Goal: Task Accomplishment & Management: Manage account settings

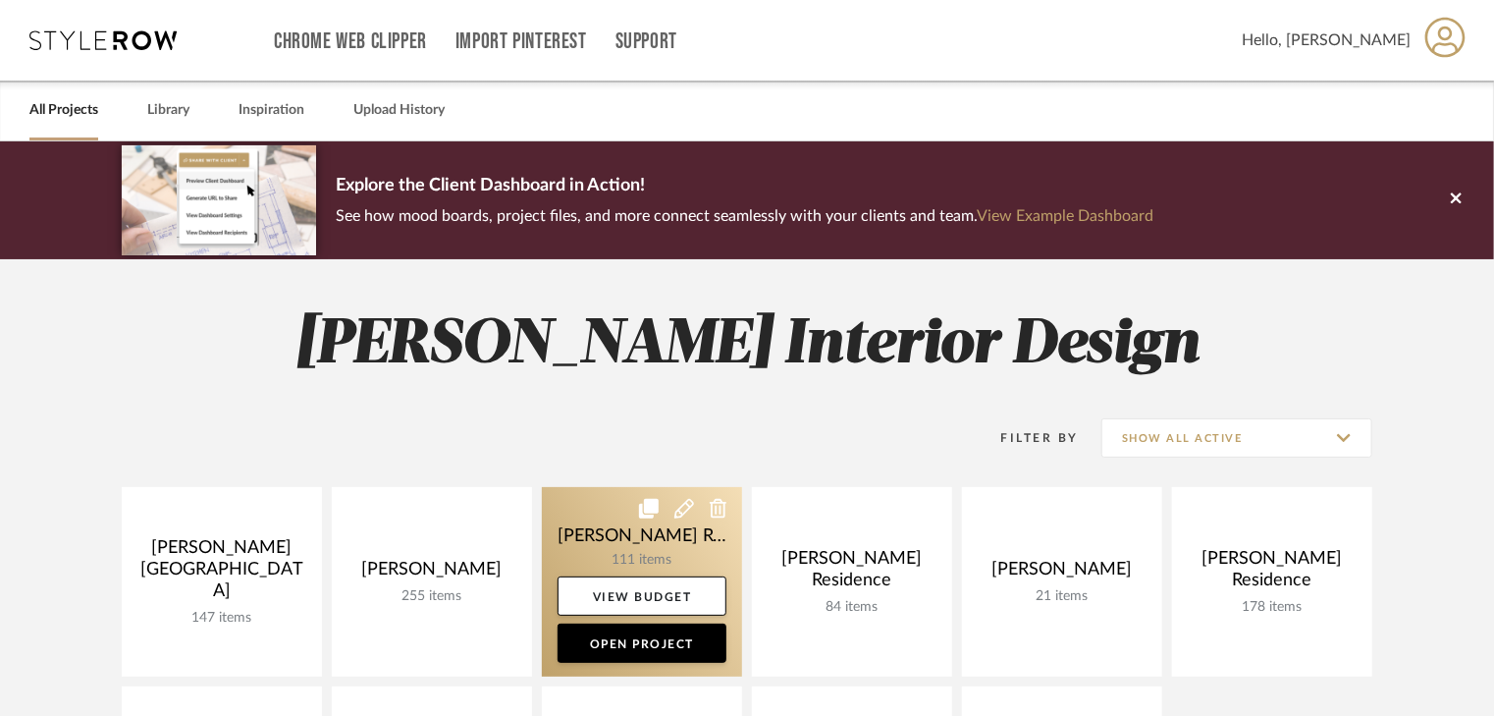
click at [674, 538] on link at bounding box center [642, 581] width 200 height 189
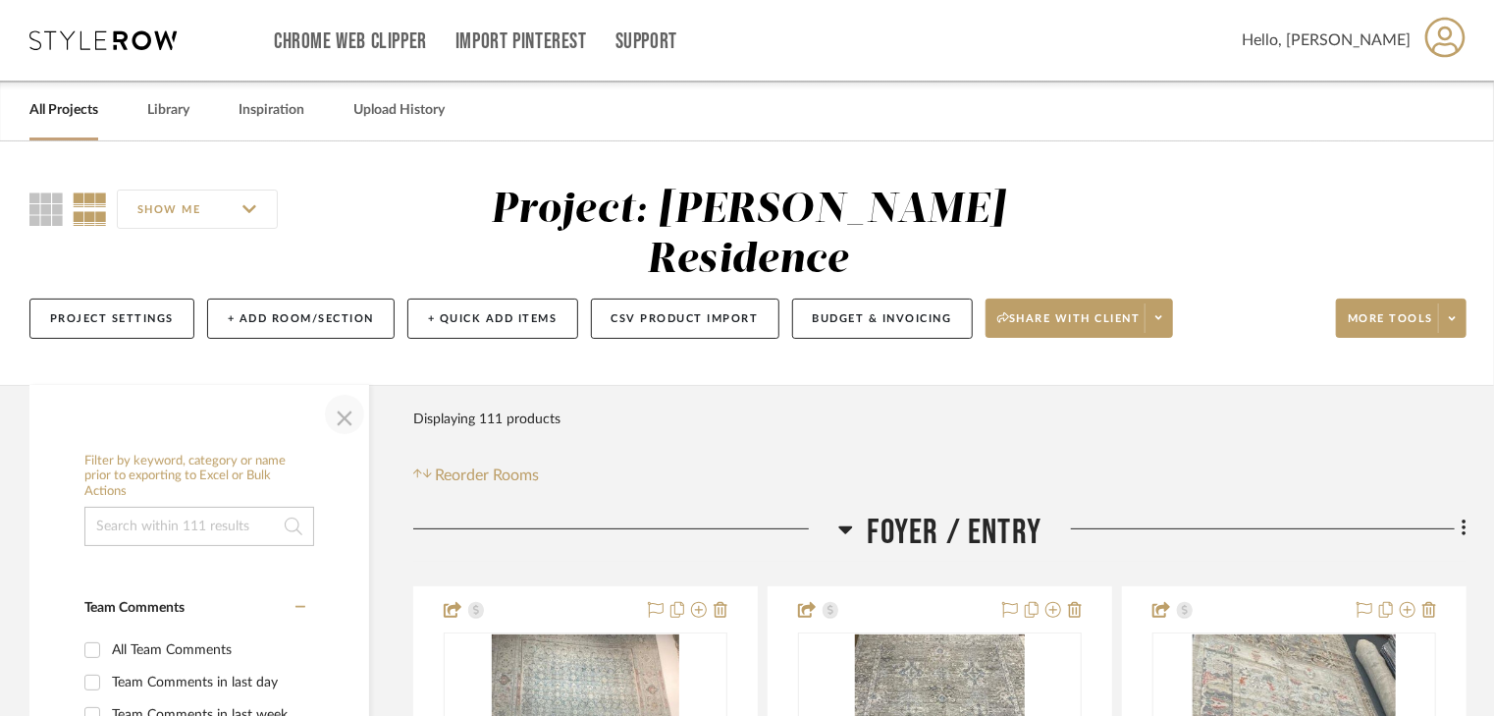
click at [338, 391] on span "button" at bounding box center [344, 414] width 47 height 47
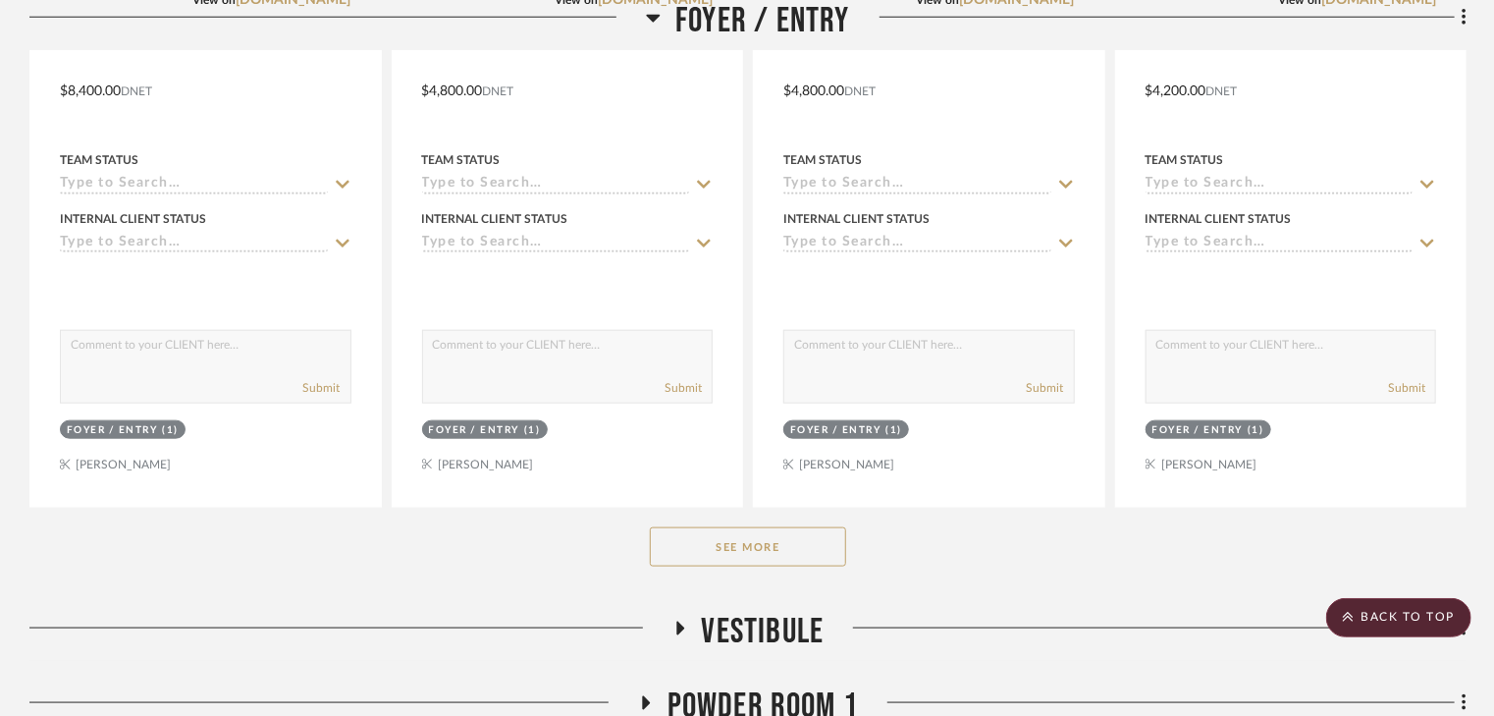
scroll to position [942, 0]
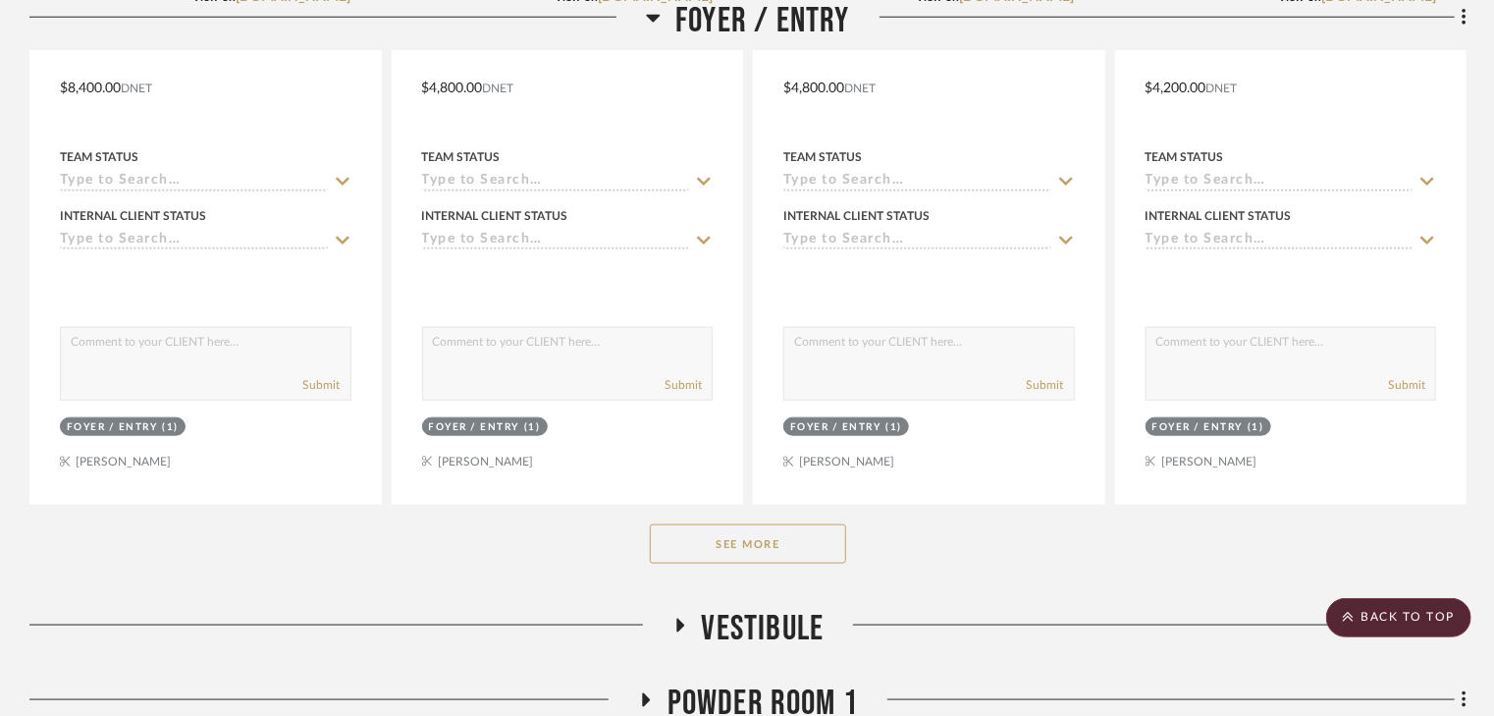
click at [778, 524] on button "See More" at bounding box center [748, 543] width 196 height 39
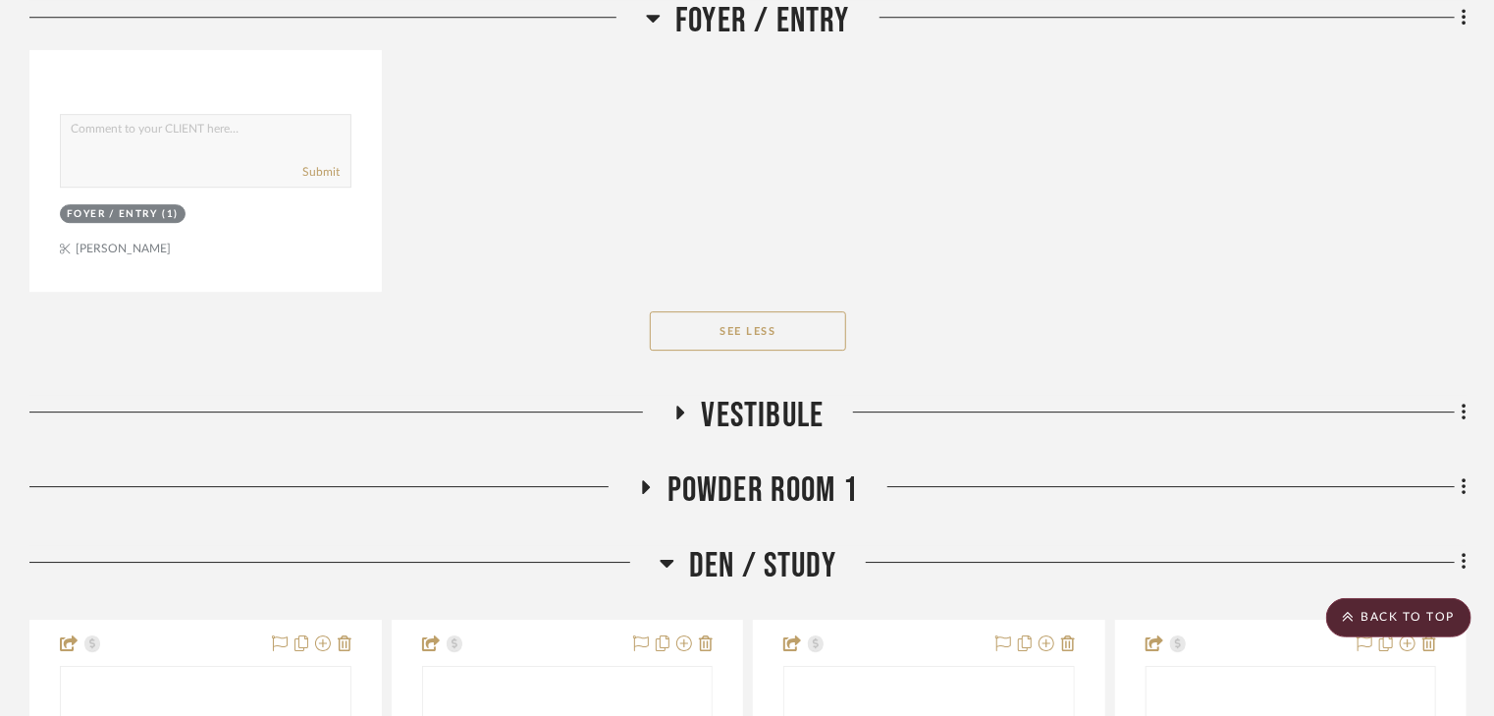
scroll to position [2985, 0]
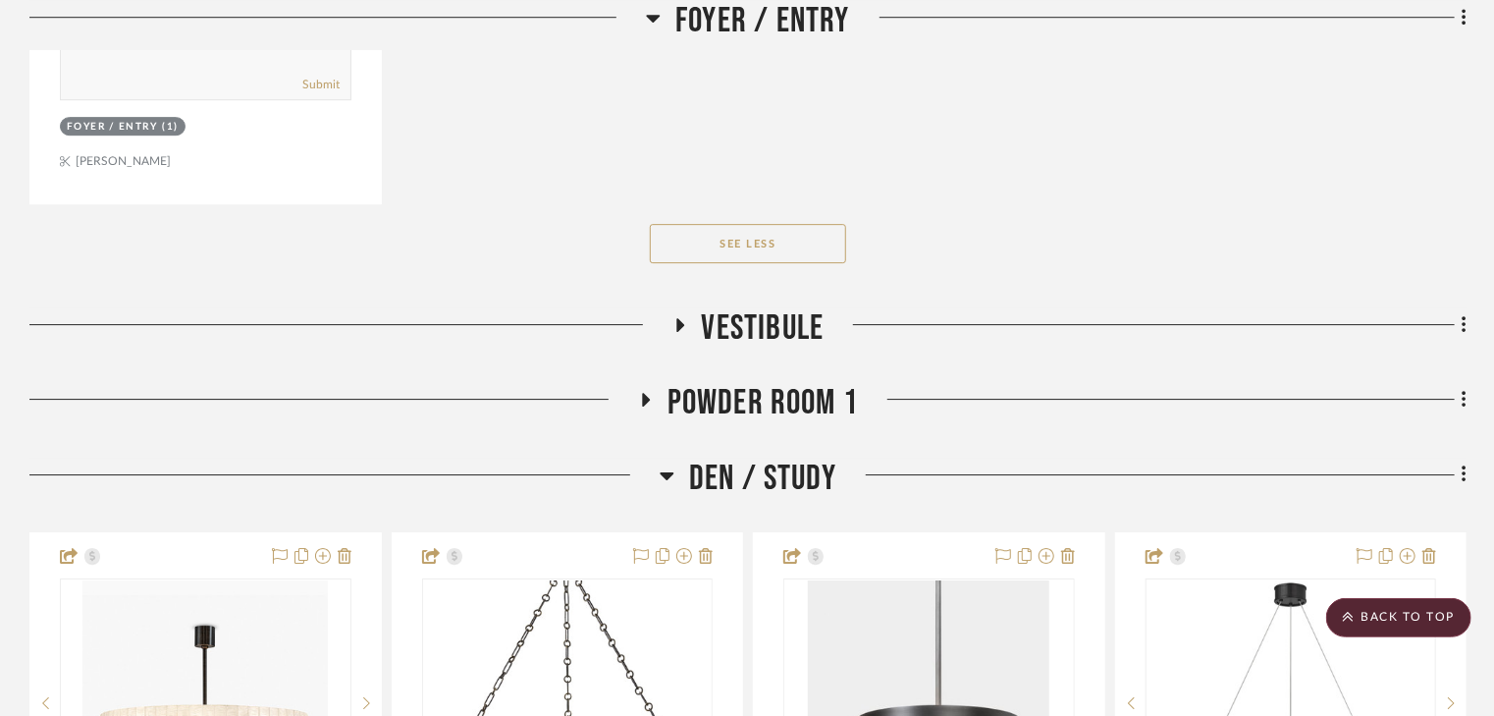
click at [679, 318] on icon at bounding box center [680, 325] width 8 height 14
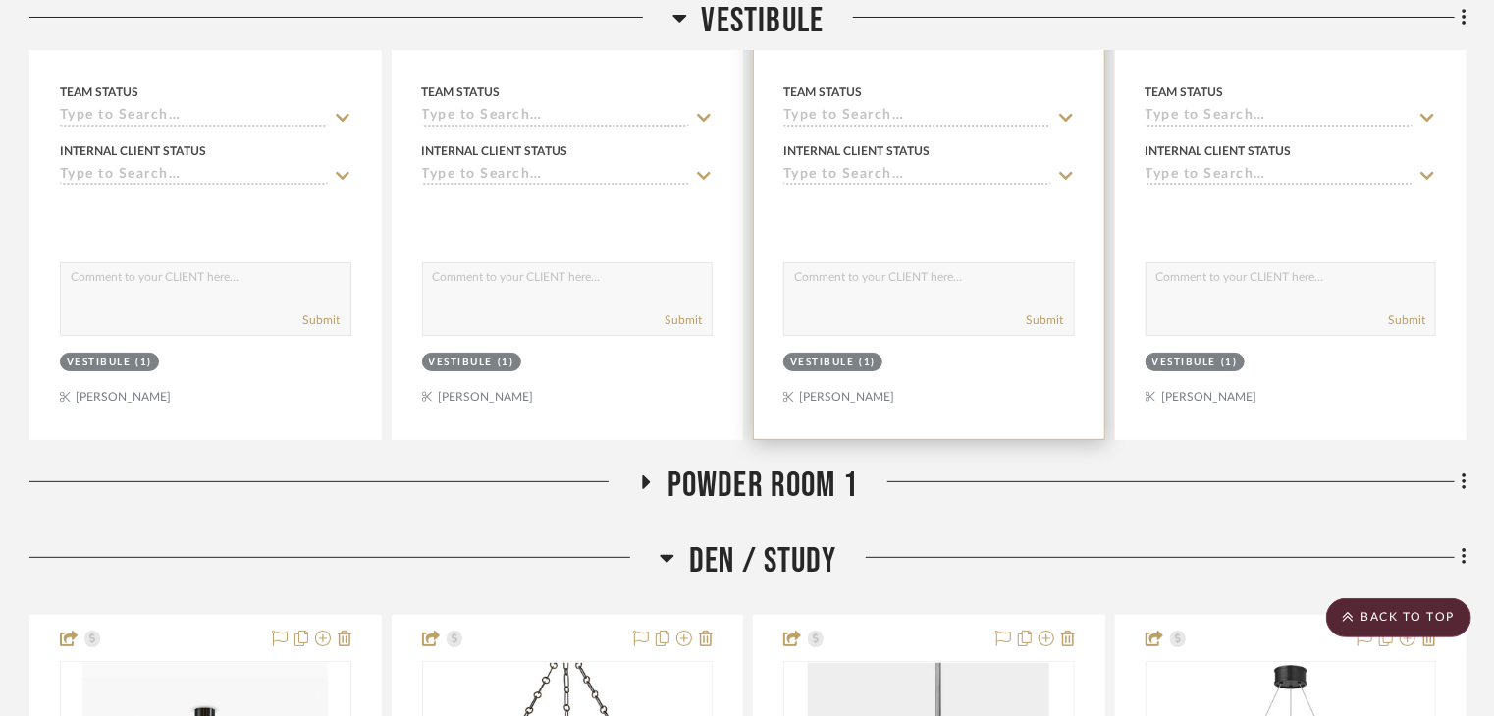
scroll to position [3927, 0]
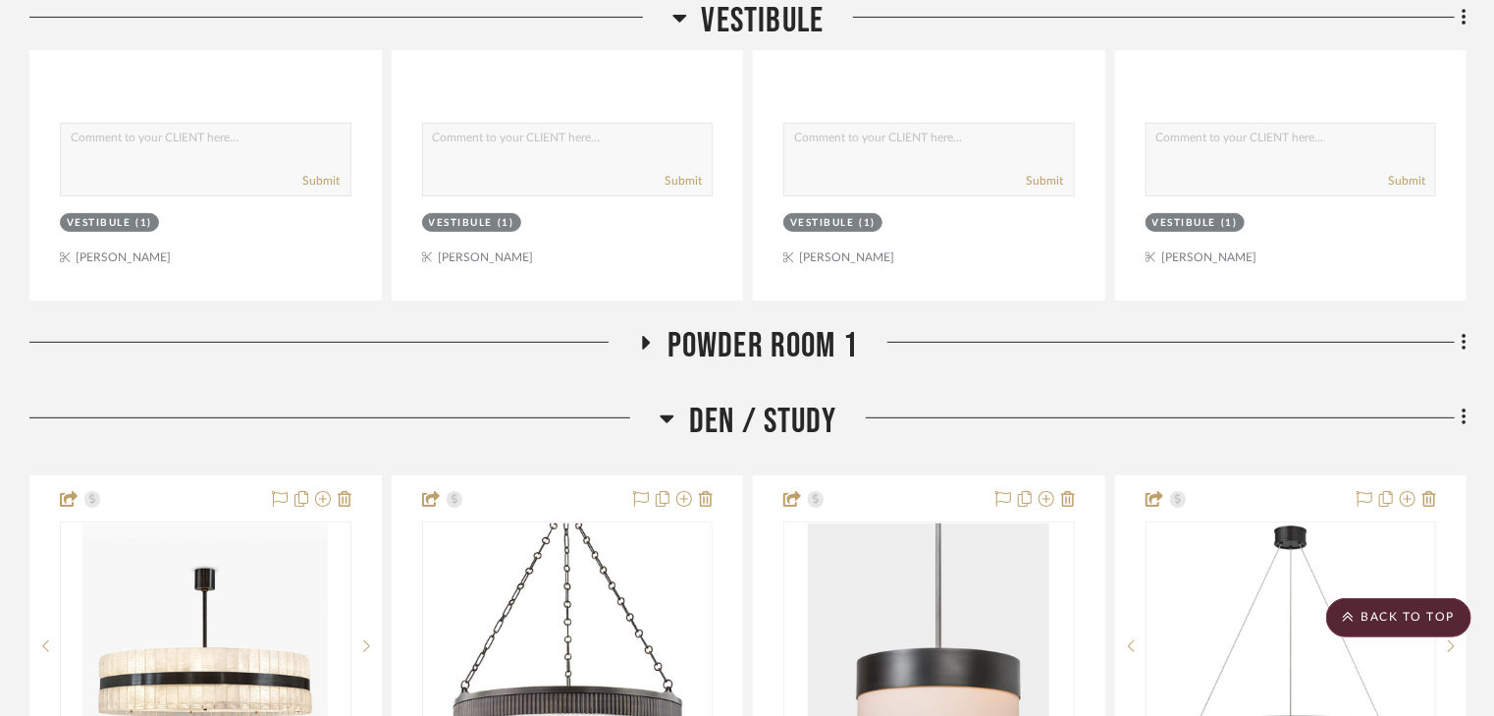
click at [645, 336] on icon at bounding box center [646, 343] width 8 height 14
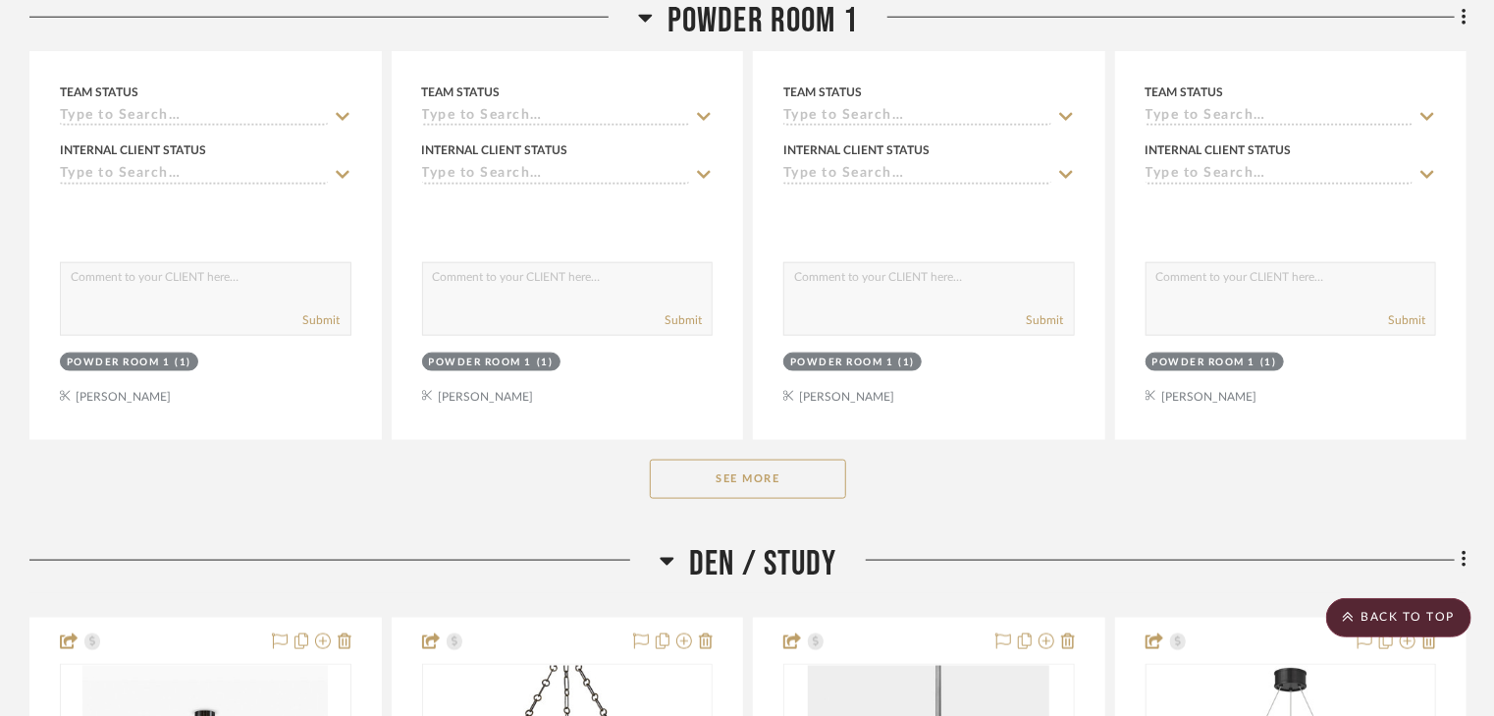
scroll to position [4791, 0]
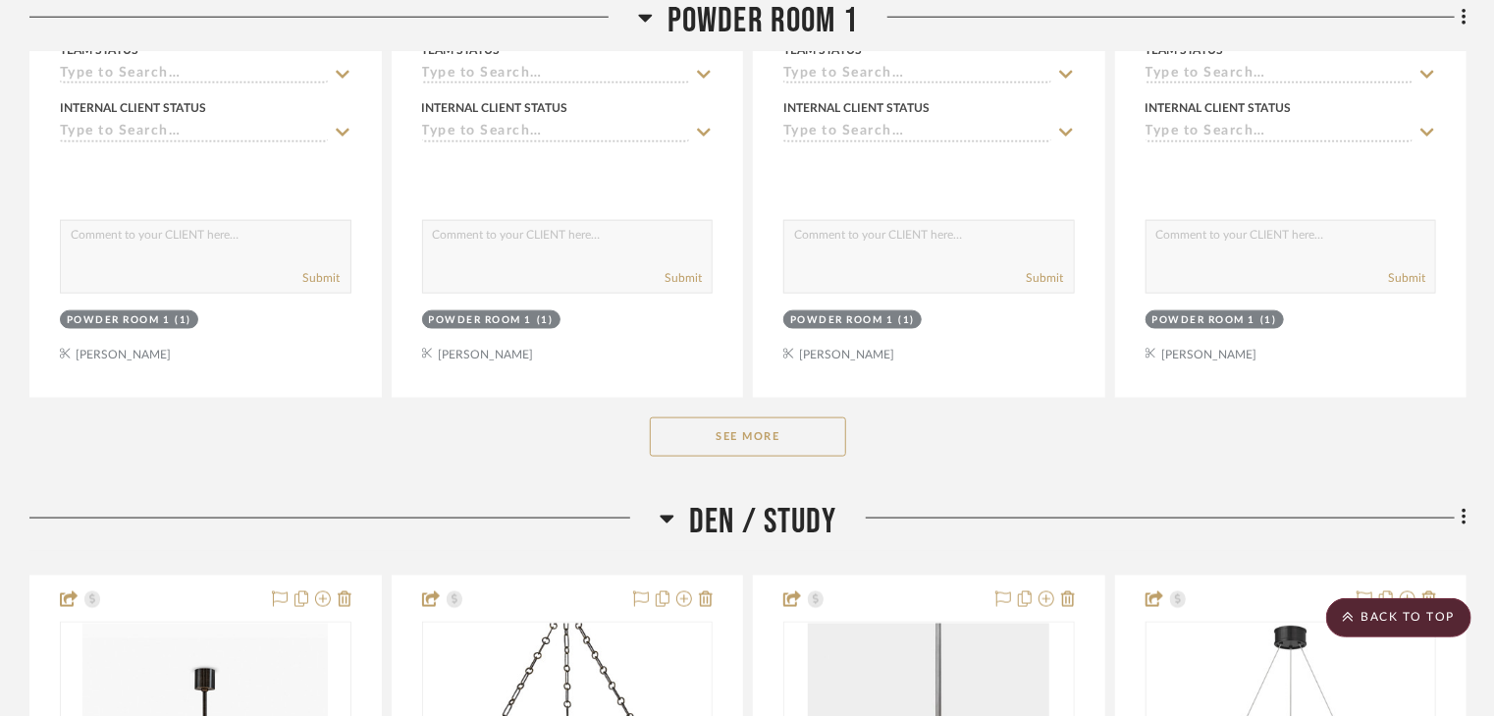
click at [785, 417] on button "See More" at bounding box center [748, 436] width 196 height 39
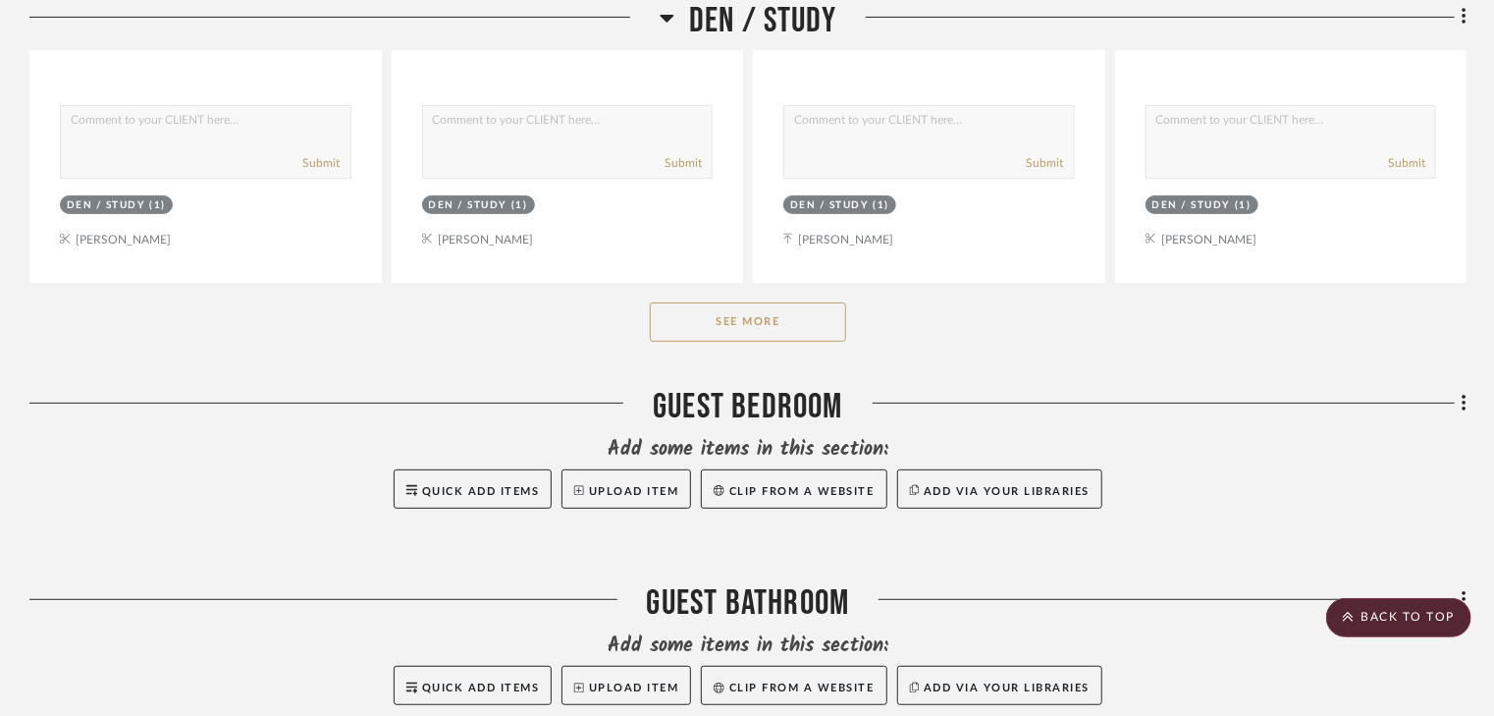
scroll to position [7697, 0]
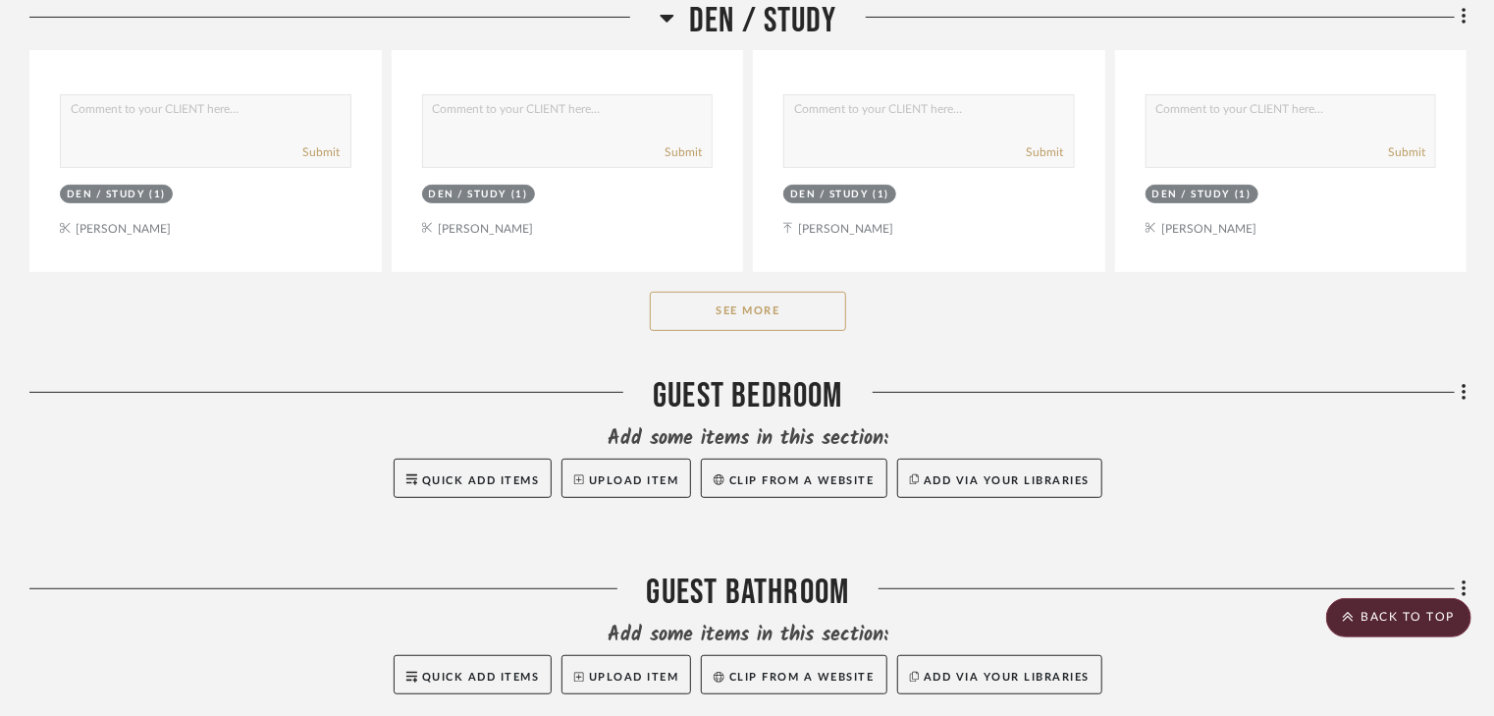
click at [741, 292] on button "See More" at bounding box center [748, 311] width 196 height 39
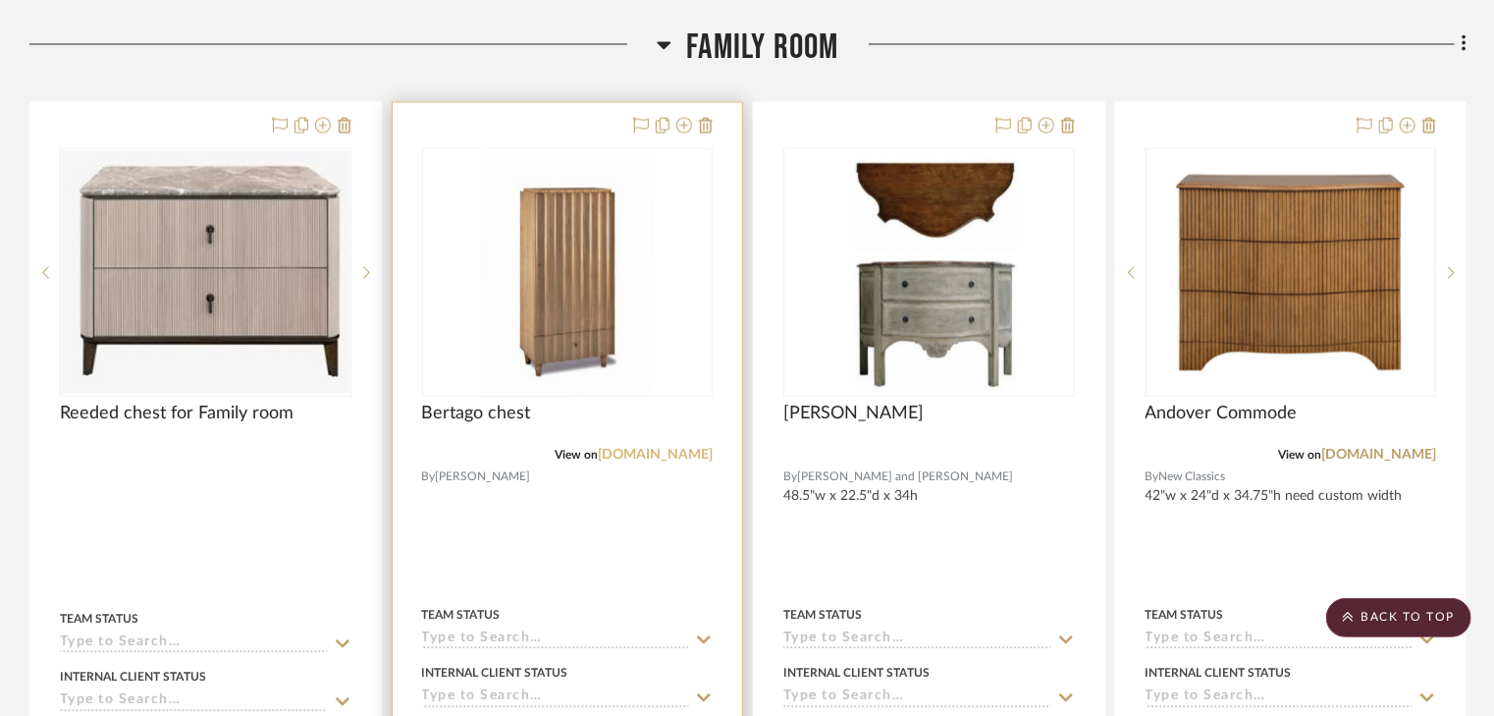
scroll to position [9503, 0]
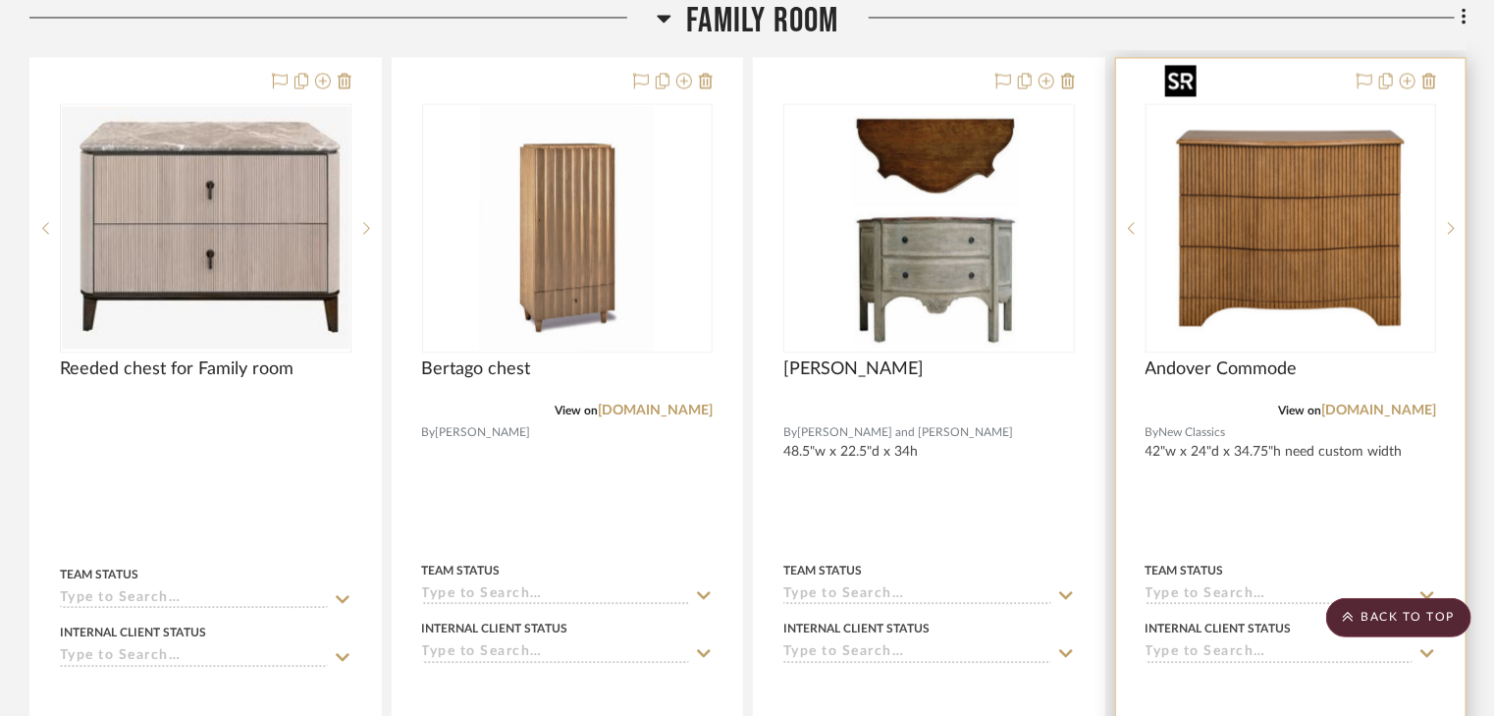
click at [1320, 234] on img "0" at bounding box center [1290, 227] width 267 height 245
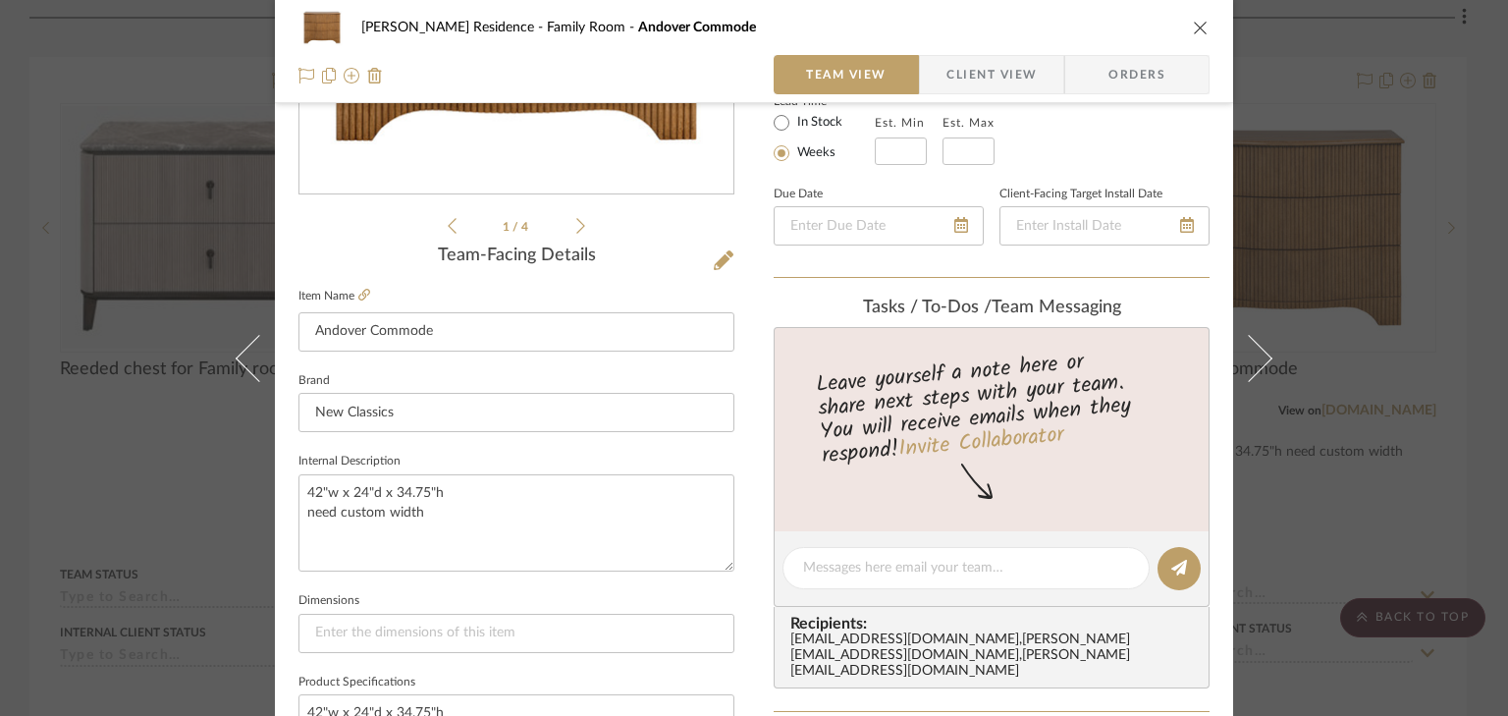
scroll to position [393, 0]
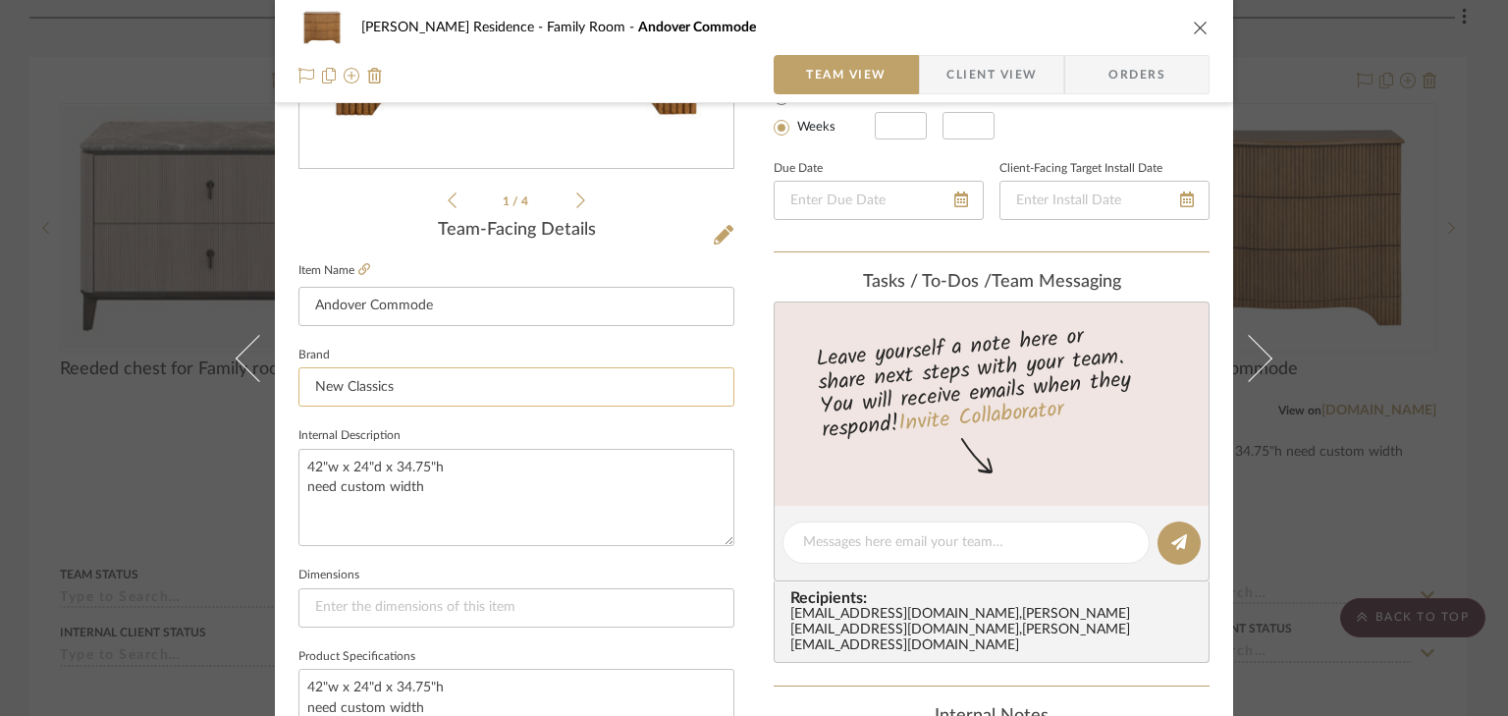
click at [428, 384] on input "New Classics" at bounding box center [516, 386] width 436 height 39
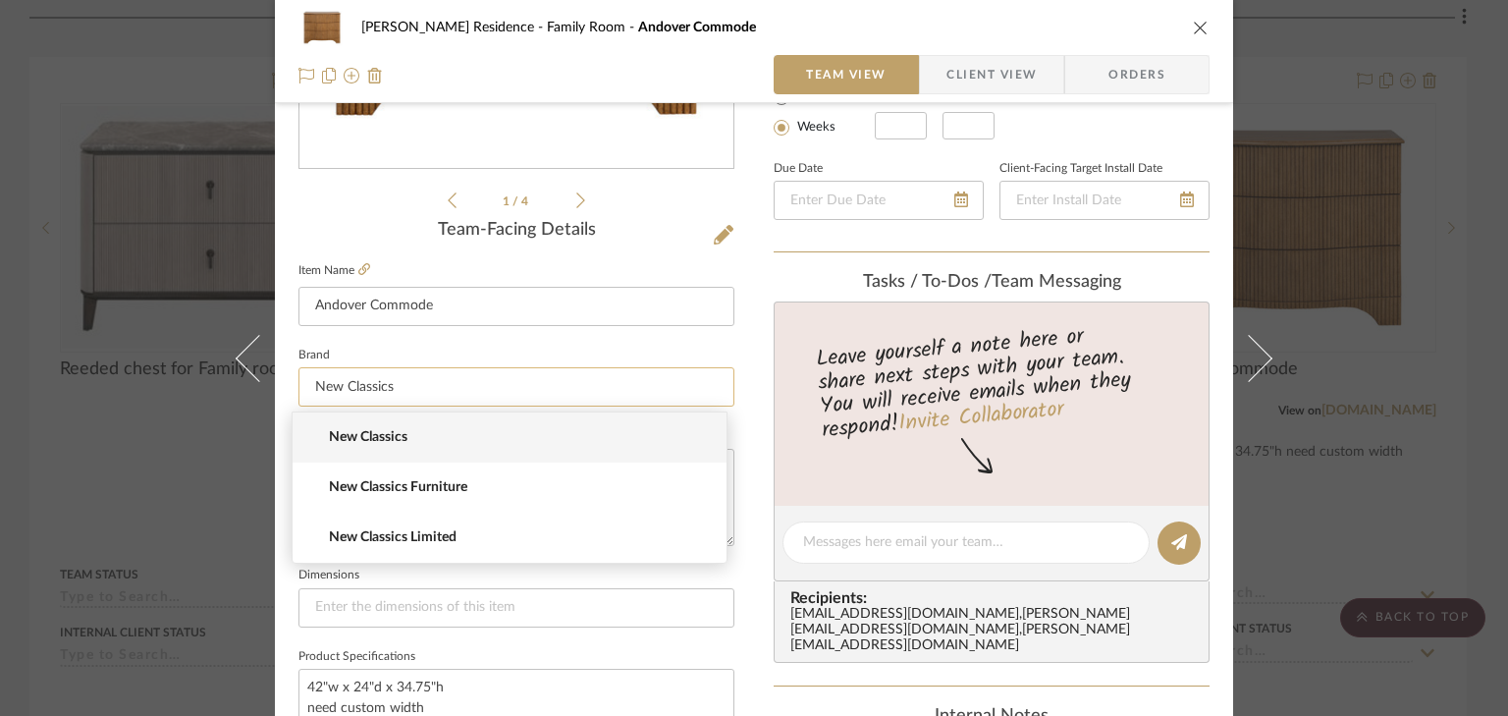
drag, startPoint x: 392, startPoint y: 384, endPoint x: 306, endPoint y: 391, distance: 85.7
click at [306, 391] on input "New Classics" at bounding box center [516, 386] width 436 height 39
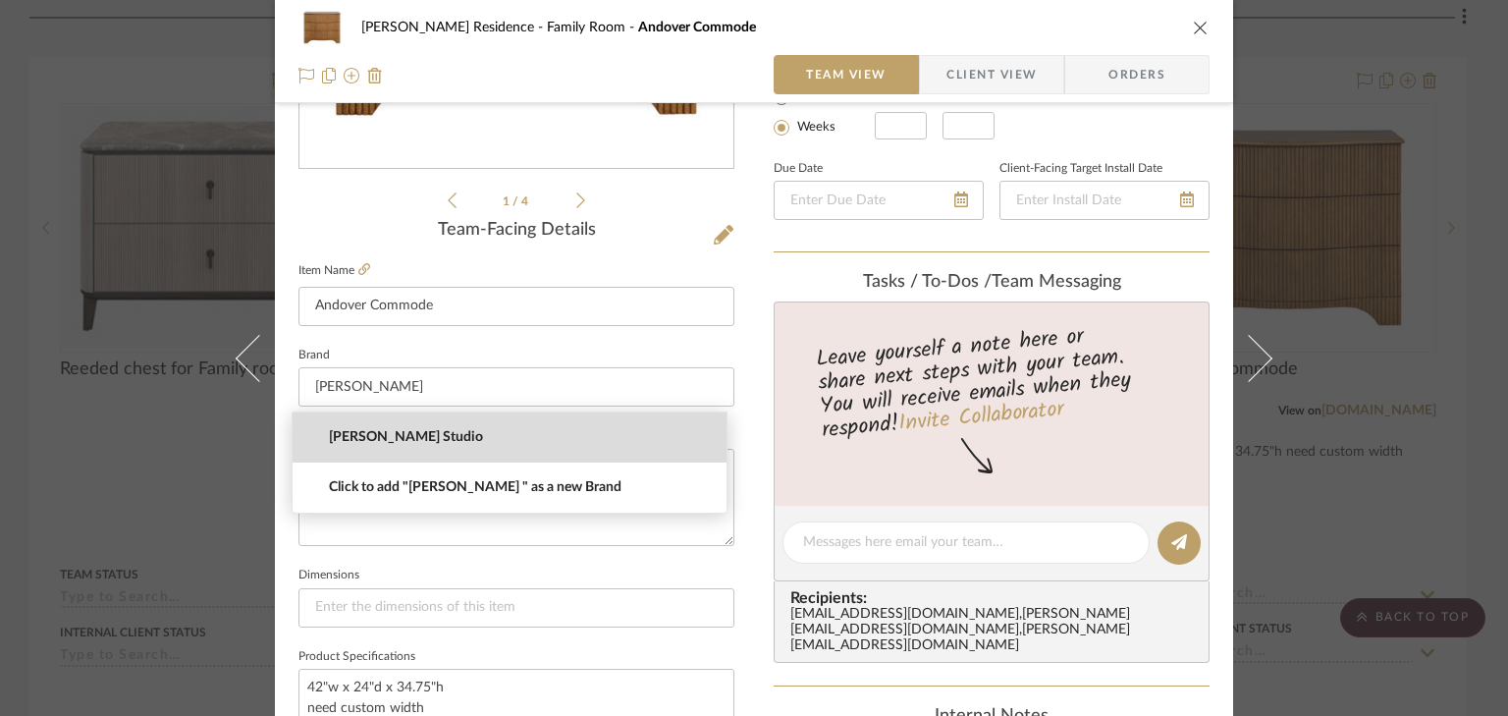
click at [344, 427] on mat-option "[PERSON_NAME] Studio" at bounding box center [510, 437] width 434 height 50
type input "[PERSON_NAME] Studio"
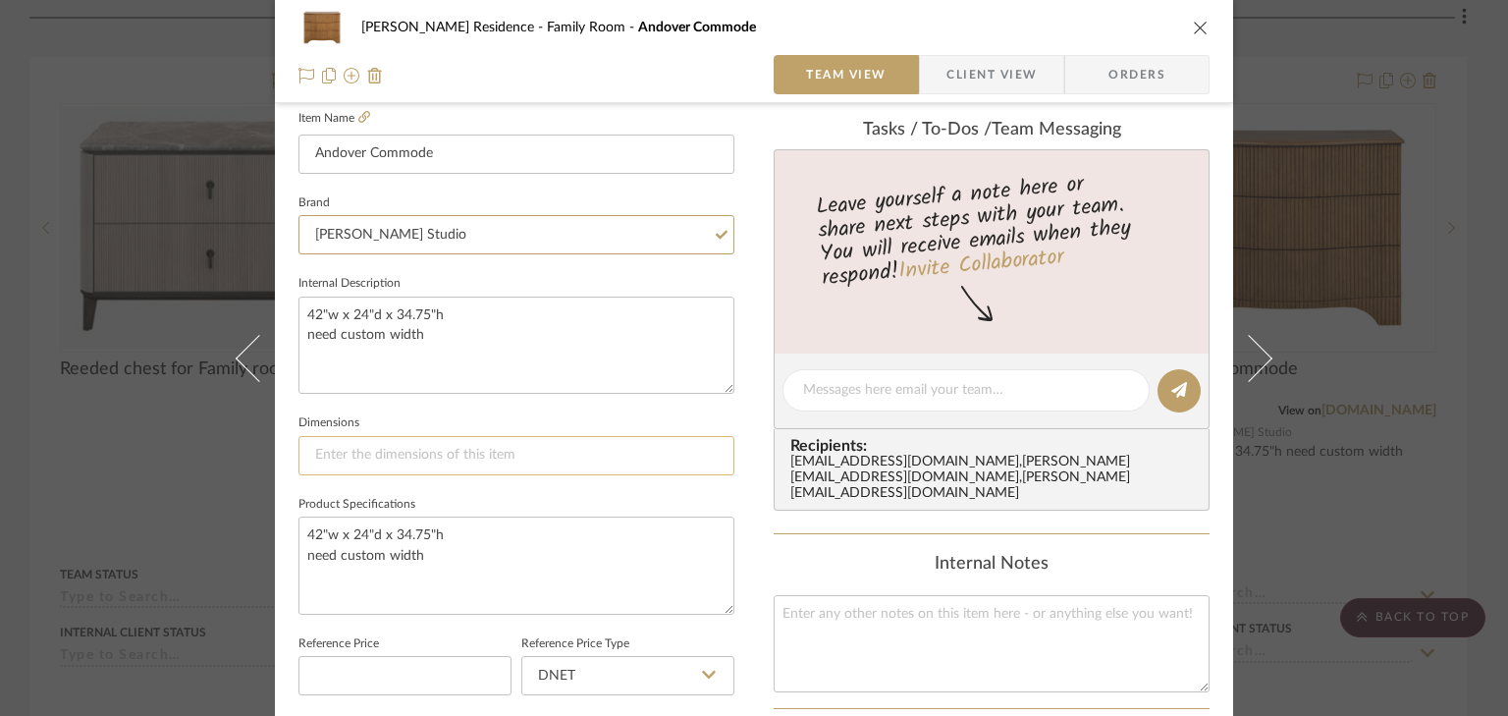
scroll to position [550, 0]
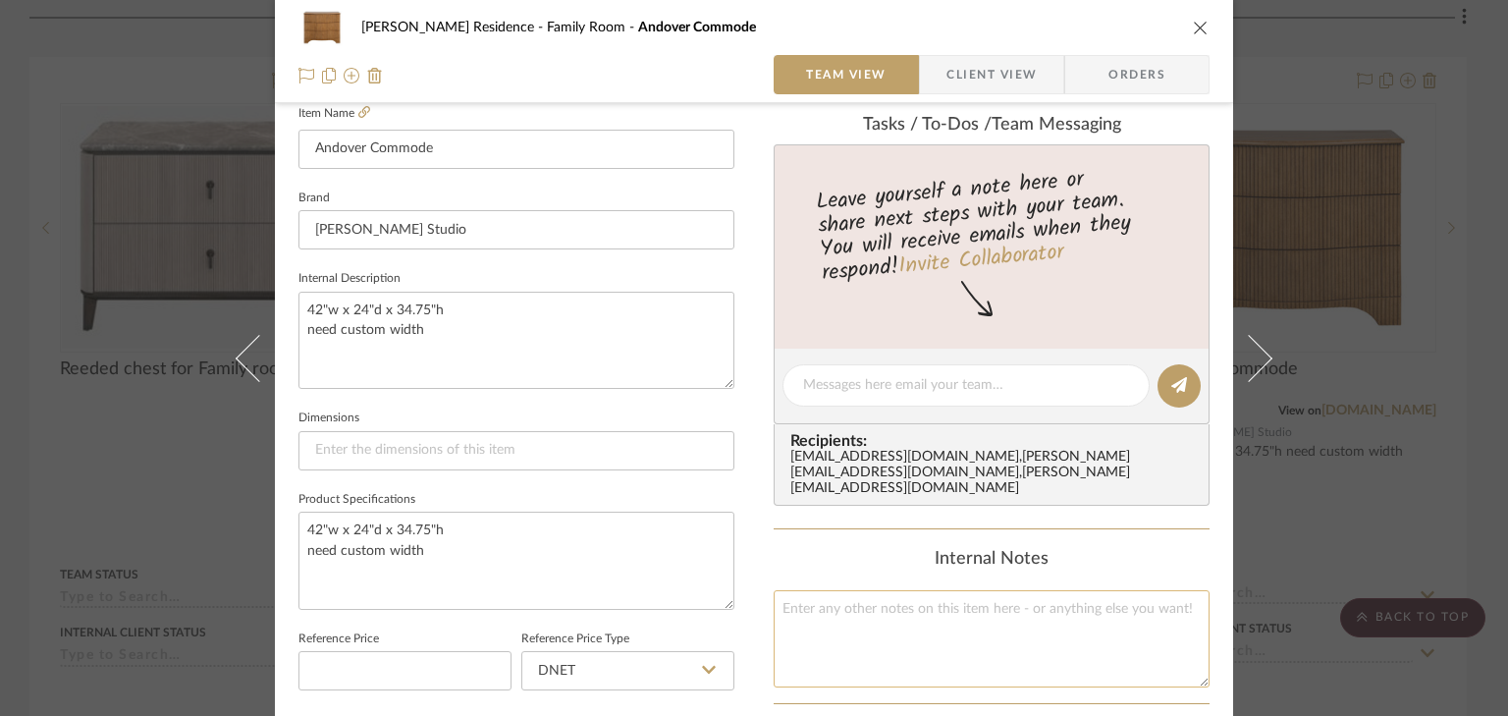
click at [847, 590] on textarea at bounding box center [992, 638] width 436 height 97
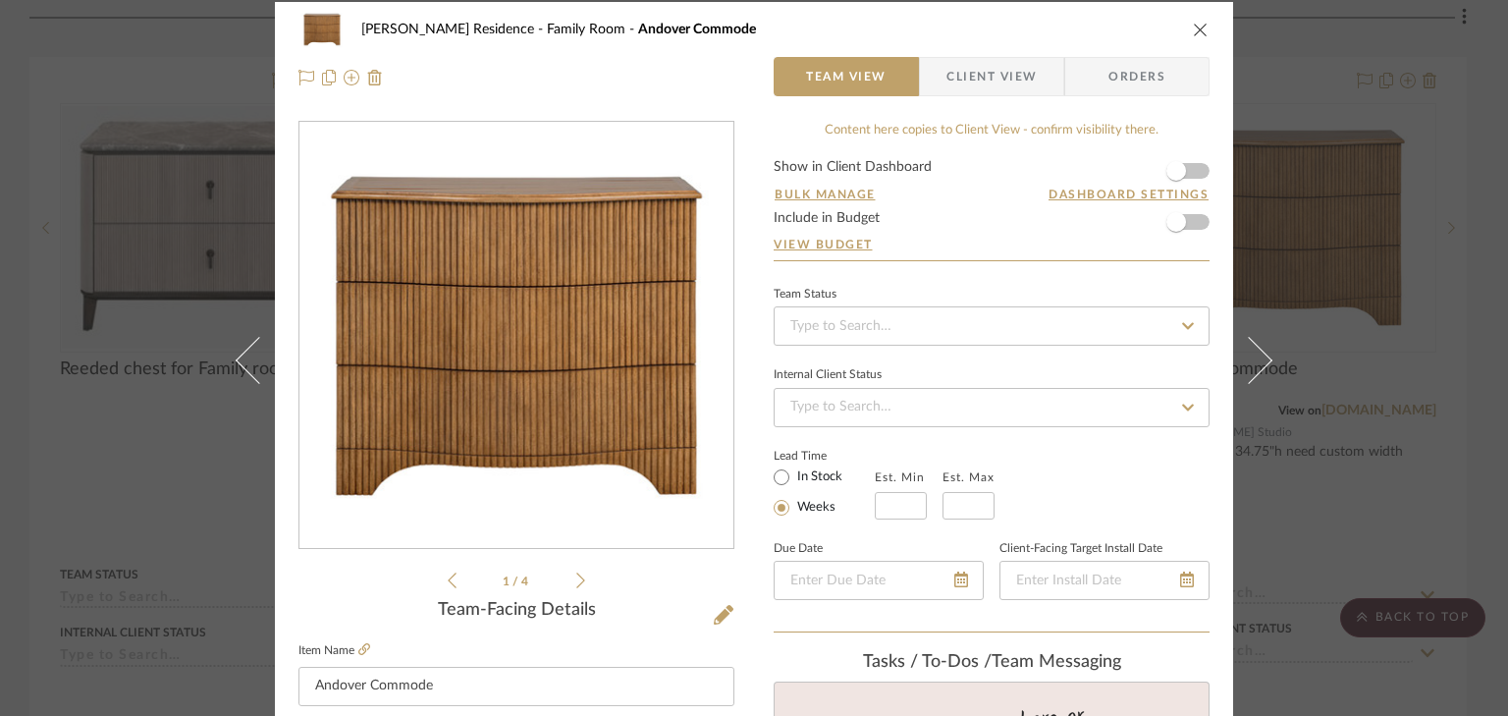
scroll to position [0, 0]
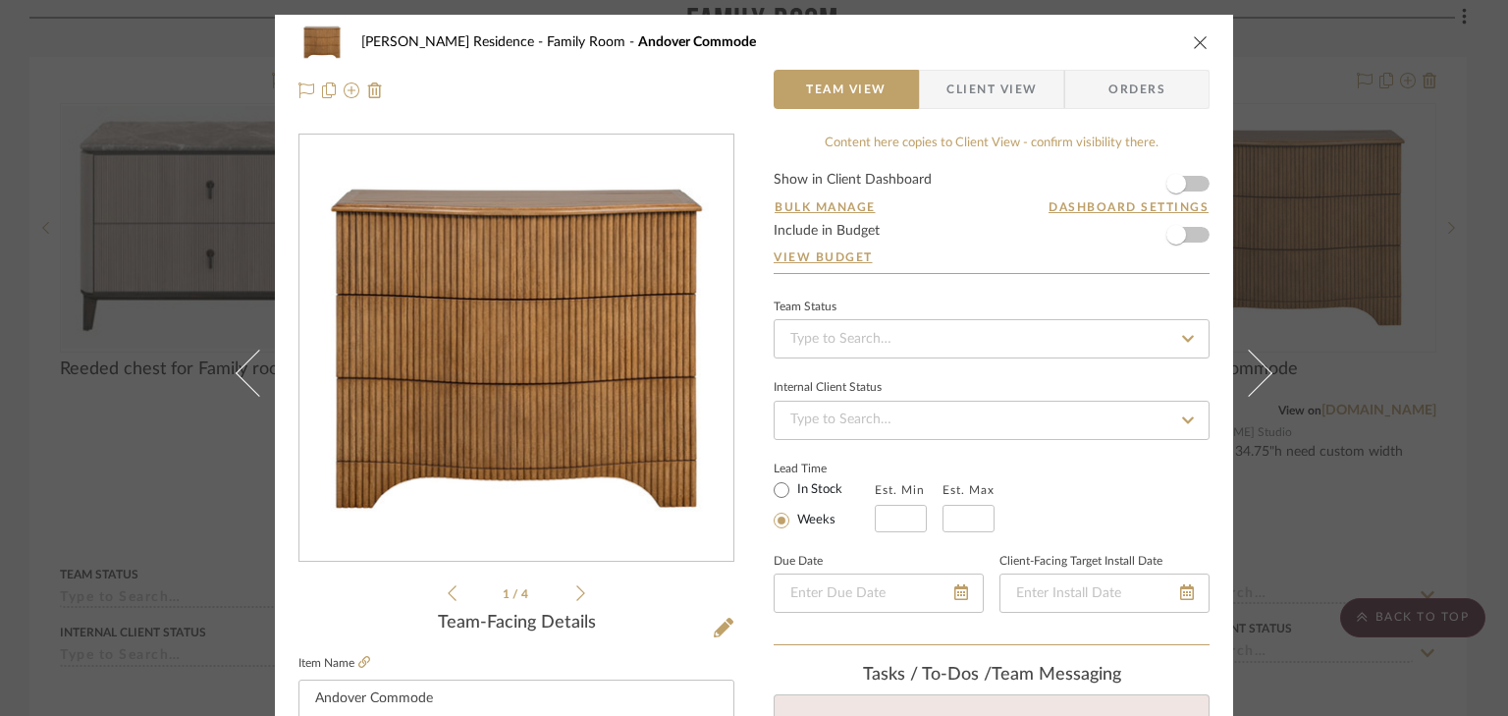
type textarea "Minimum width - 48""
click at [576, 590] on icon at bounding box center [580, 593] width 9 height 18
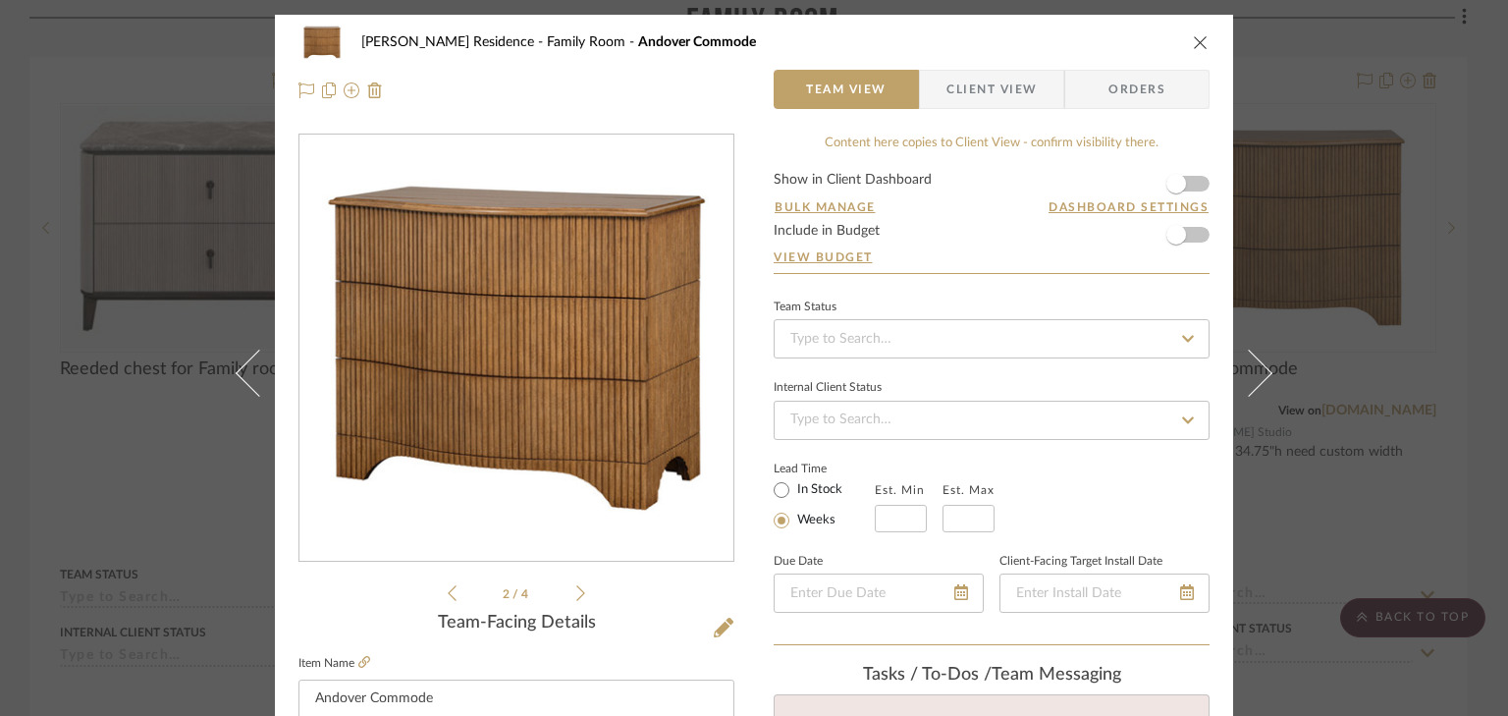
click at [576, 593] on icon at bounding box center [580, 593] width 9 height 18
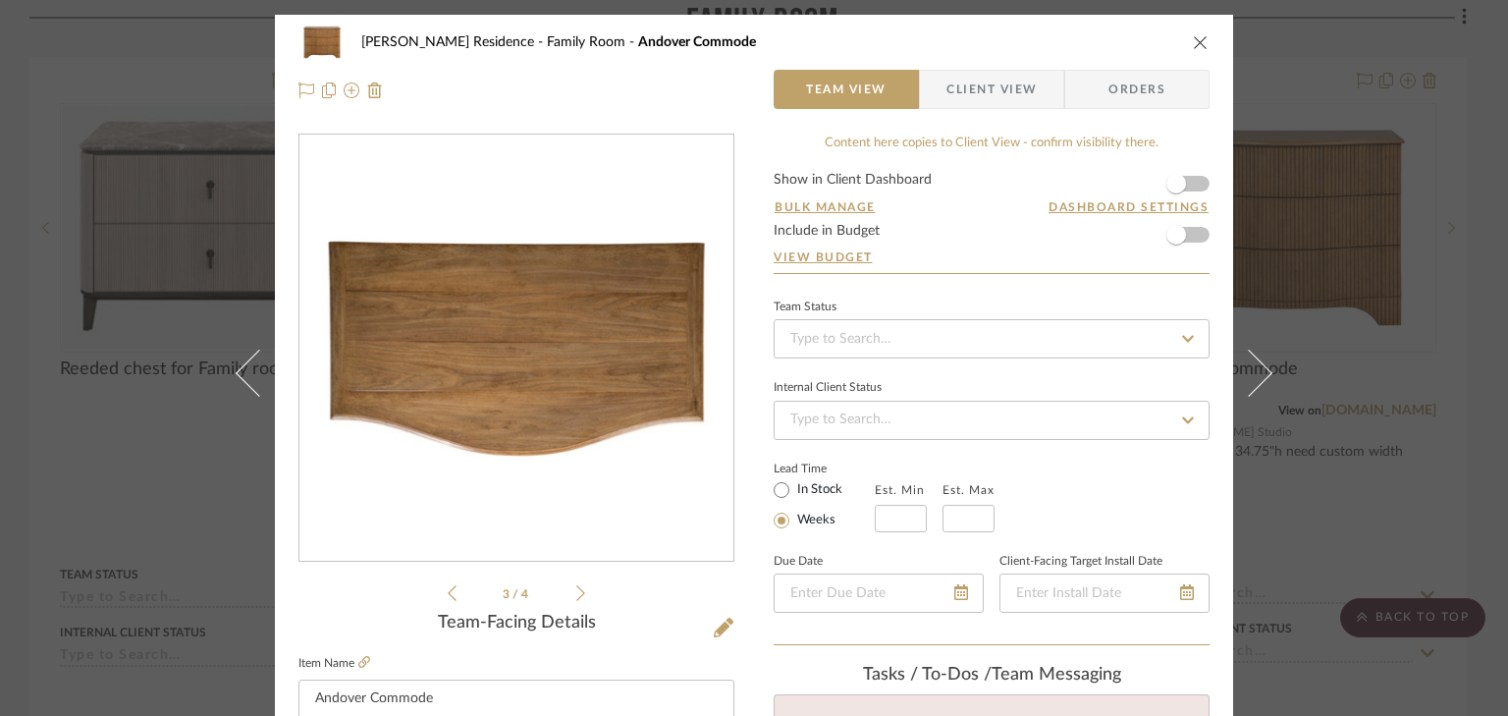
click at [576, 593] on icon at bounding box center [580, 593] width 9 height 18
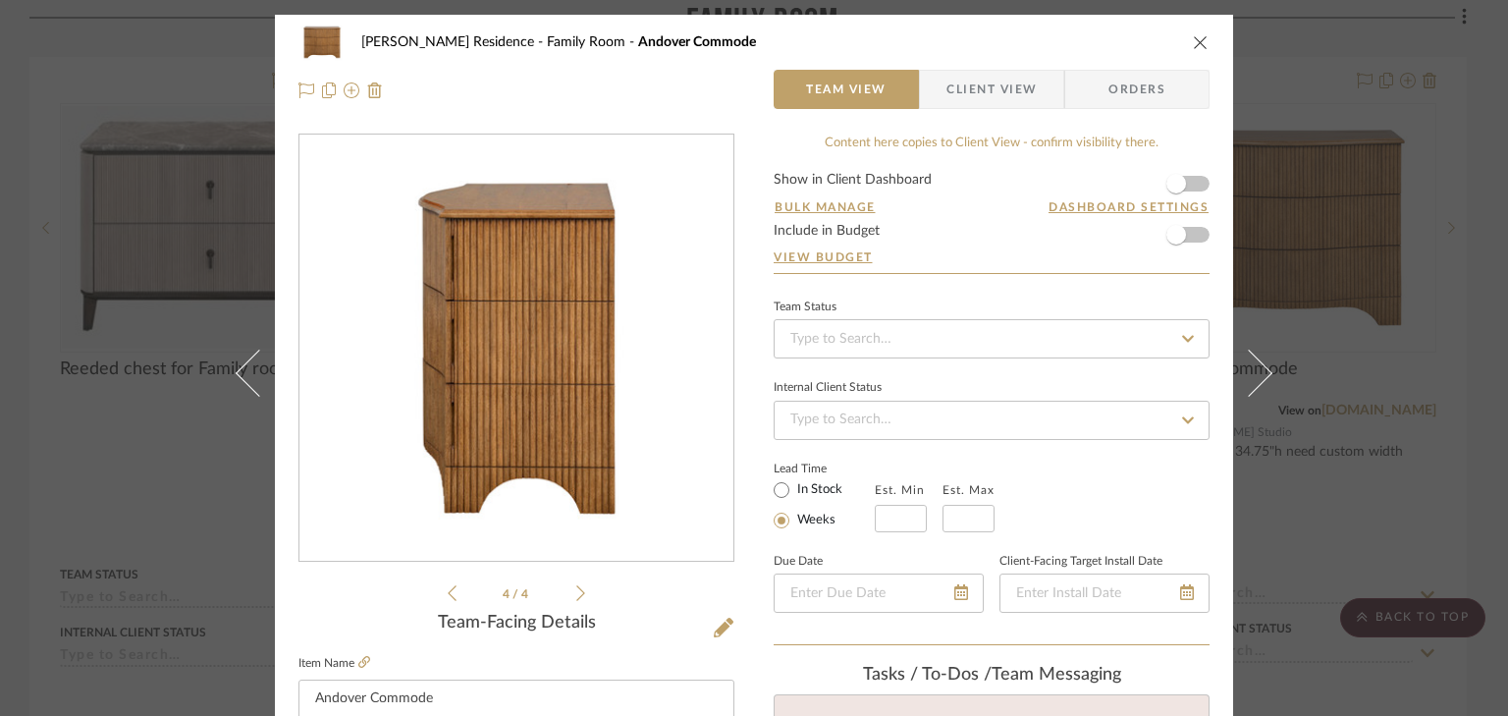
click at [448, 589] on icon at bounding box center [452, 593] width 9 height 18
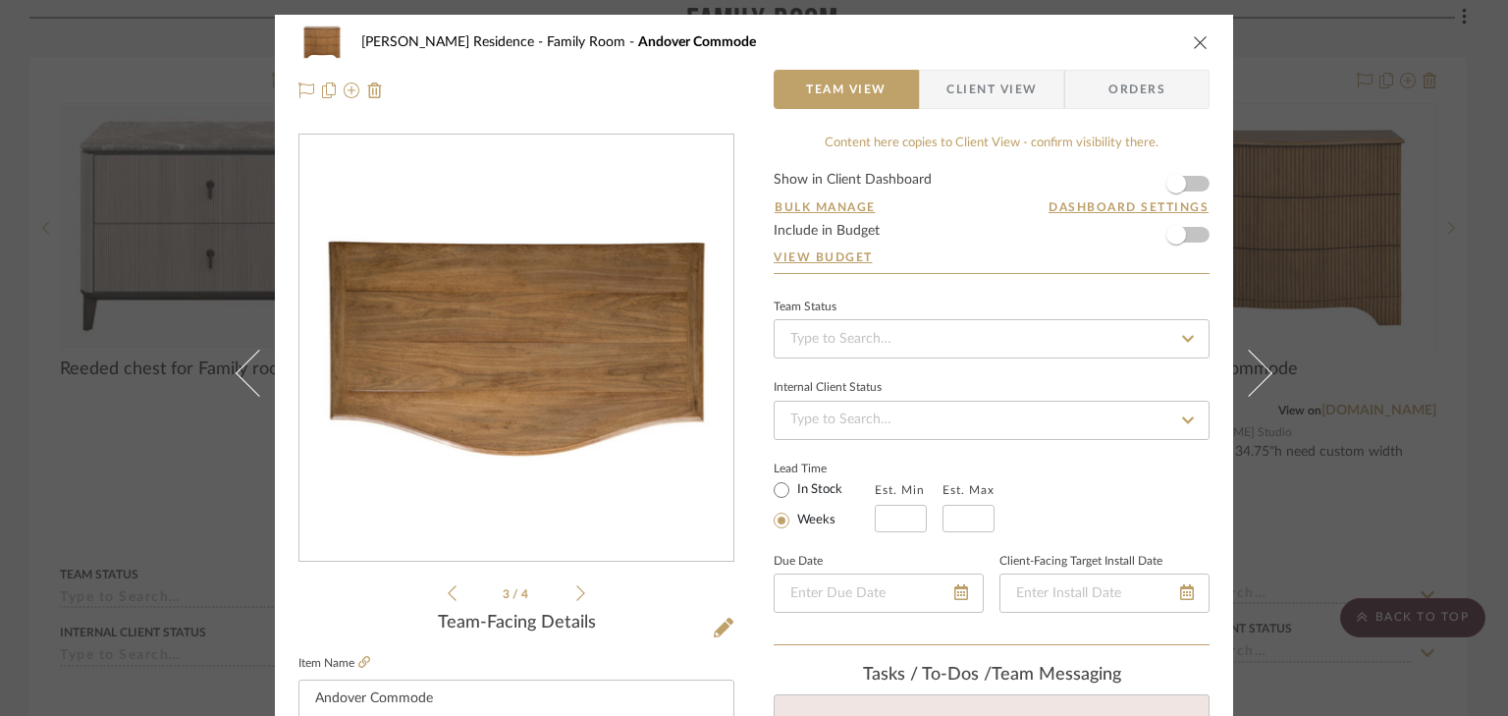
click at [448, 589] on icon at bounding box center [452, 593] width 9 height 18
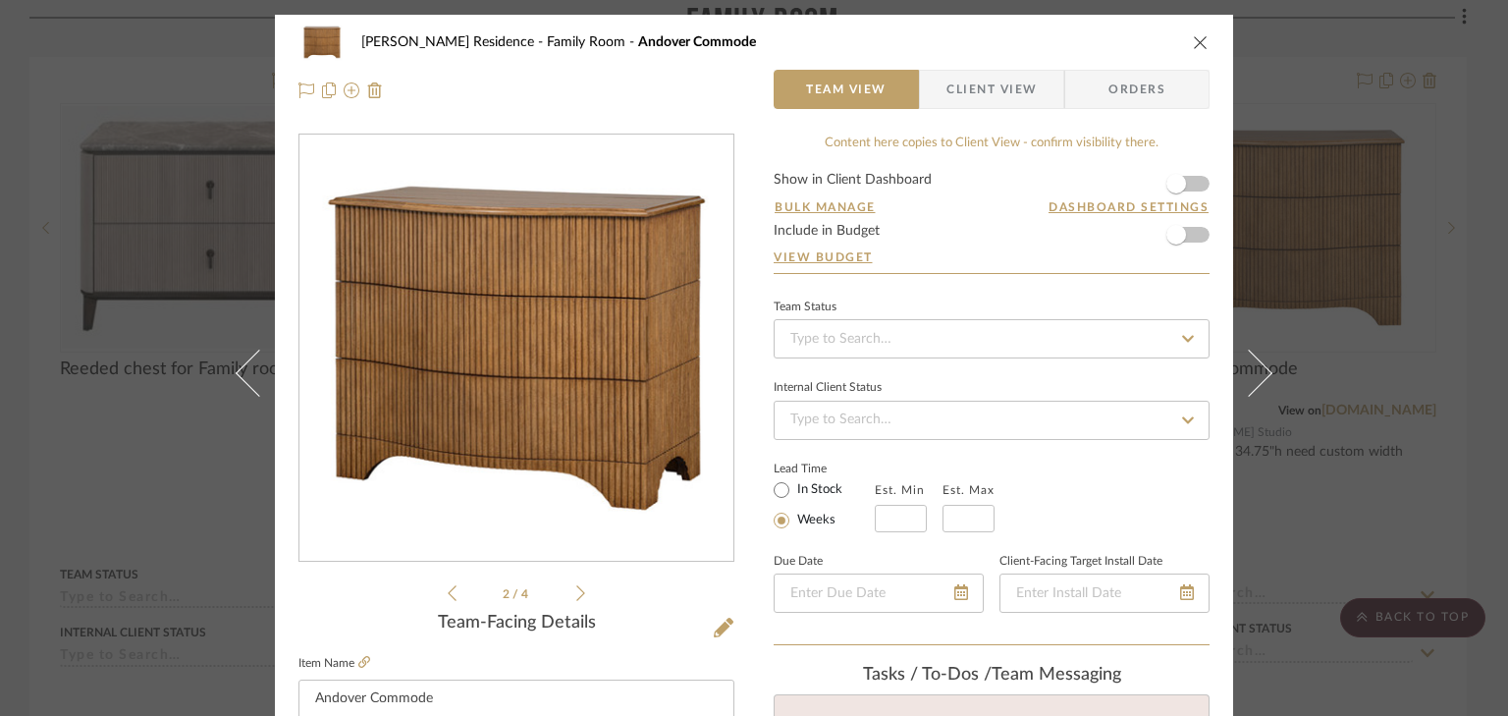
click at [1309, 52] on div "[PERSON_NAME] Residence Family Room Andover Commode Team View Client View Order…" at bounding box center [754, 358] width 1508 height 716
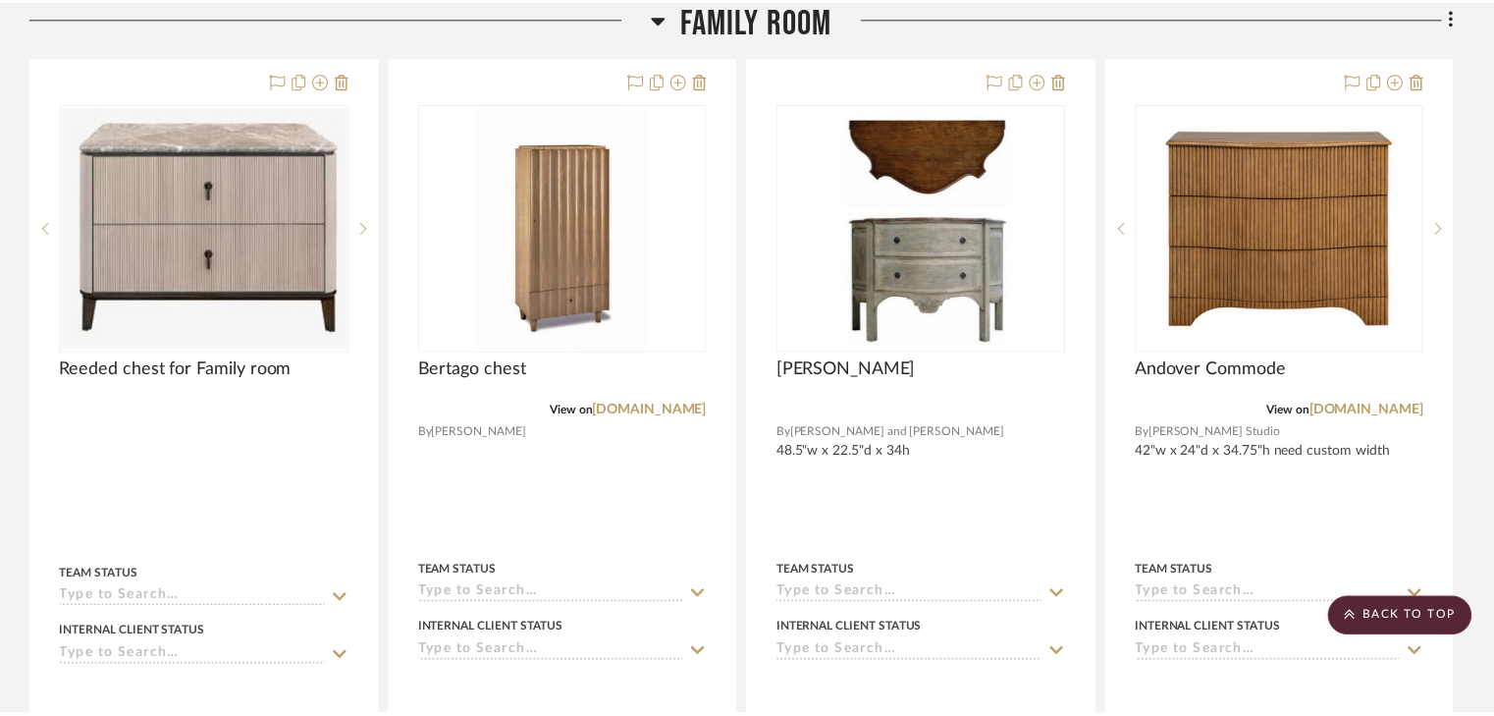
scroll to position [9503, 0]
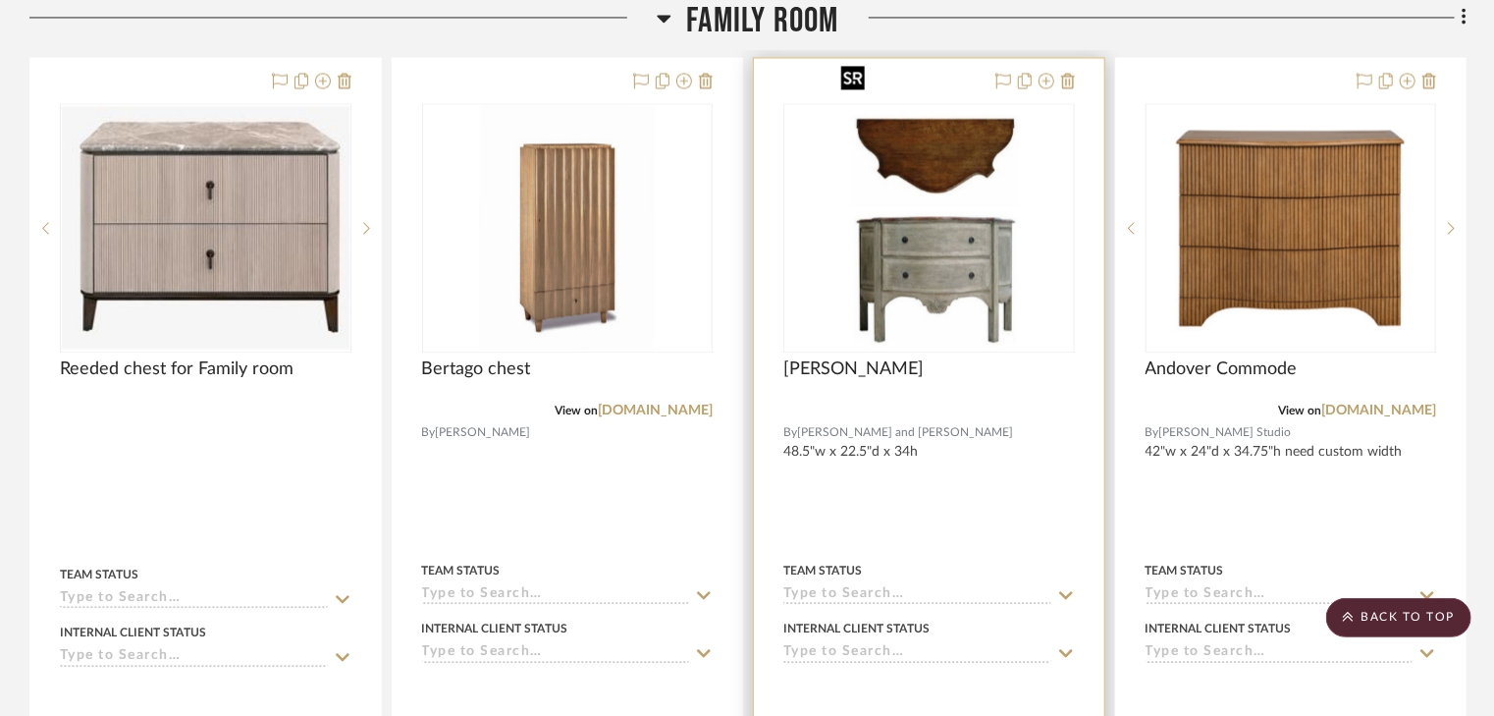
click at [906, 198] on img "0" at bounding box center [929, 227] width 191 height 245
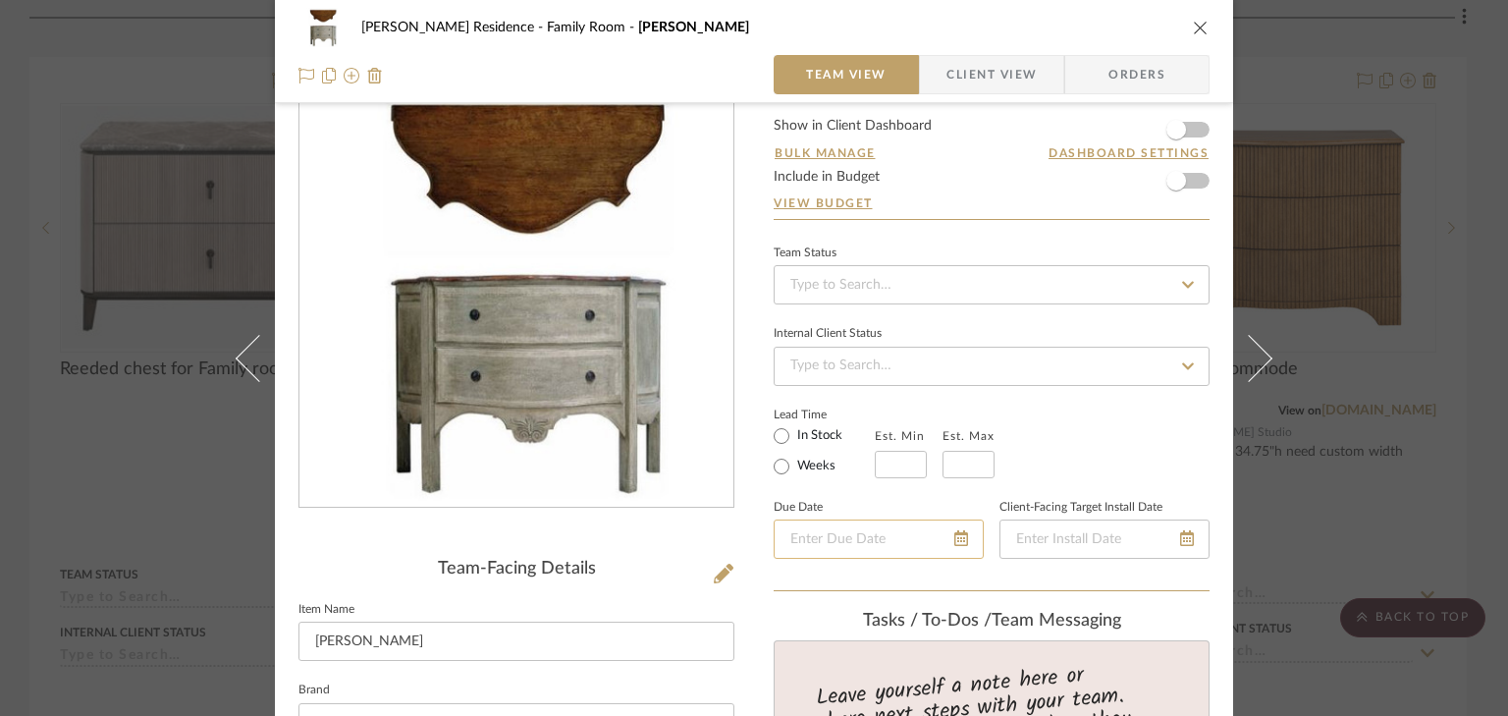
scroll to position [0, 0]
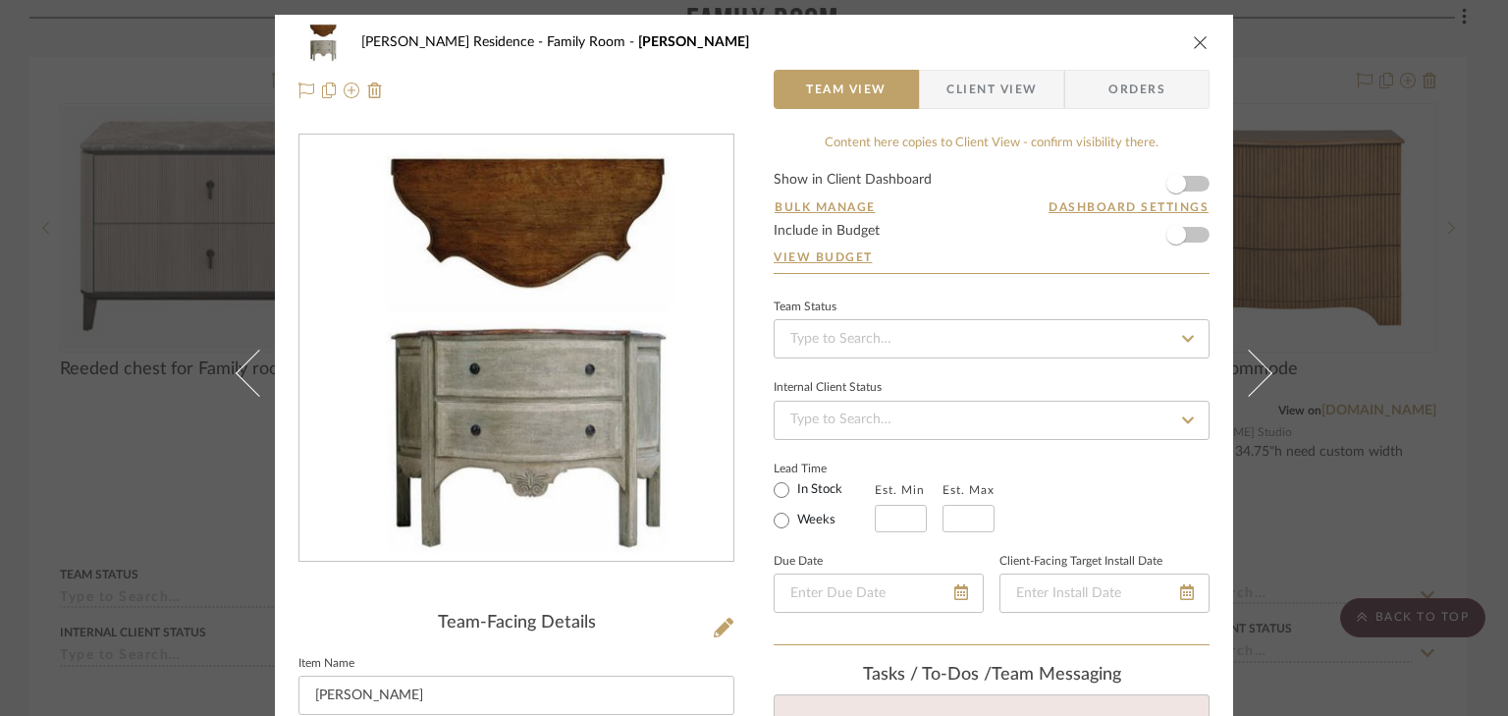
click at [1193, 38] on icon "close" at bounding box center [1201, 42] width 16 height 16
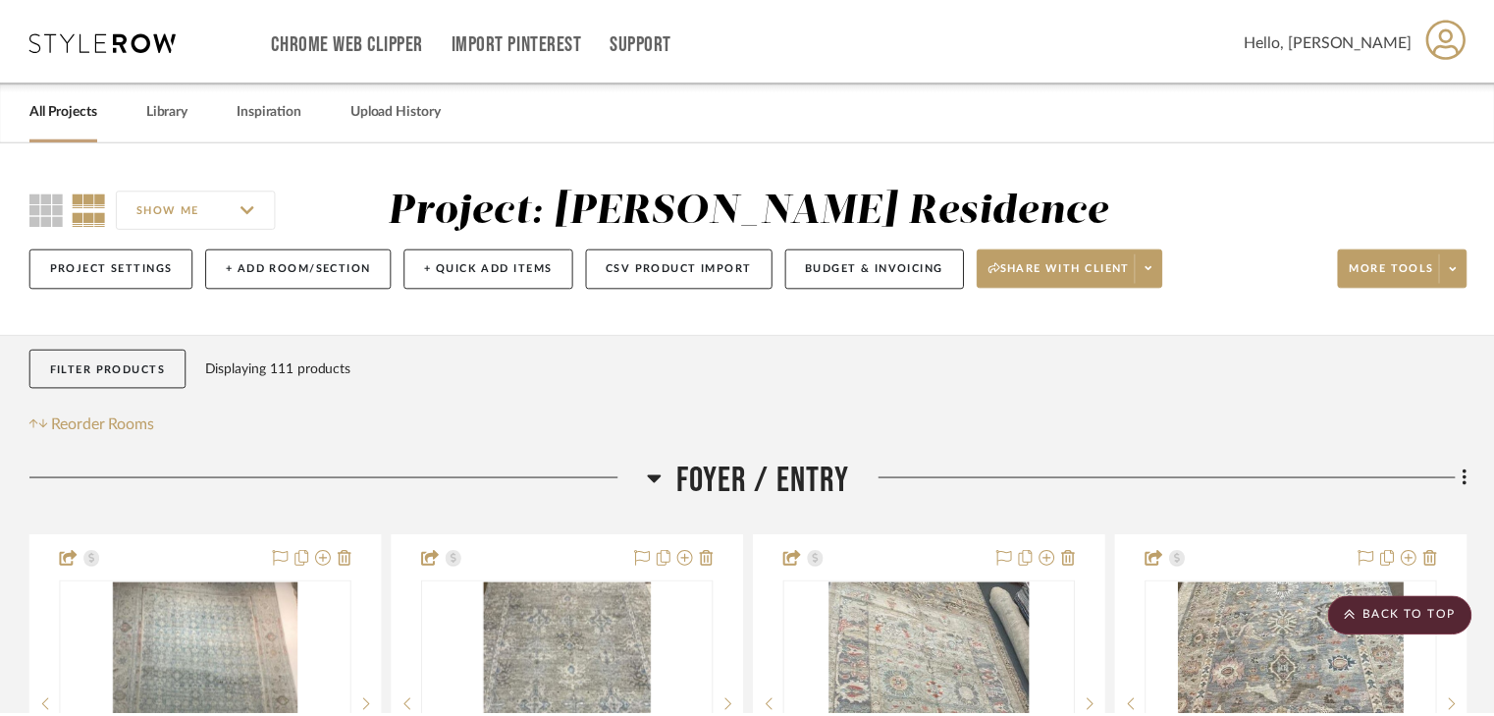
scroll to position [9503, 0]
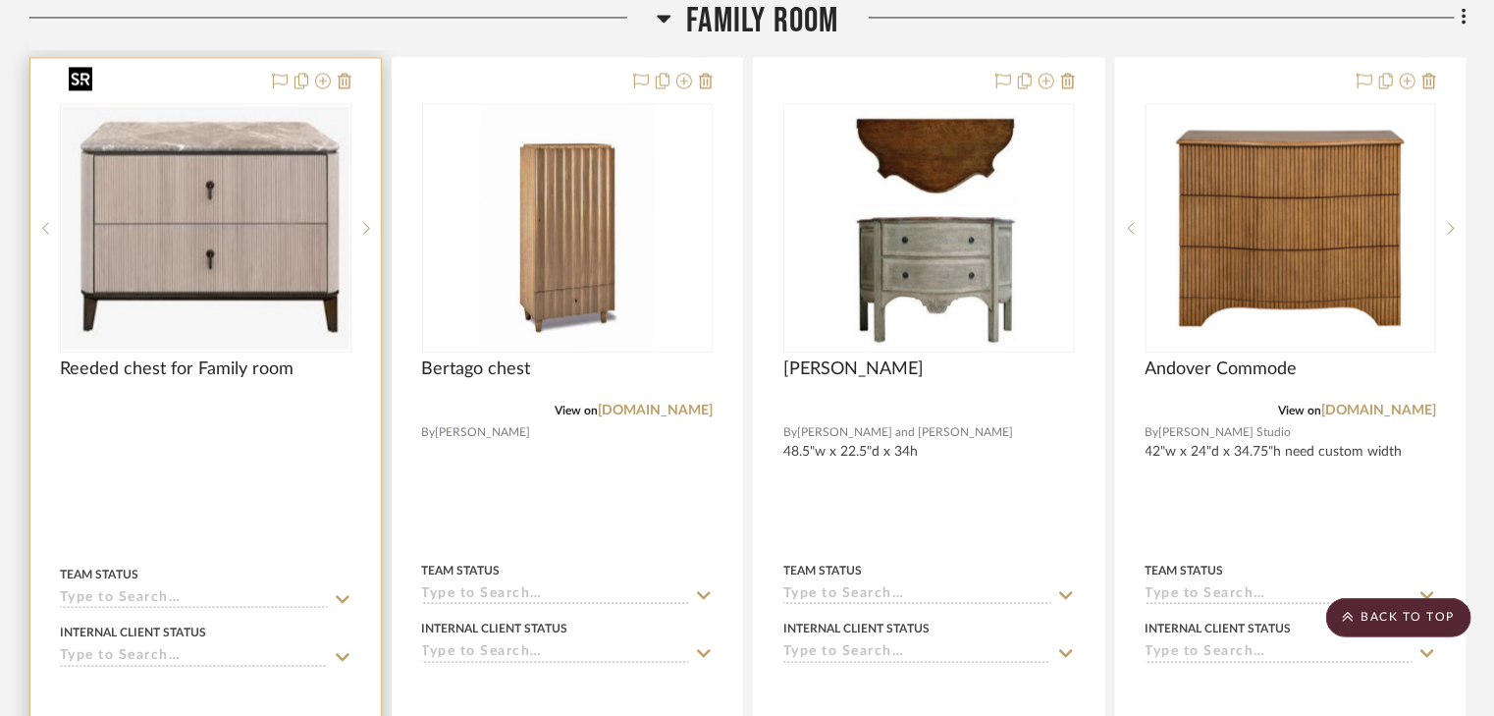
click at [179, 217] on img "0" at bounding box center [206, 227] width 288 height 242
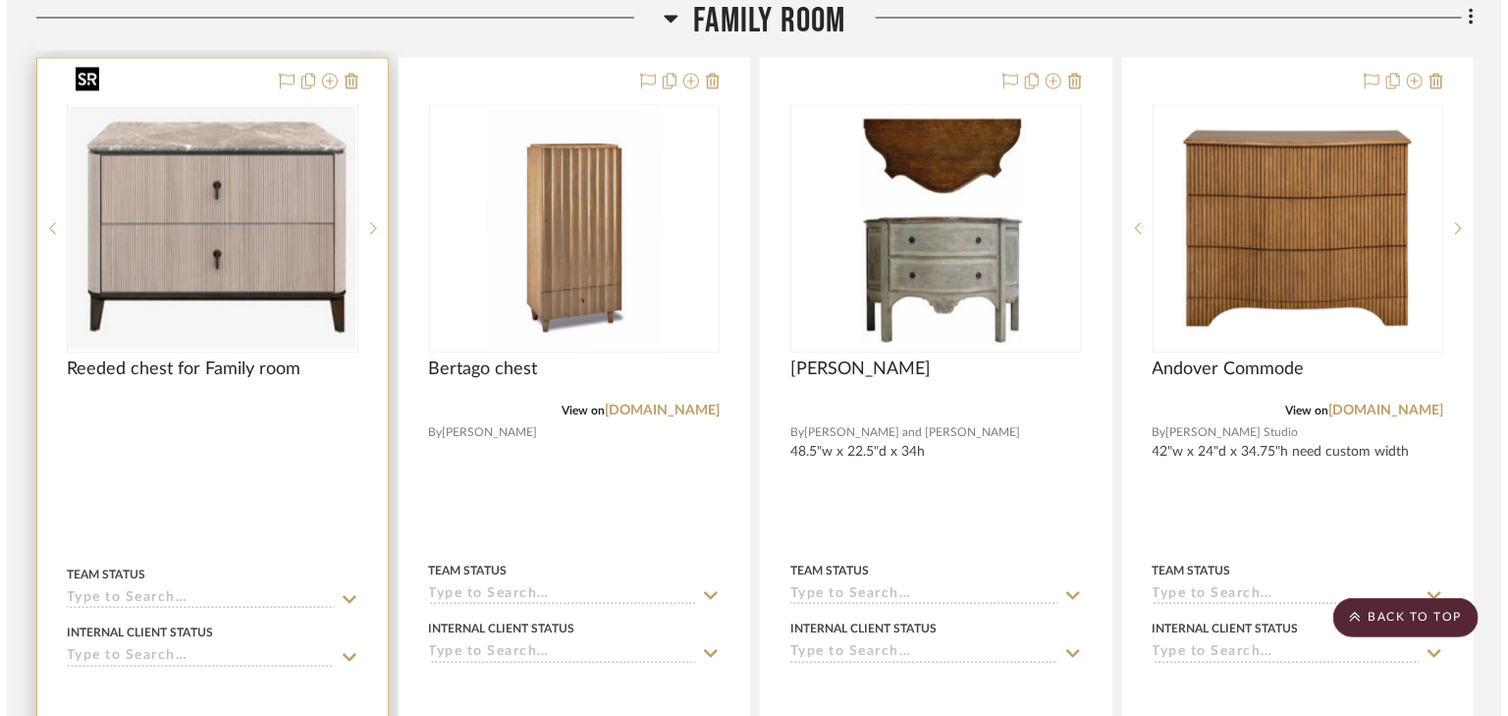
scroll to position [0, 0]
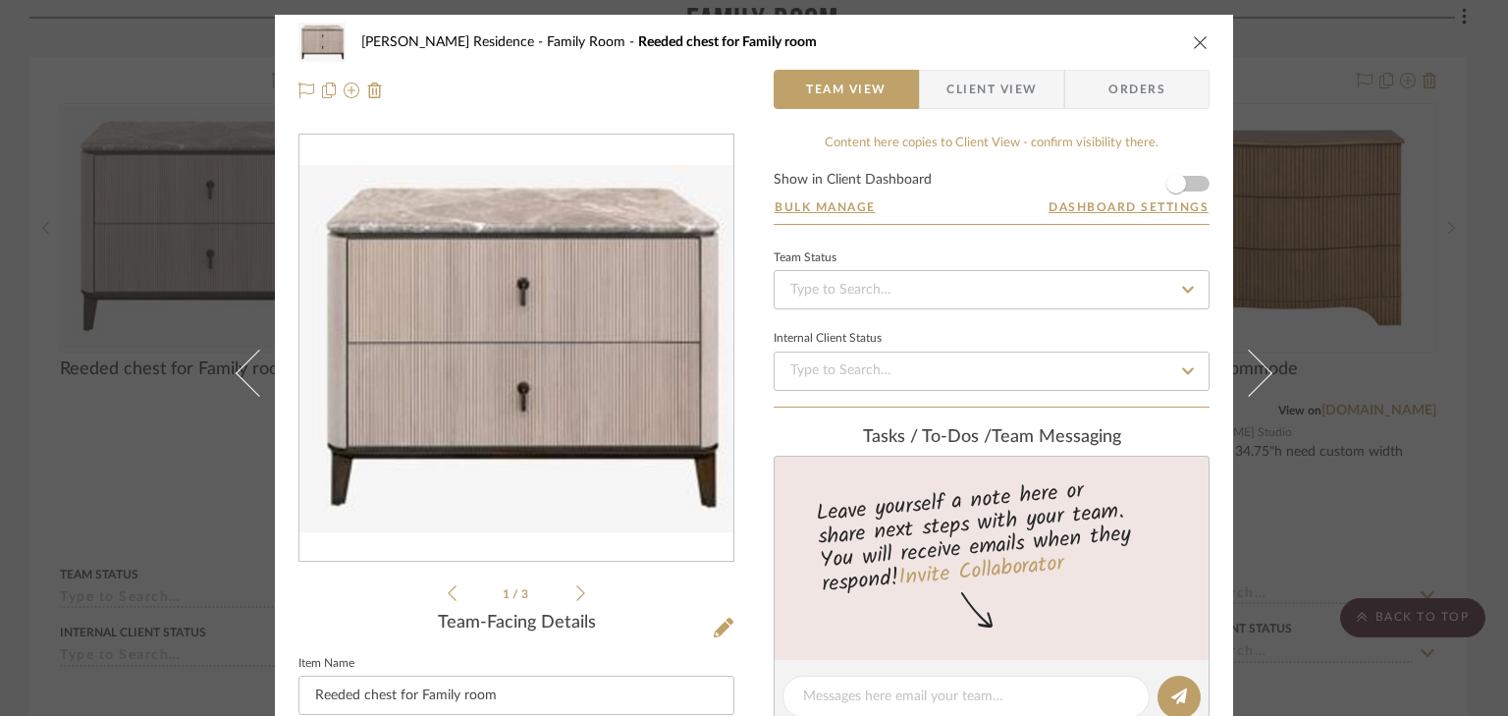
click at [576, 593] on icon at bounding box center [580, 593] width 9 height 18
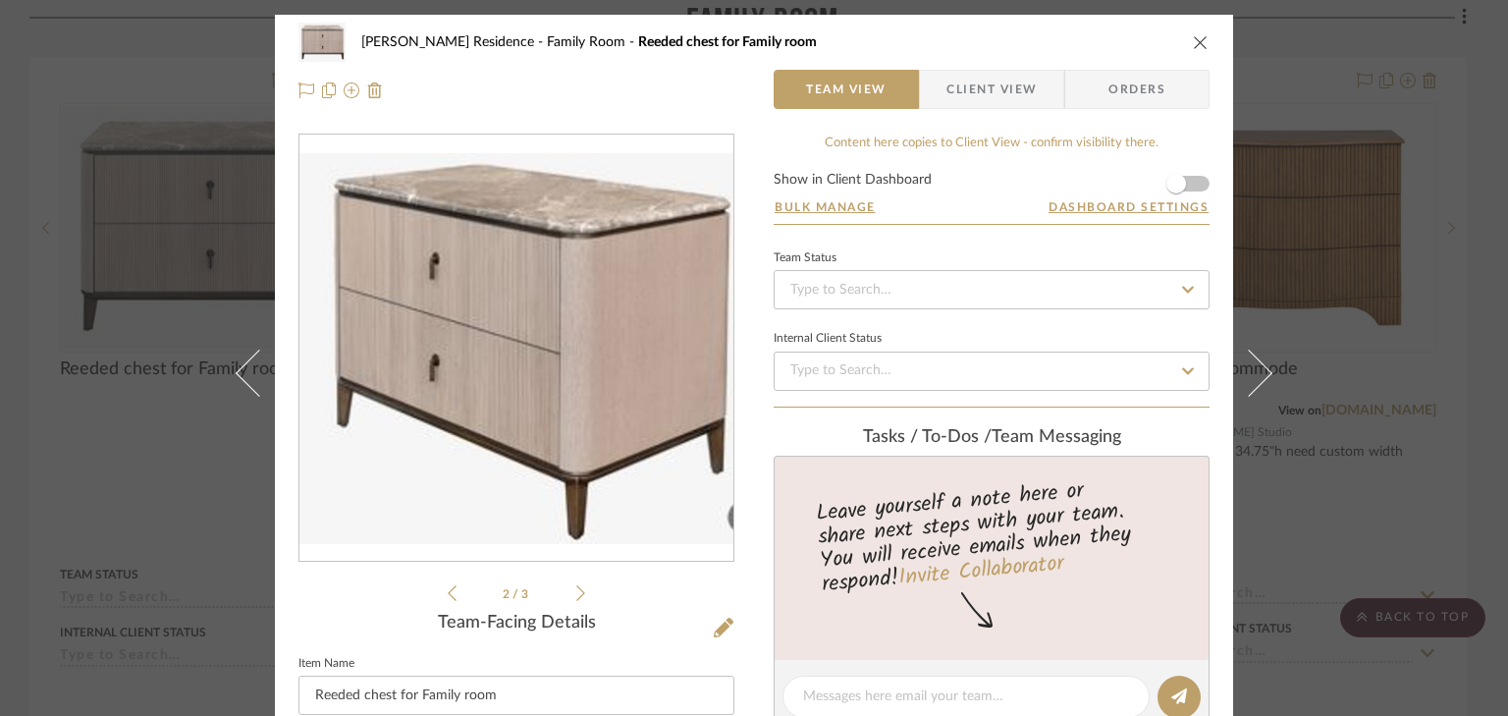
click at [576, 593] on icon at bounding box center [580, 593] width 9 height 18
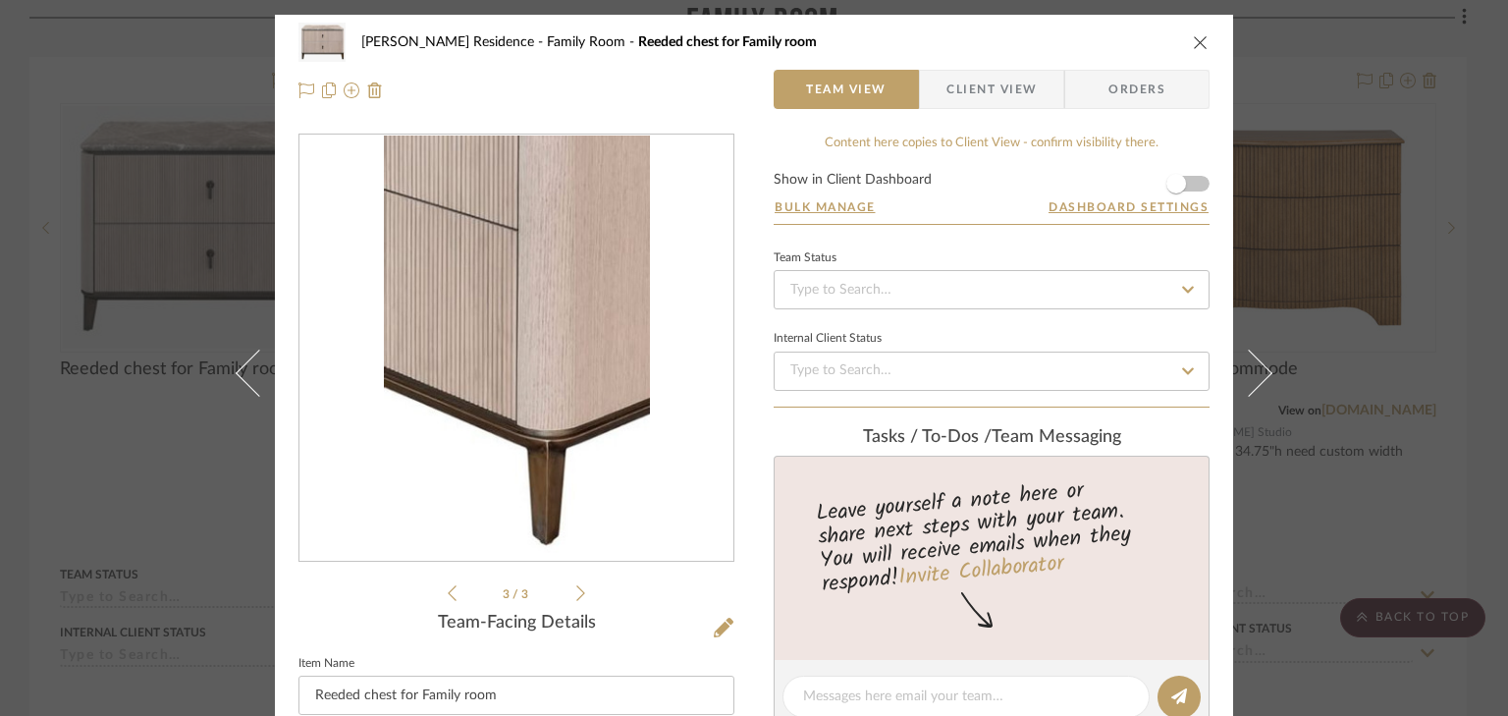
click at [576, 594] on icon at bounding box center [580, 593] width 9 height 18
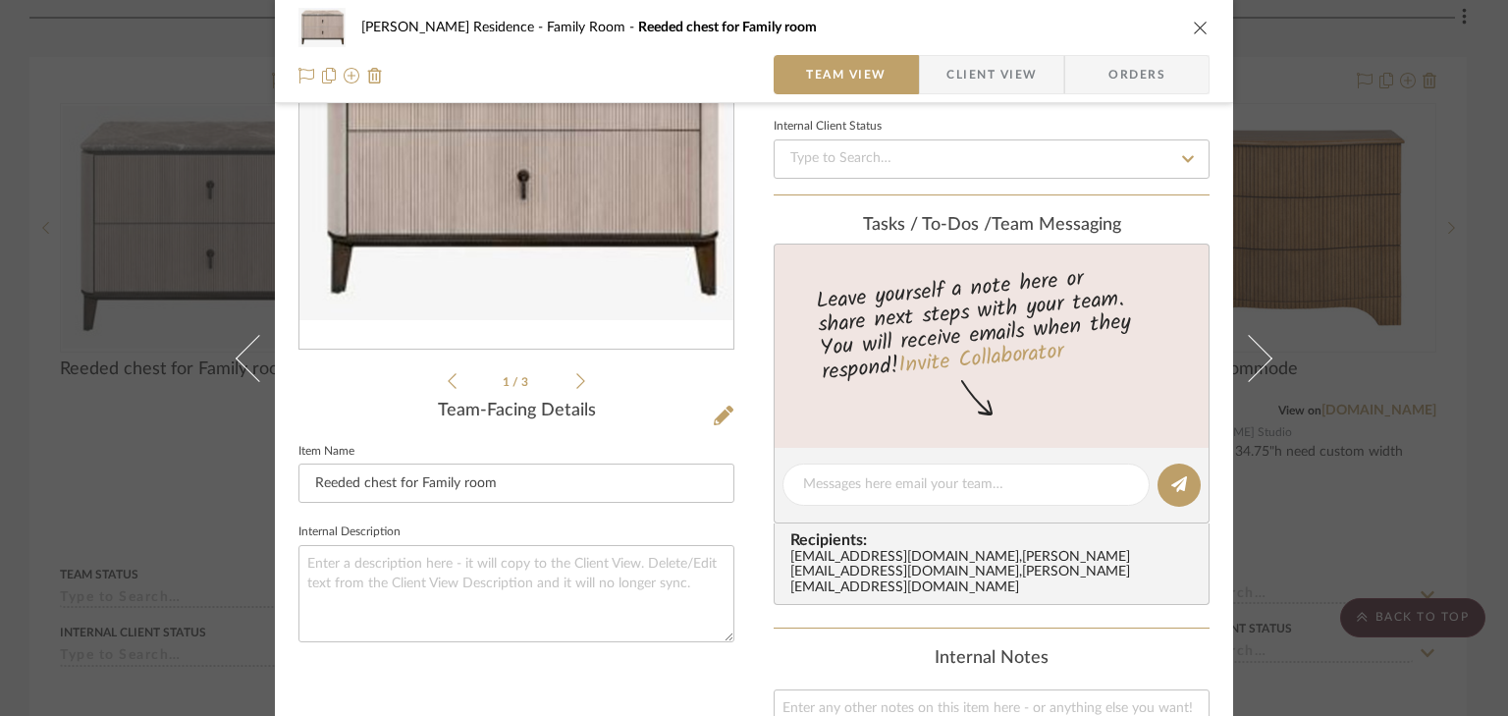
scroll to position [236, 0]
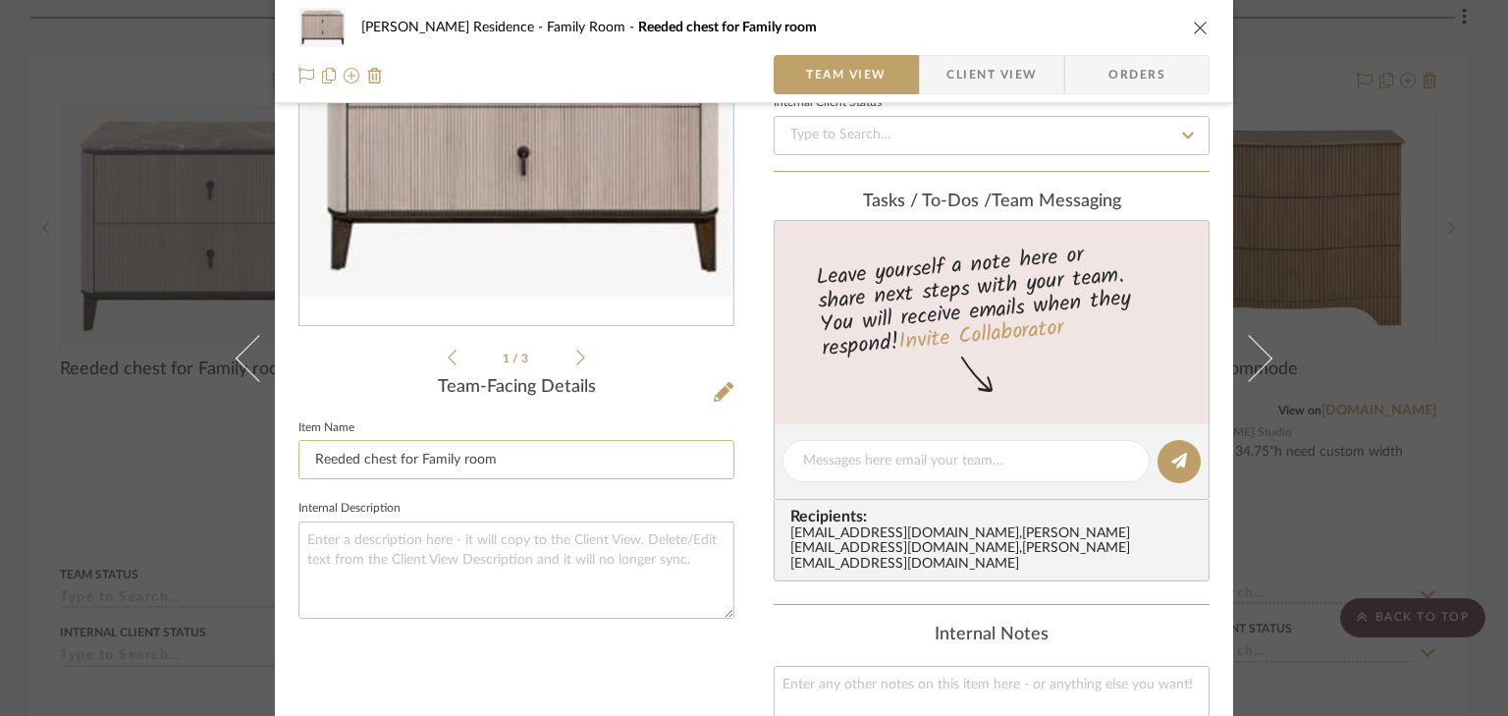
click at [530, 466] on input "Reeded chest for Family room" at bounding box center [516, 459] width 436 height 39
type input "Reeded chest for Family room - custom"
click at [1072, 27] on div "[PERSON_NAME] Residence Family Room Reeded chest for Family room" at bounding box center [768, 28] width 815 height 14
click at [1193, 26] on icon "close" at bounding box center [1201, 28] width 16 height 16
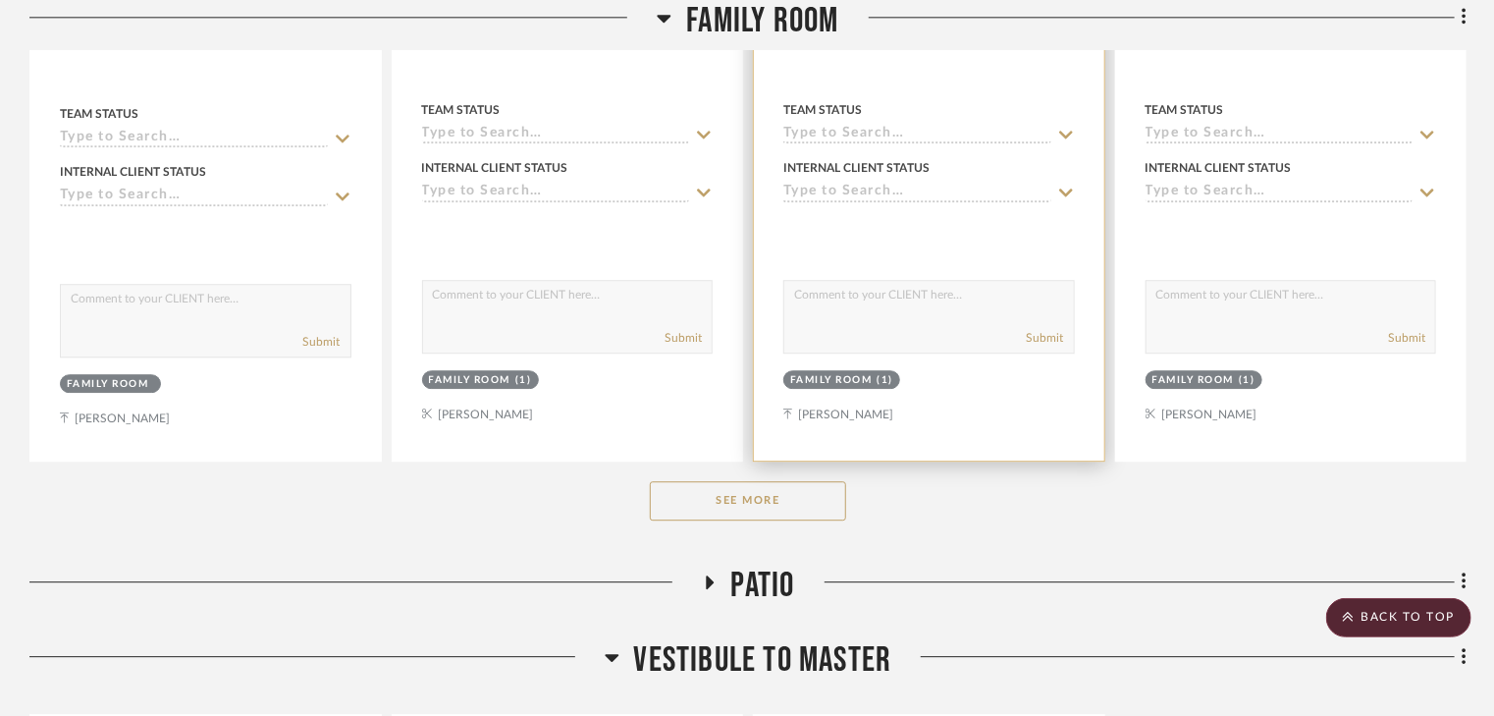
scroll to position [9975, 0]
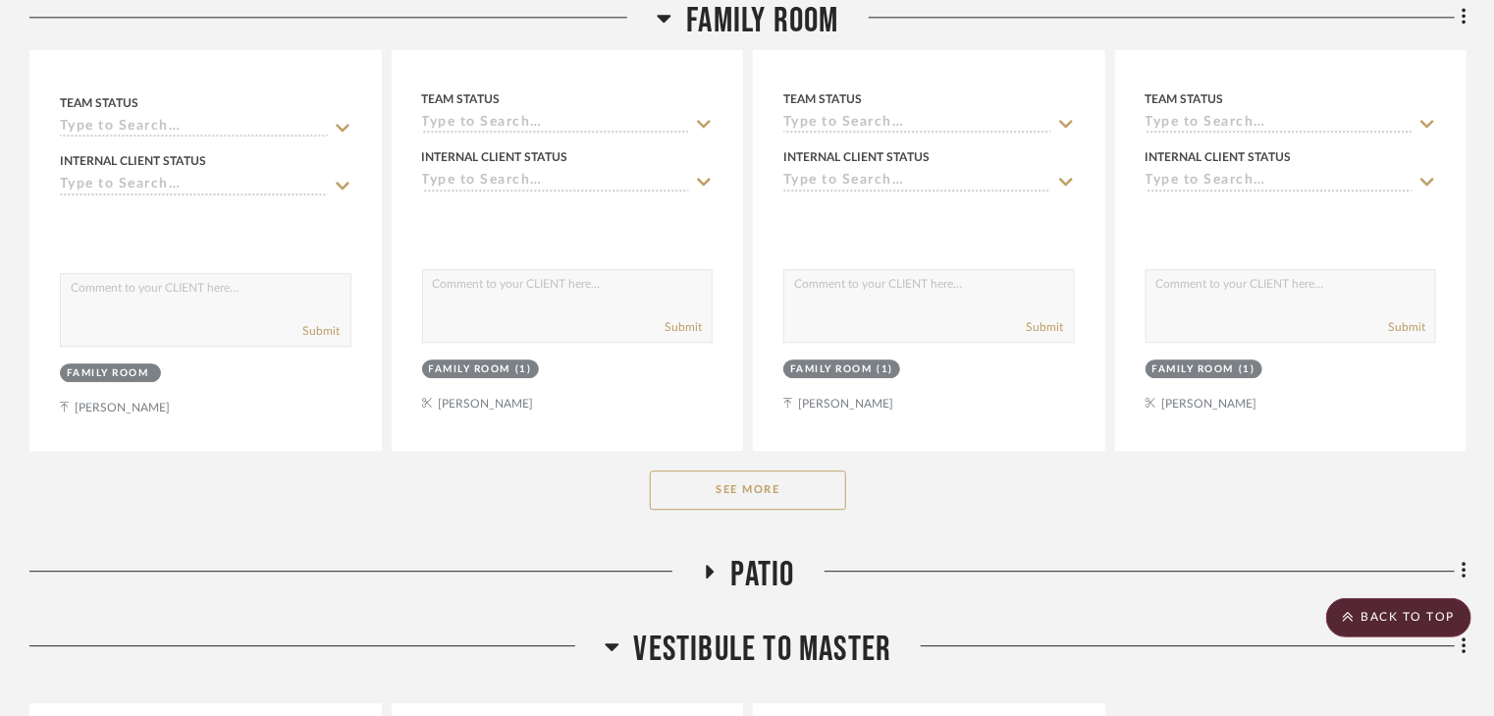
click at [755, 470] on button "See More" at bounding box center [748, 489] width 196 height 39
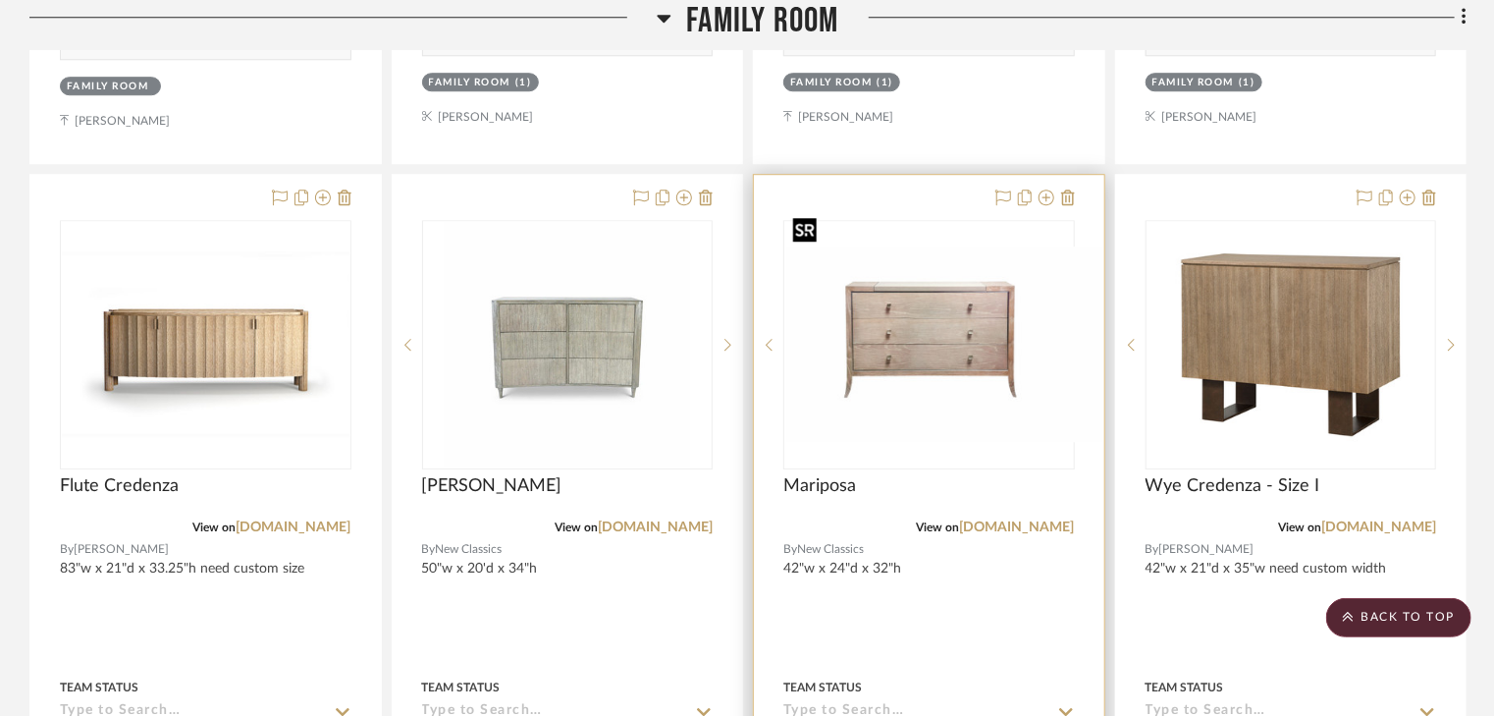
scroll to position [10289, 0]
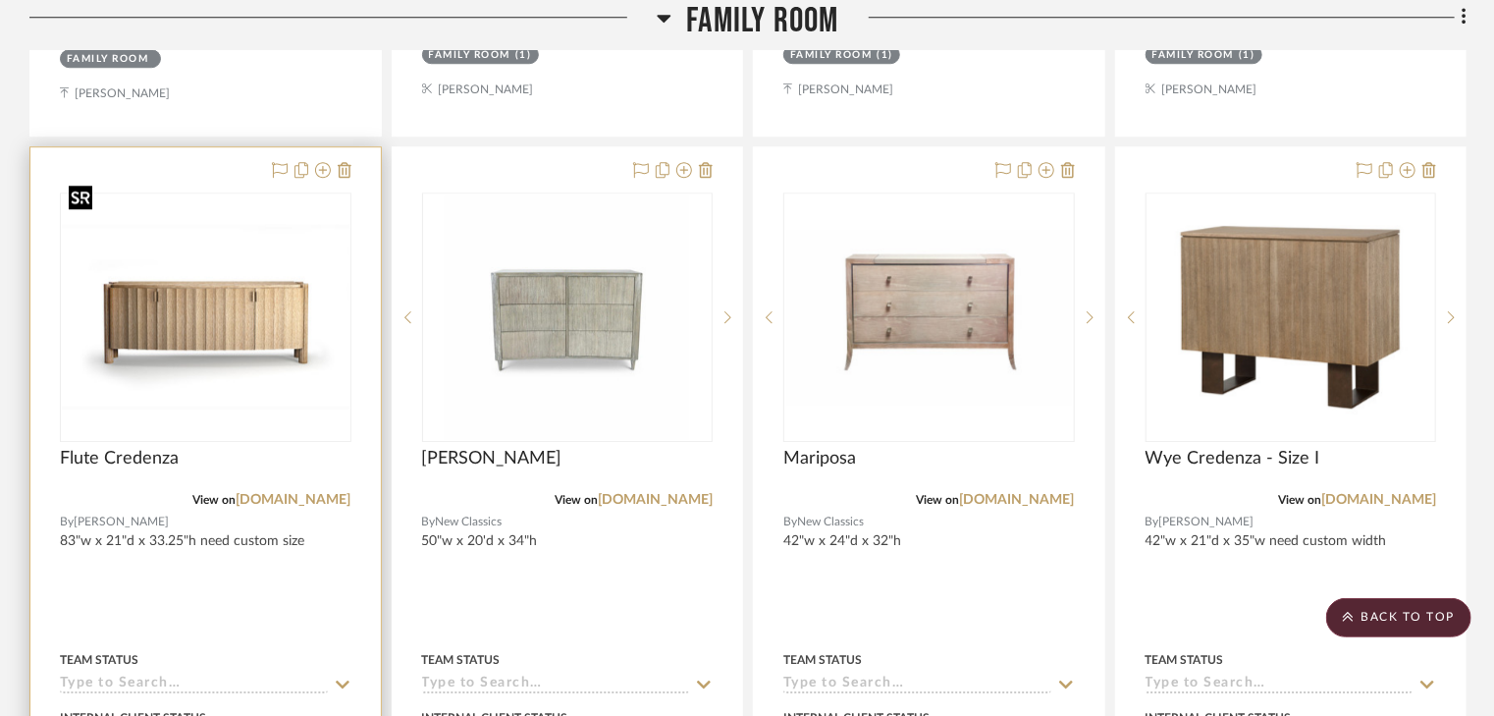
click at [171, 295] on img "0" at bounding box center [206, 317] width 288 height 186
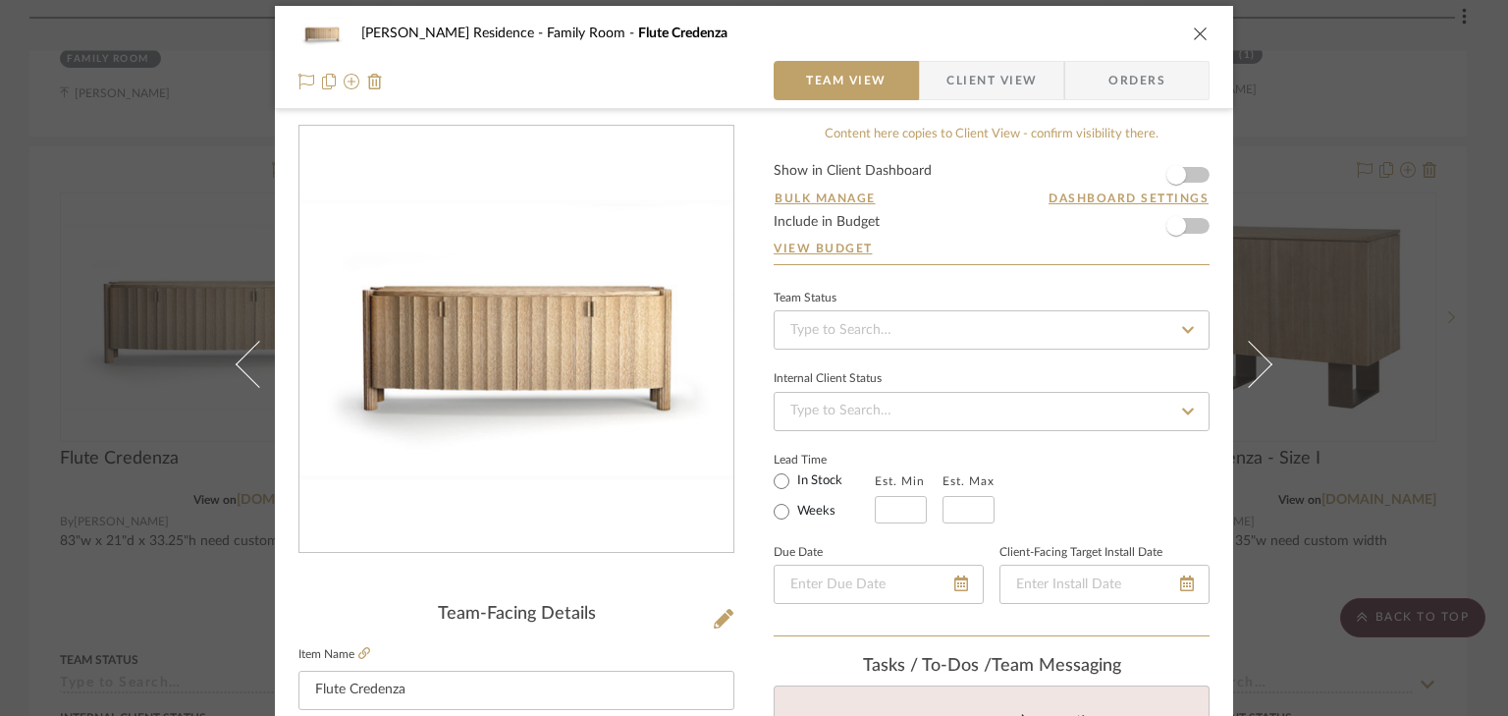
scroll to position [0, 0]
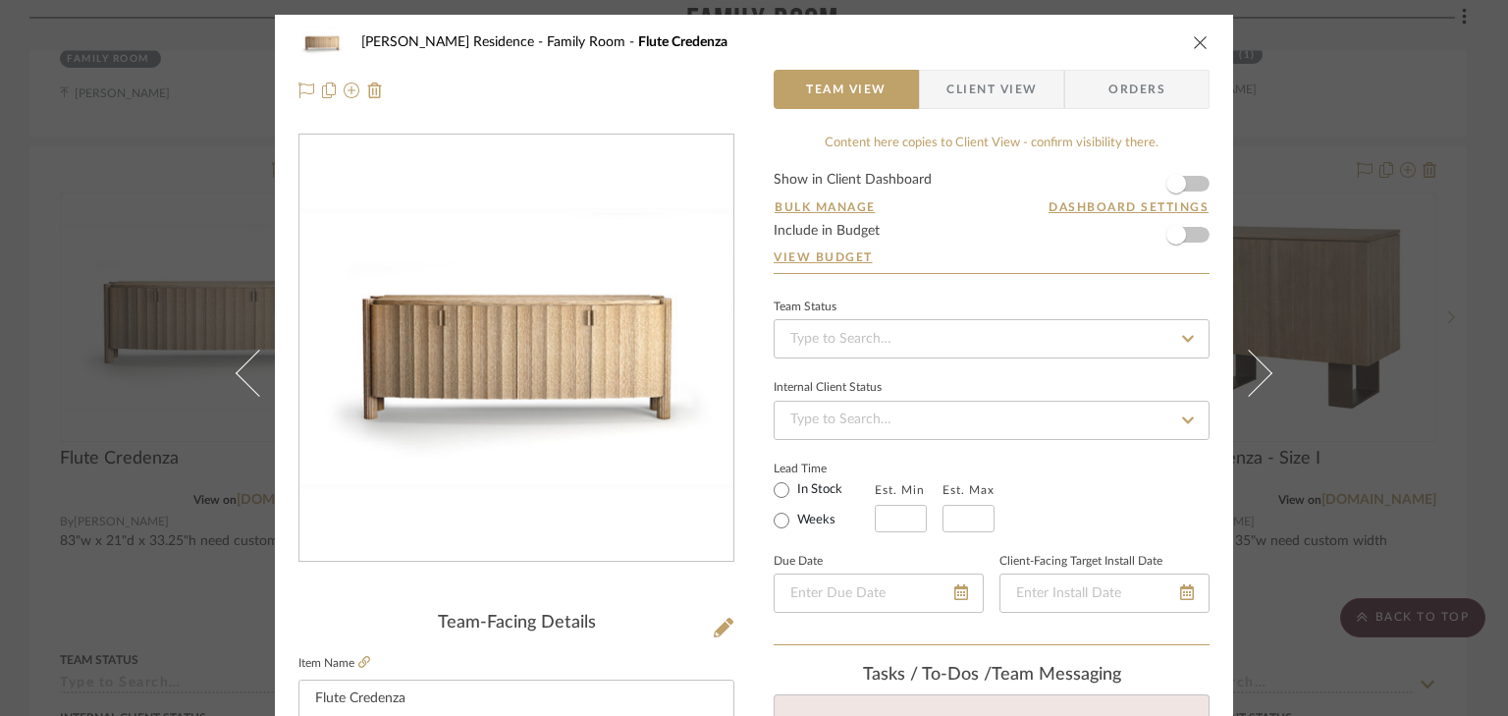
click at [1194, 44] on icon "close" at bounding box center [1201, 42] width 16 height 16
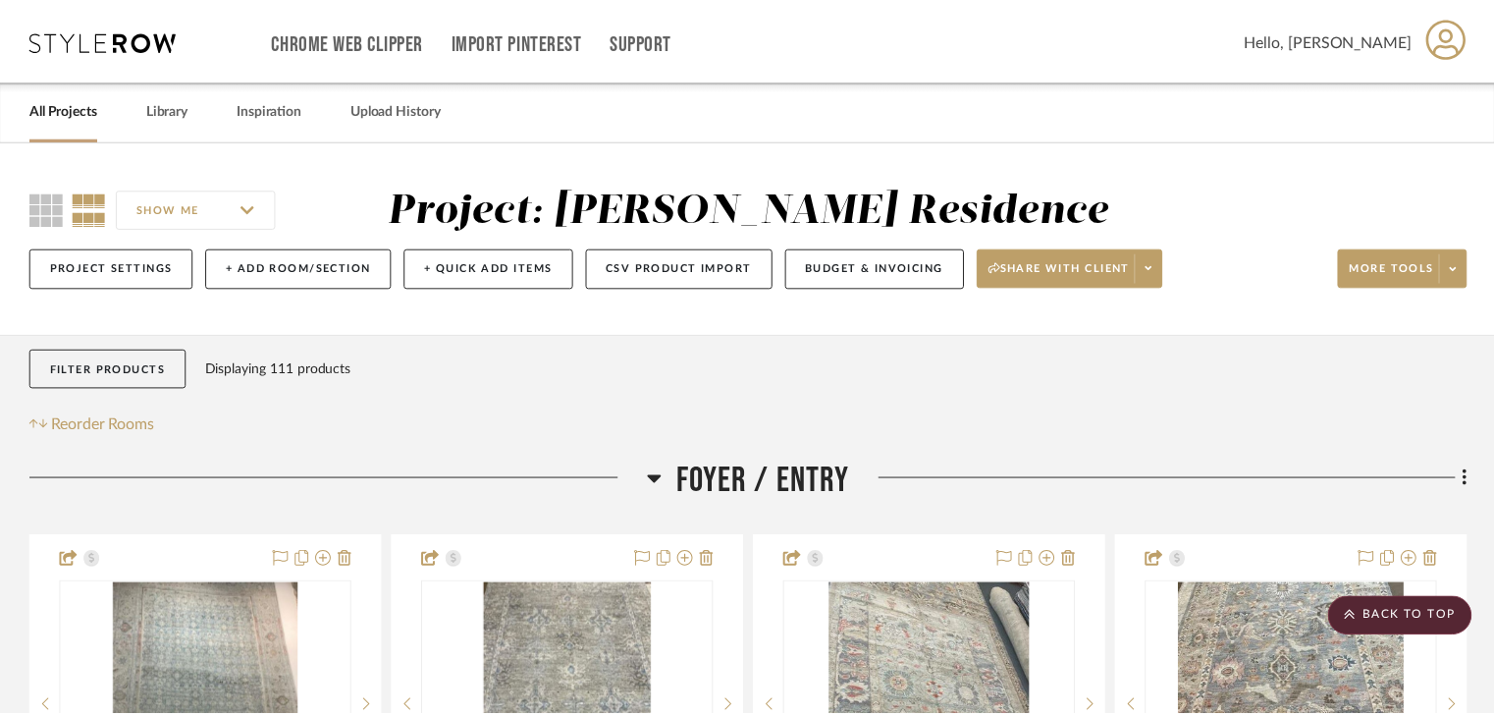
scroll to position [10289, 0]
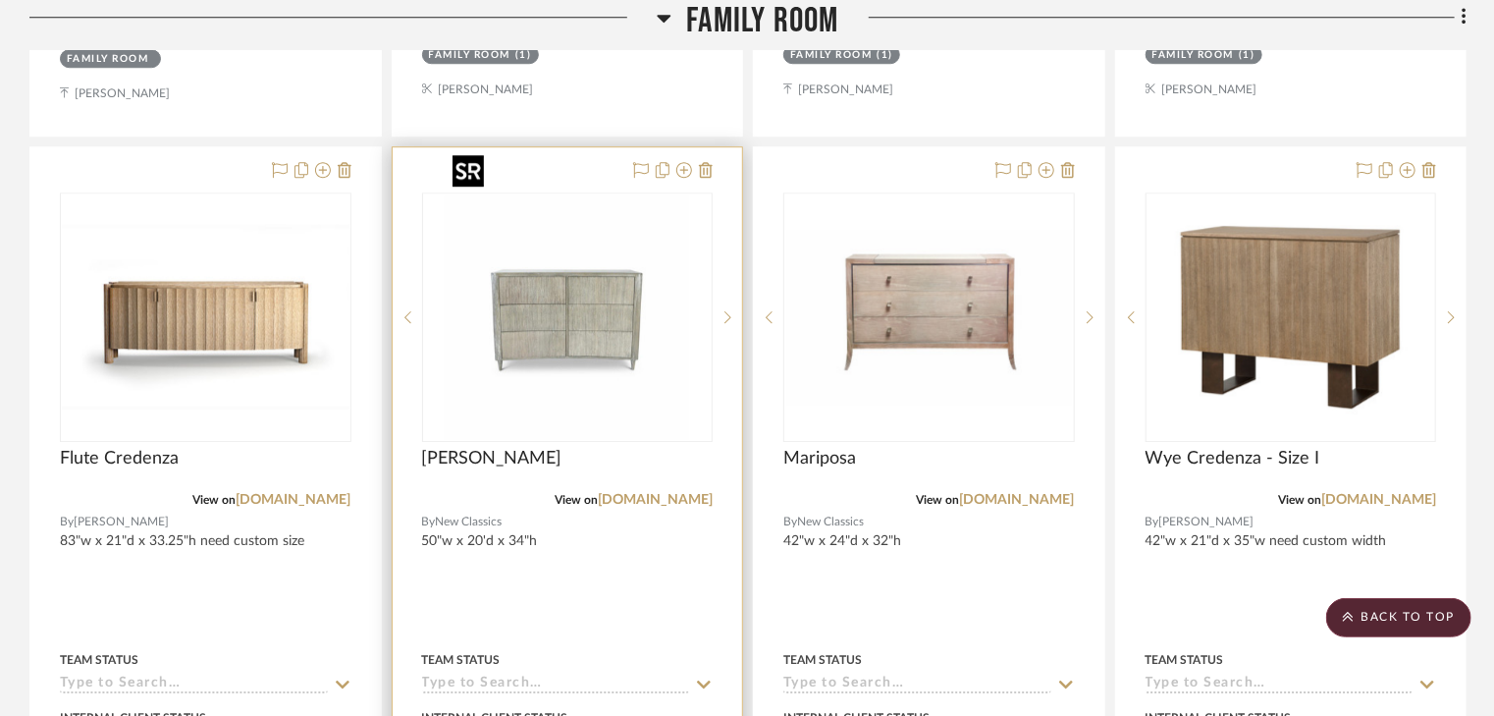
click at [598, 291] on img "0" at bounding box center [567, 316] width 245 height 245
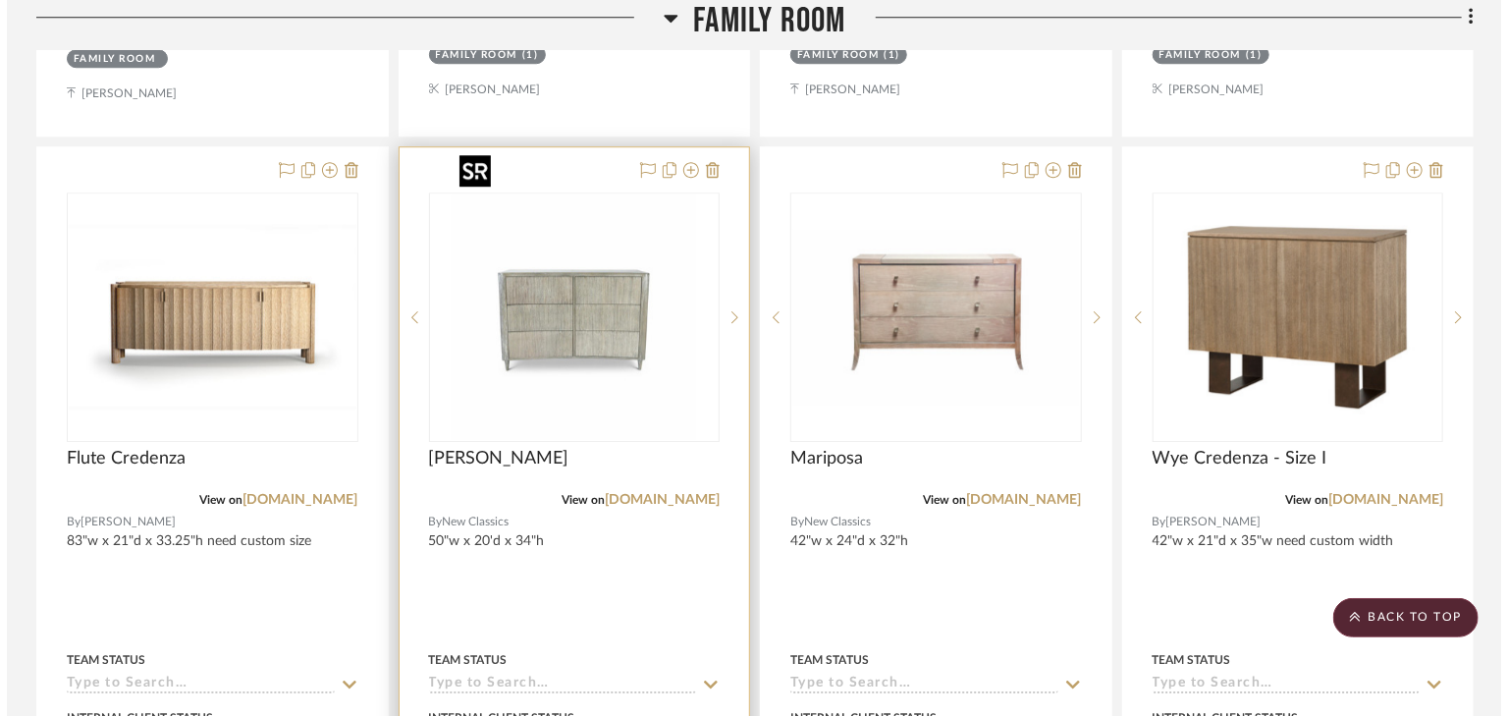
scroll to position [0, 0]
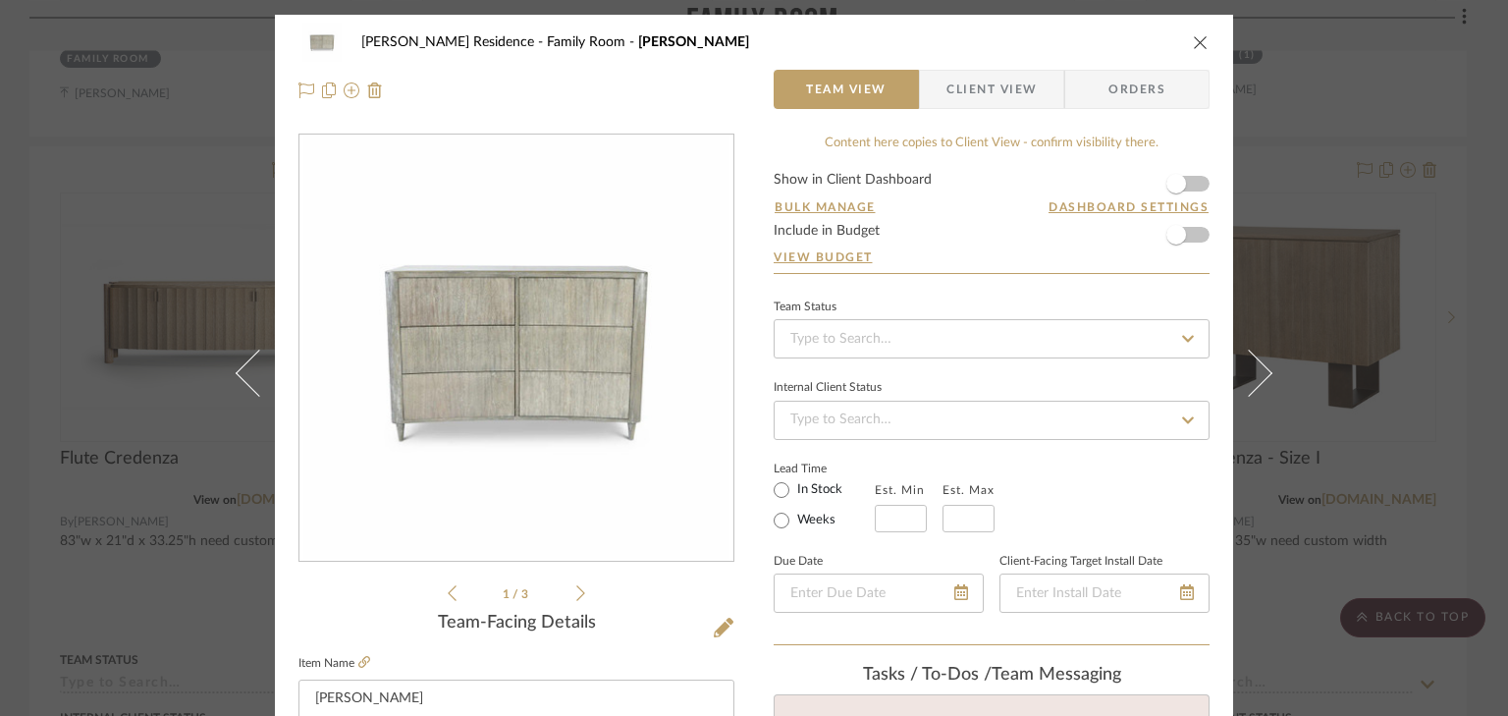
click at [1197, 39] on icon "close" at bounding box center [1201, 42] width 16 height 16
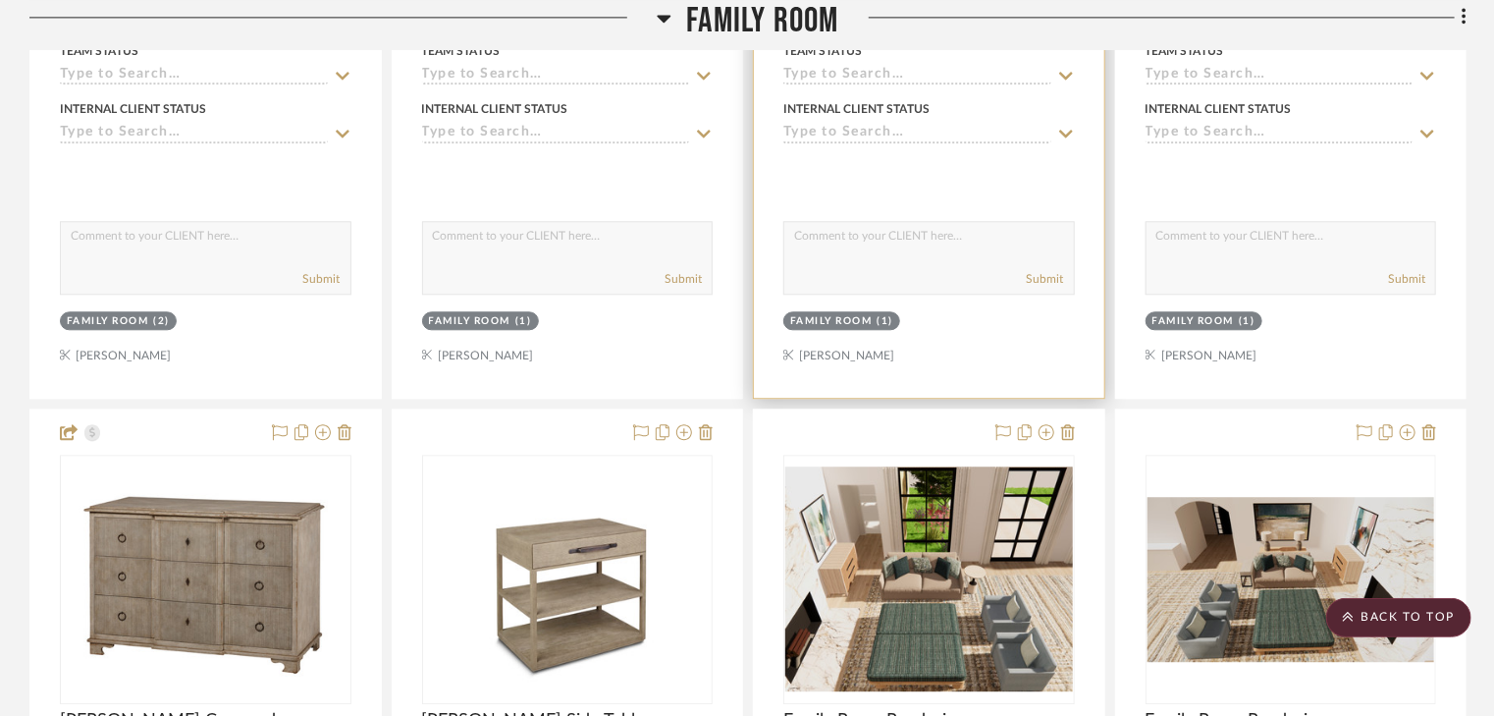
scroll to position [13588, 0]
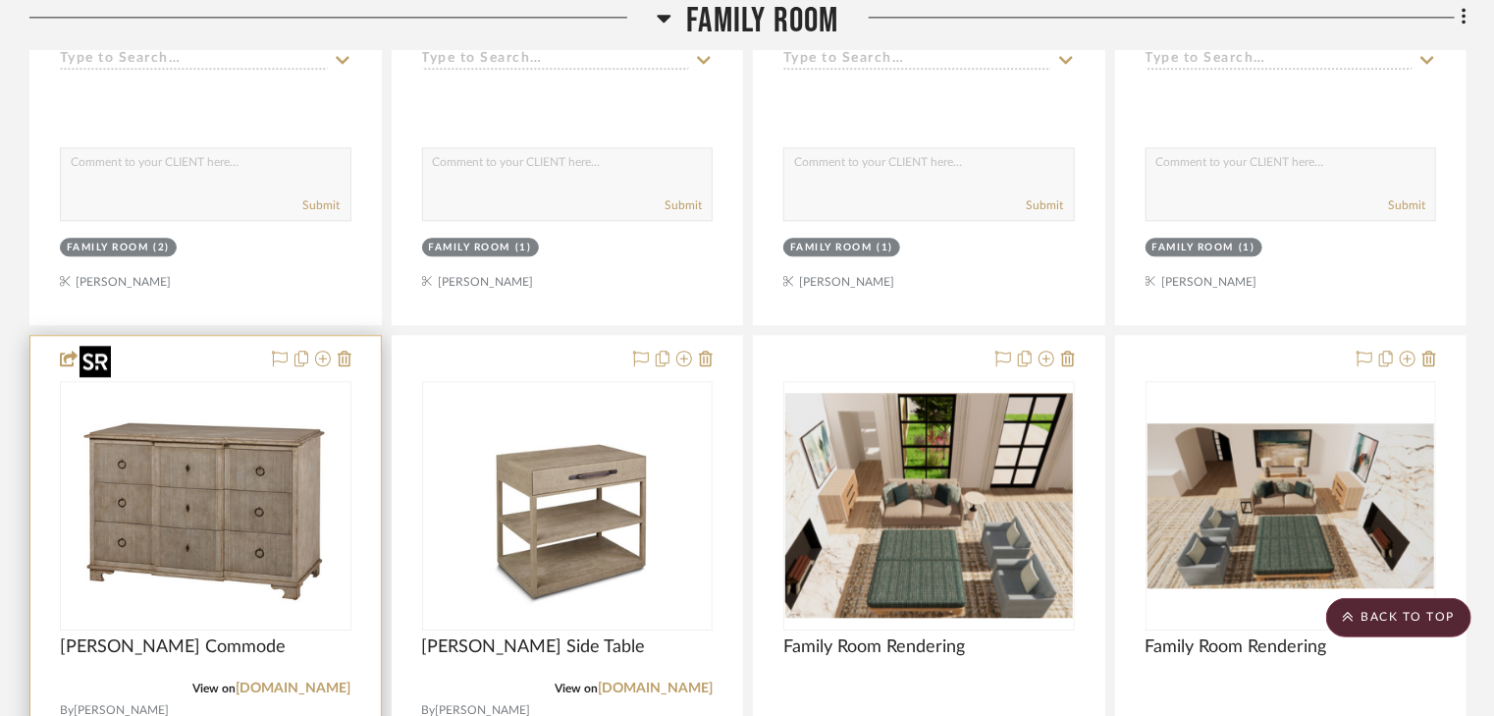
click at [209, 479] on img "0" at bounding box center [195, 505] width 267 height 245
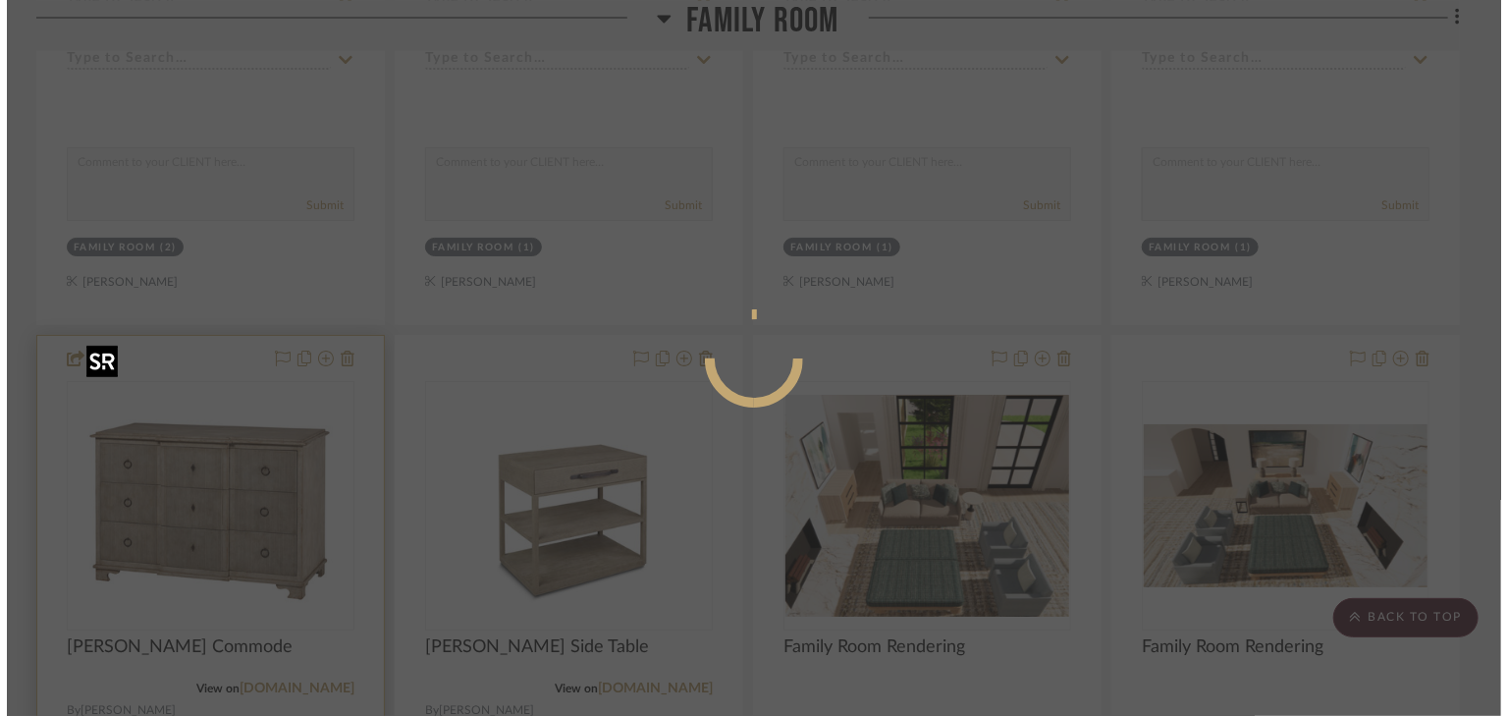
scroll to position [0, 0]
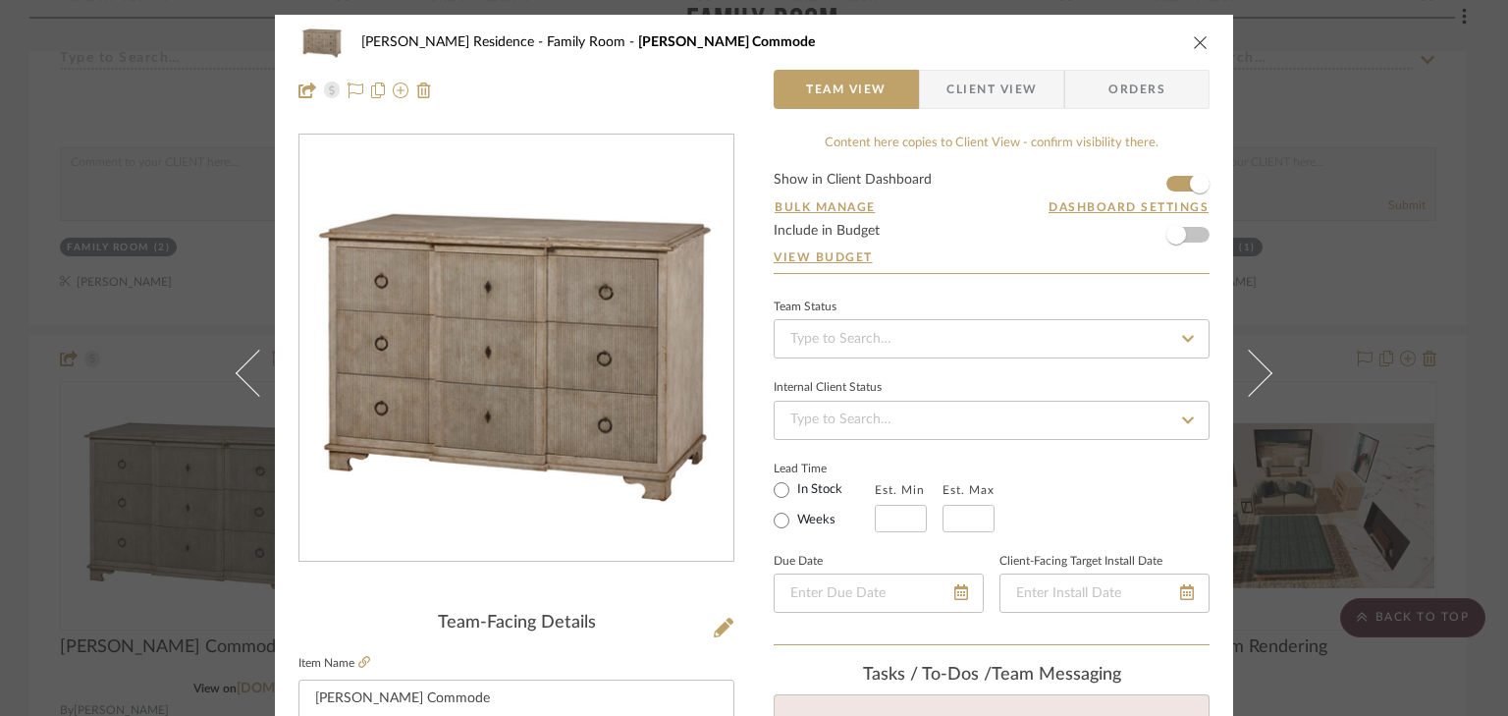
click at [1193, 45] on icon "close" at bounding box center [1201, 42] width 16 height 16
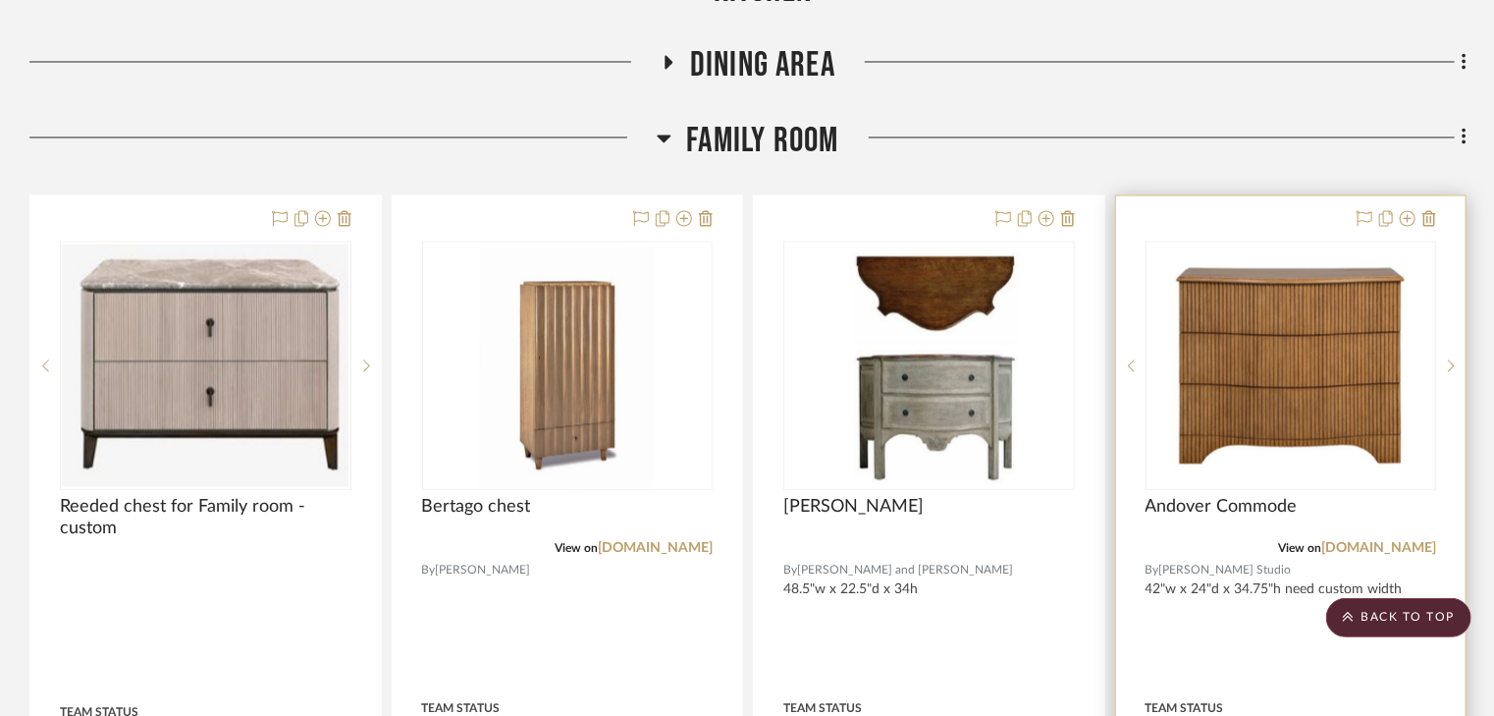
scroll to position [9346, 0]
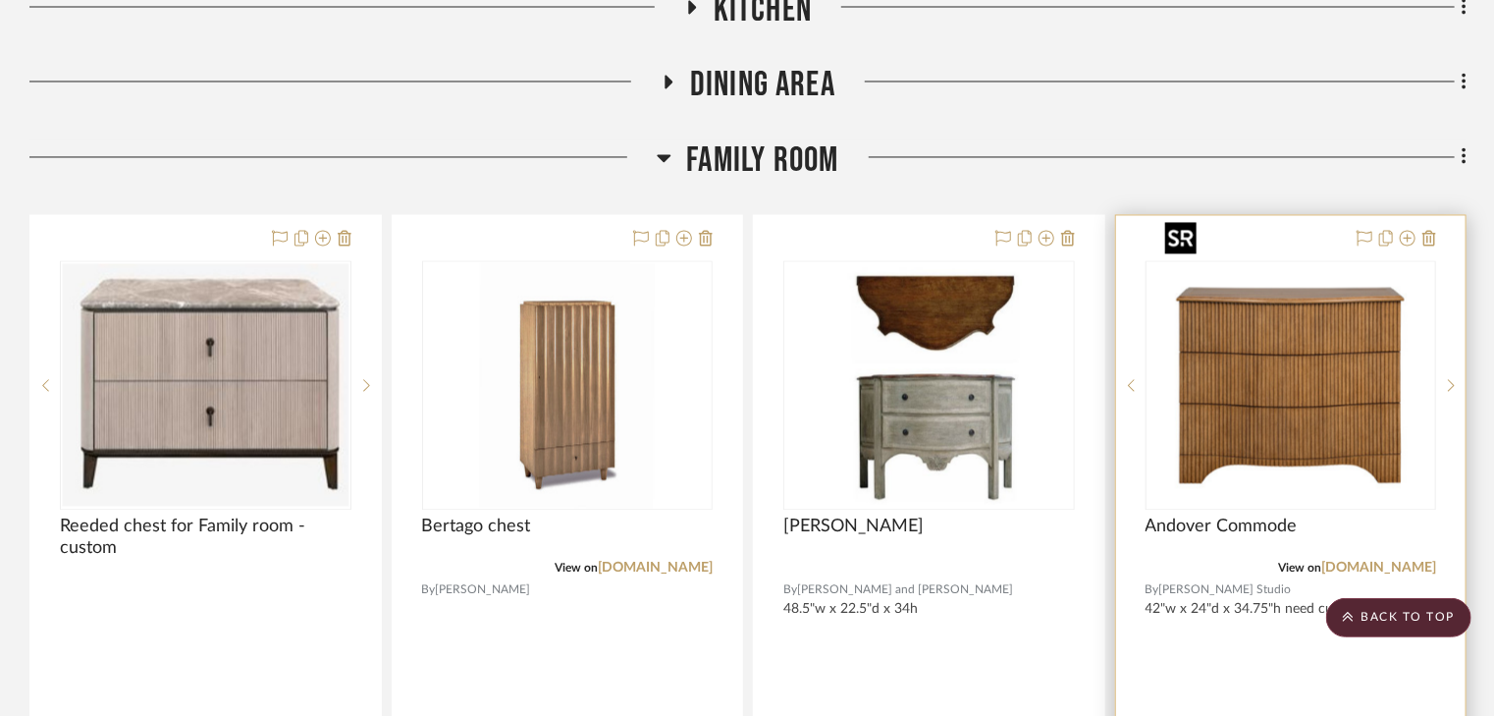
click at [1296, 350] on img "0" at bounding box center [1290, 384] width 267 height 245
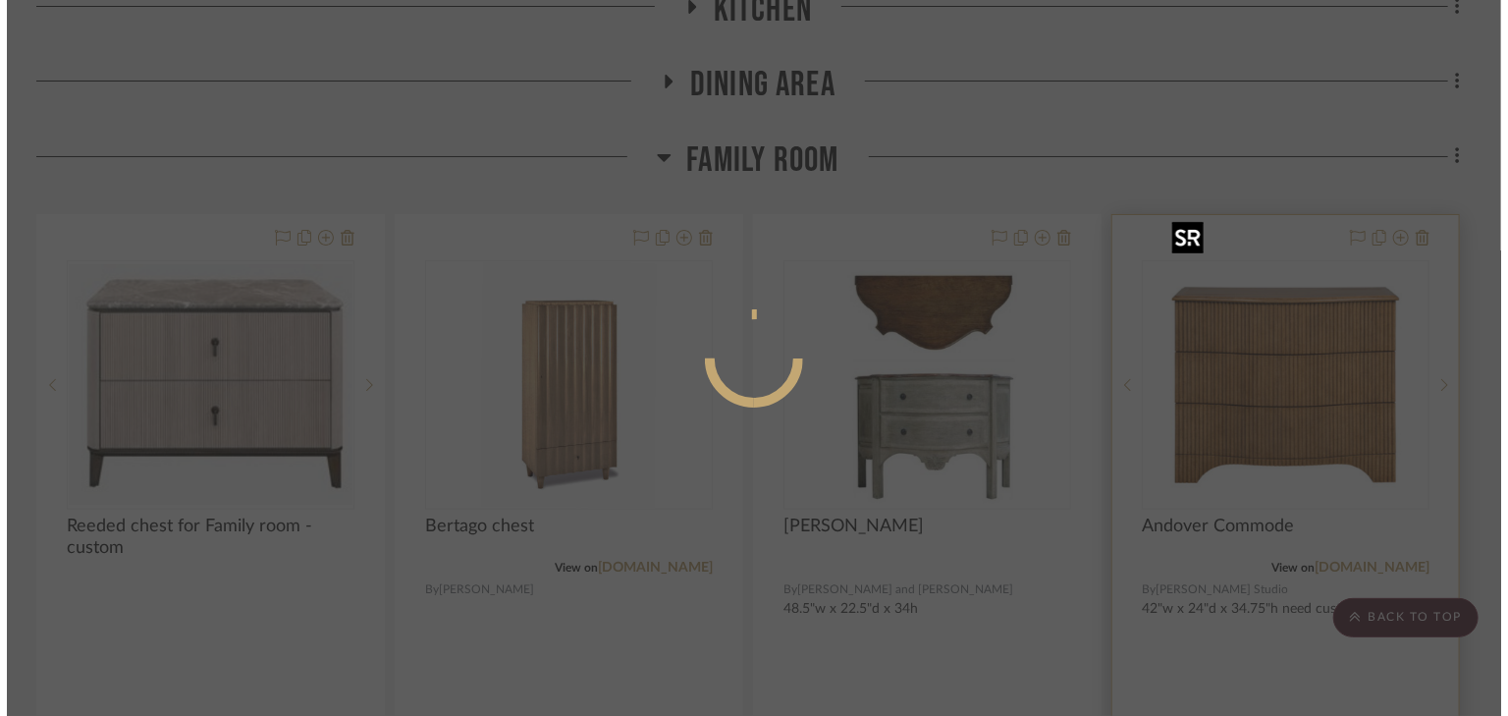
scroll to position [0, 0]
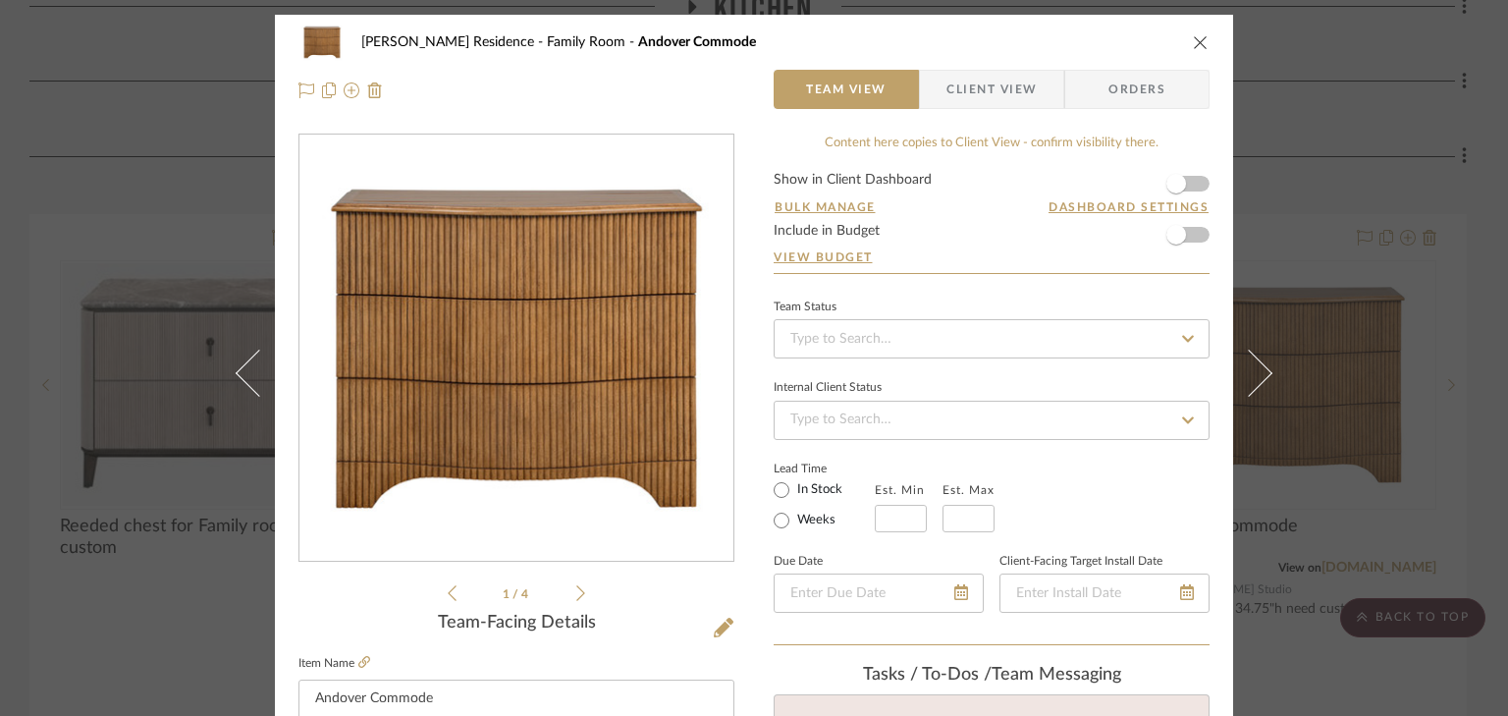
click at [576, 597] on icon at bounding box center [580, 593] width 9 height 16
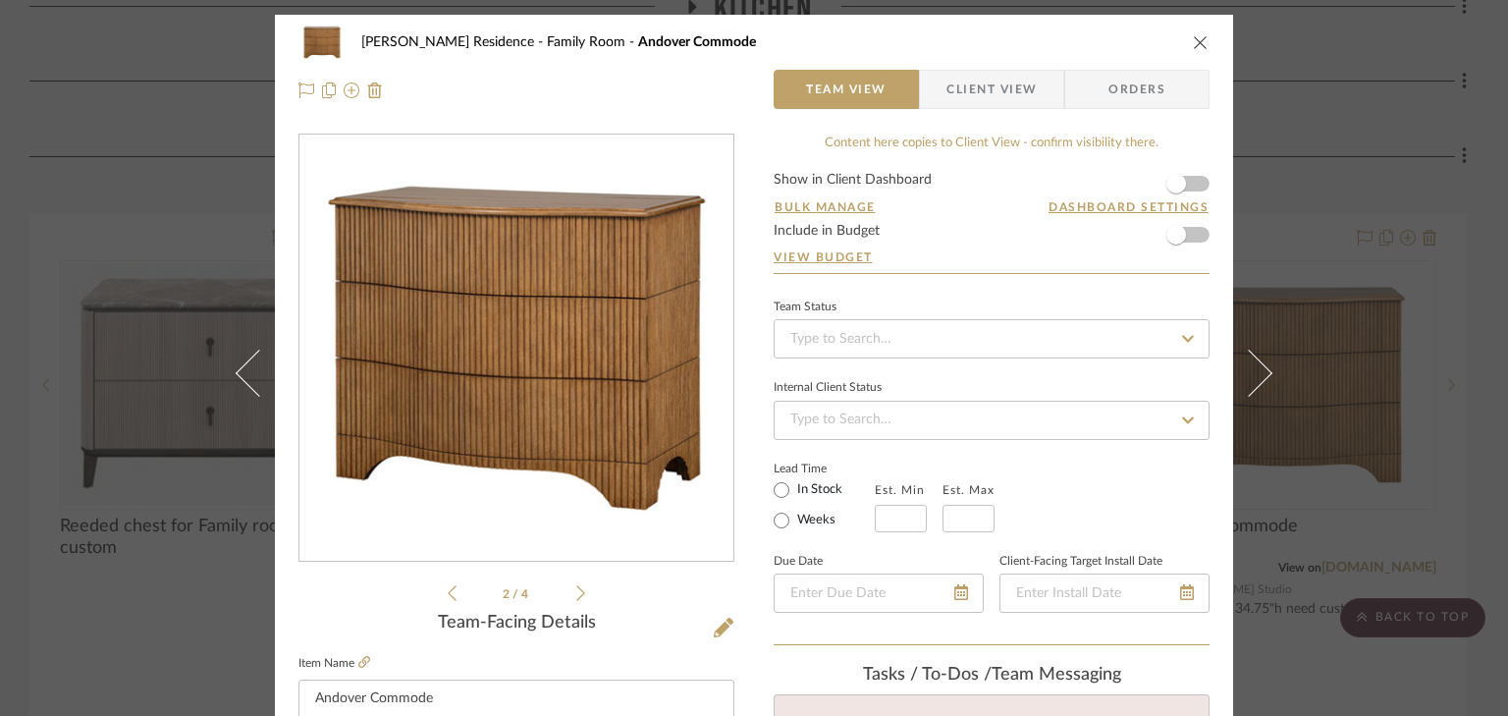
click at [576, 597] on icon at bounding box center [580, 593] width 9 height 16
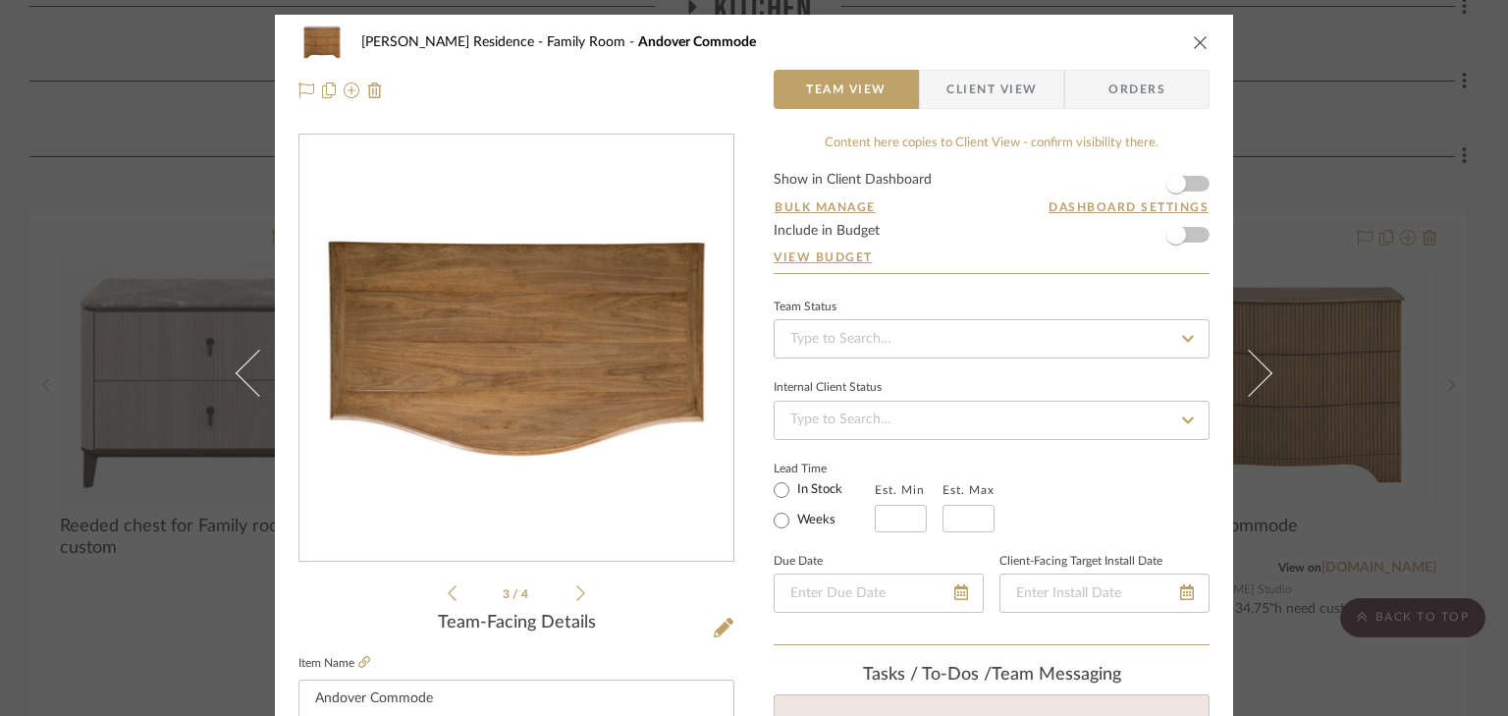
click at [576, 597] on icon at bounding box center [580, 593] width 9 height 16
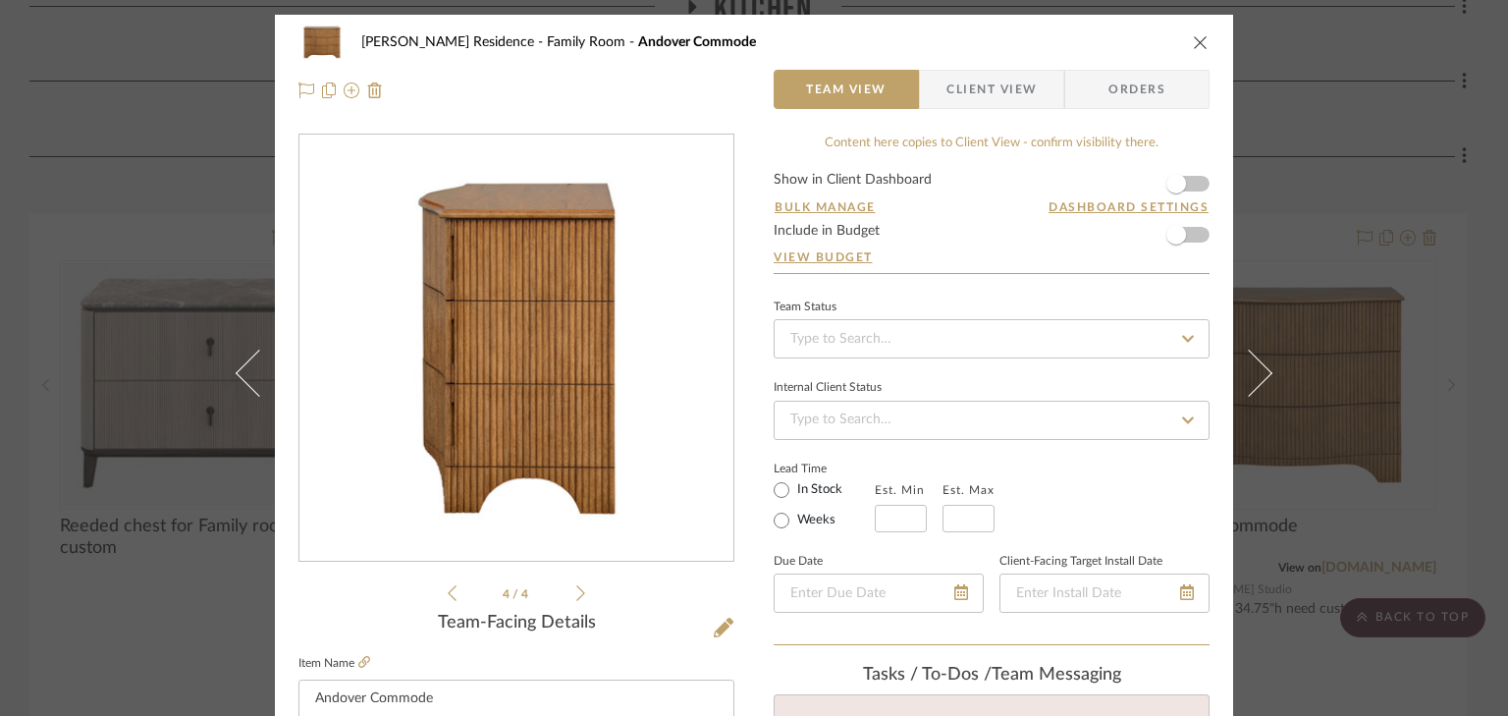
click at [1193, 35] on icon "close" at bounding box center [1201, 42] width 16 height 16
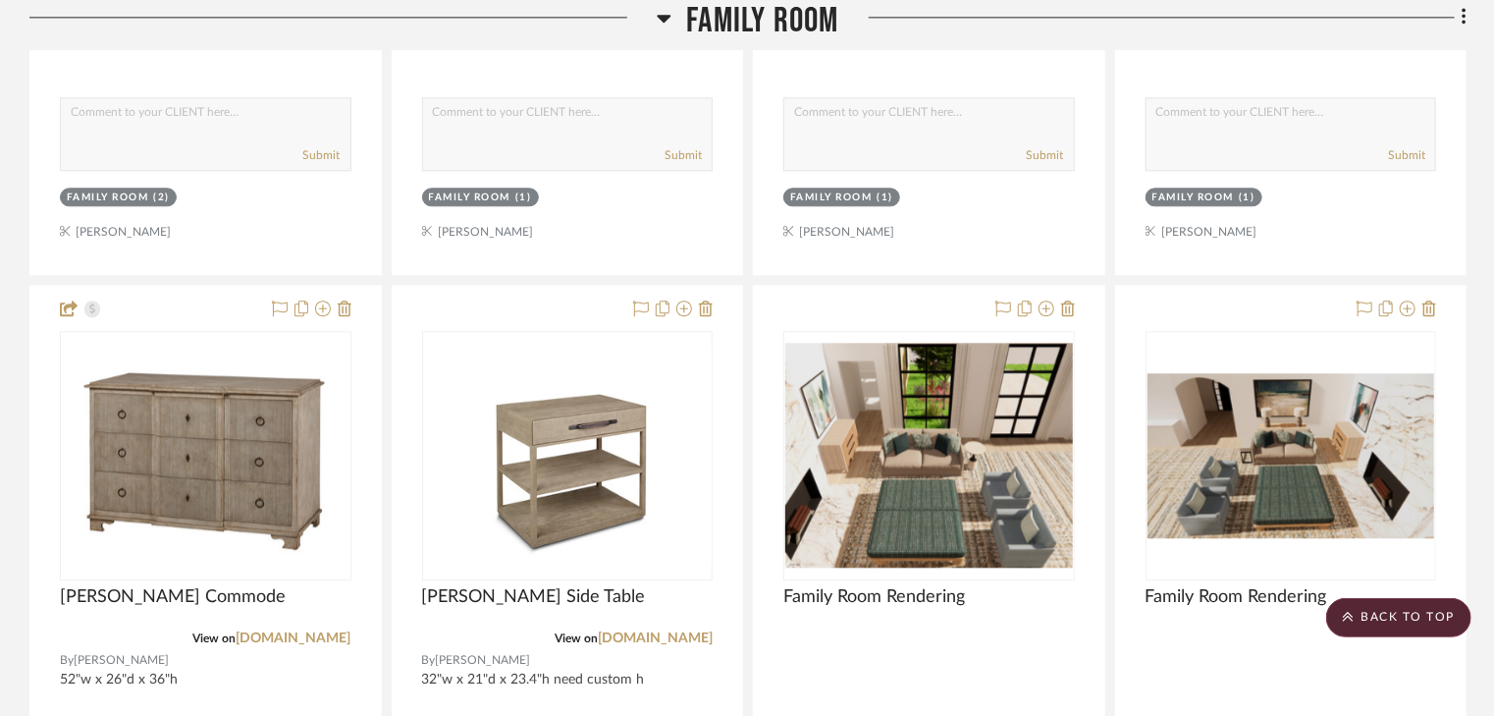
scroll to position [13666, 0]
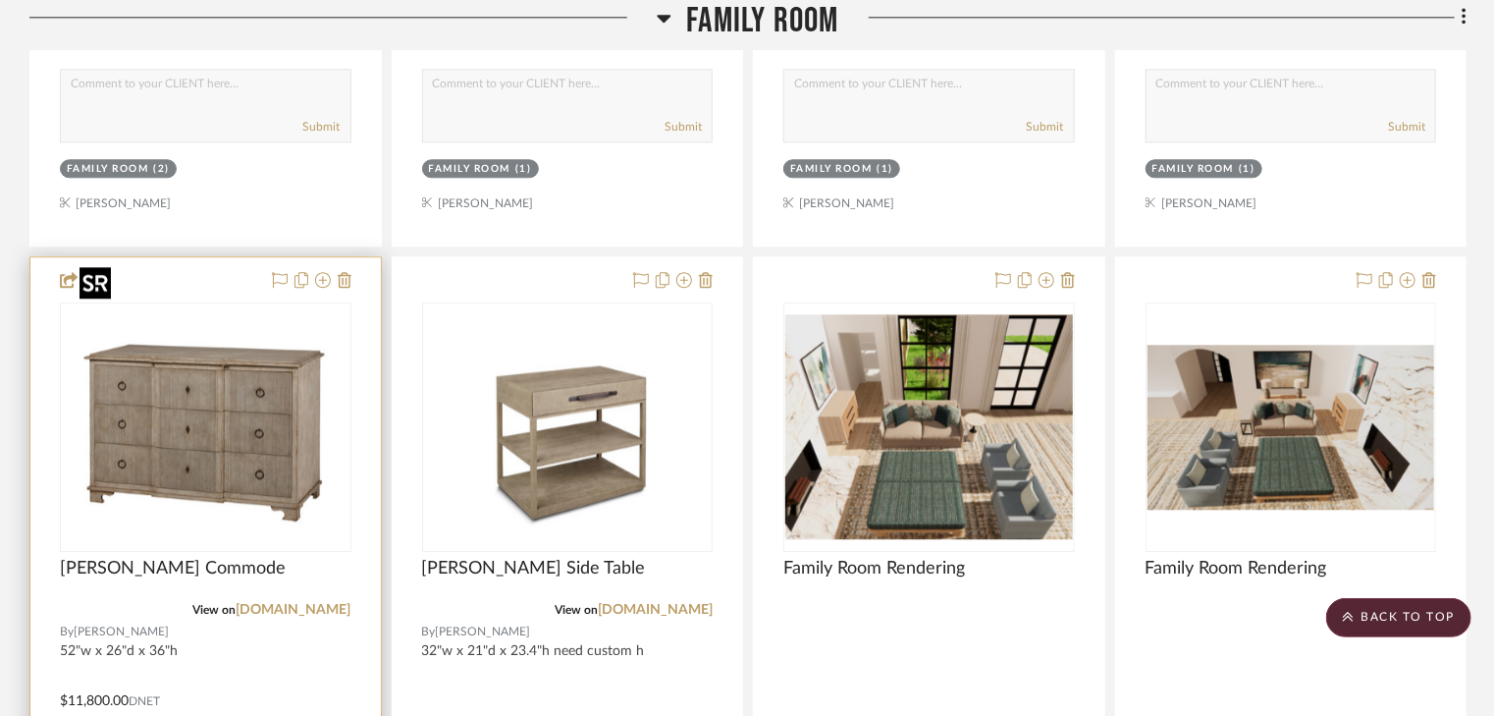
click at [250, 422] on img "0" at bounding box center [205, 426] width 267 height 245
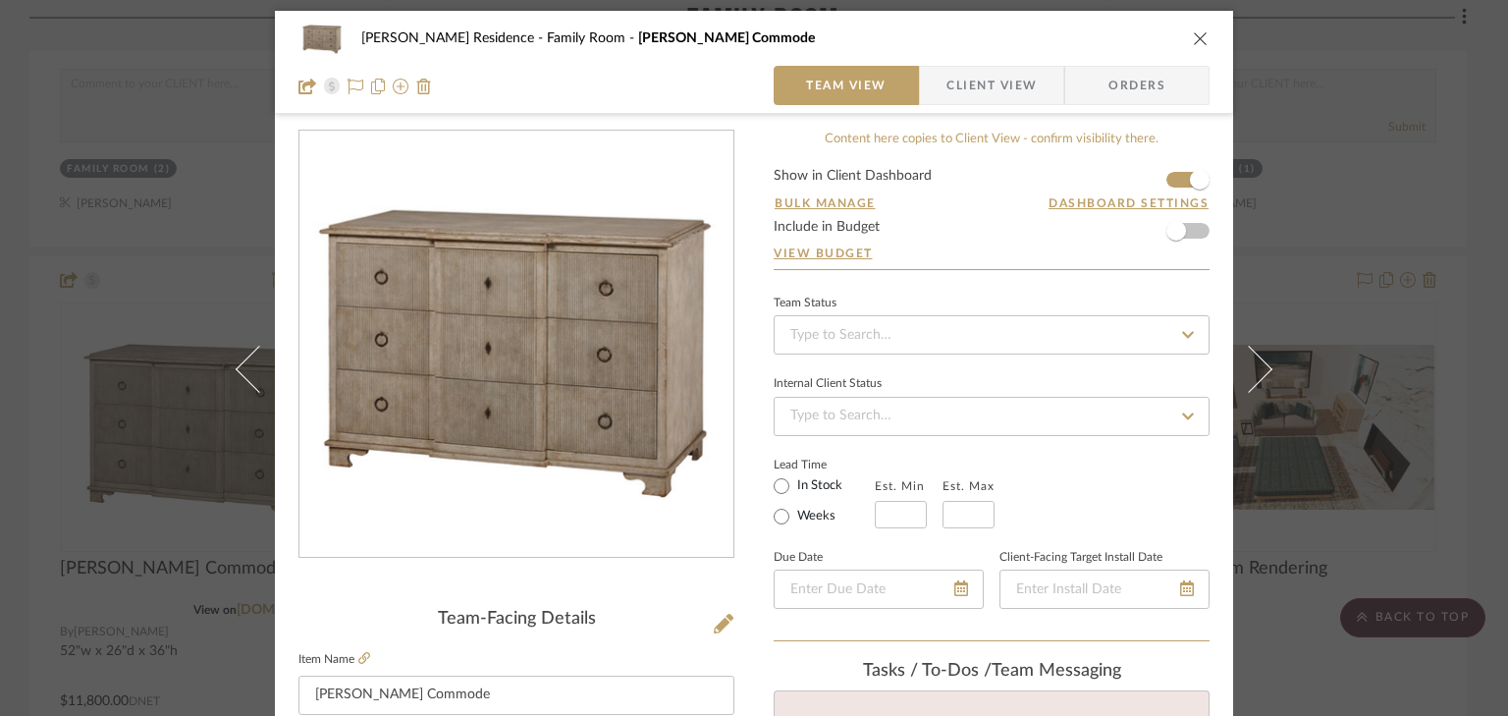
scroll to position [0, 0]
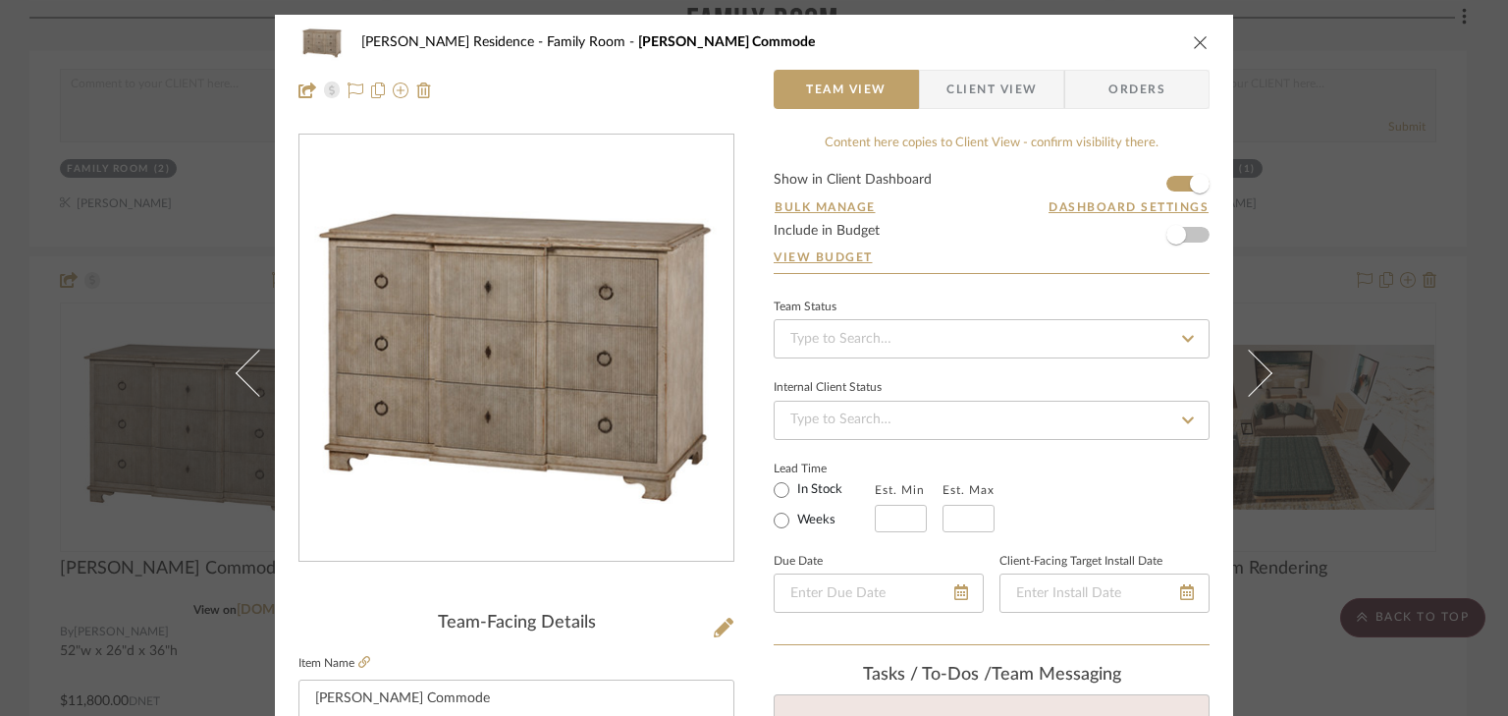
click at [1194, 45] on icon "close" at bounding box center [1201, 42] width 16 height 16
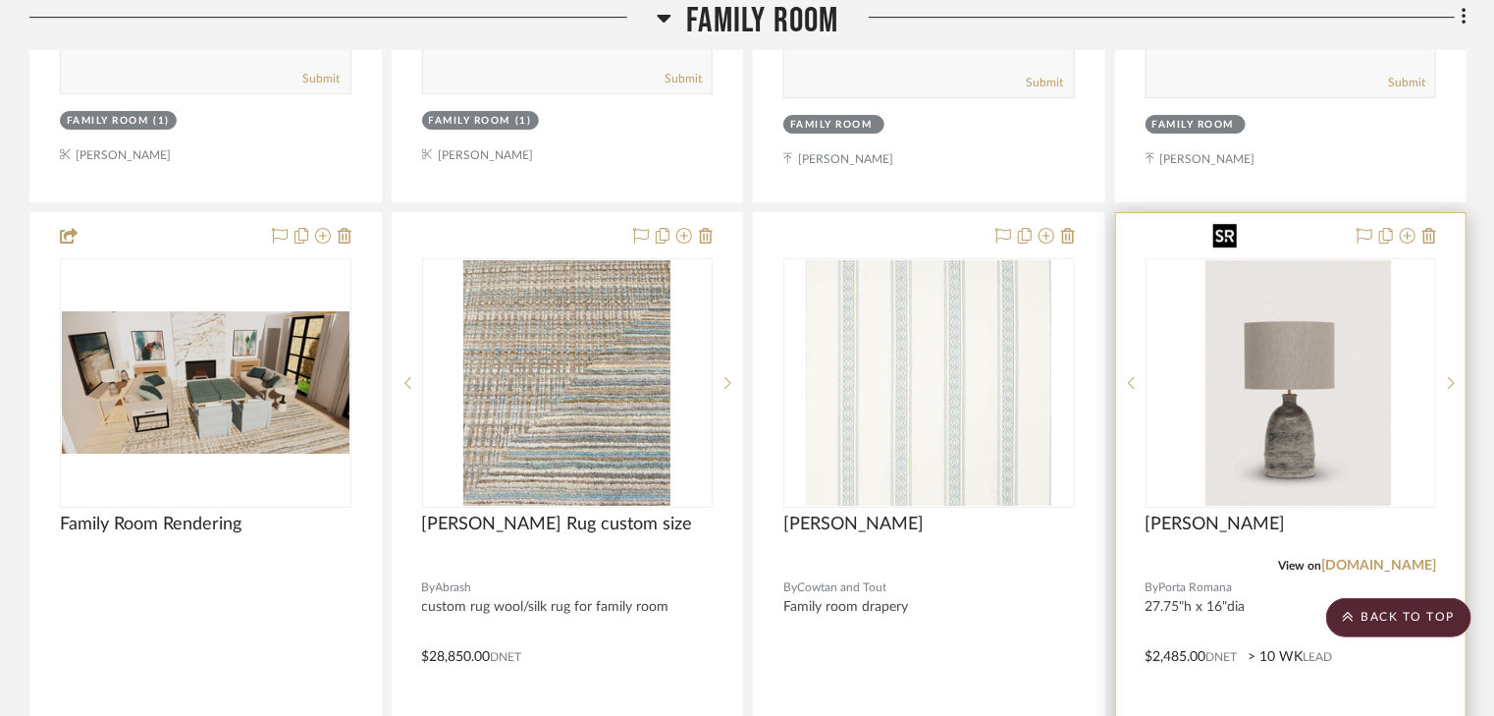
scroll to position [14609, 0]
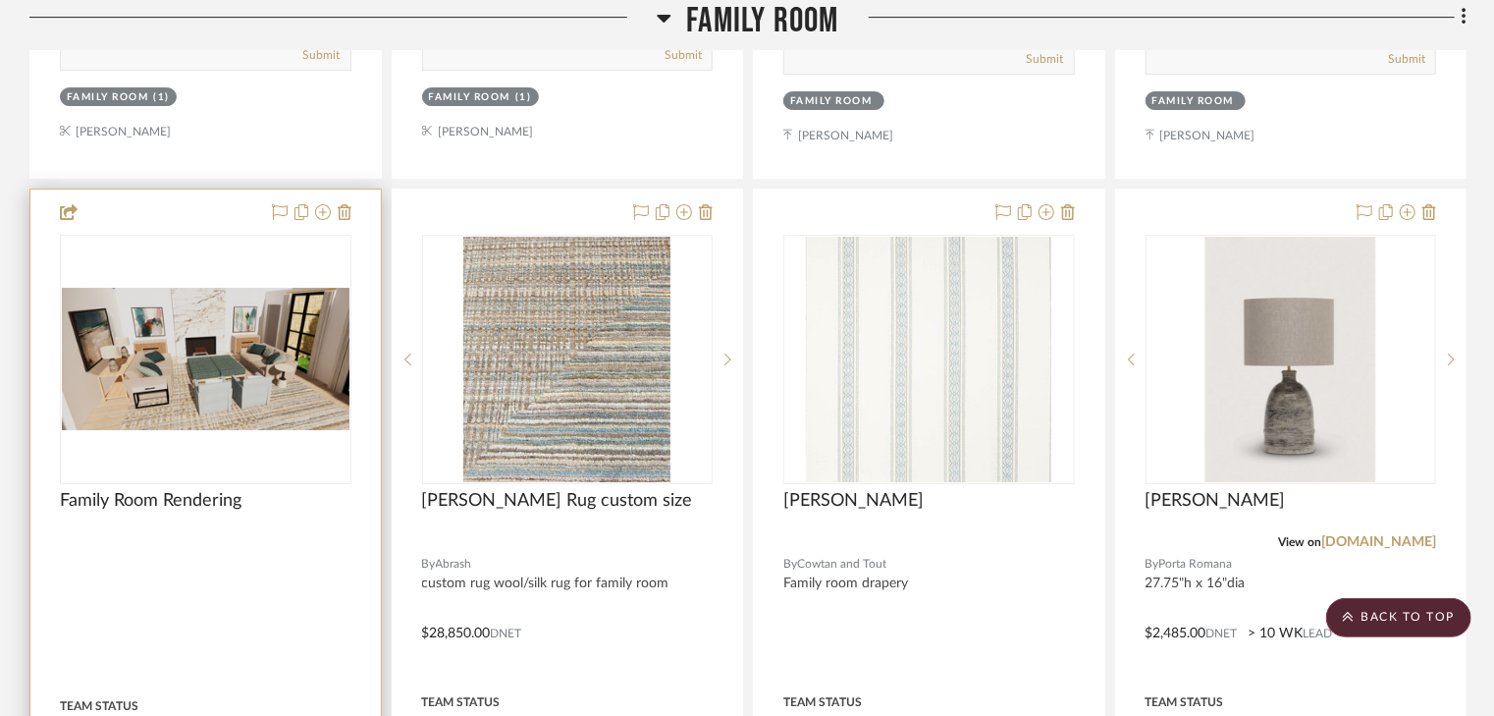
click at [141, 334] on img "0" at bounding box center [206, 359] width 288 height 142
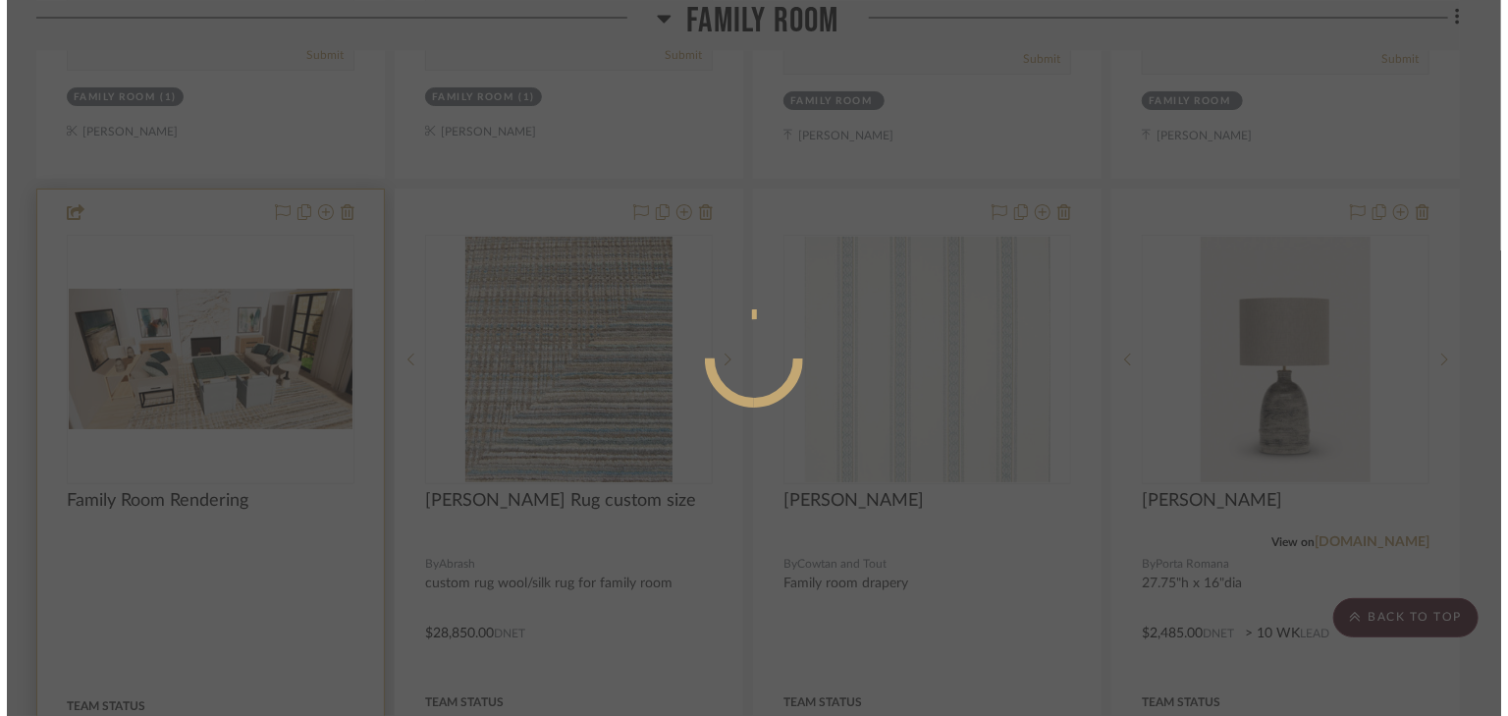
scroll to position [0, 0]
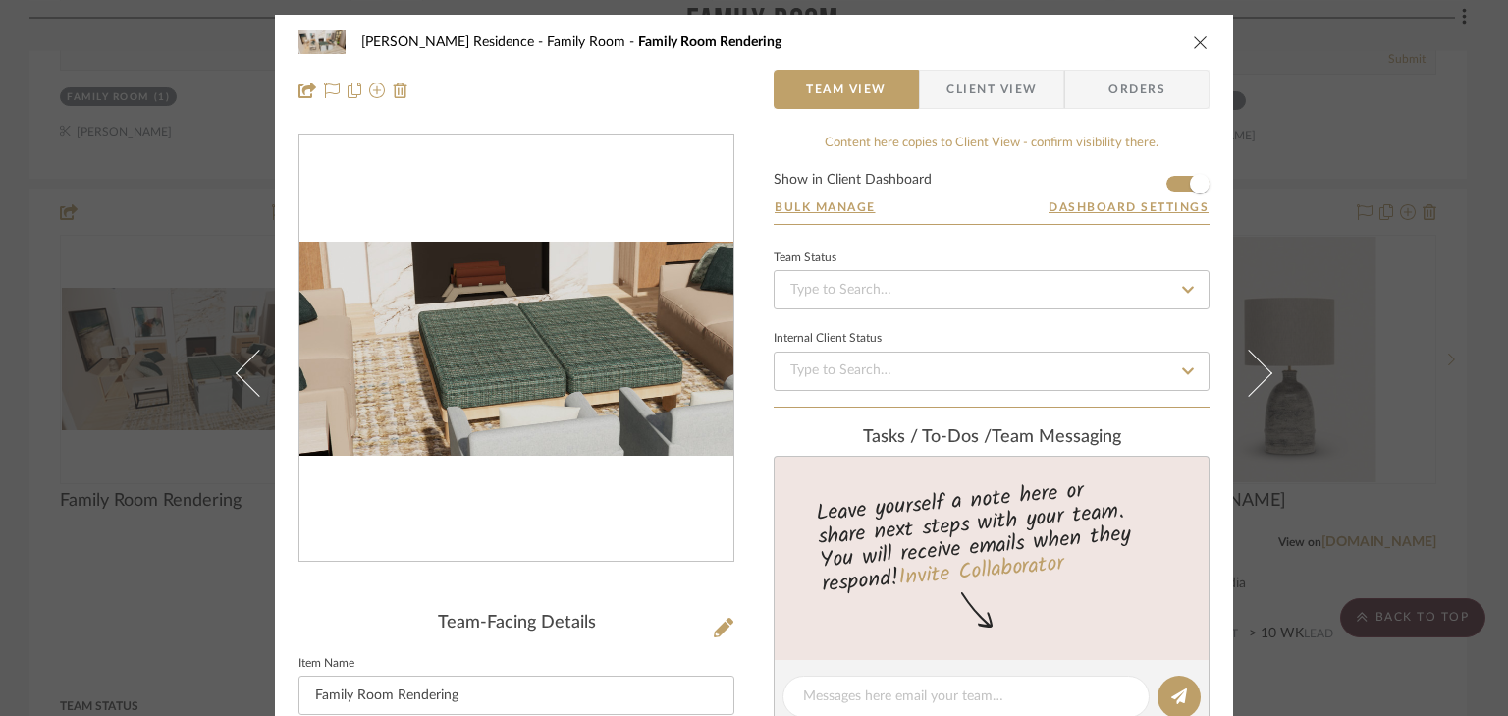
click at [514, 359] on img "0" at bounding box center [516, 349] width 434 height 214
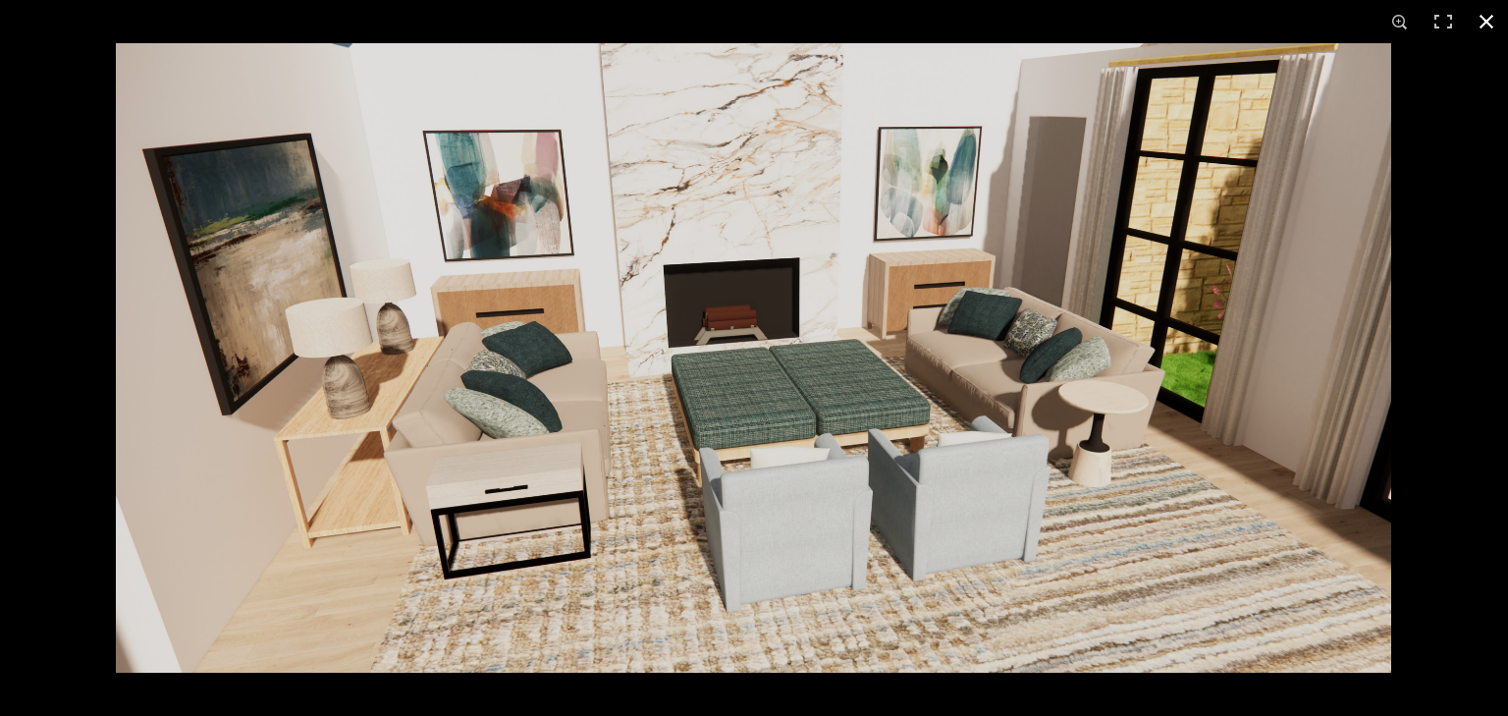
click at [1481, 16] on button at bounding box center [1486, 21] width 43 height 43
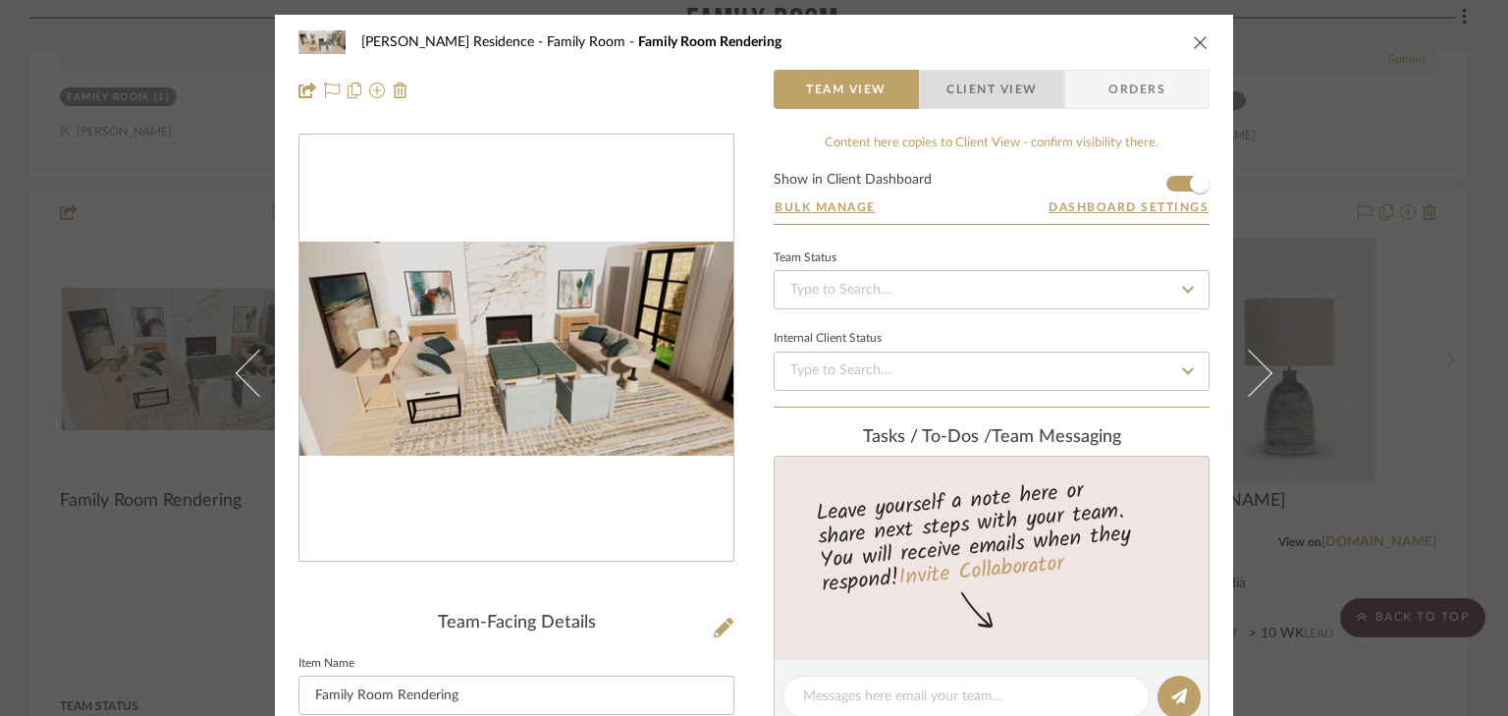
click at [1005, 82] on span "Client View" at bounding box center [991, 89] width 90 height 39
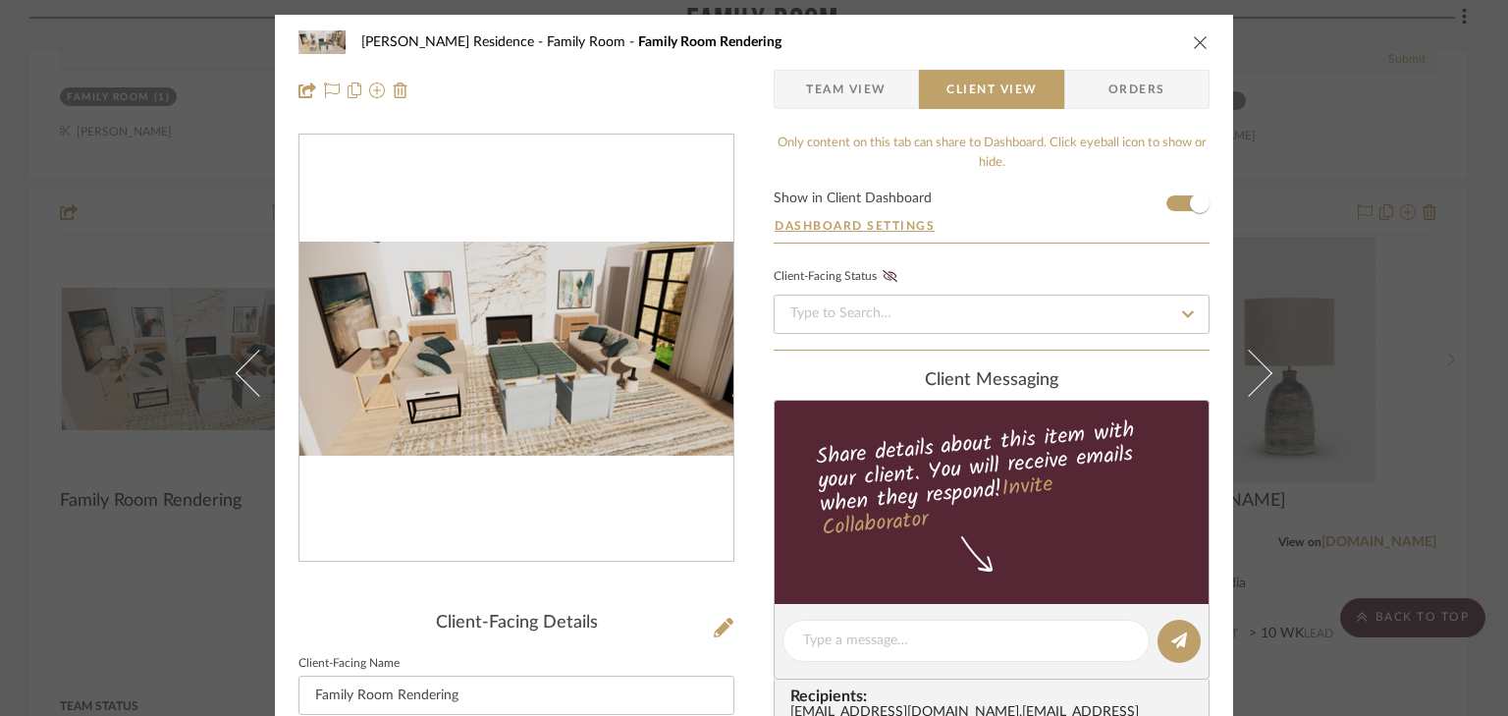
click at [1193, 42] on icon "close" at bounding box center [1201, 42] width 16 height 16
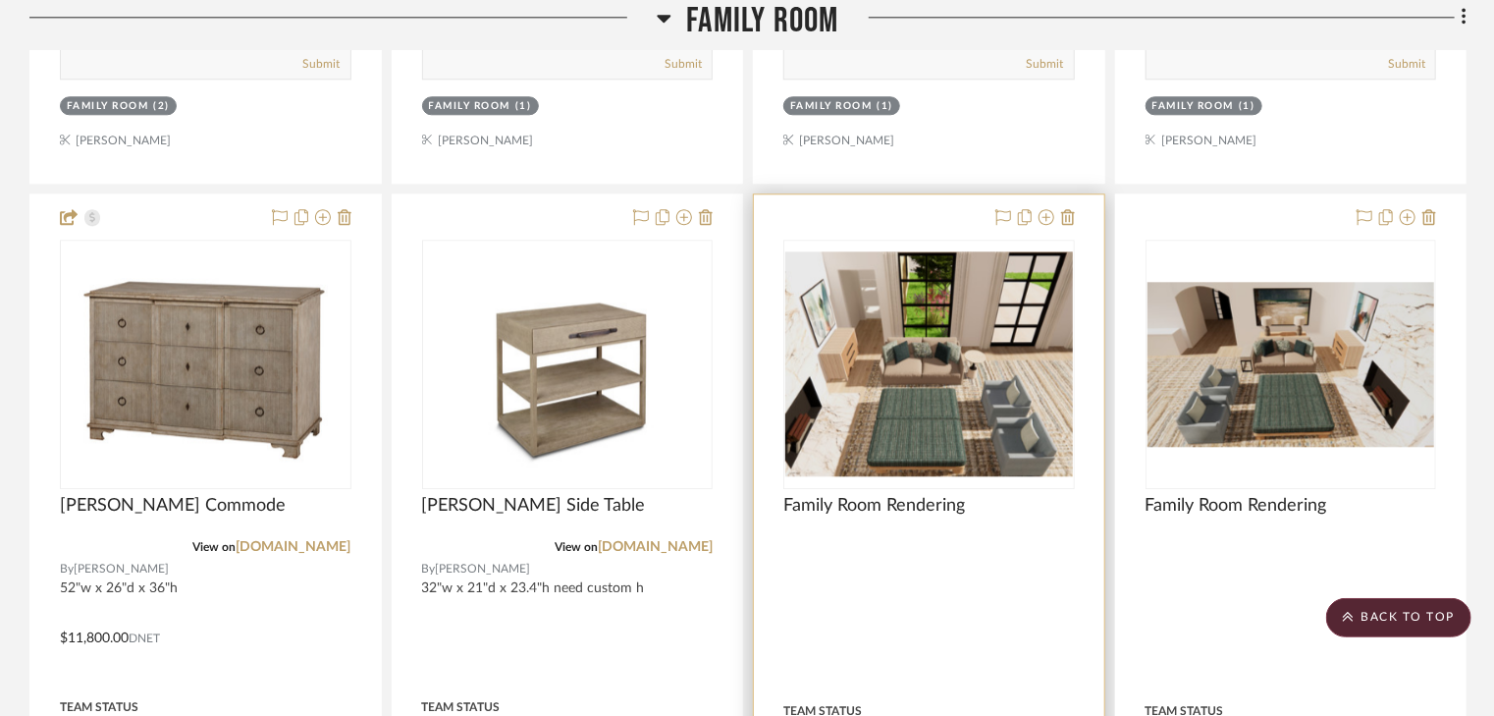
scroll to position [13666, 0]
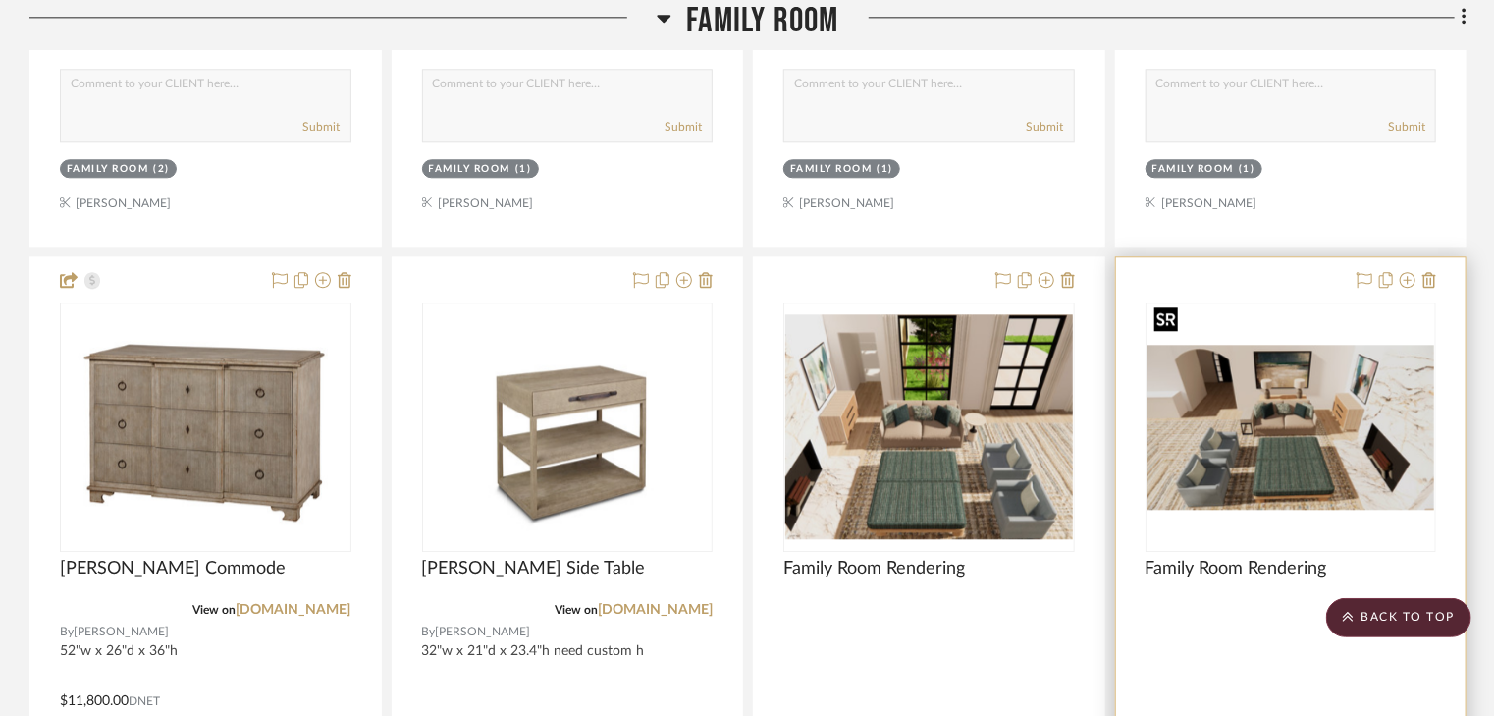
click at [1275, 373] on img "0" at bounding box center [1292, 427] width 288 height 165
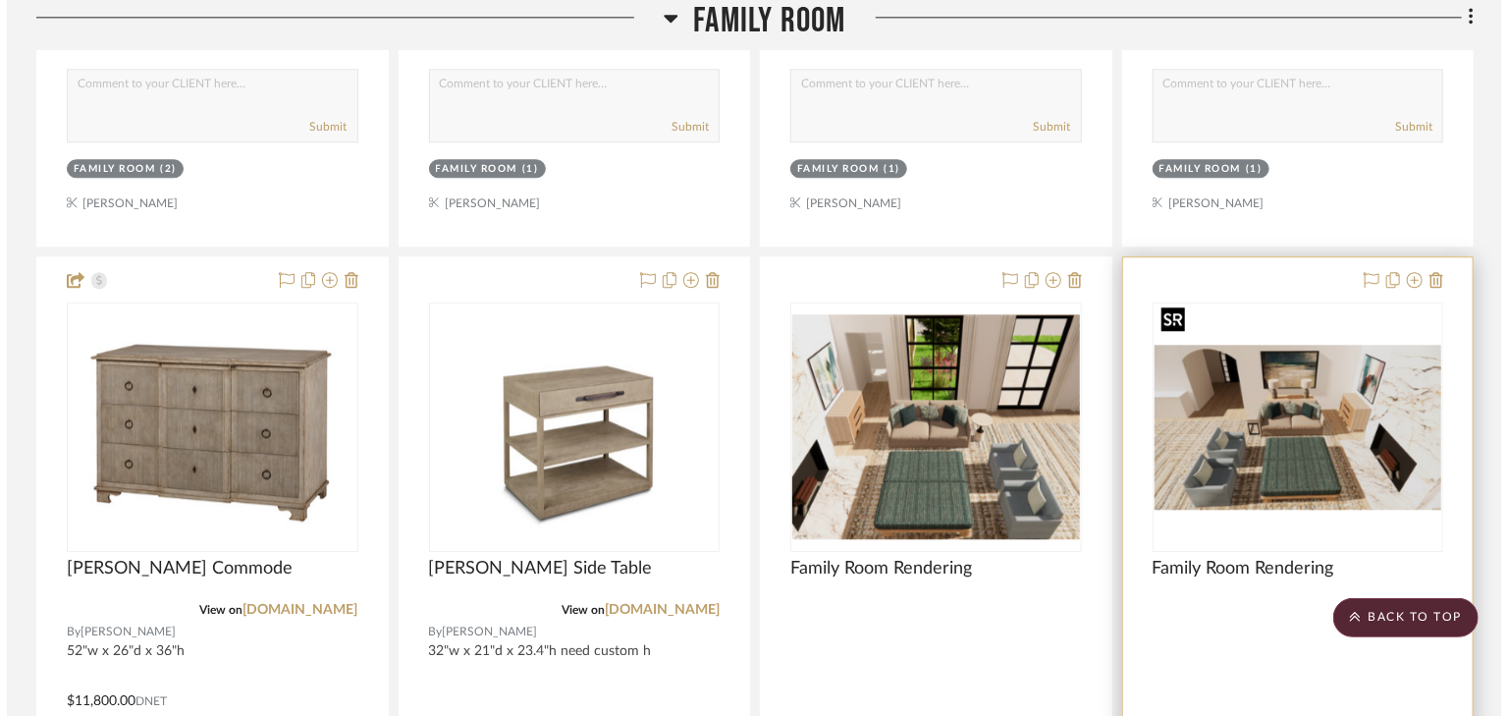
scroll to position [0, 0]
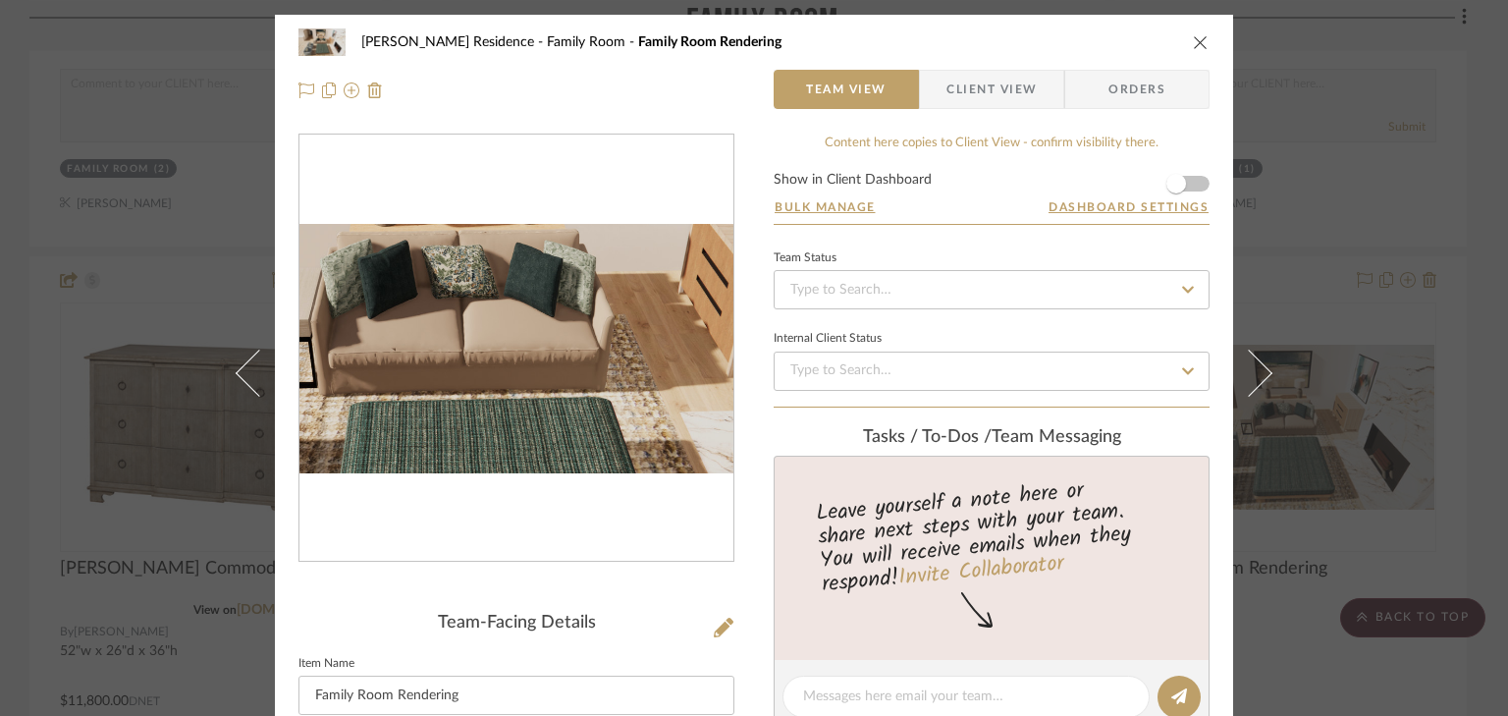
click at [517, 348] on img "0" at bounding box center [516, 348] width 434 height 248
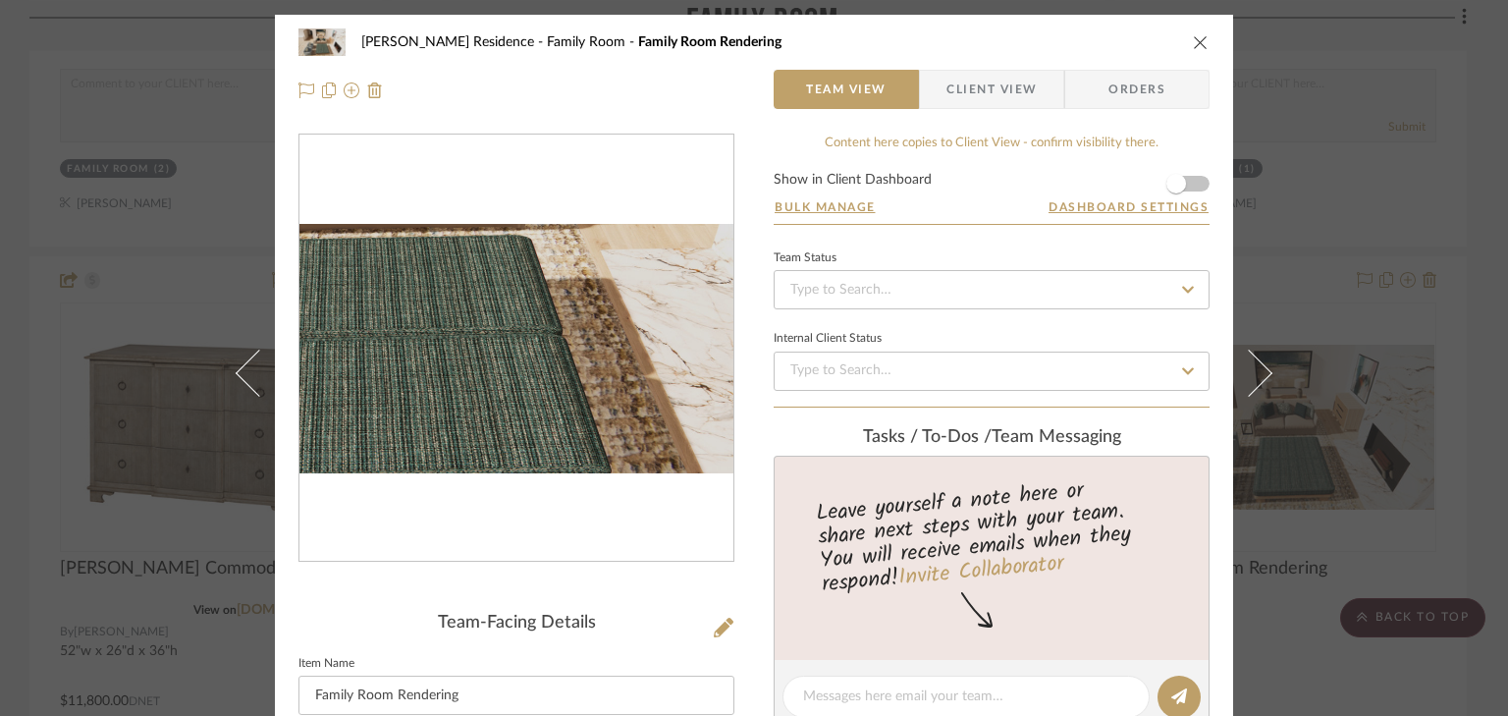
click at [545, 399] on img "0" at bounding box center [516, 348] width 434 height 248
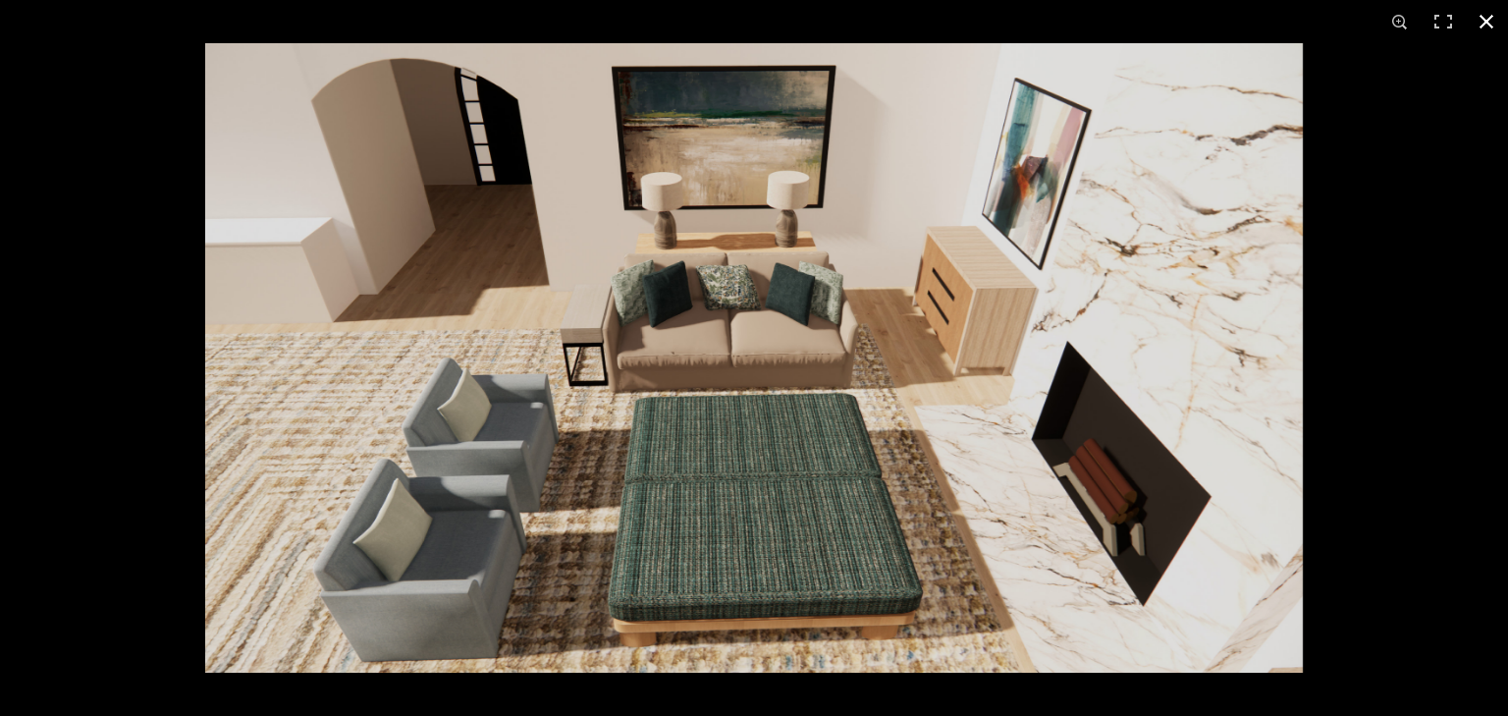
click at [1483, 20] on button at bounding box center [1486, 21] width 43 height 43
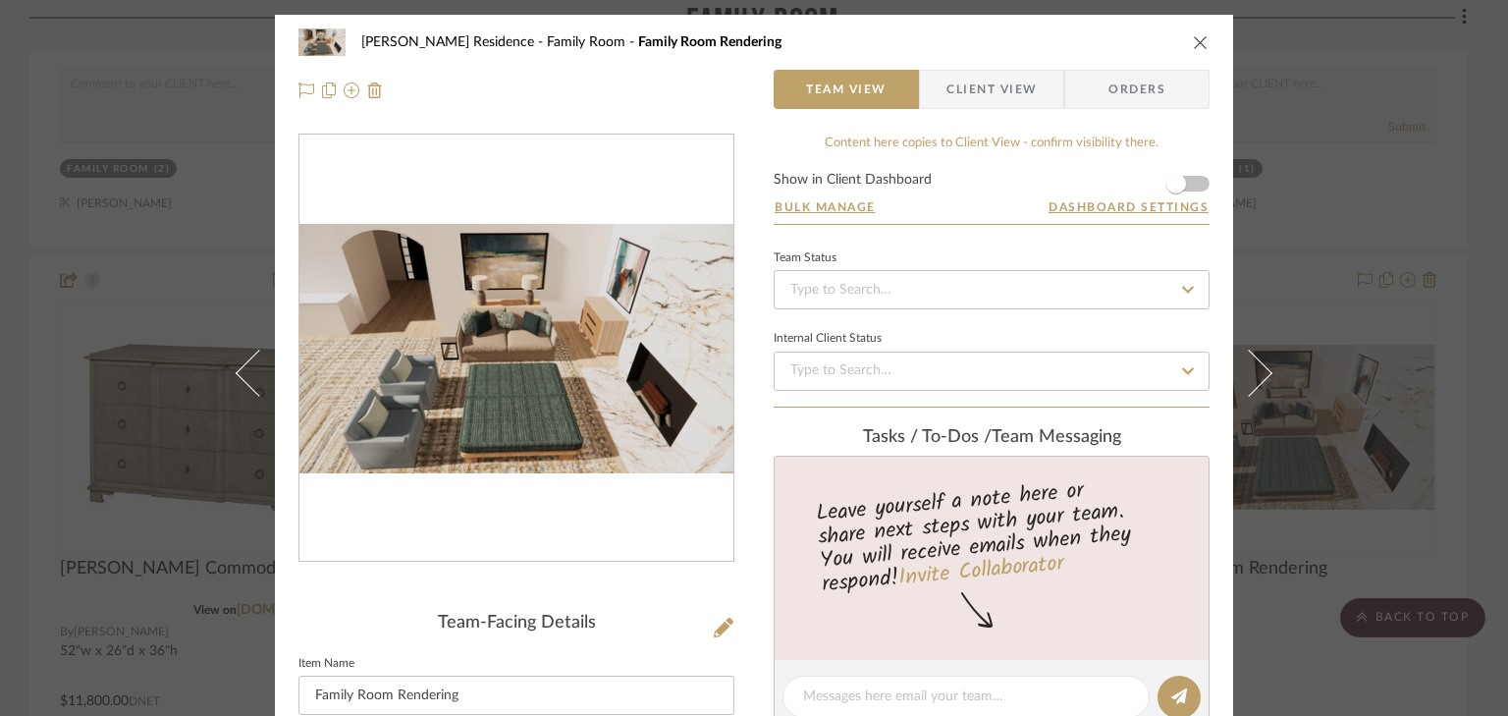
click at [1193, 39] on icon "close" at bounding box center [1201, 42] width 16 height 16
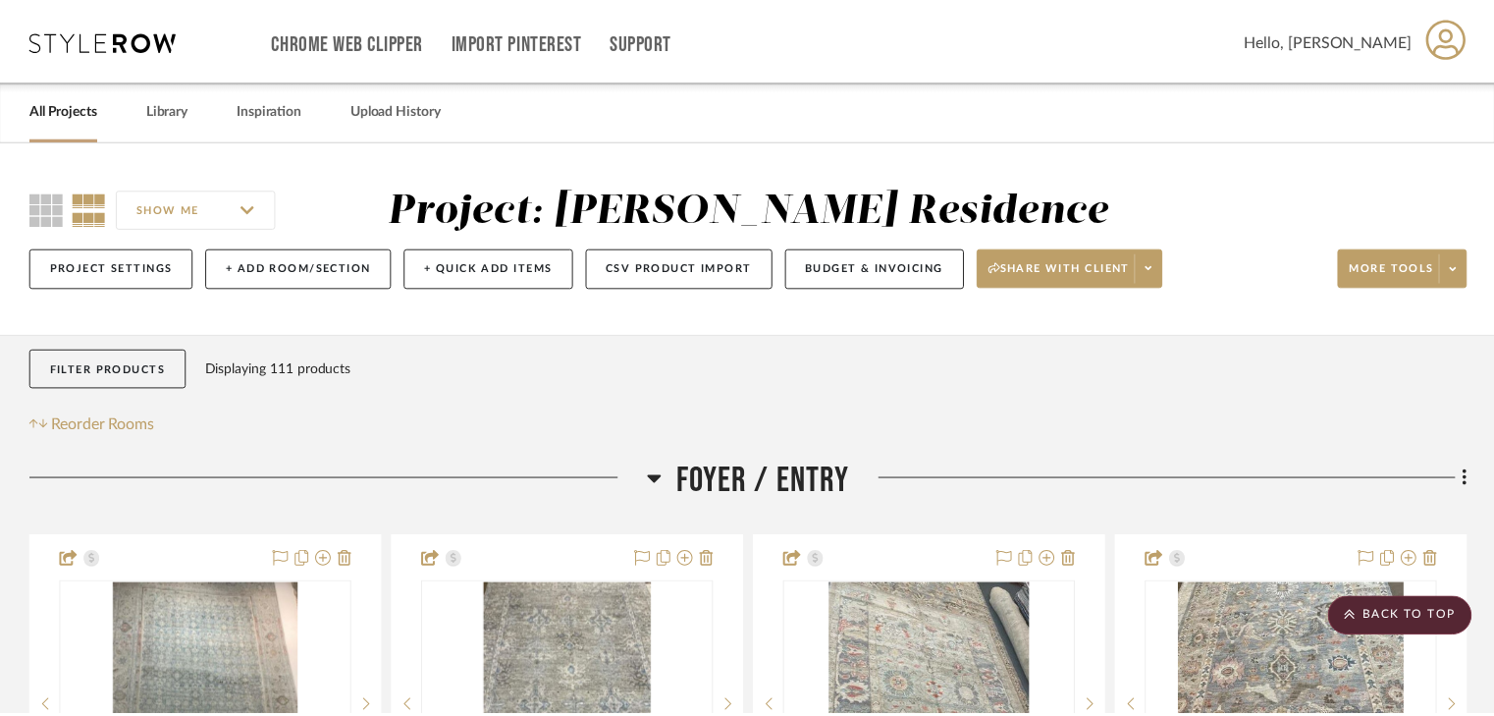
scroll to position [13666, 0]
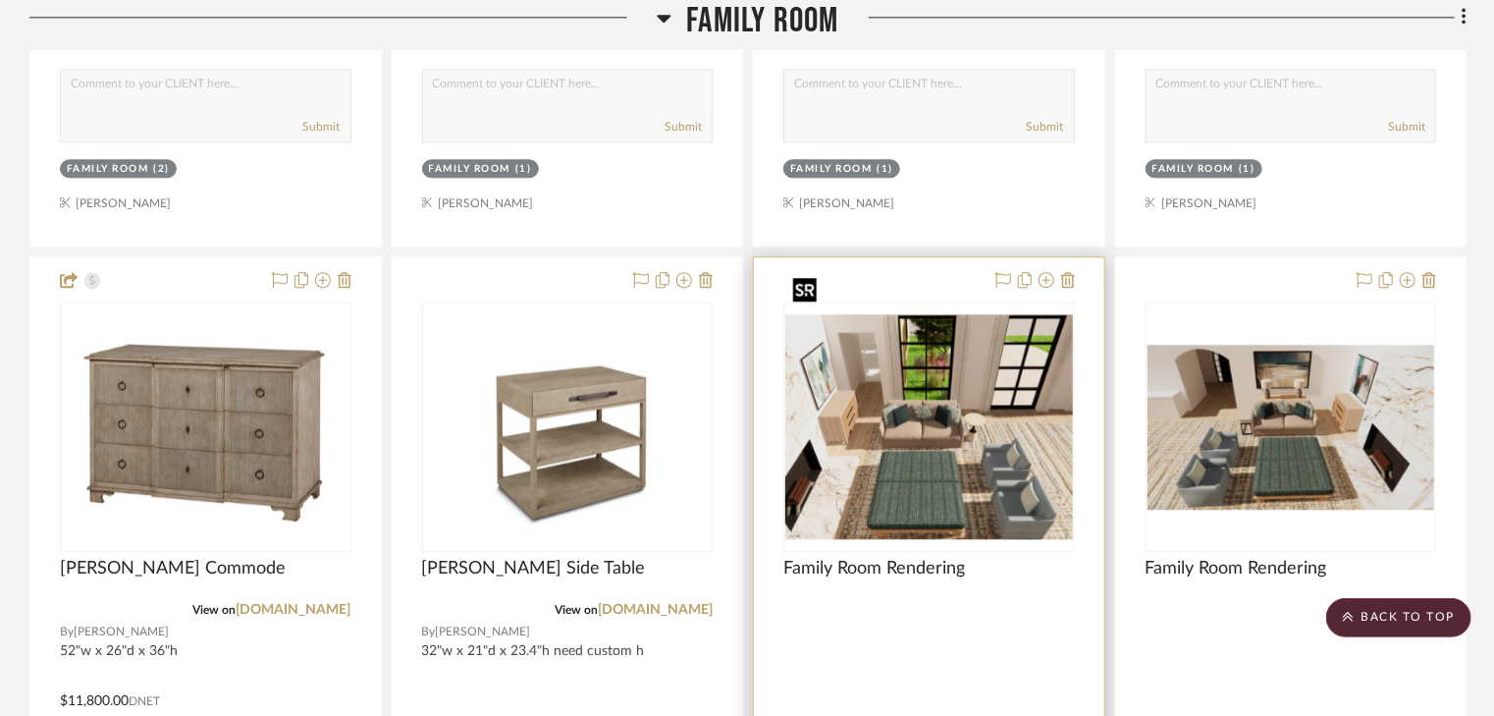
click at [935, 432] on img "0" at bounding box center [929, 426] width 288 height 225
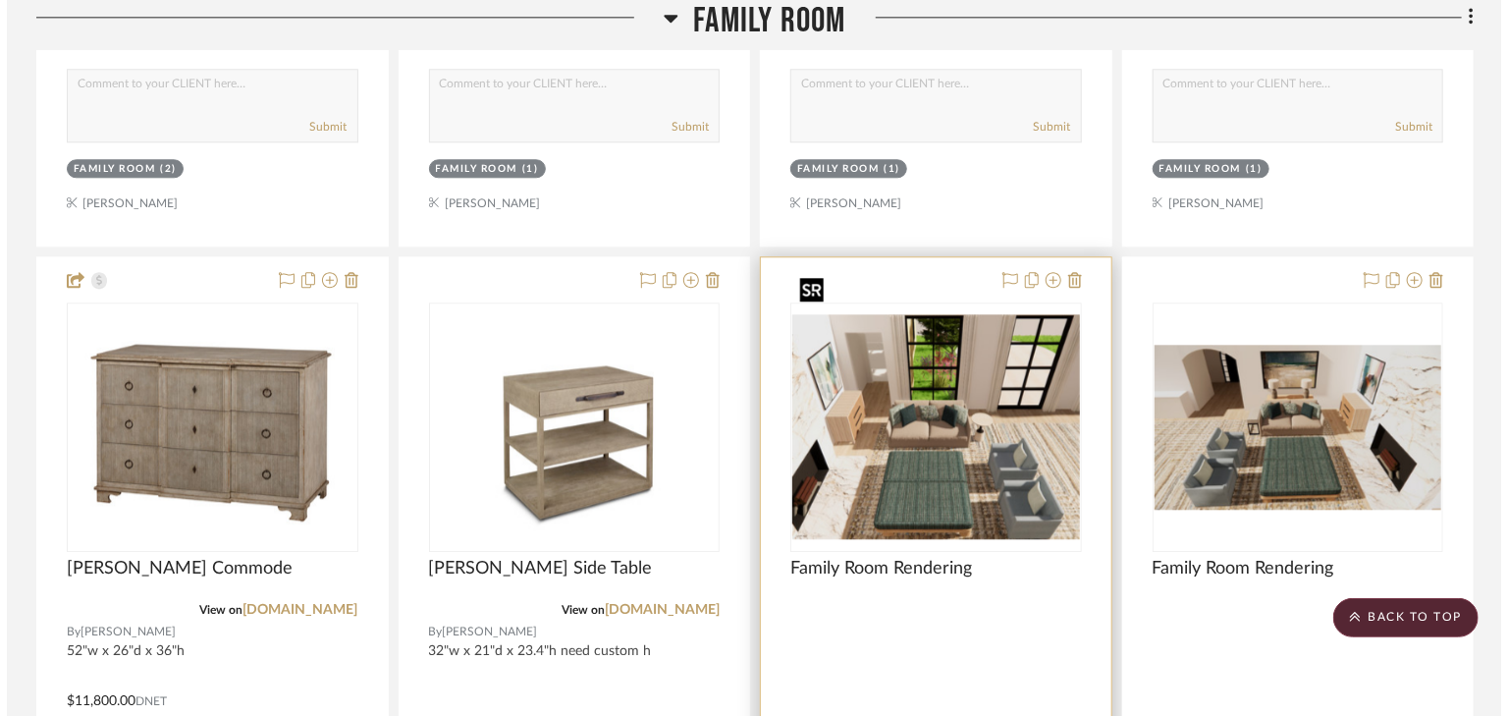
scroll to position [0, 0]
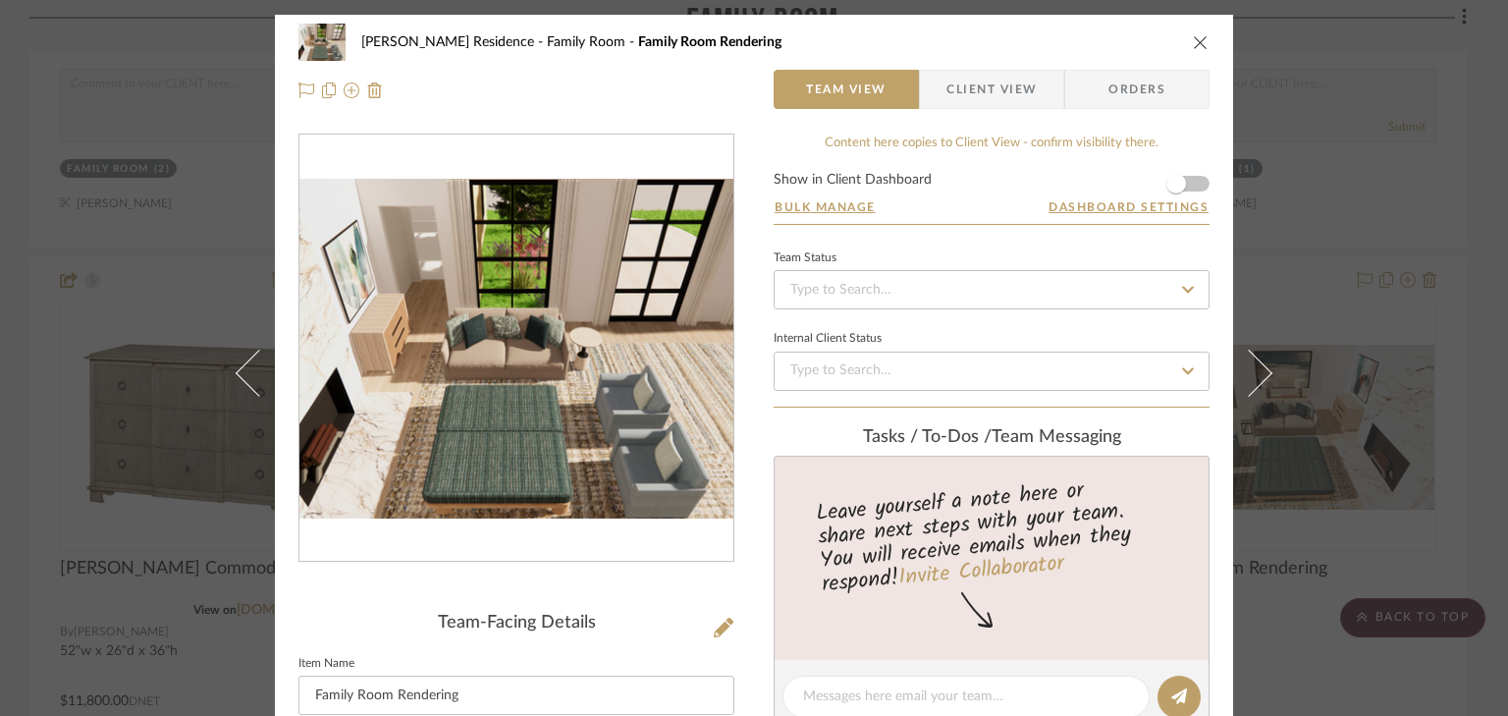
click at [1196, 39] on icon "close" at bounding box center [1201, 42] width 16 height 16
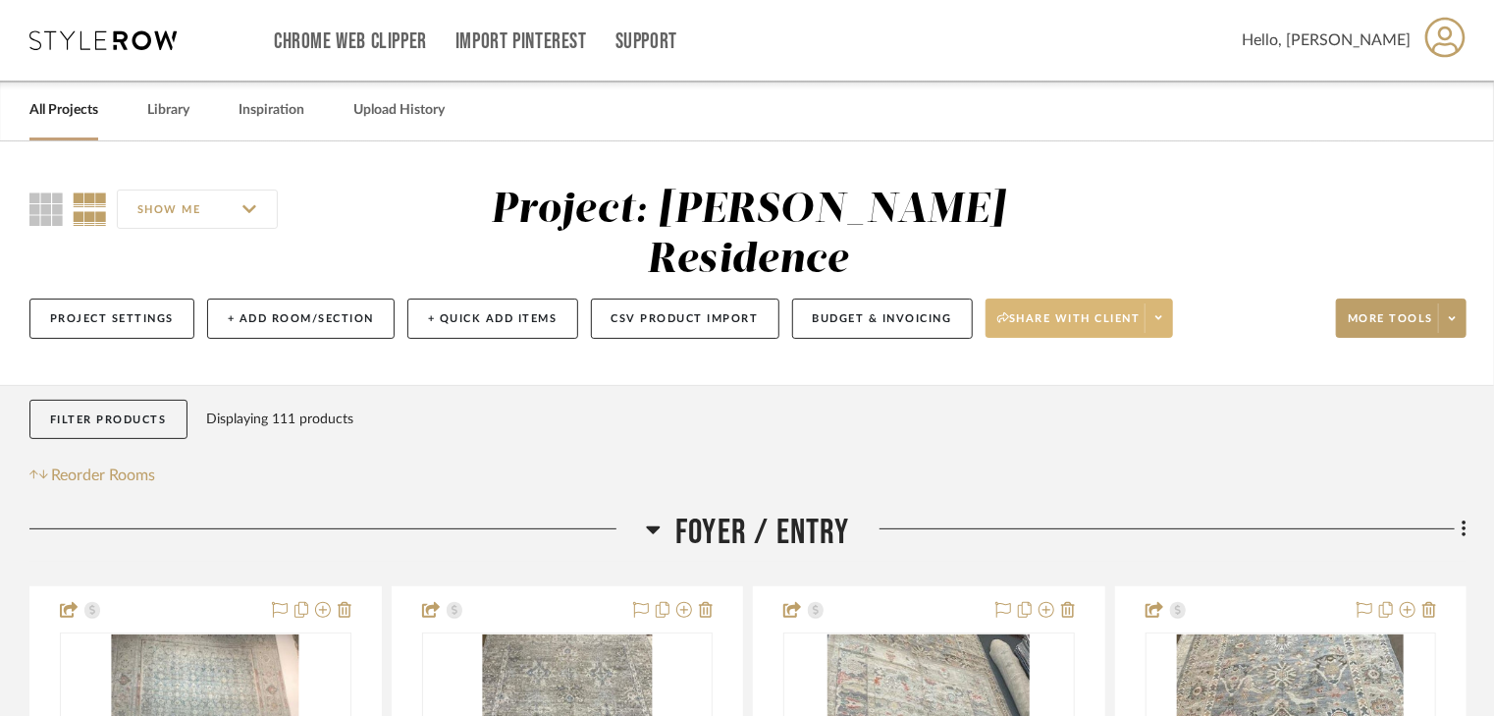
click at [1059, 311] on span "Share with client" at bounding box center [1068, 325] width 143 height 29
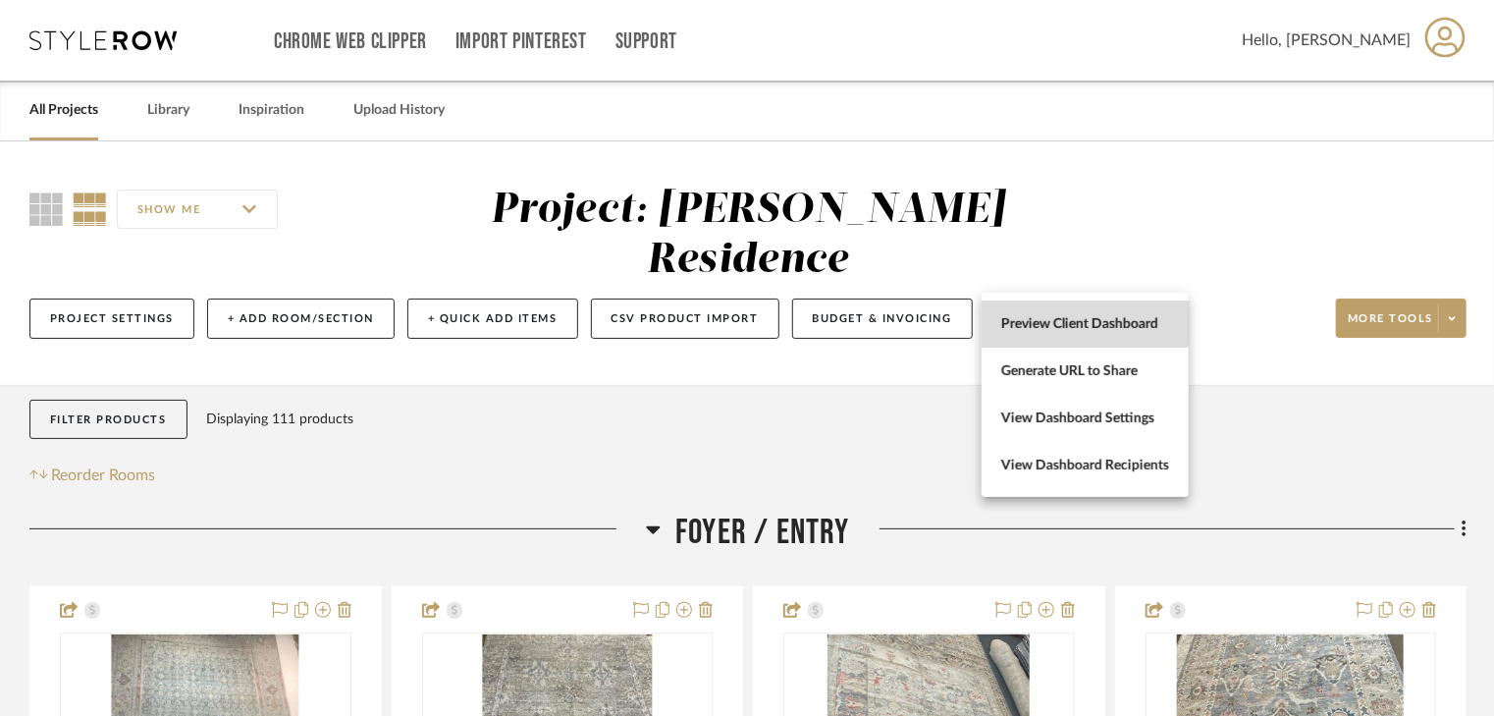
click at [1071, 318] on span "Preview Client Dashboard" at bounding box center [1085, 324] width 168 height 17
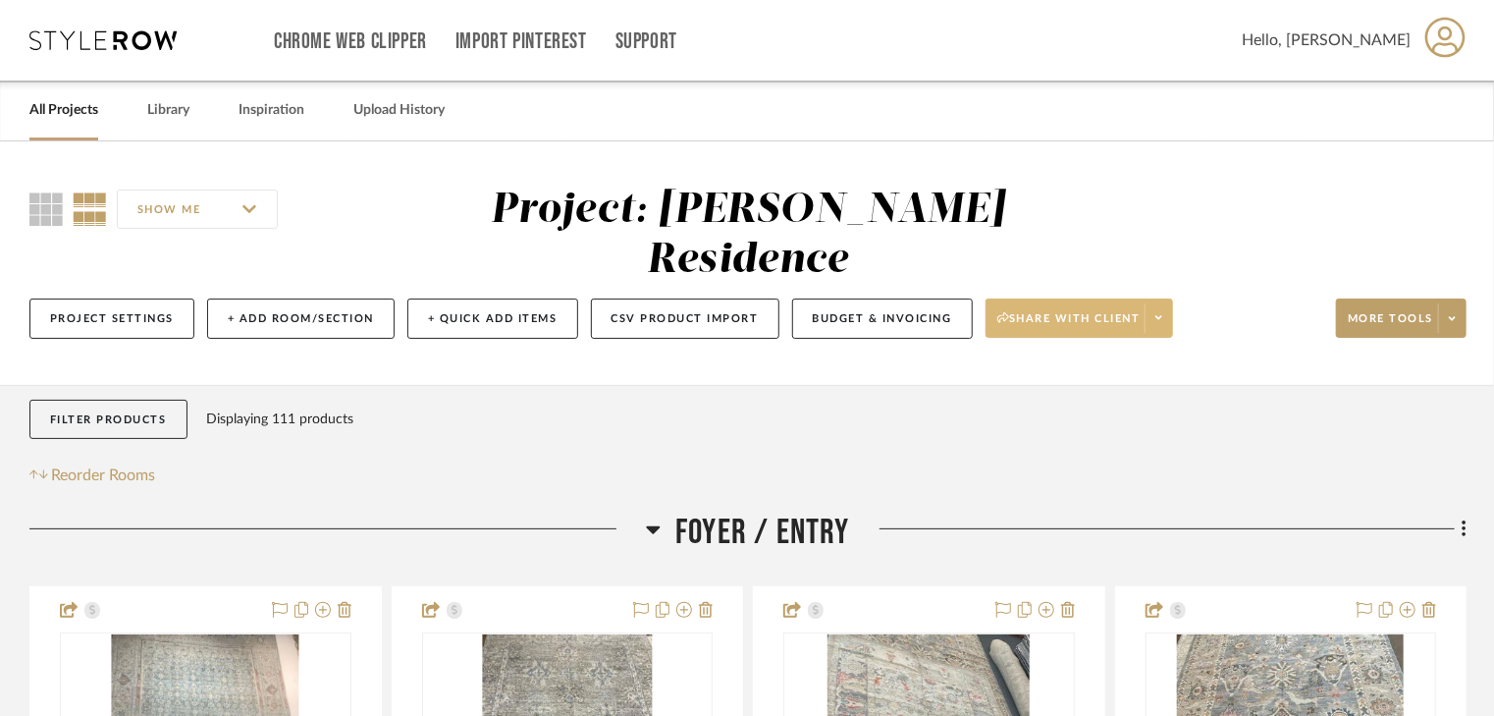
click at [1088, 311] on span "Share with client" at bounding box center [1068, 325] width 143 height 29
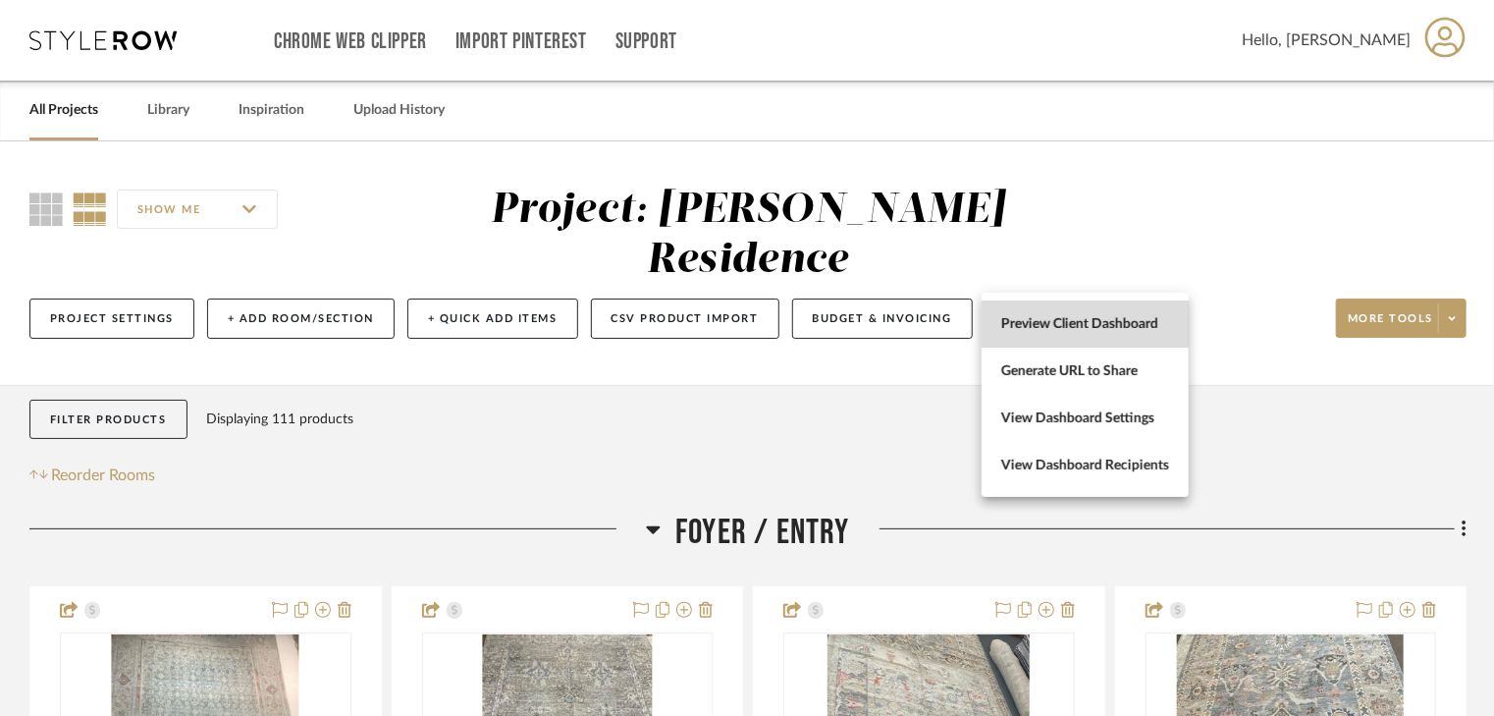
click at [1088, 322] on span "Preview Client Dashboard" at bounding box center [1085, 324] width 168 height 17
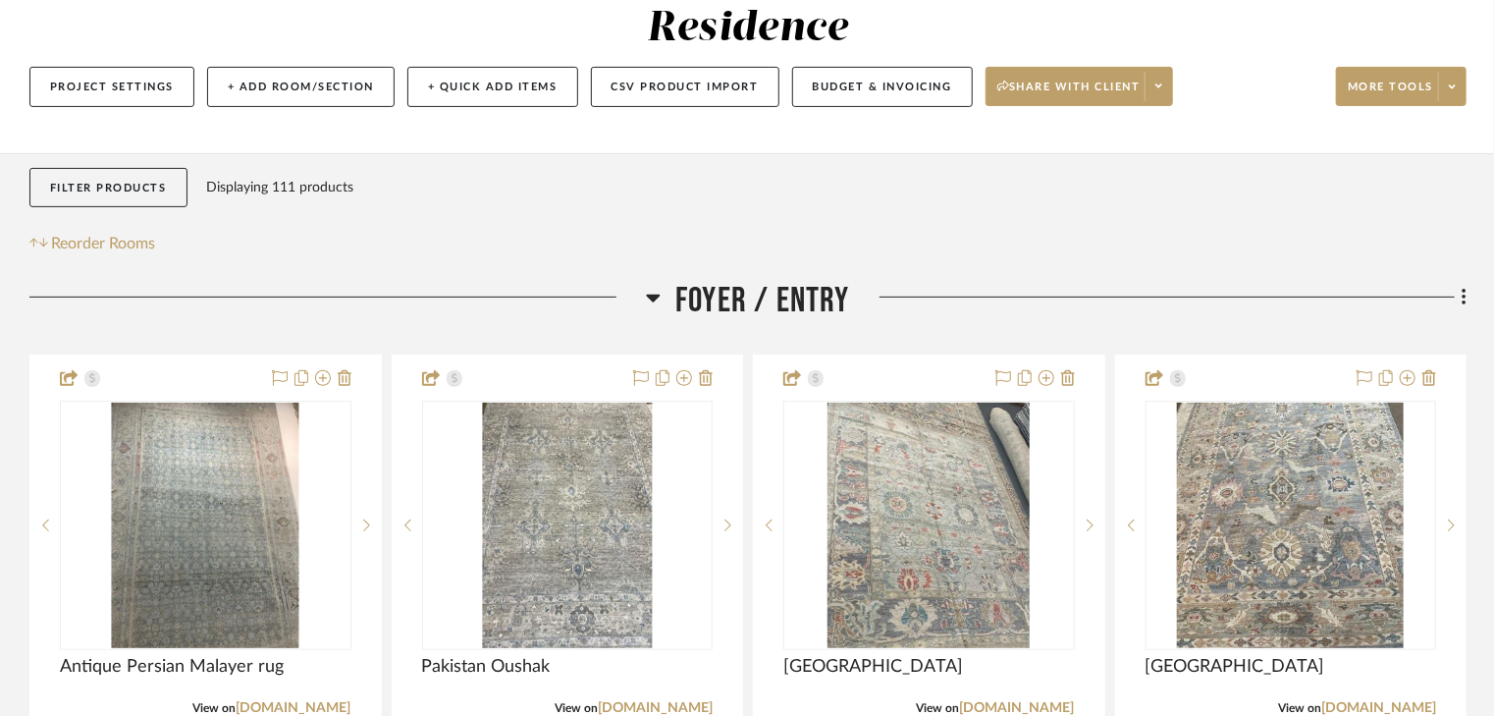
scroll to position [236, 0]
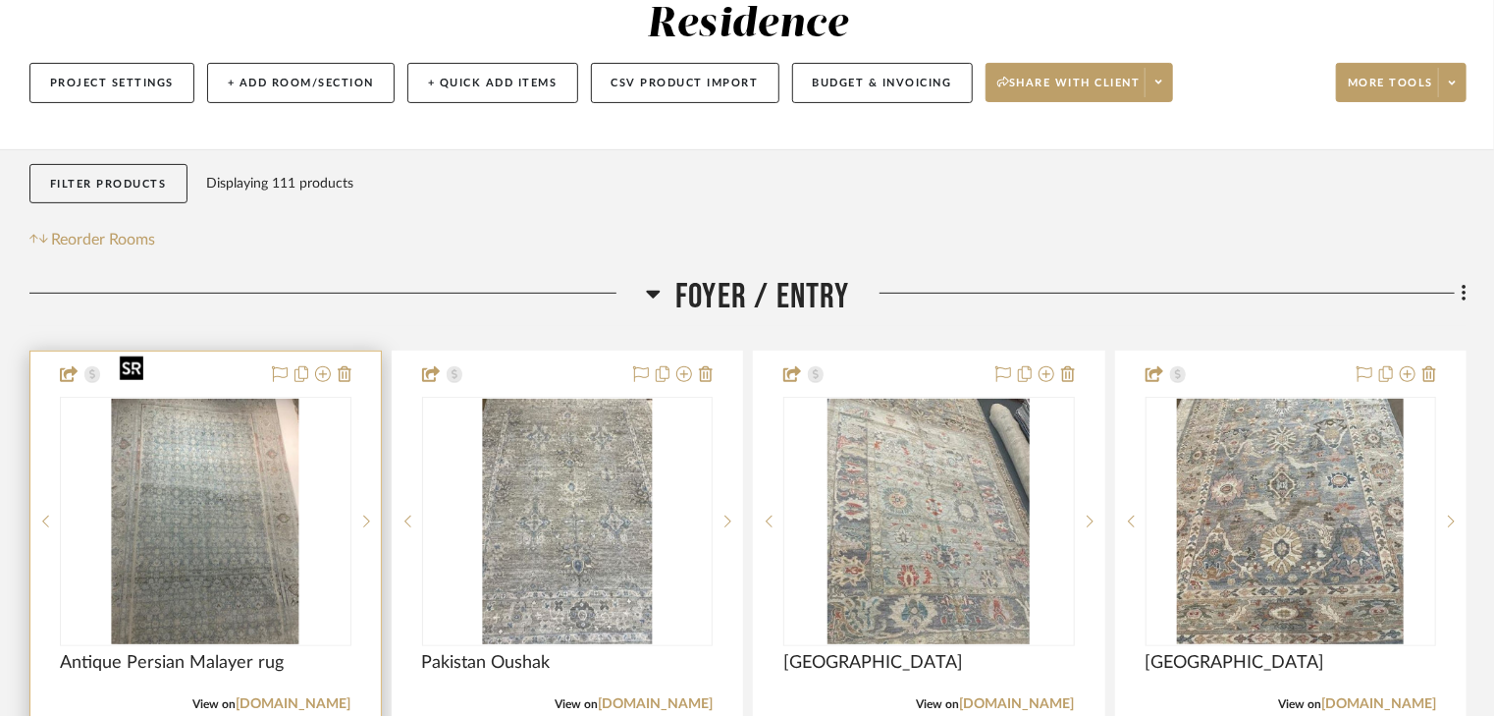
click at [216, 514] on img "0" at bounding box center [206, 521] width 188 height 245
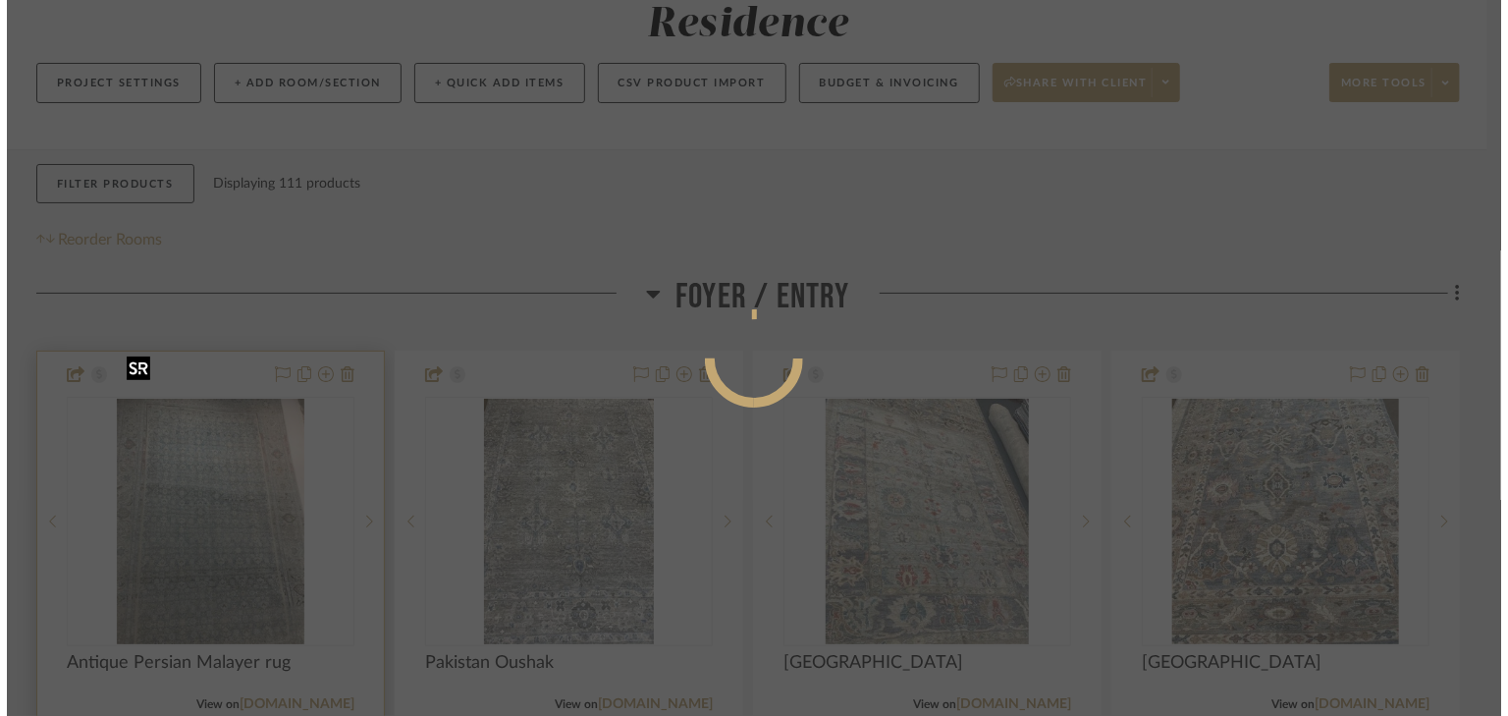
scroll to position [0, 0]
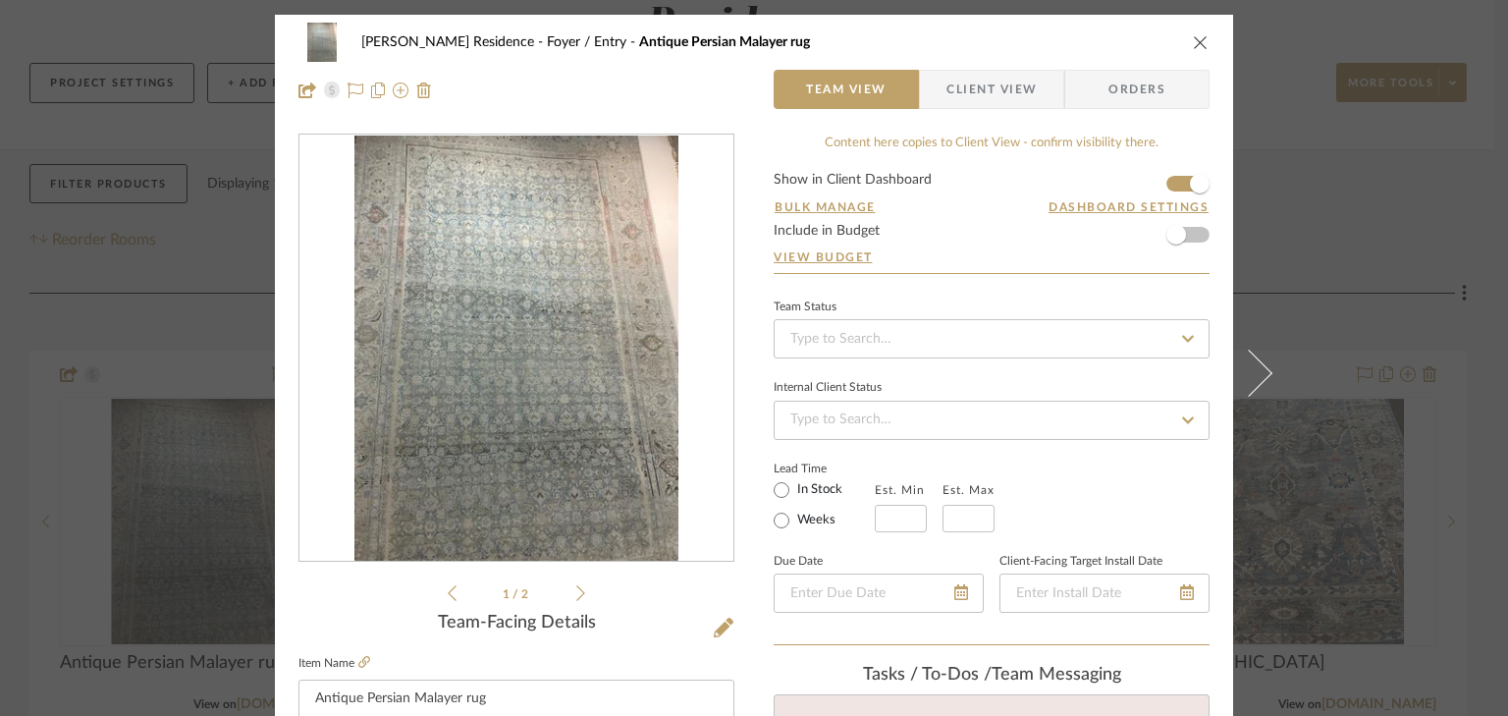
click at [1170, 181] on form "Show in Client Dashboard Bulk Manage Dashboard Settings Include in Budget View …" at bounding box center [992, 223] width 436 height 100
click at [1166, 185] on form "Show in Client Dashboard Bulk Manage Dashboard Settings Include in Budget View …" at bounding box center [992, 223] width 436 height 100
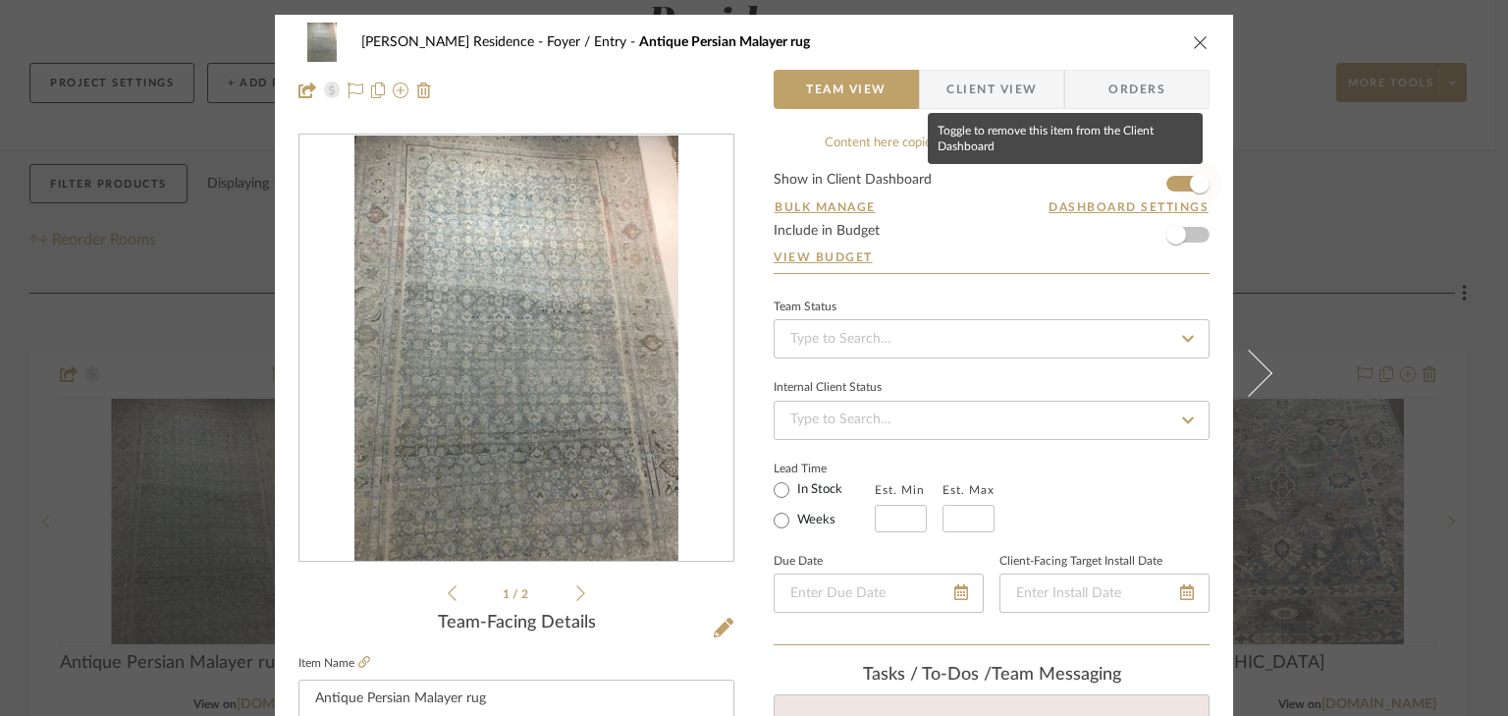
click at [1190, 177] on span "button" at bounding box center [1200, 184] width 20 height 20
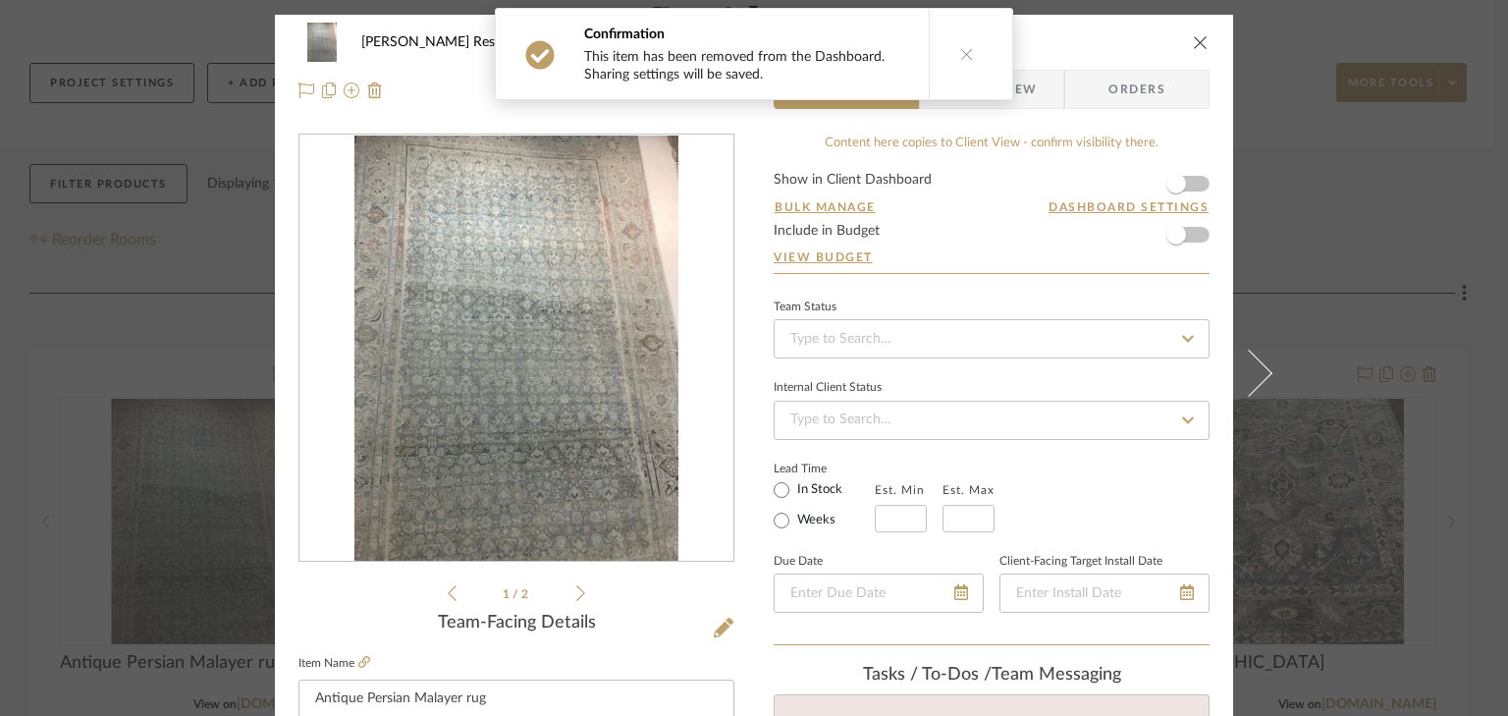
click at [1194, 40] on icon "close" at bounding box center [1201, 42] width 16 height 16
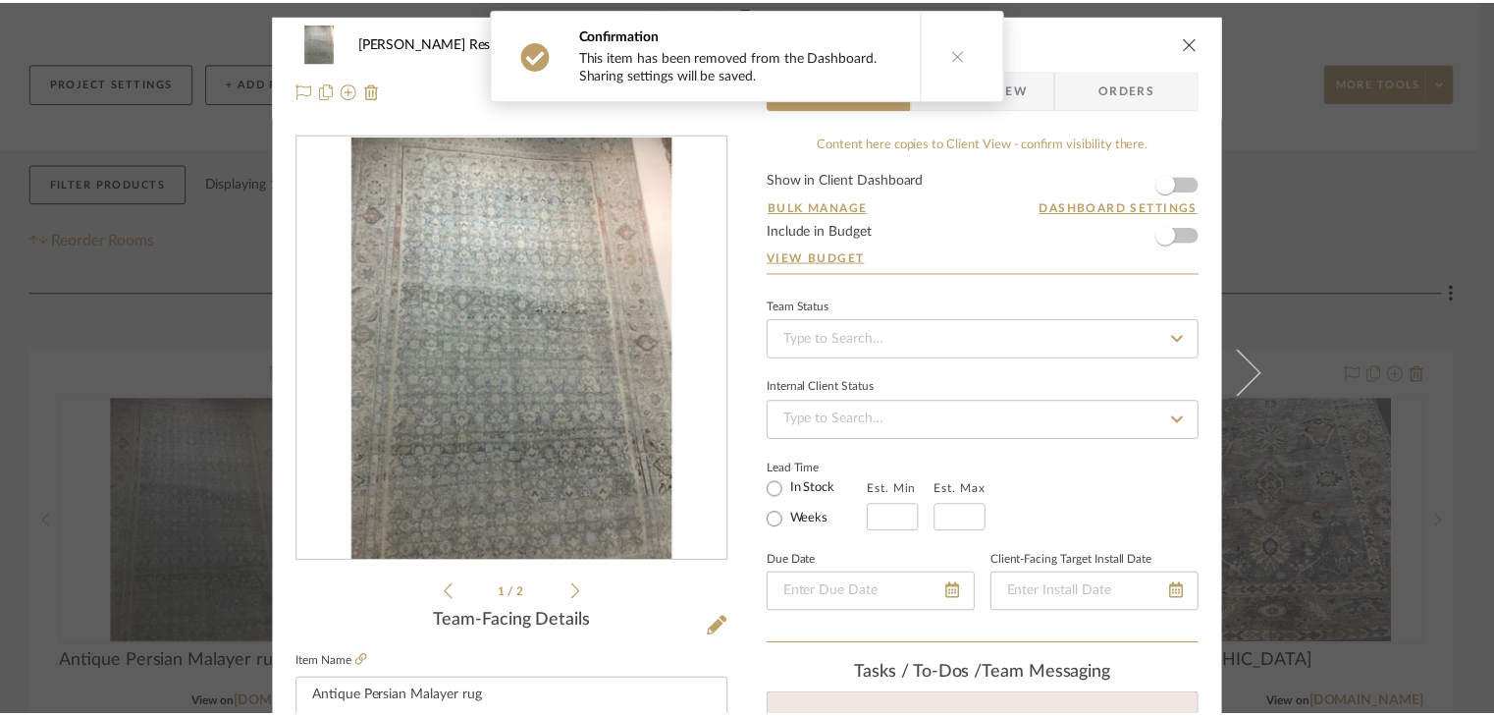
scroll to position [236, 0]
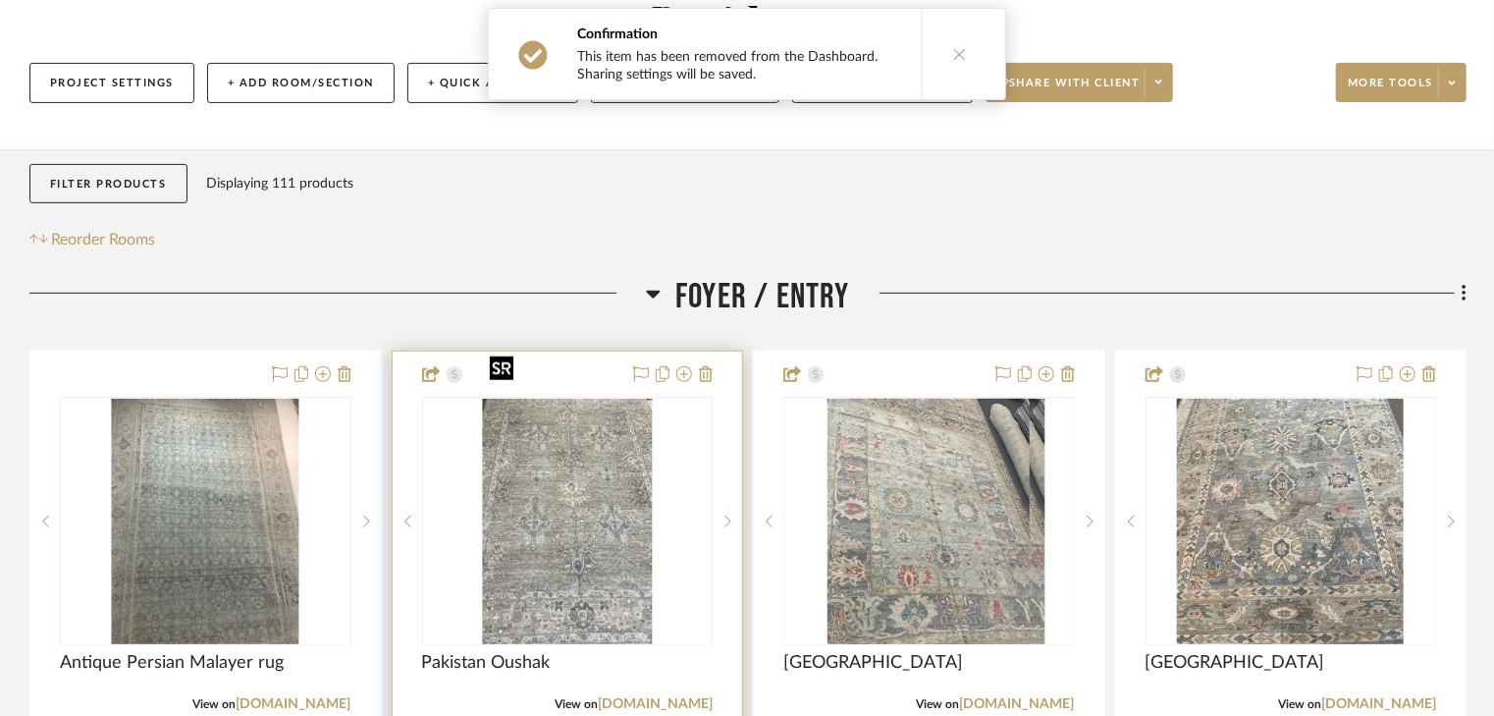
click at [596, 483] on img "0" at bounding box center [567, 521] width 170 height 245
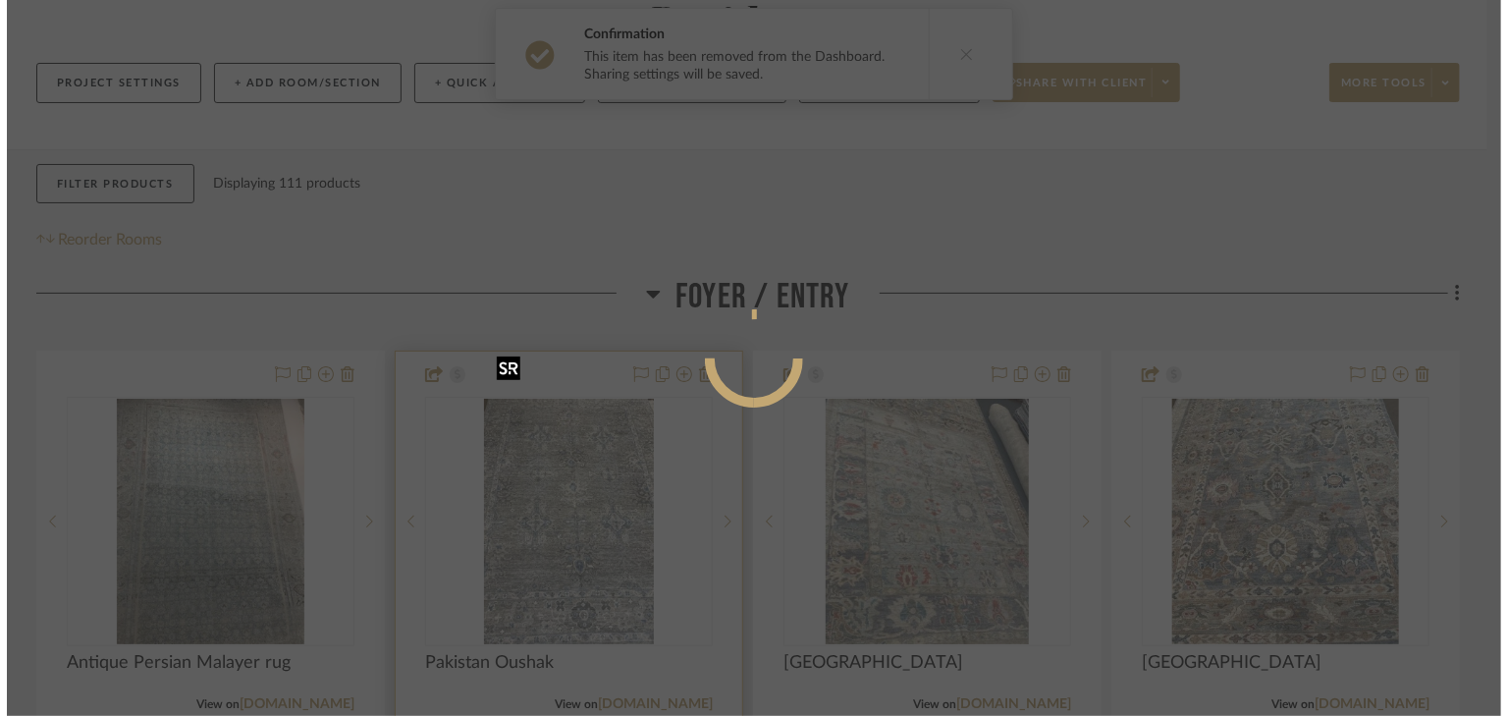
scroll to position [0, 0]
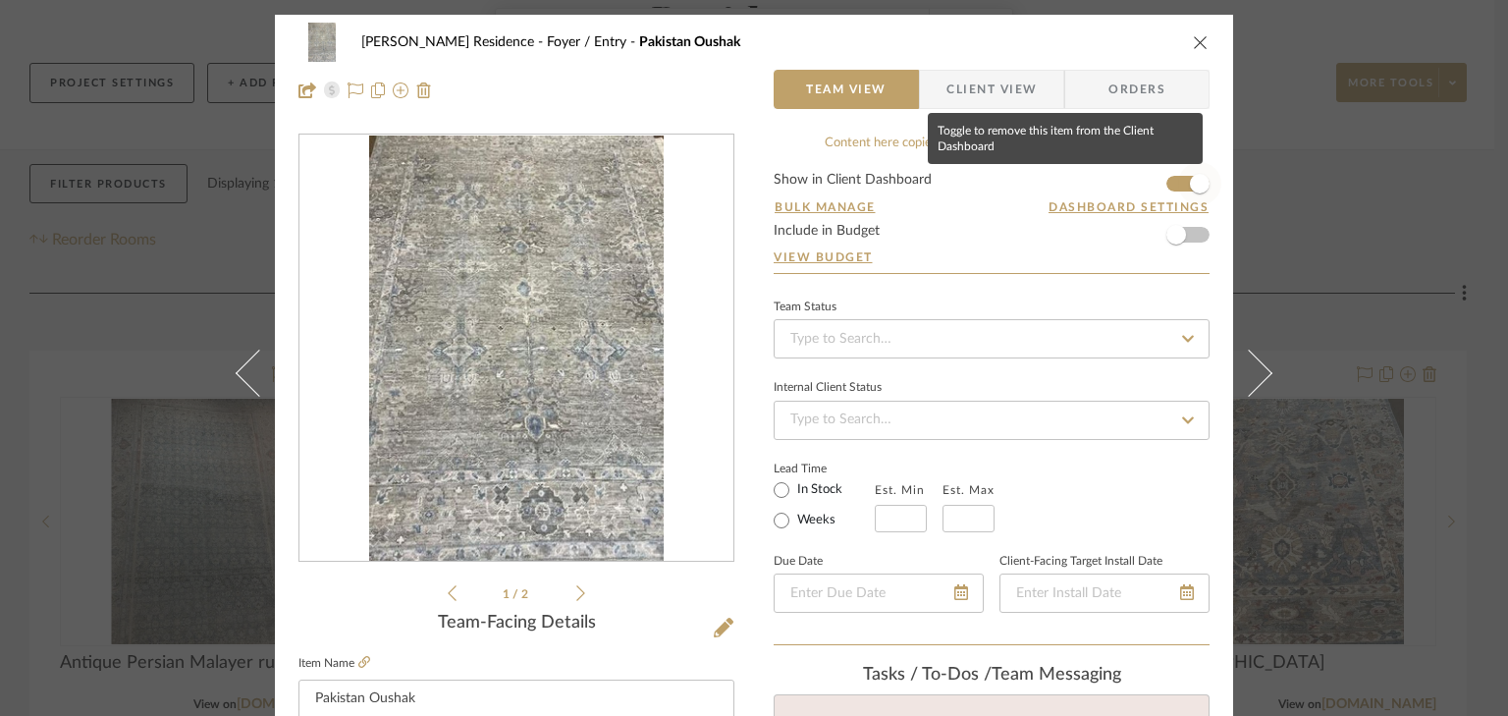
click at [1178, 182] on span "button" at bounding box center [1199, 183] width 43 height 43
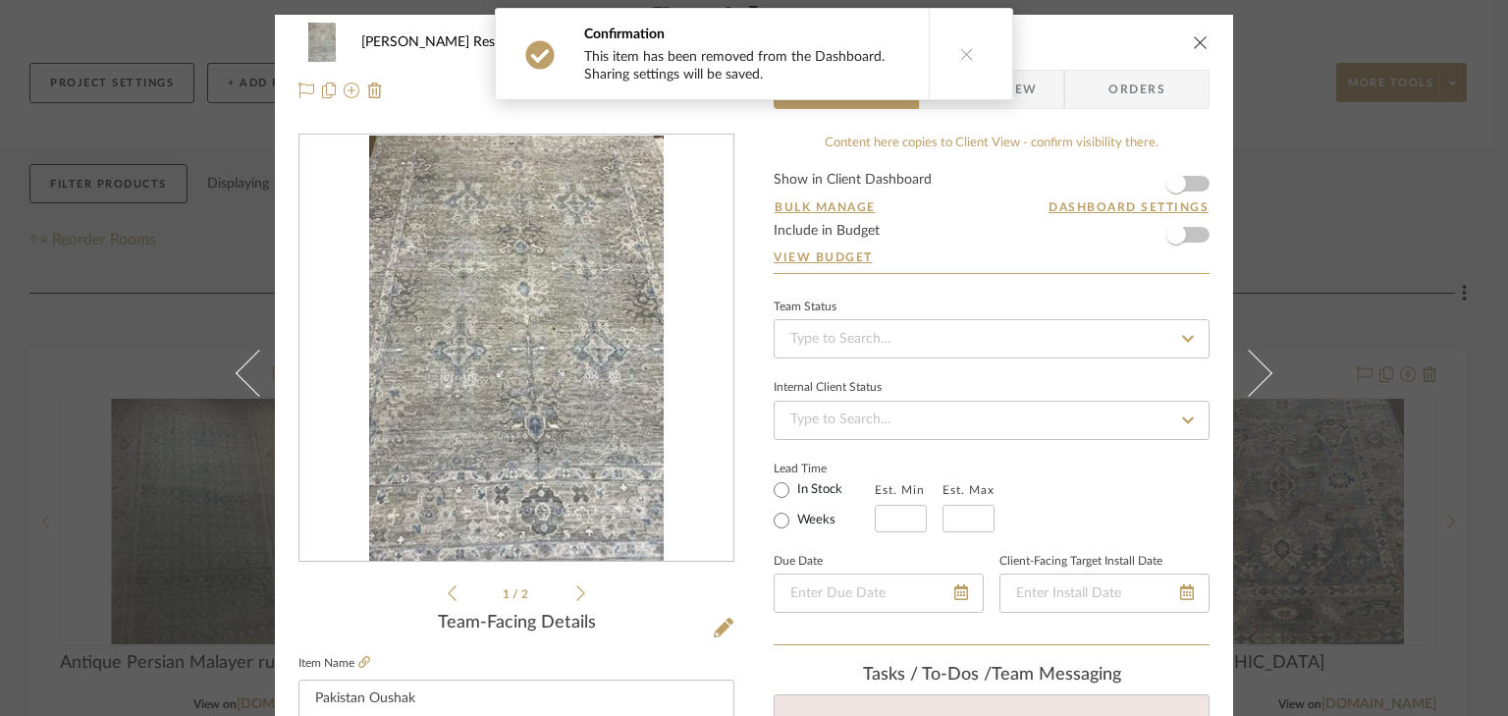
click at [1193, 41] on icon "close" at bounding box center [1201, 42] width 16 height 16
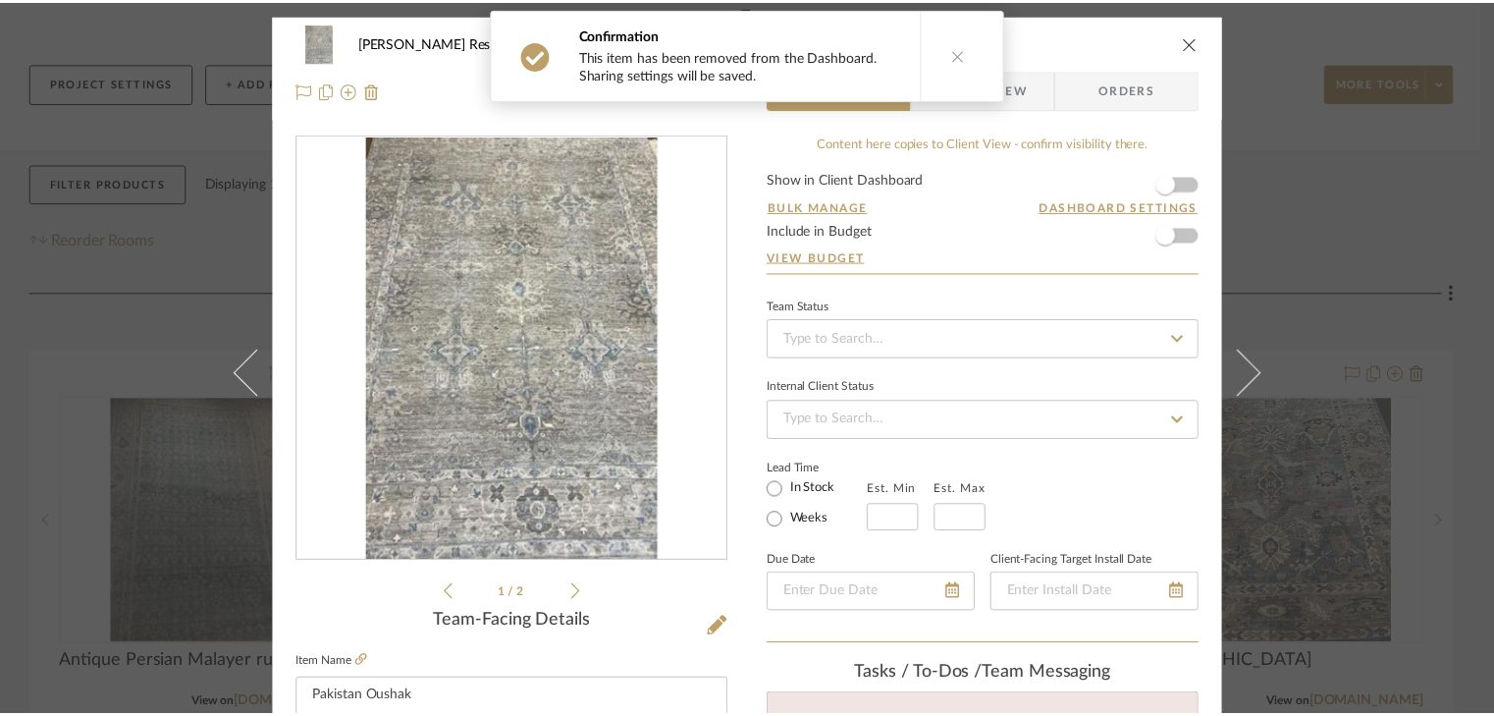
scroll to position [236, 0]
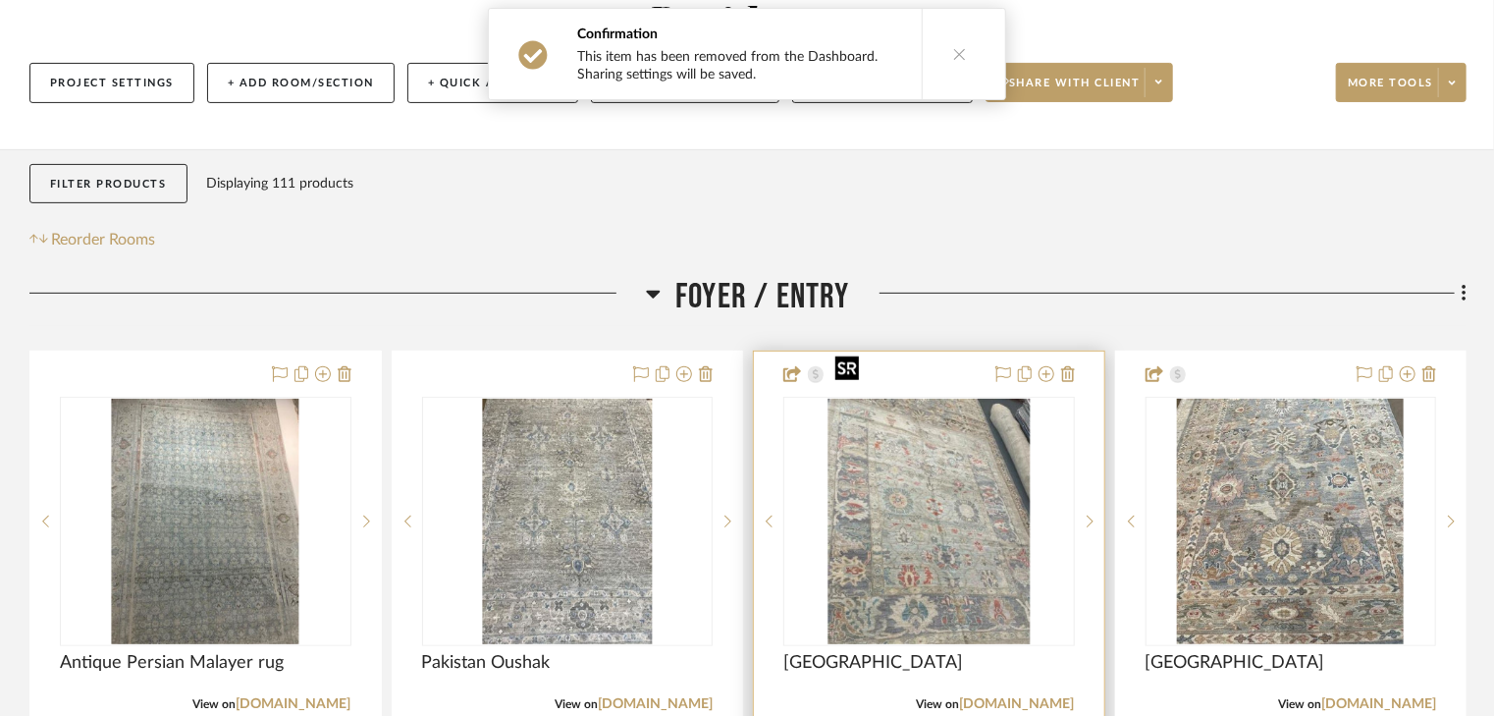
click at [905, 484] on img "0" at bounding box center [929, 521] width 202 height 245
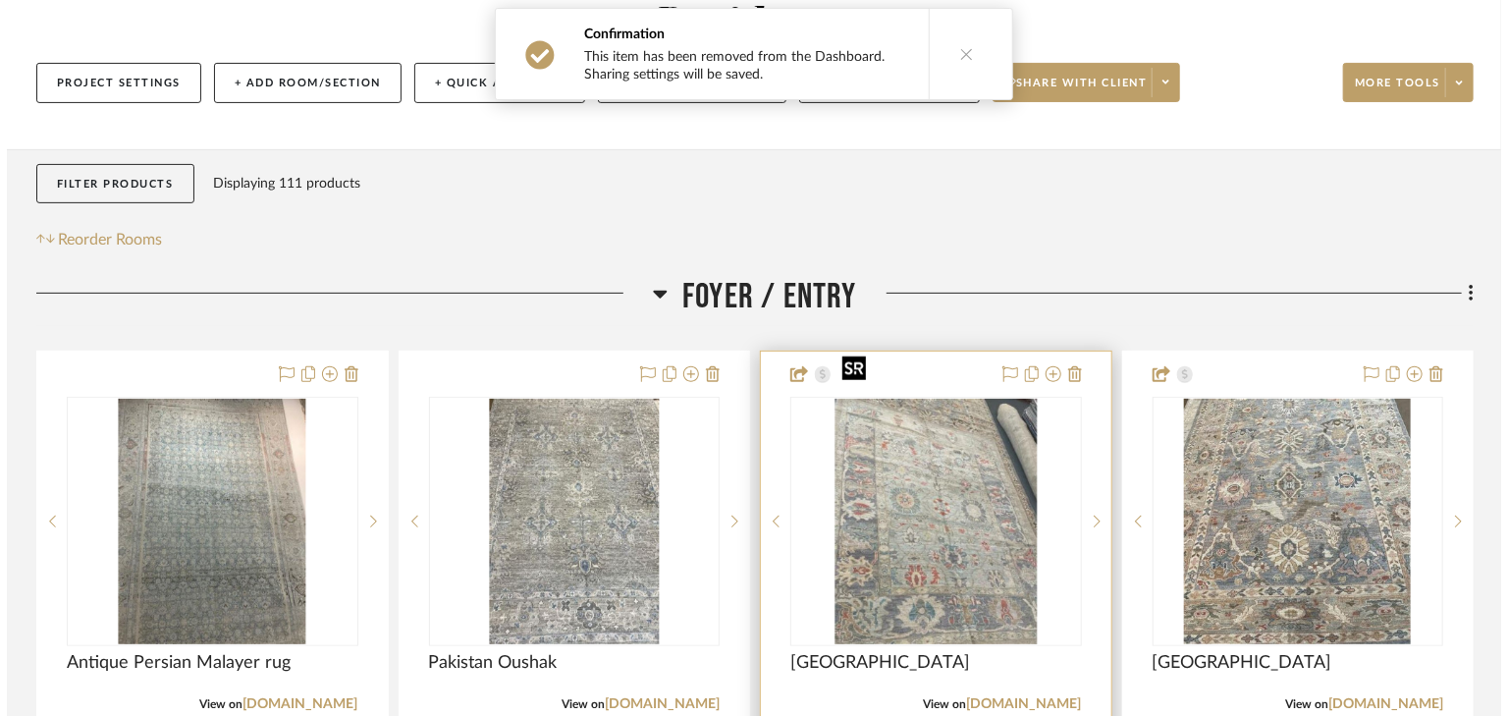
scroll to position [0, 0]
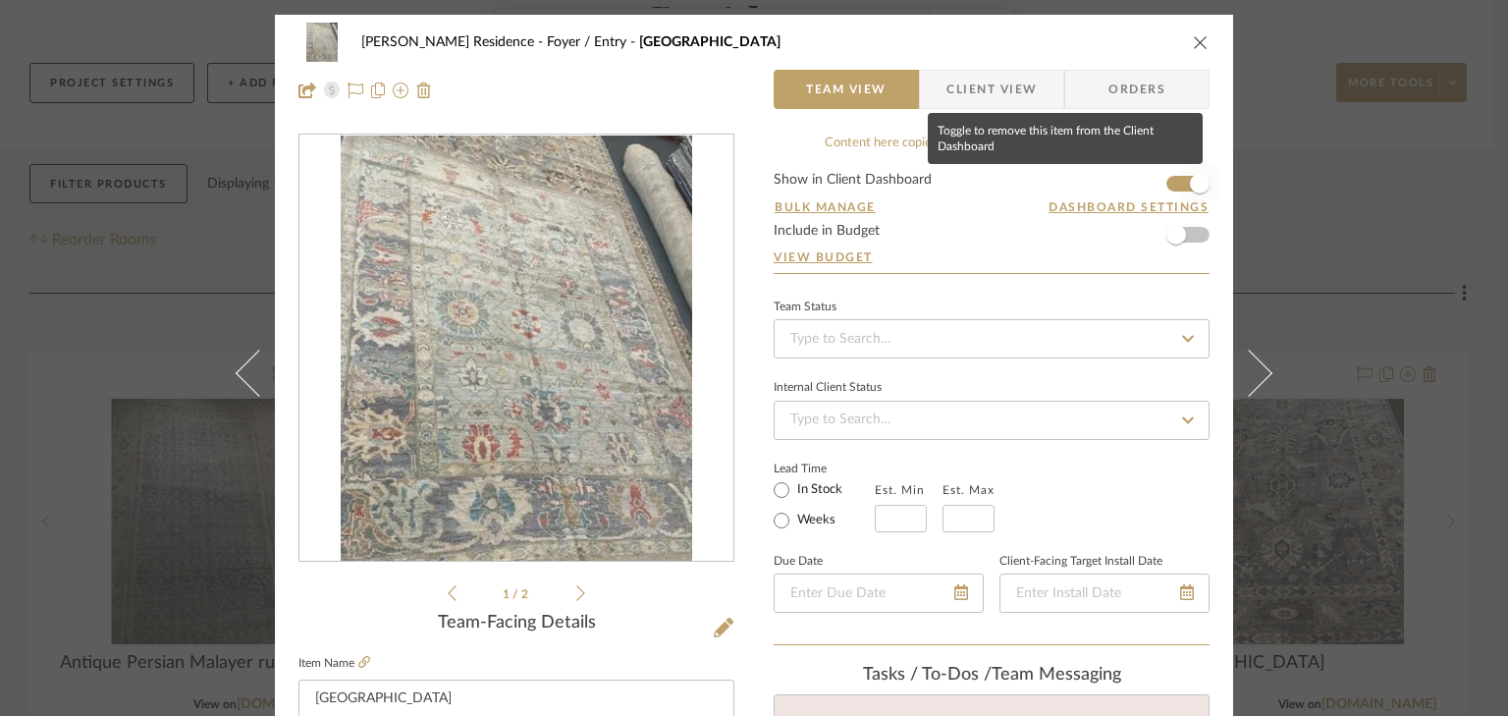
click at [1178, 180] on span "button" at bounding box center [1199, 183] width 43 height 43
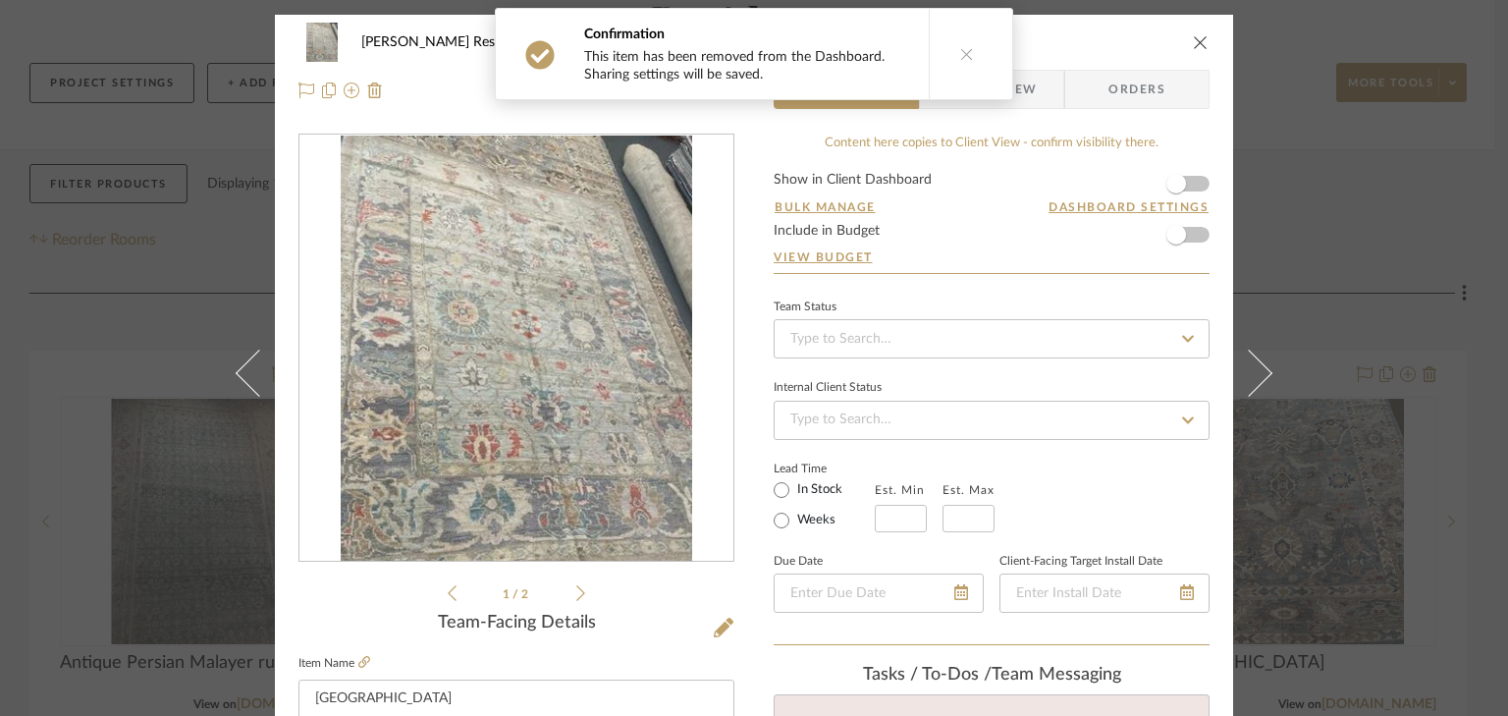
click at [1193, 37] on icon "close" at bounding box center [1201, 42] width 16 height 16
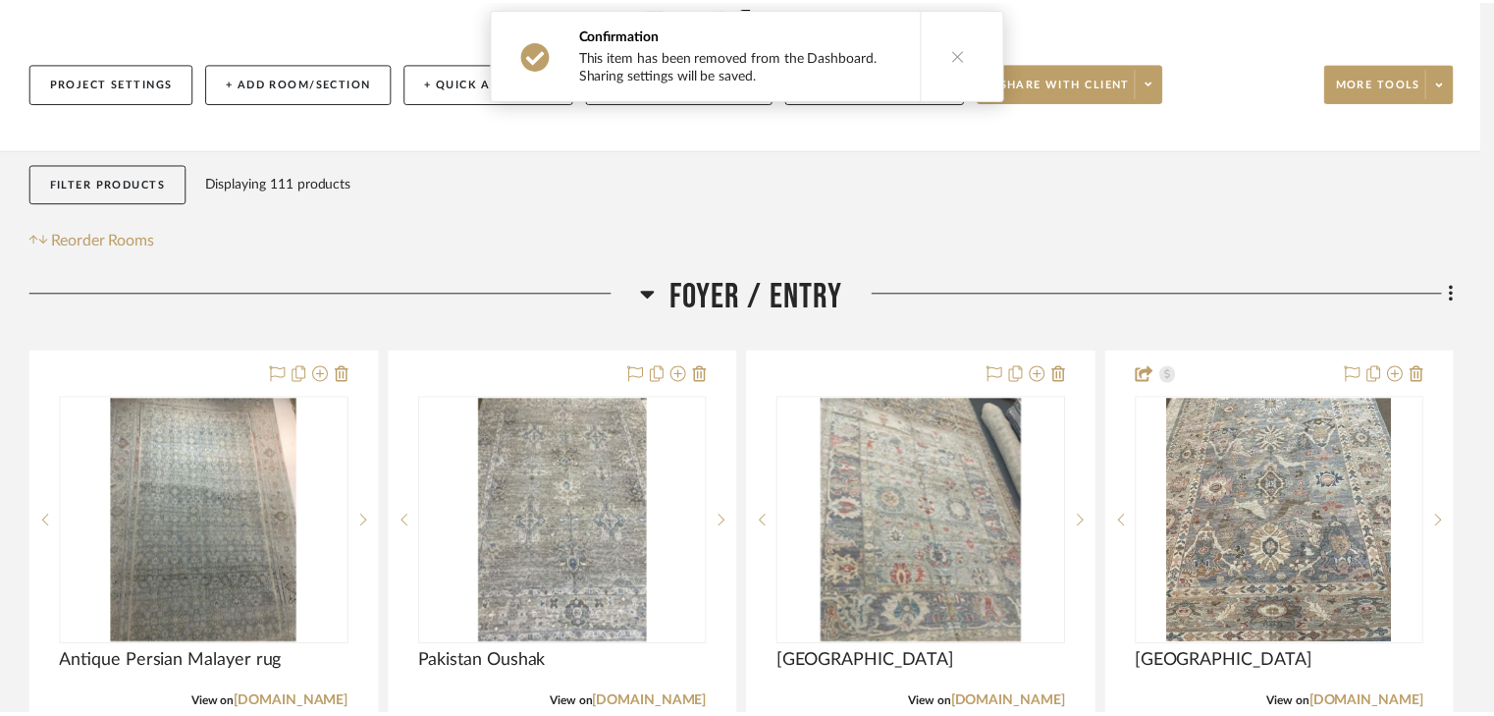
scroll to position [236, 0]
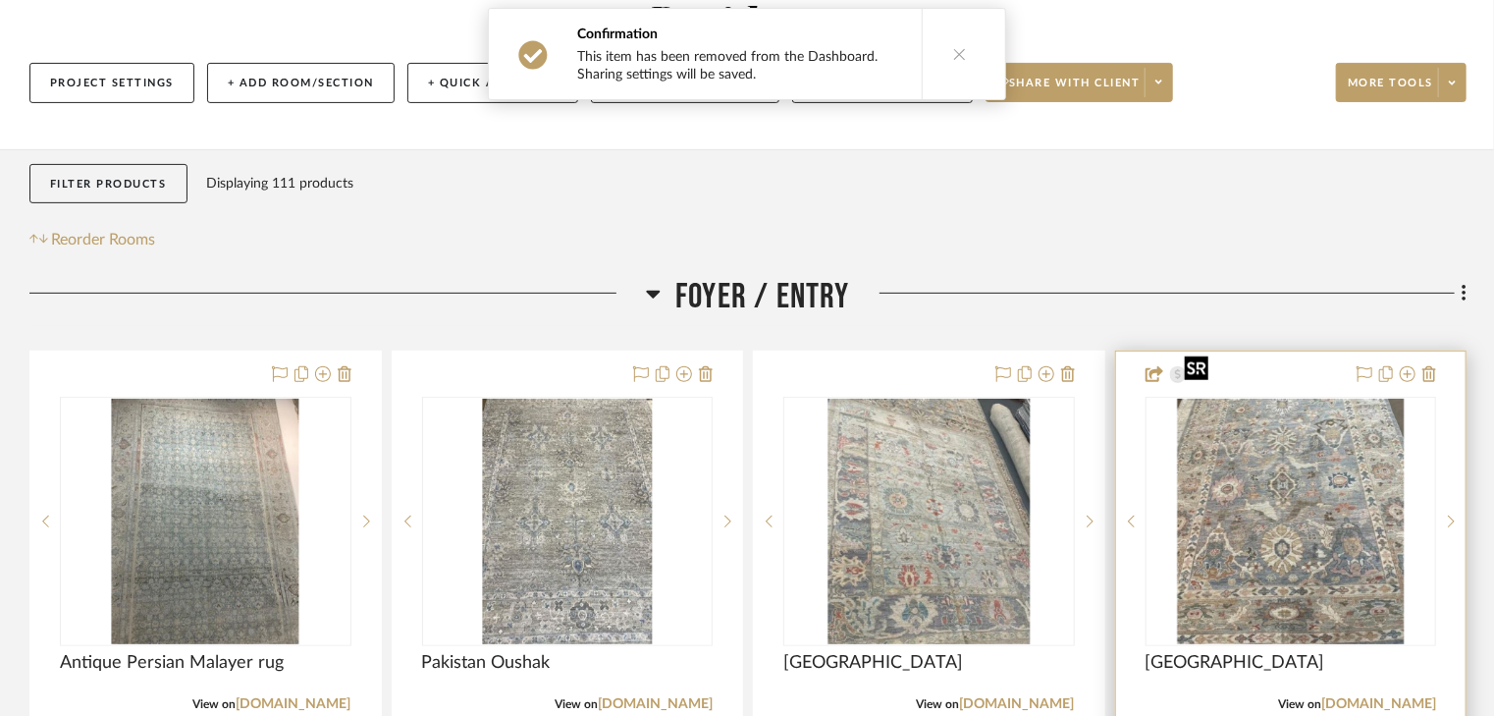
click at [1277, 476] on img "0" at bounding box center [1290, 521] width 227 height 245
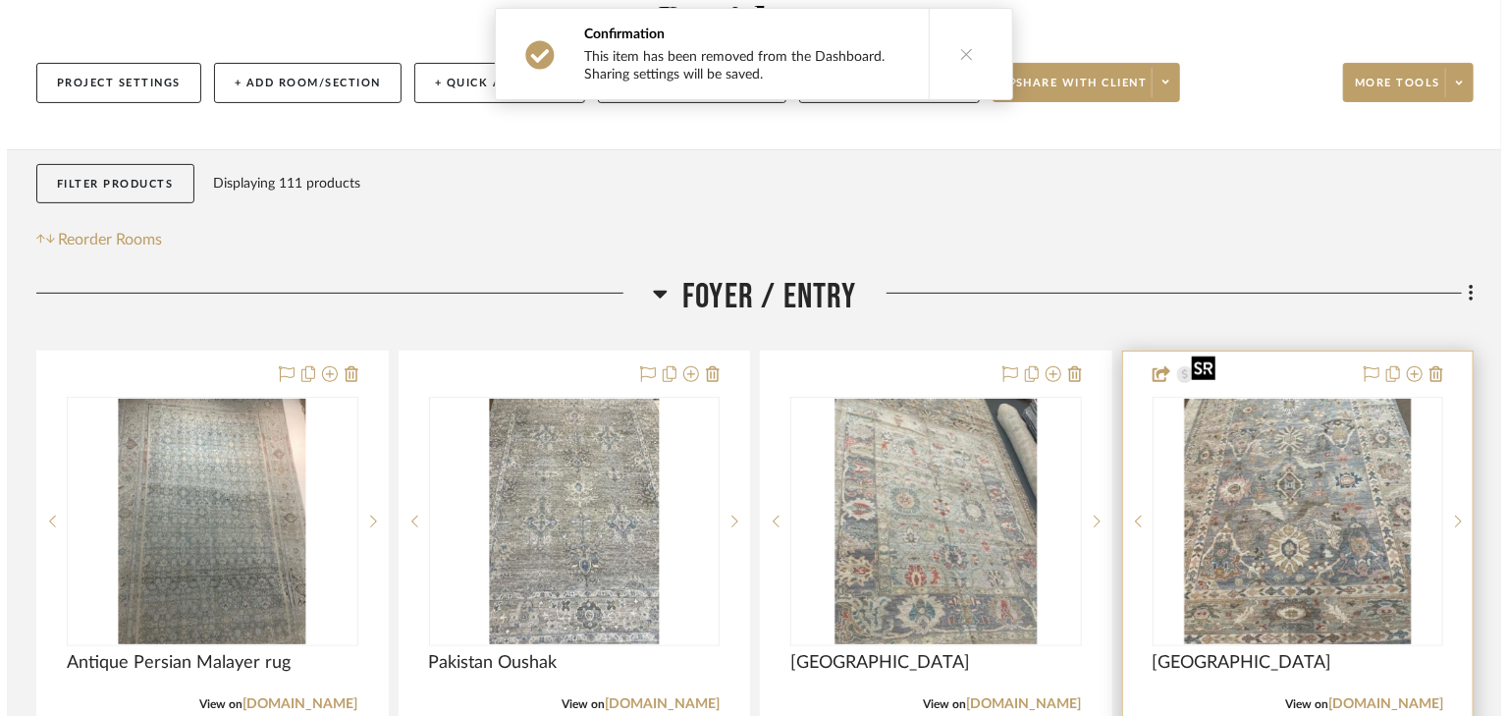
scroll to position [0, 0]
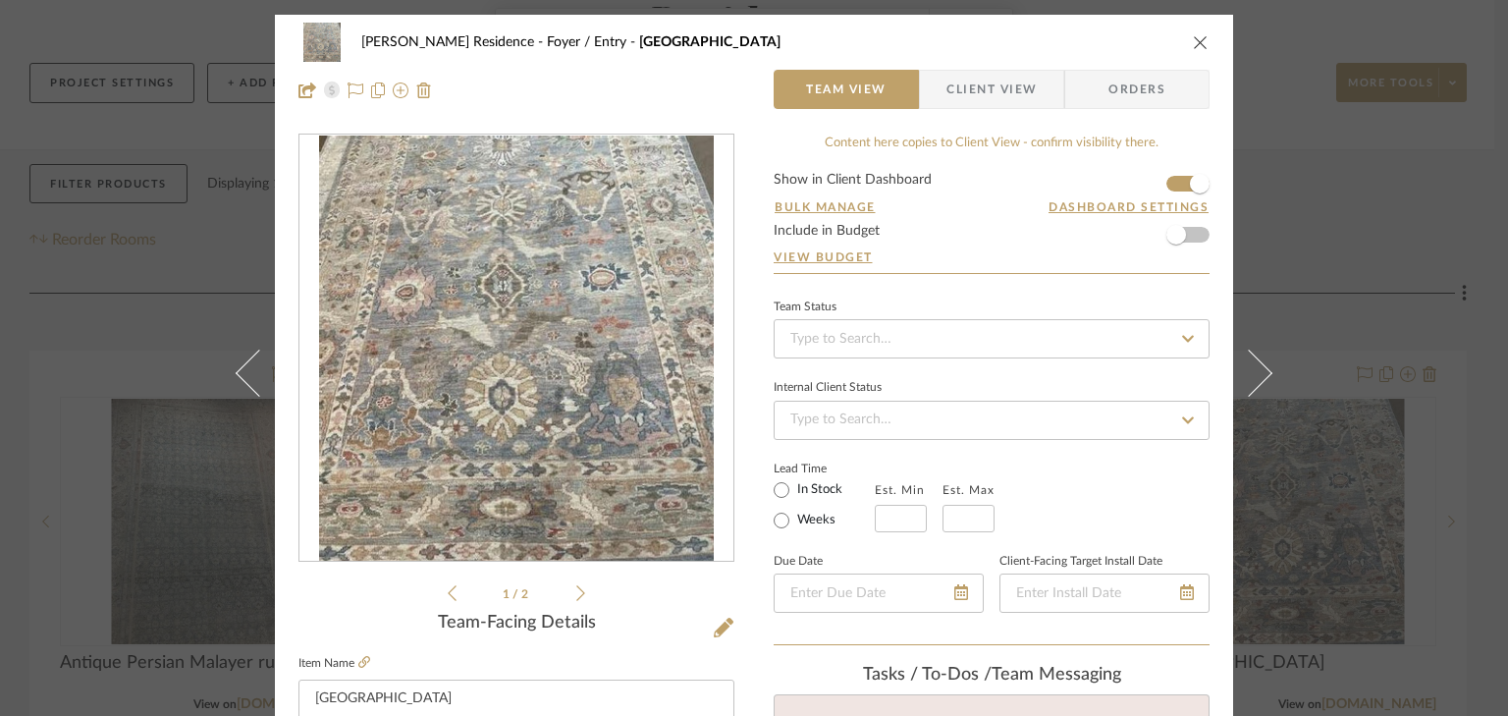
click at [1170, 179] on form "Show in Client Dashboard Bulk Manage Dashboard Settings Include in Budget View …" at bounding box center [992, 223] width 436 height 100
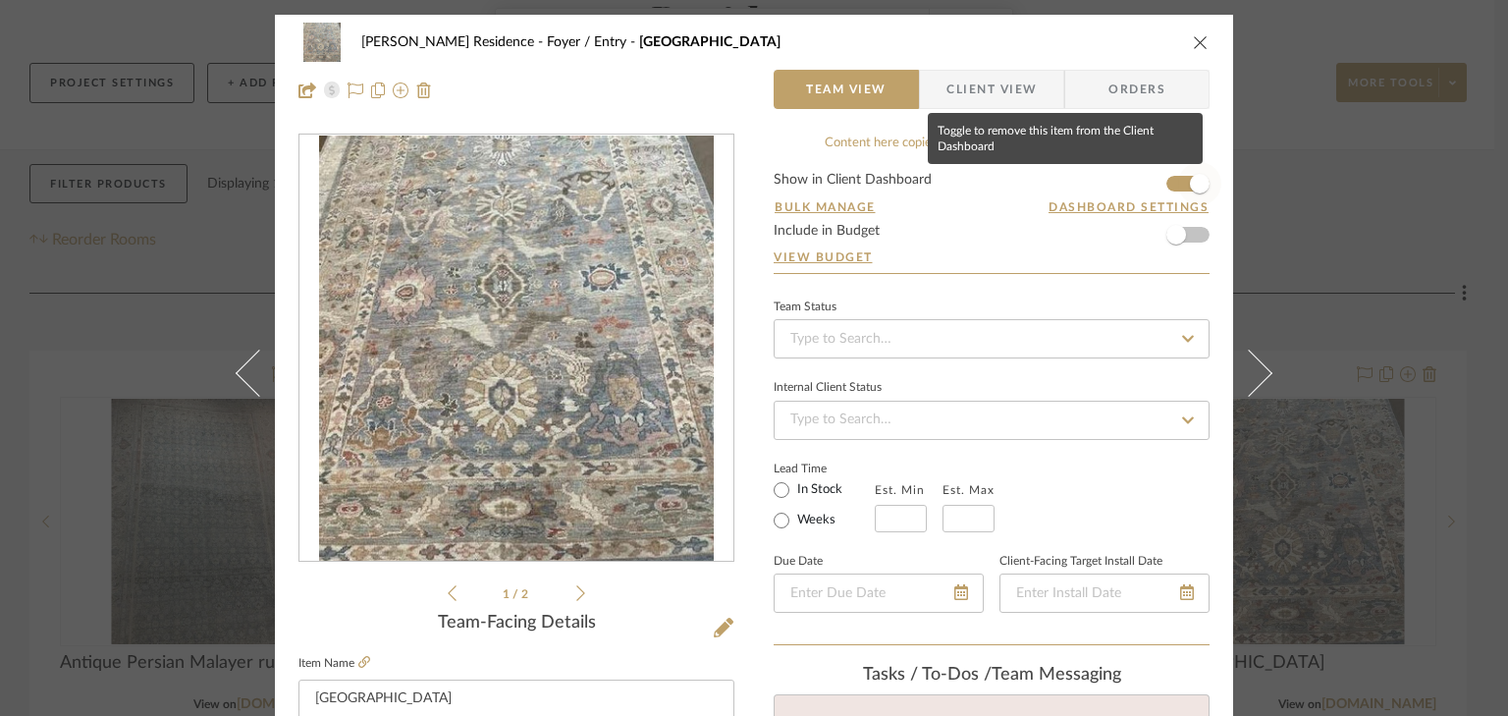
click at [1178, 185] on span "button" at bounding box center [1199, 183] width 43 height 43
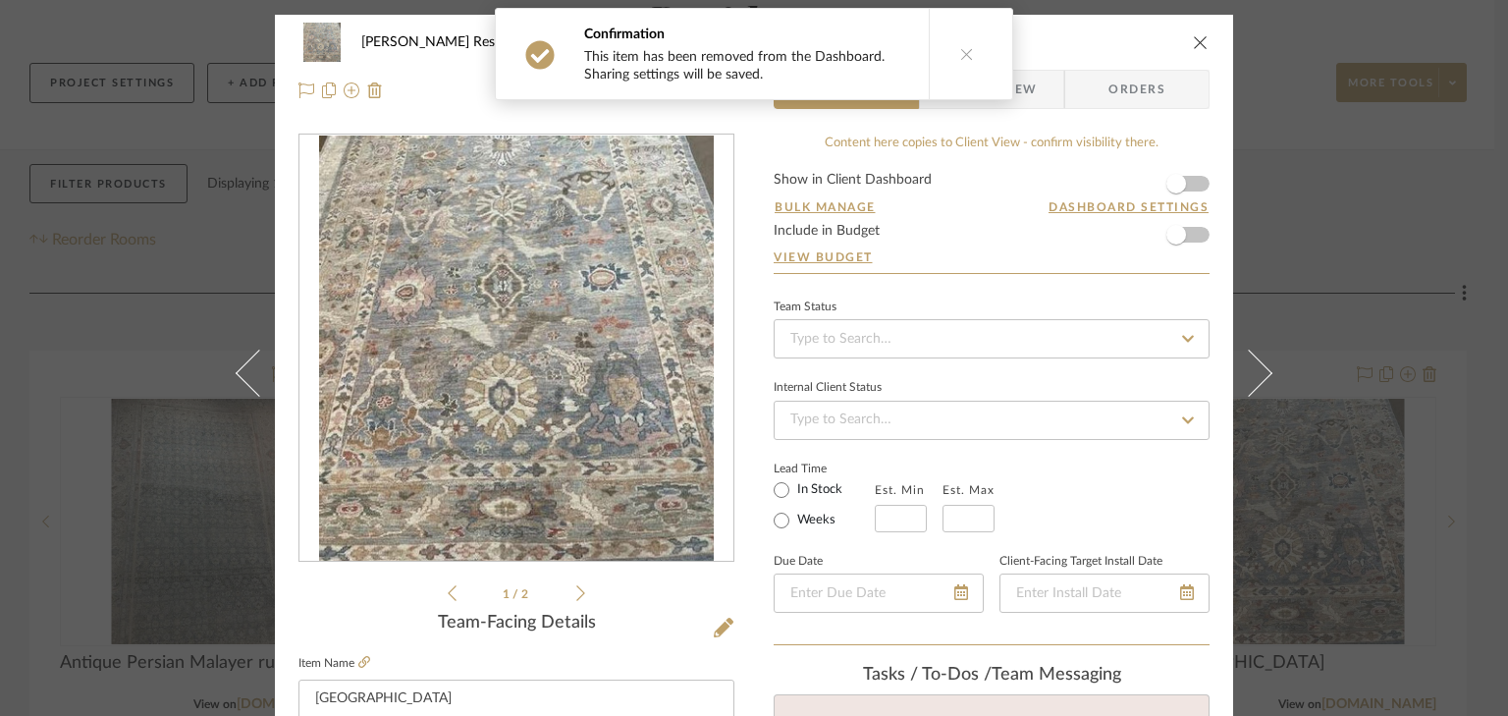
click at [1194, 38] on icon "close" at bounding box center [1201, 42] width 16 height 16
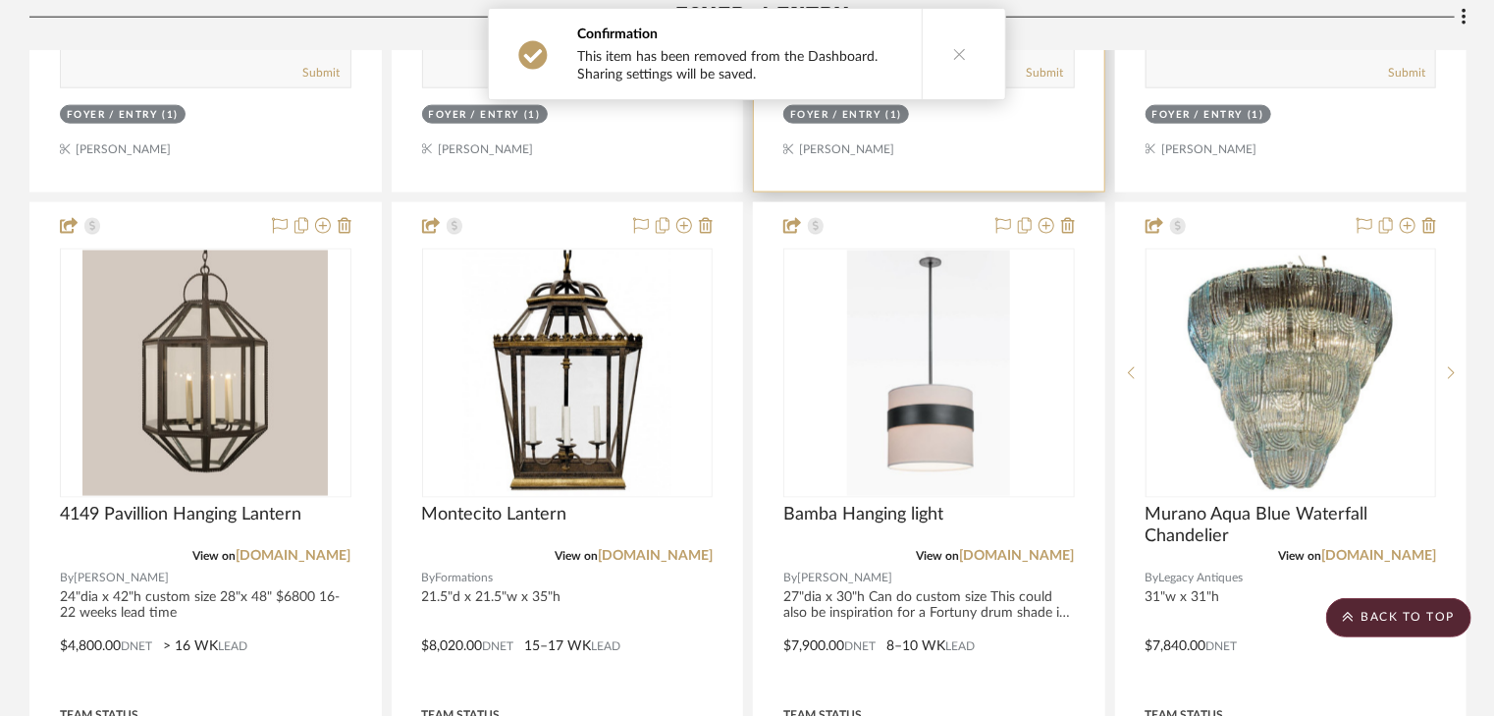
scroll to position [1257, 0]
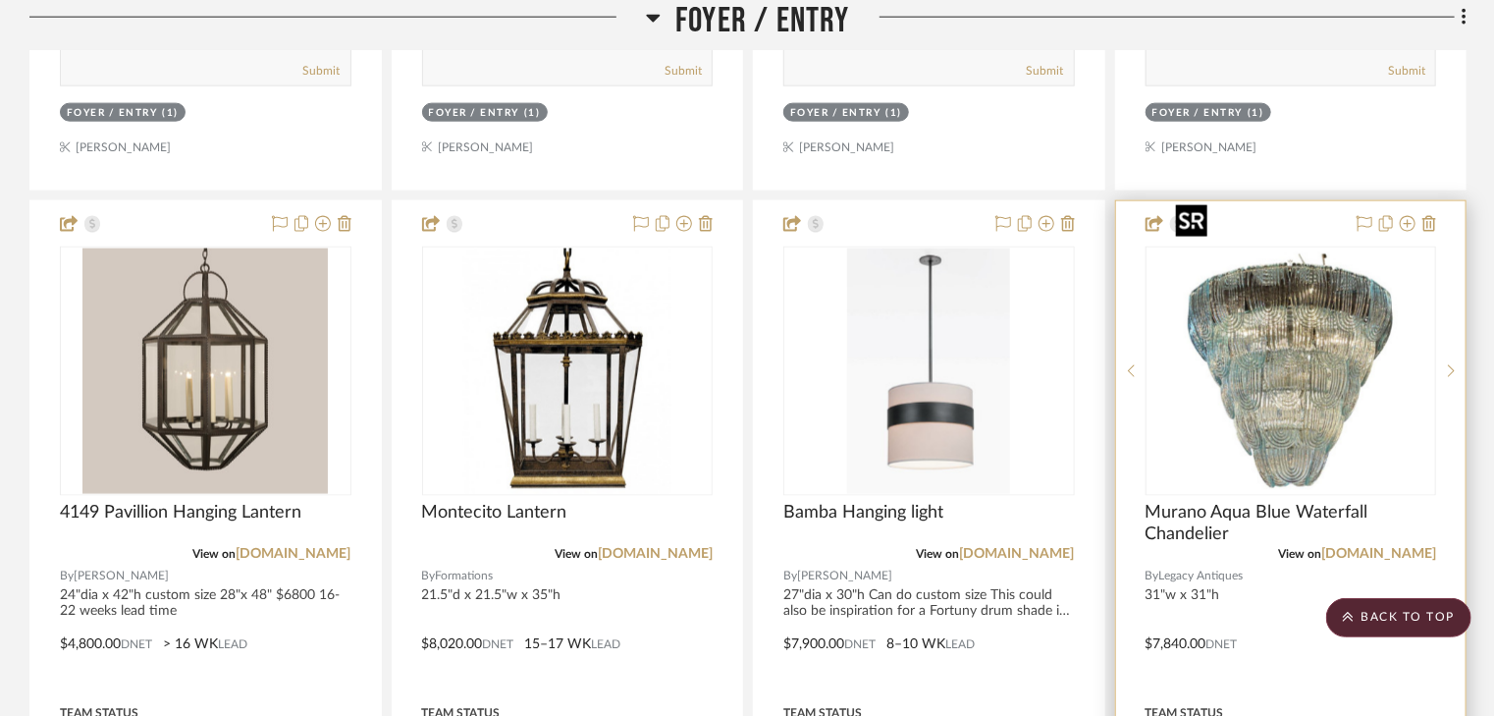
click at [1237, 330] on img "0" at bounding box center [1290, 370] width 245 height 245
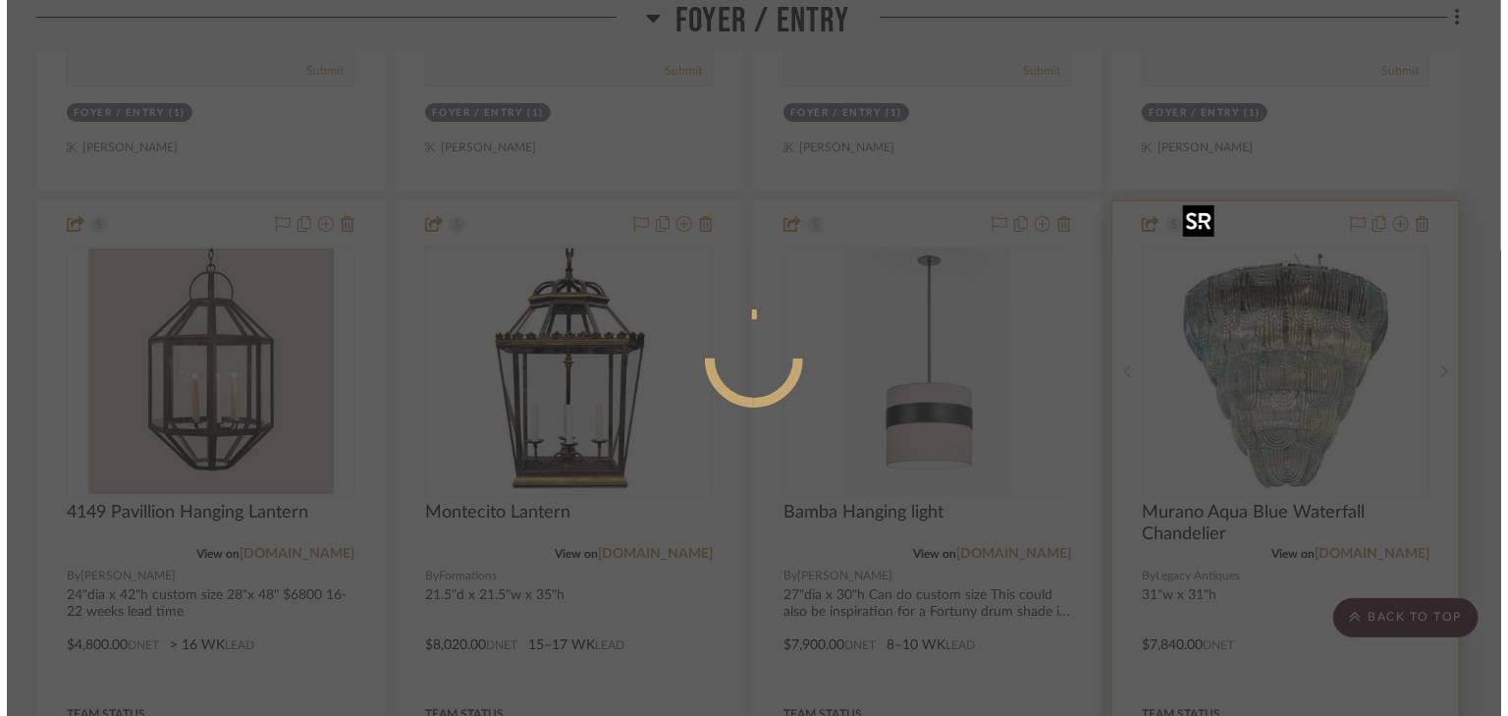
scroll to position [0, 0]
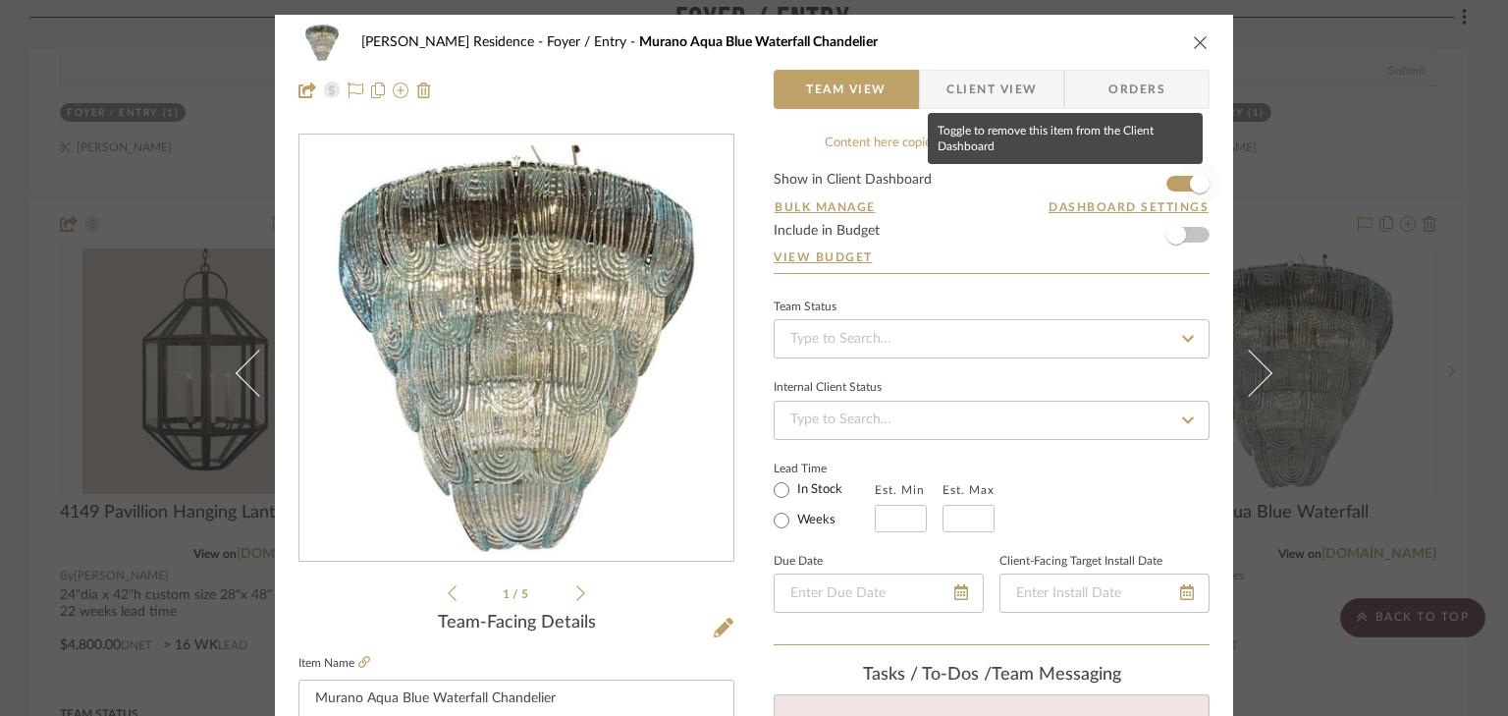
click at [1178, 183] on span "button" at bounding box center [1199, 183] width 43 height 43
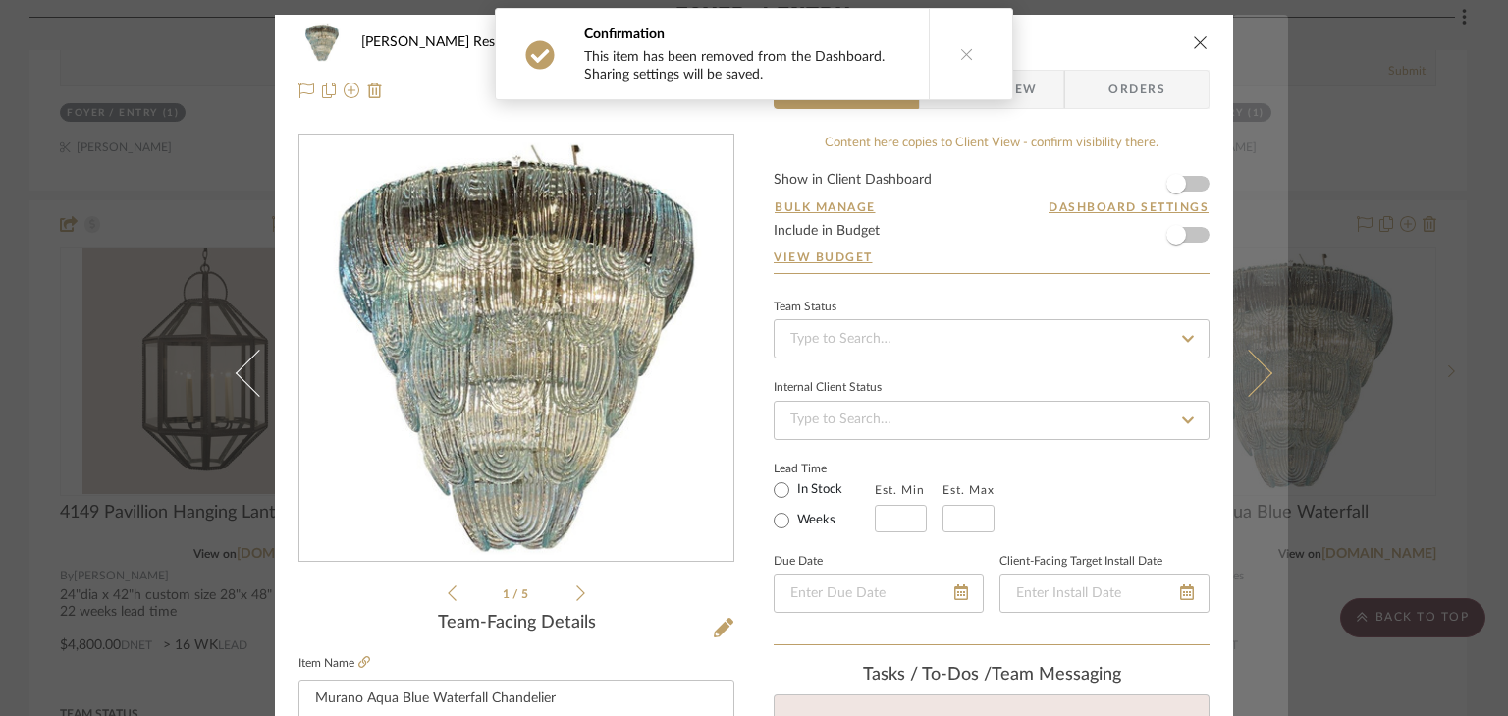
click at [1274, 128] on button at bounding box center [1260, 373] width 55 height 716
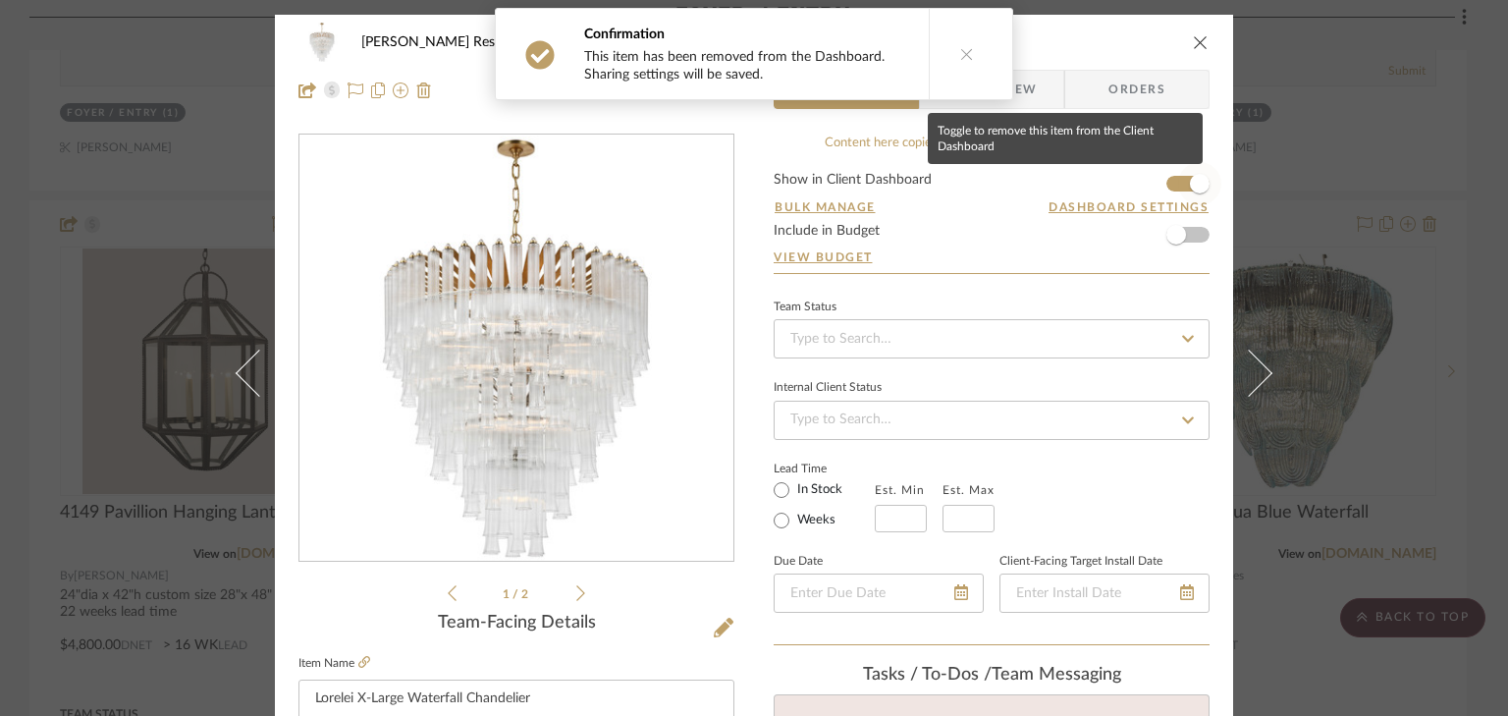
click at [1178, 185] on span "button" at bounding box center [1199, 183] width 43 height 43
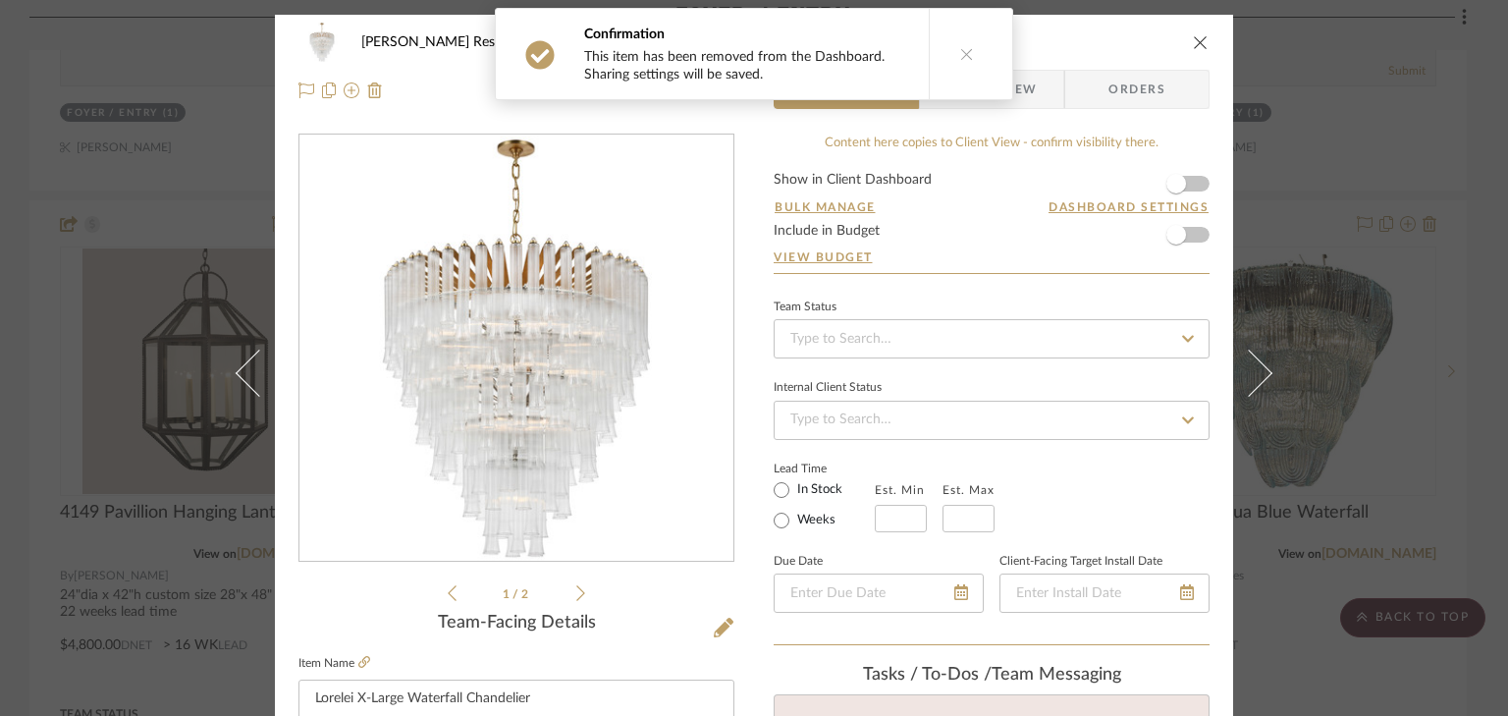
click at [1347, 125] on div "[PERSON_NAME] Residence Foyer / Entry Lorelei X-Large Waterfall Chandelier Team…" at bounding box center [754, 358] width 1508 height 716
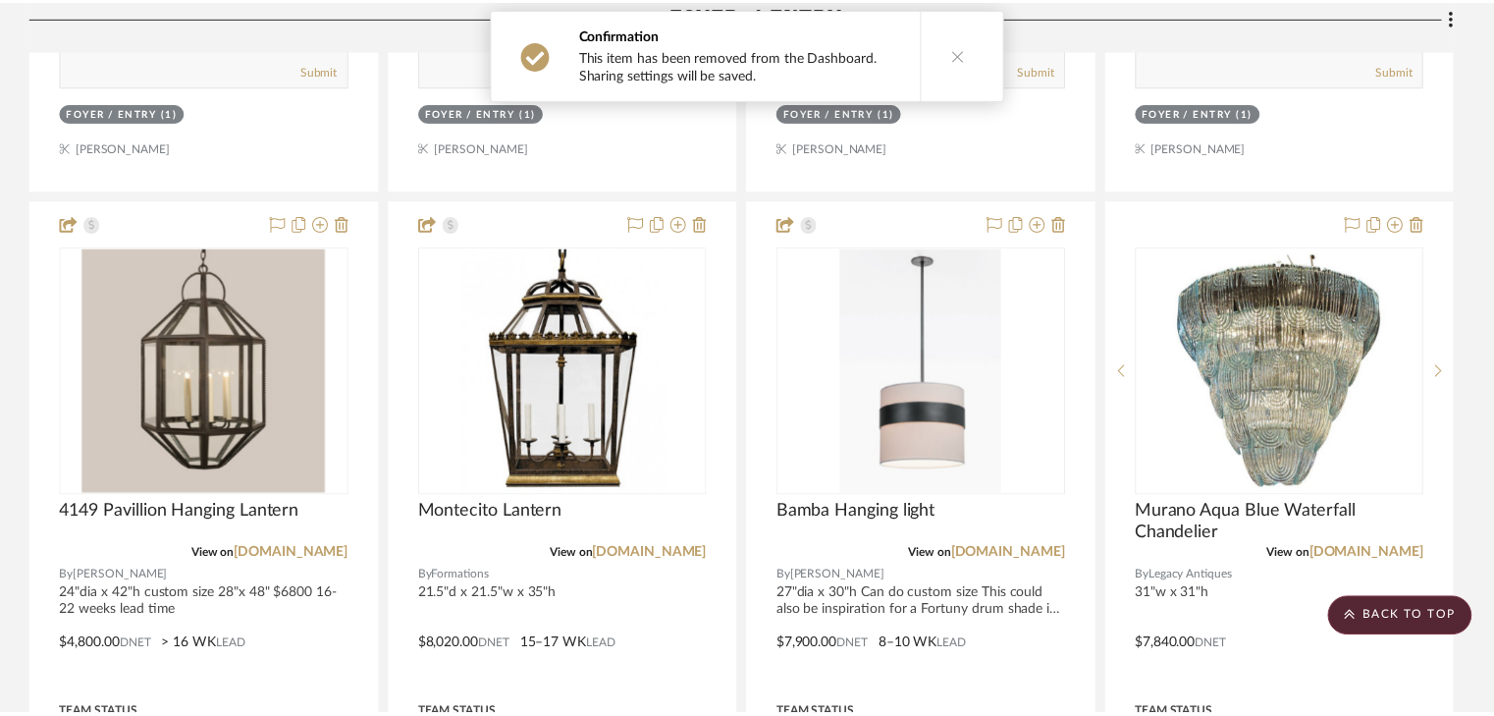
scroll to position [1257, 0]
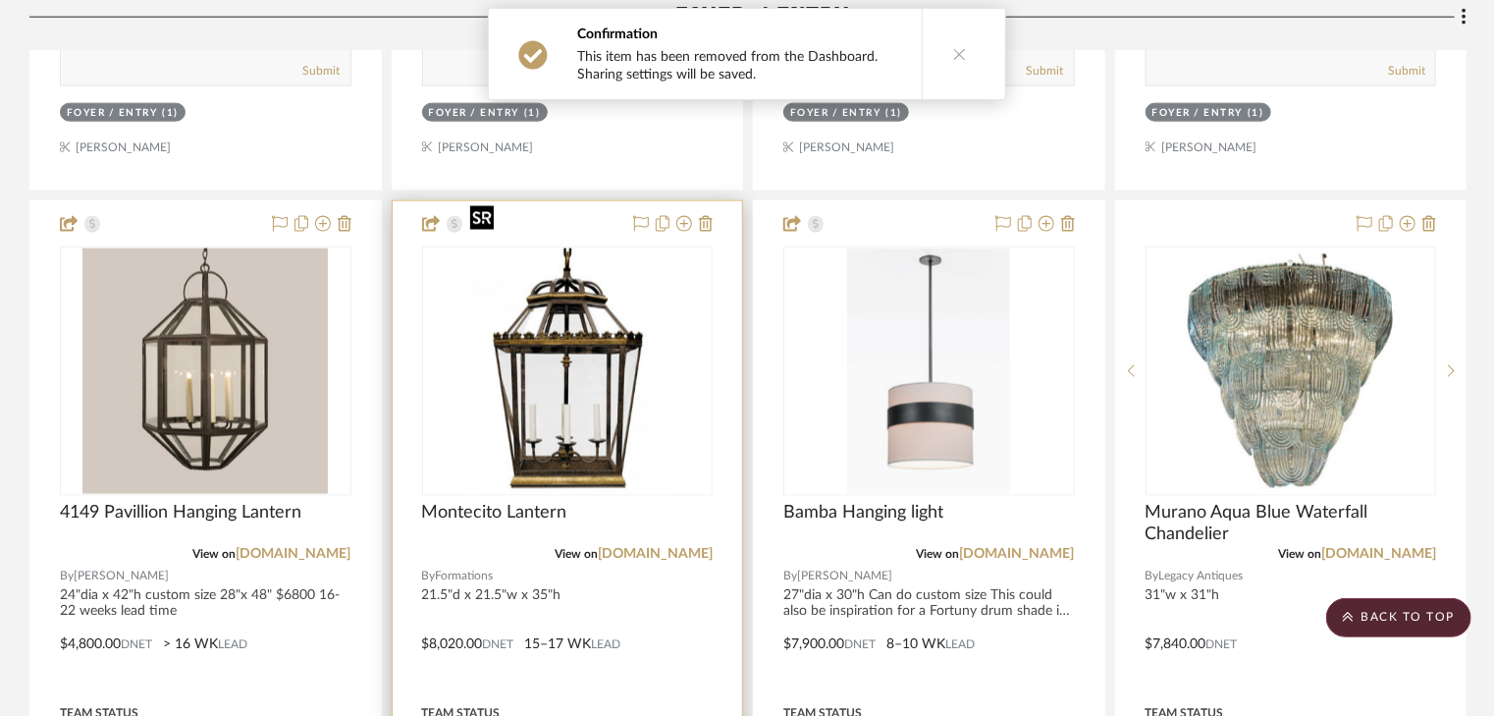
click at [664, 248] on img "0" at bounding box center [566, 370] width 209 height 245
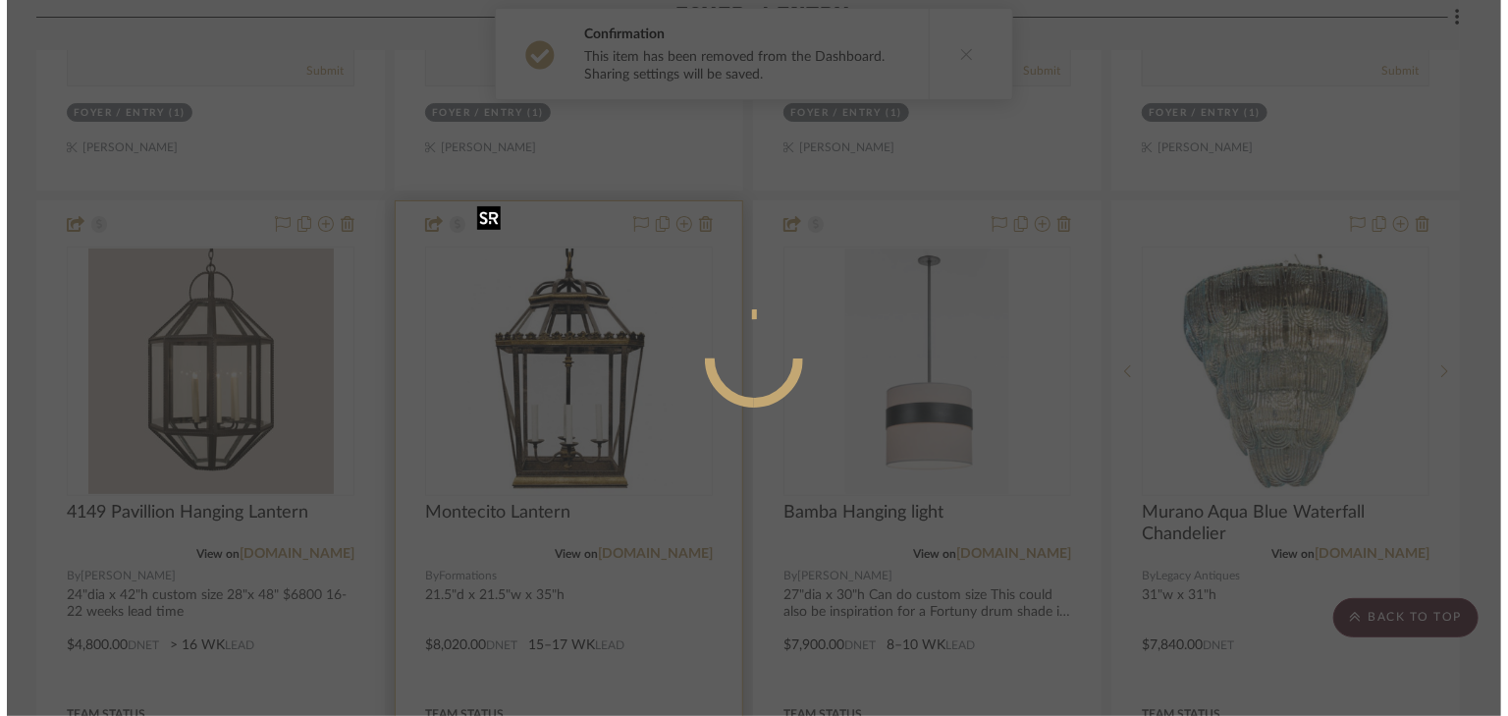
scroll to position [0, 0]
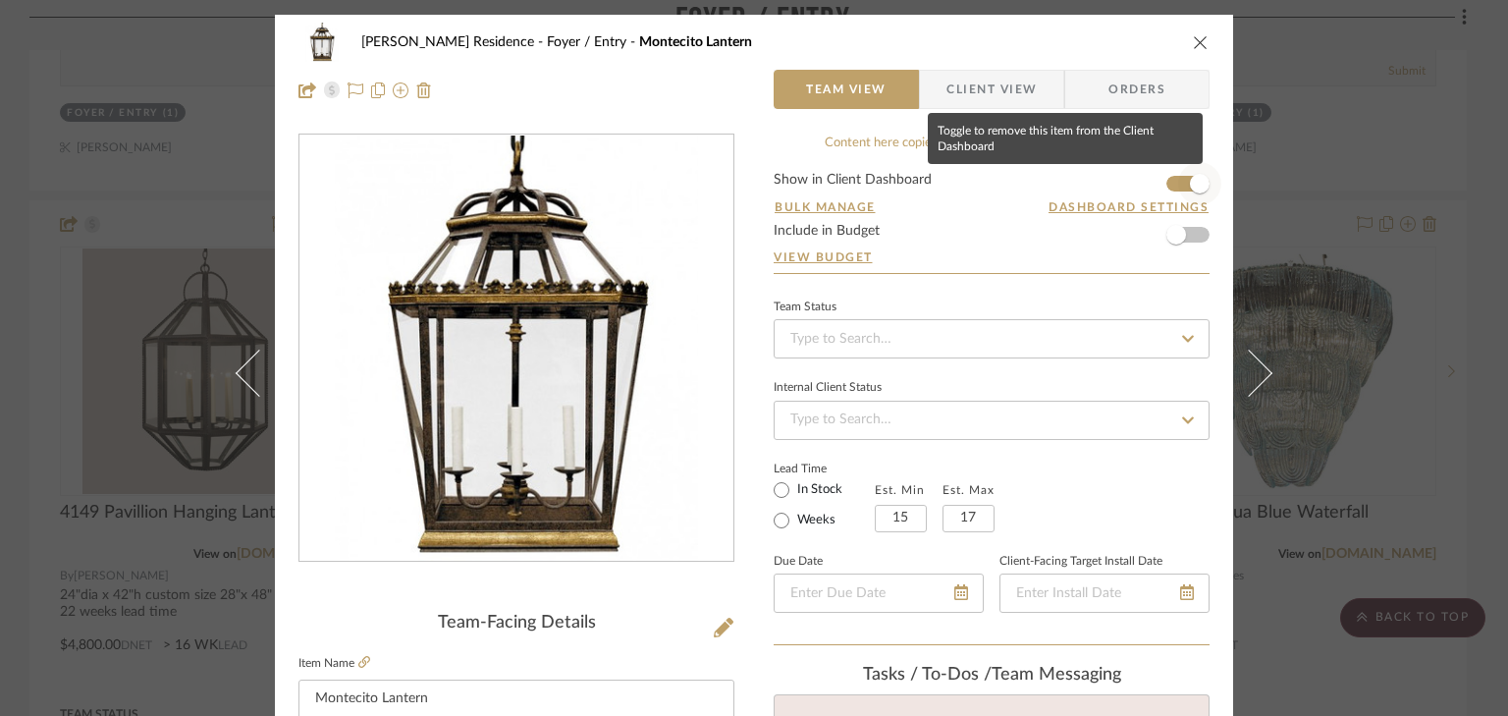
click at [1178, 185] on span "button" at bounding box center [1199, 183] width 43 height 43
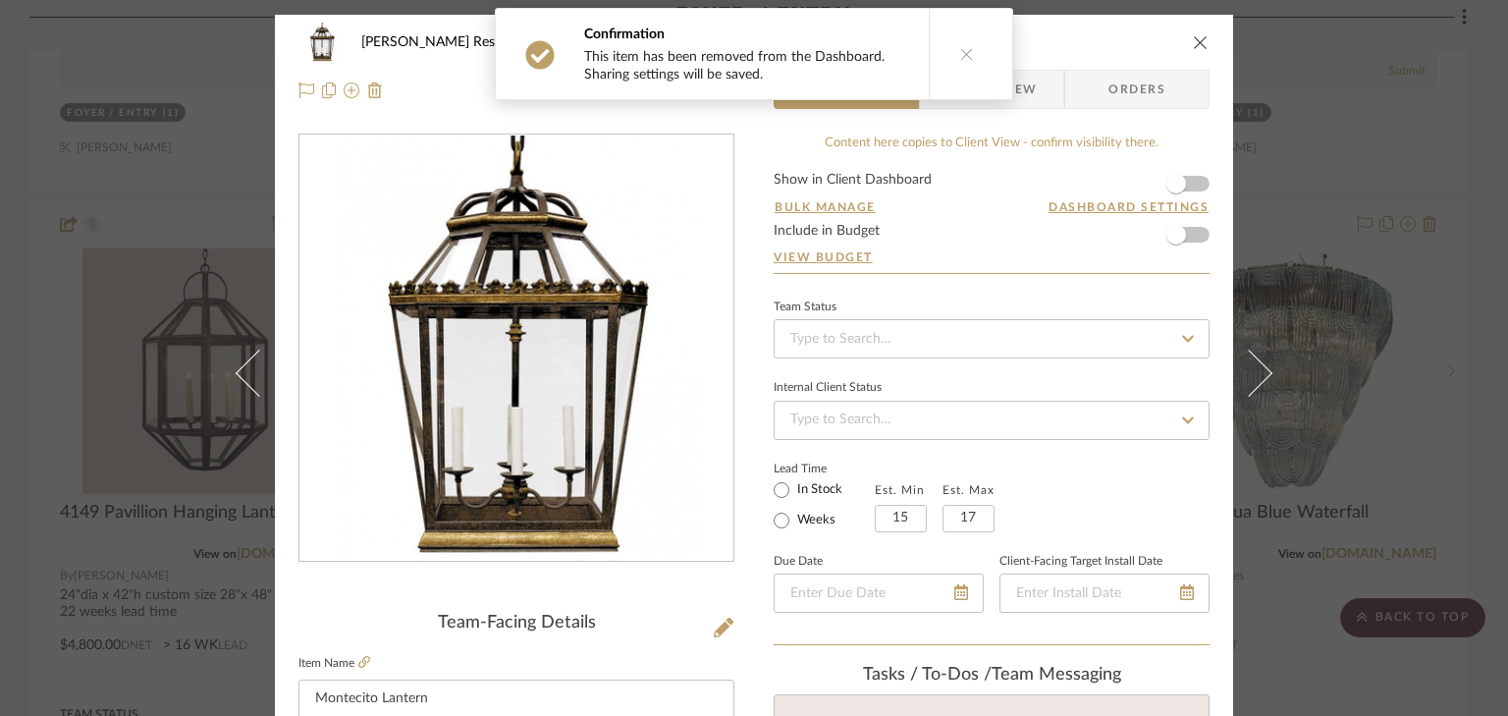
click at [1324, 105] on div "[PERSON_NAME] Residence Foyer / Entry Montecito Lantern Team View Client View O…" at bounding box center [754, 358] width 1508 height 716
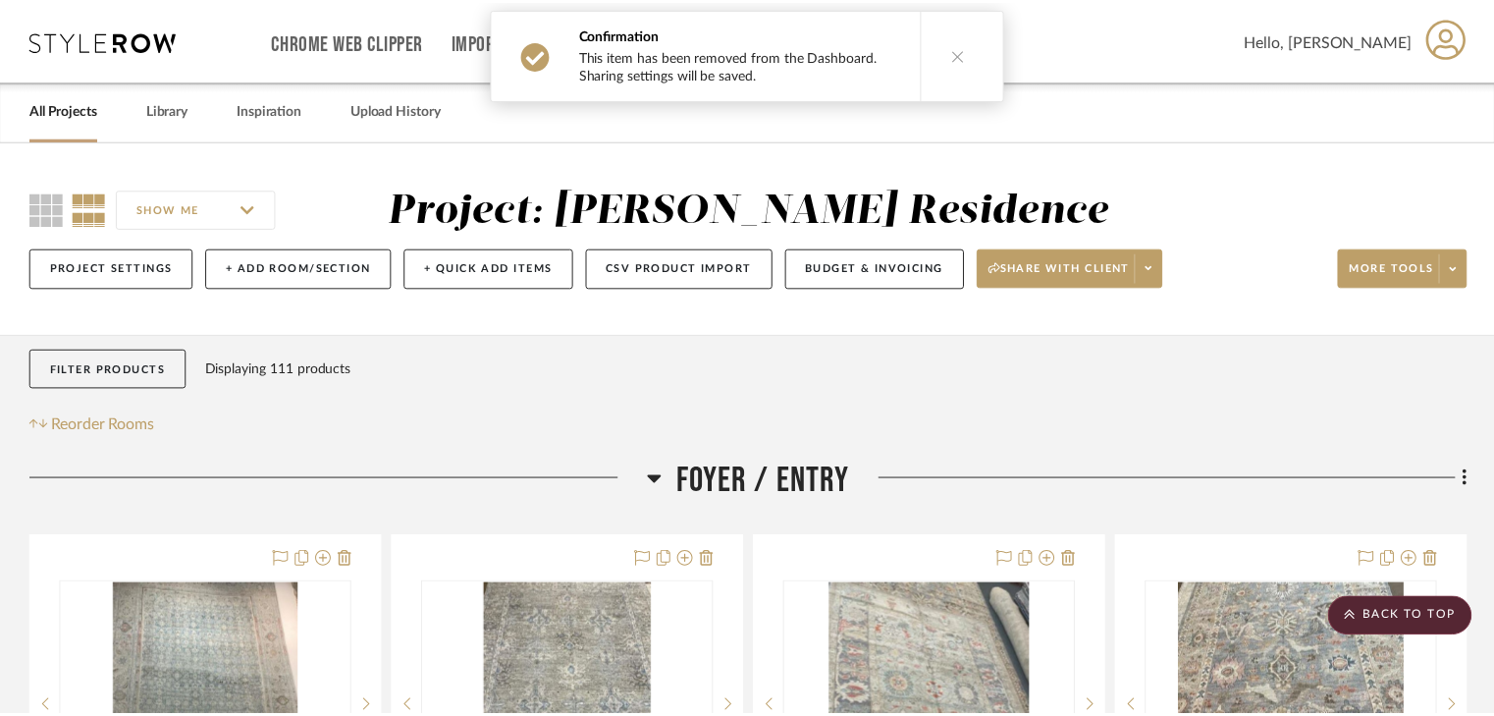
scroll to position [1257, 0]
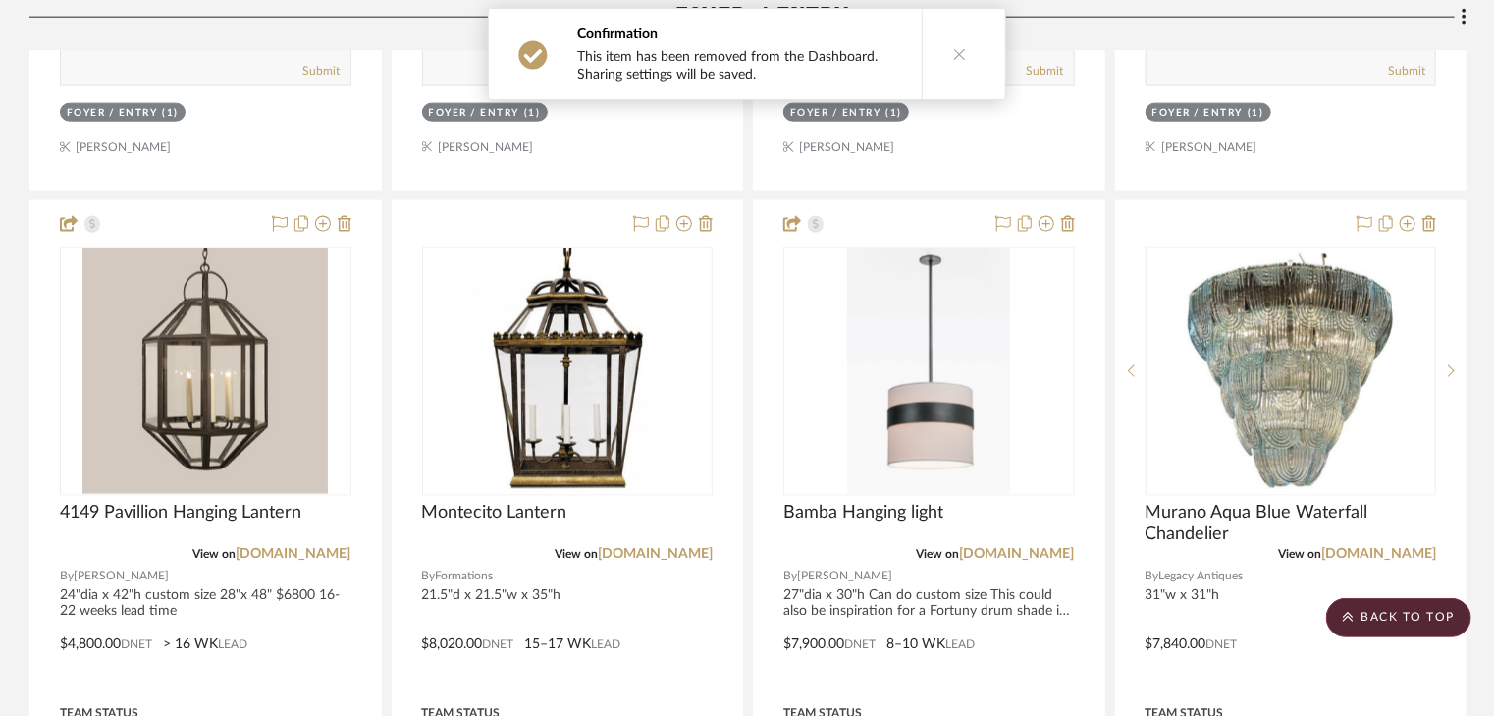
click at [963, 62] on button at bounding box center [960, 54] width 76 height 90
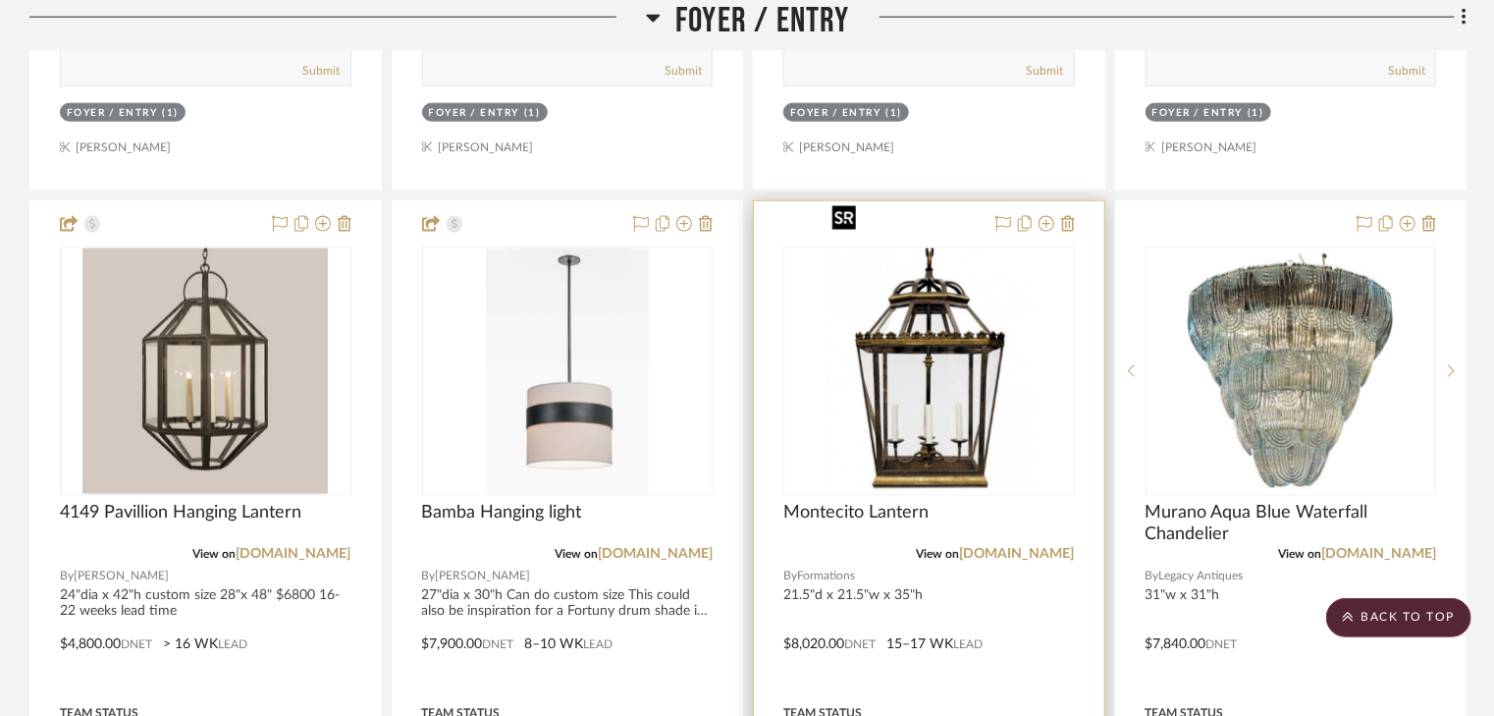
click at [931, 252] on img "0" at bounding box center [929, 370] width 209 height 245
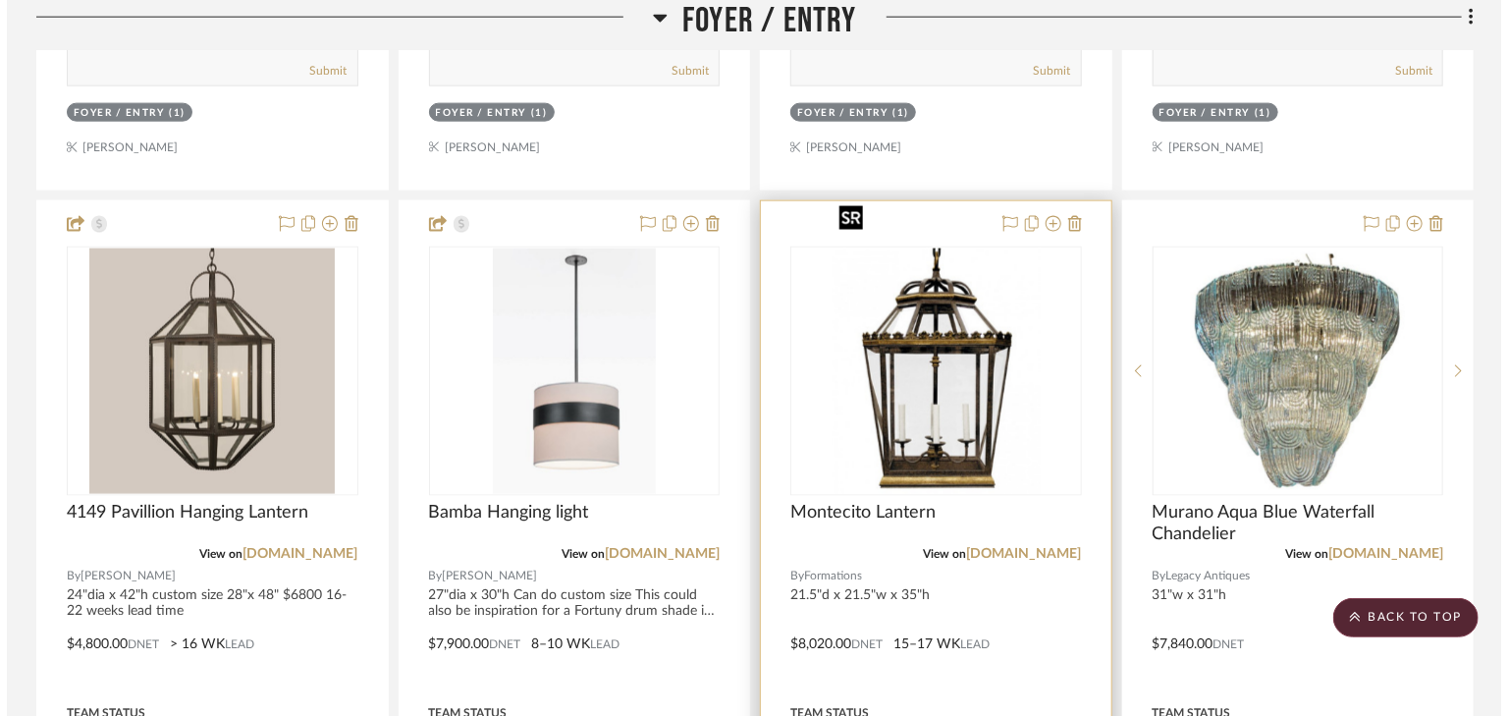
scroll to position [0, 0]
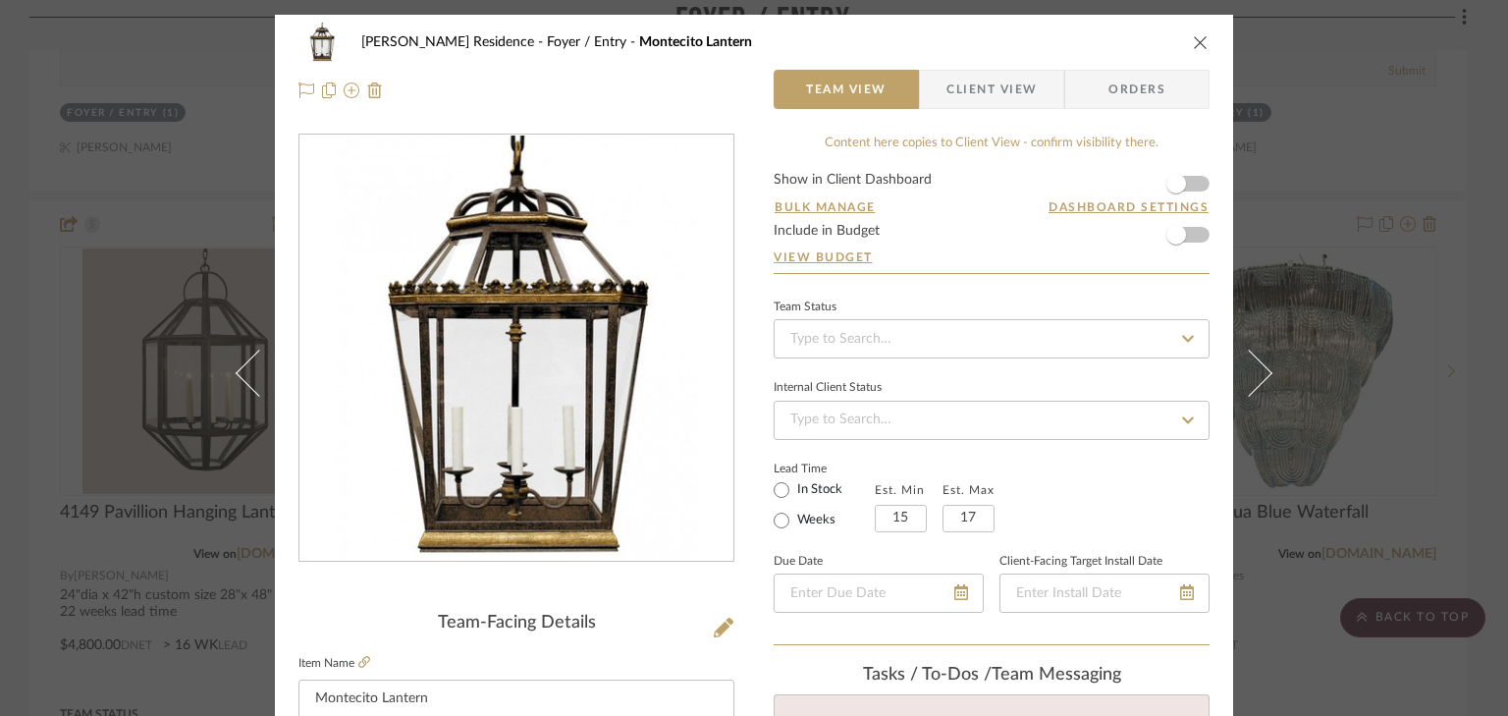
click at [1193, 35] on icon "close" at bounding box center [1201, 42] width 16 height 16
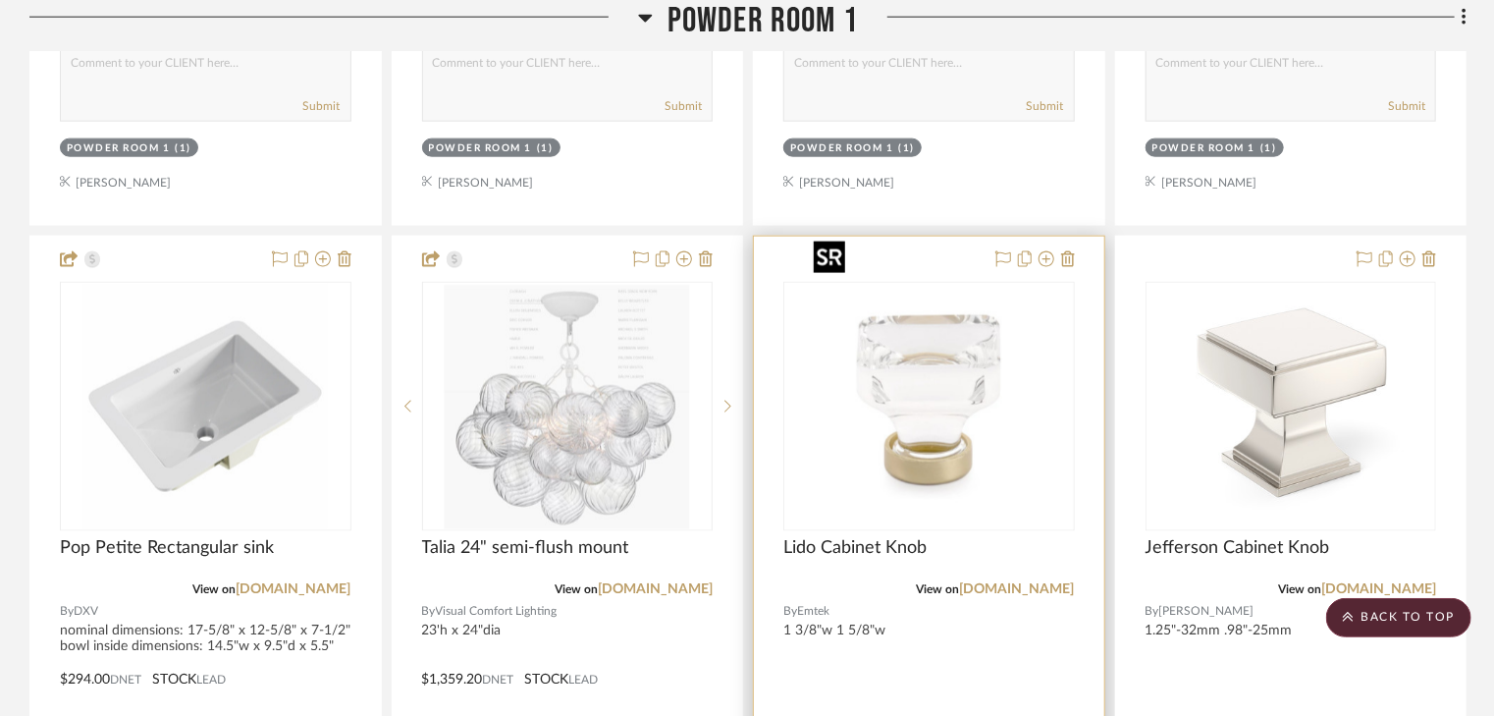
scroll to position [5105, 0]
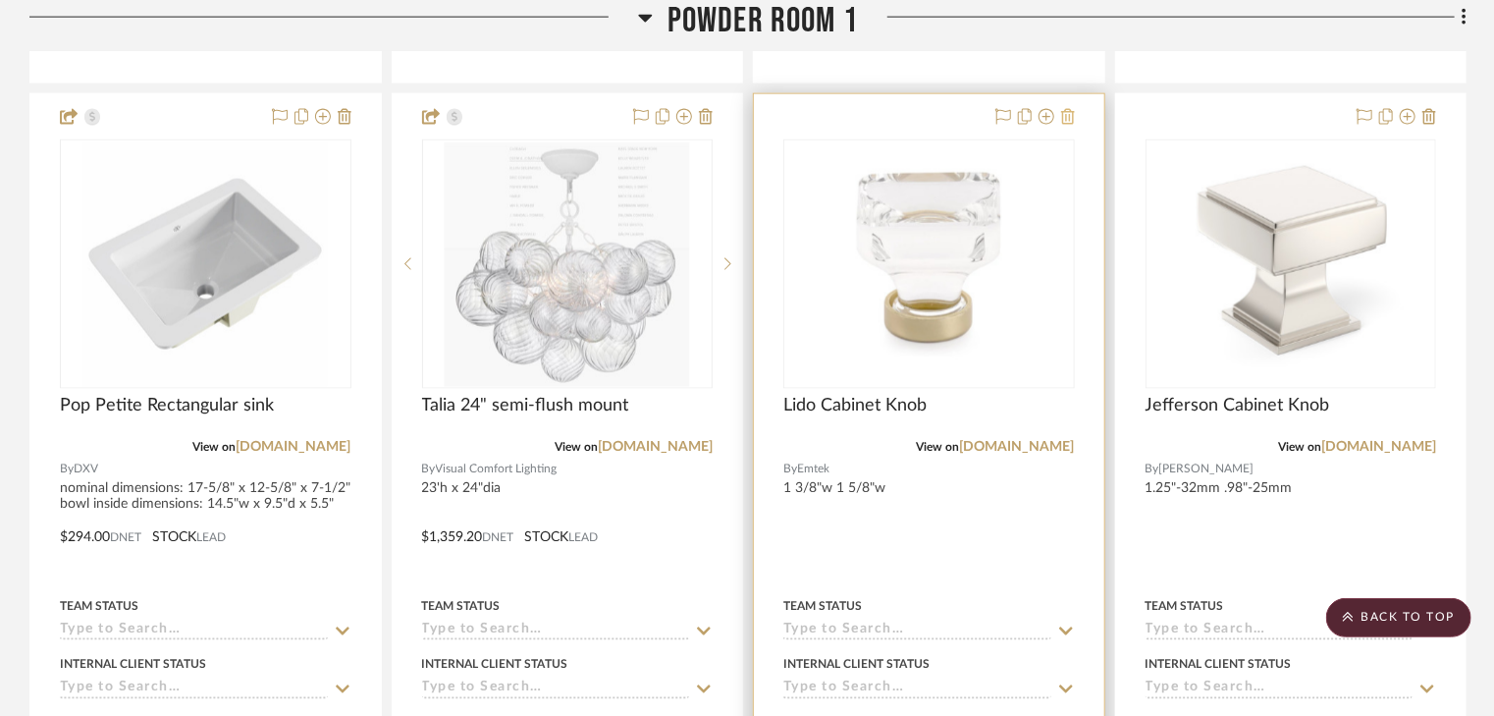
click at [1064, 109] on icon at bounding box center [1068, 117] width 14 height 16
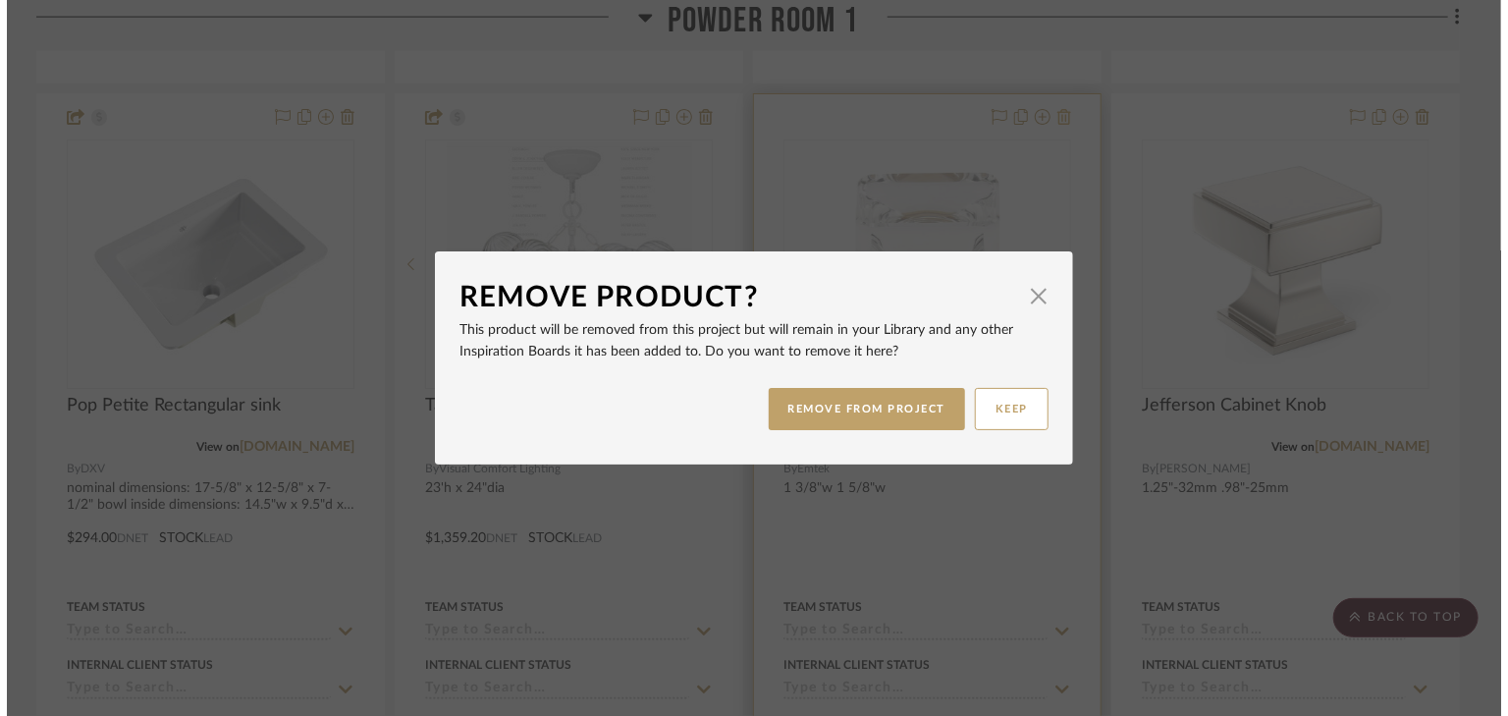
scroll to position [0, 0]
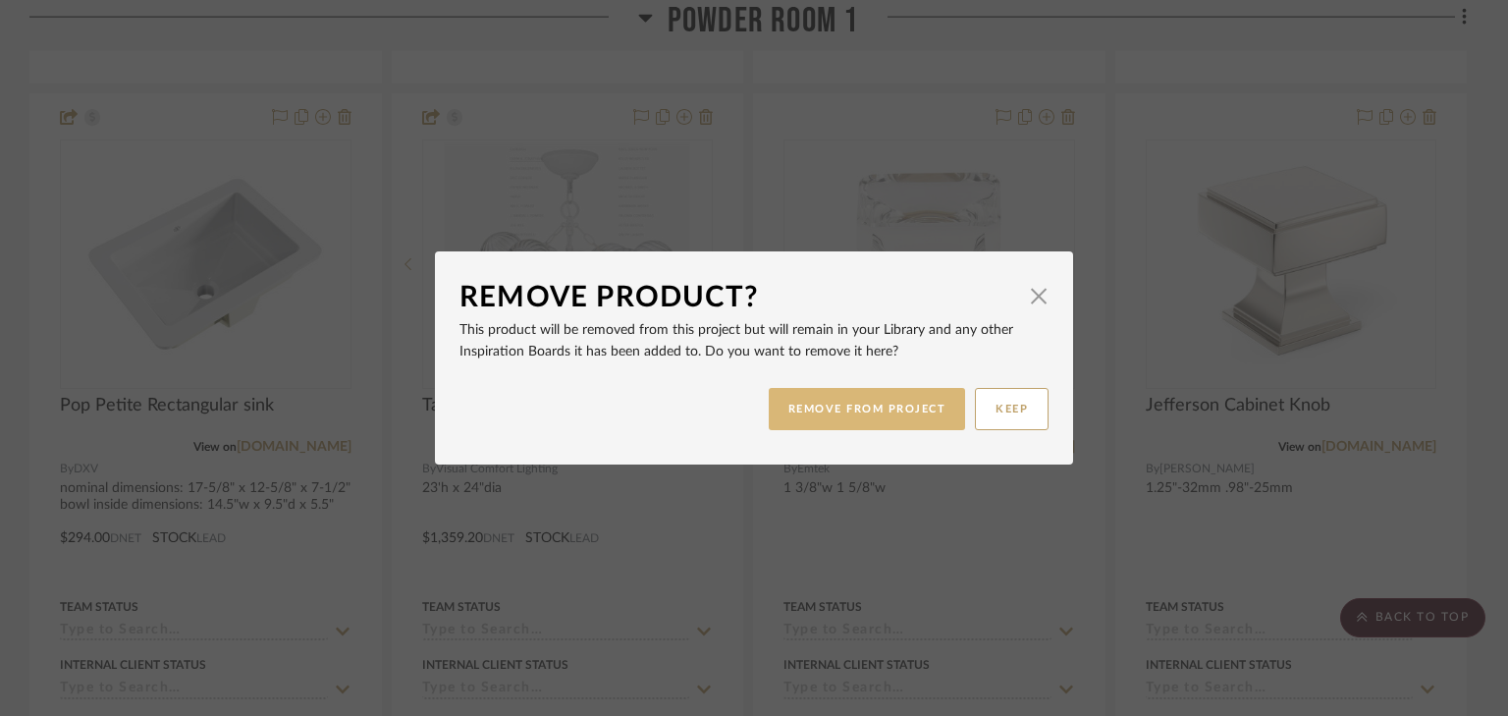
click at [849, 402] on button "REMOVE FROM PROJECT" at bounding box center [867, 409] width 197 height 42
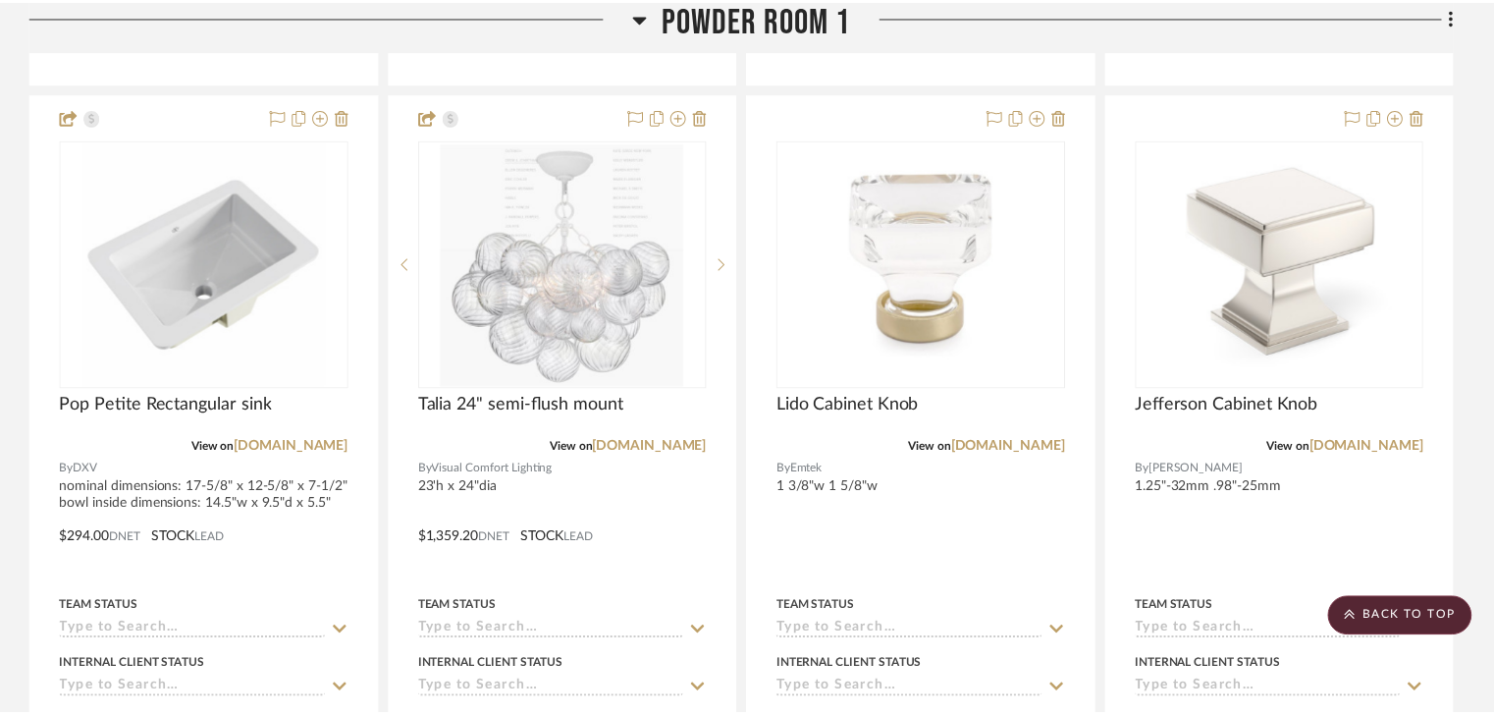
scroll to position [5105, 0]
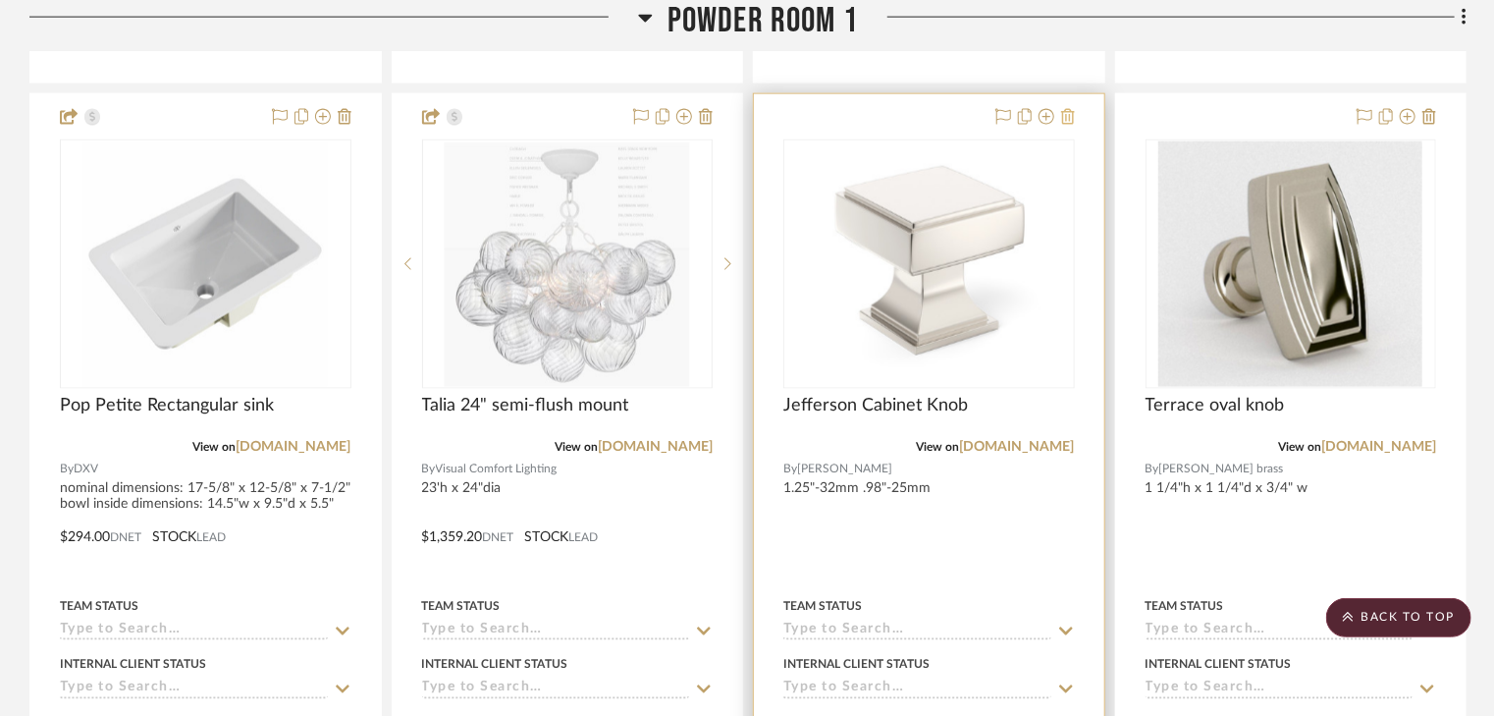
click at [1065, 109] on icon at bounding box center [1068, 117] width 14 height 16
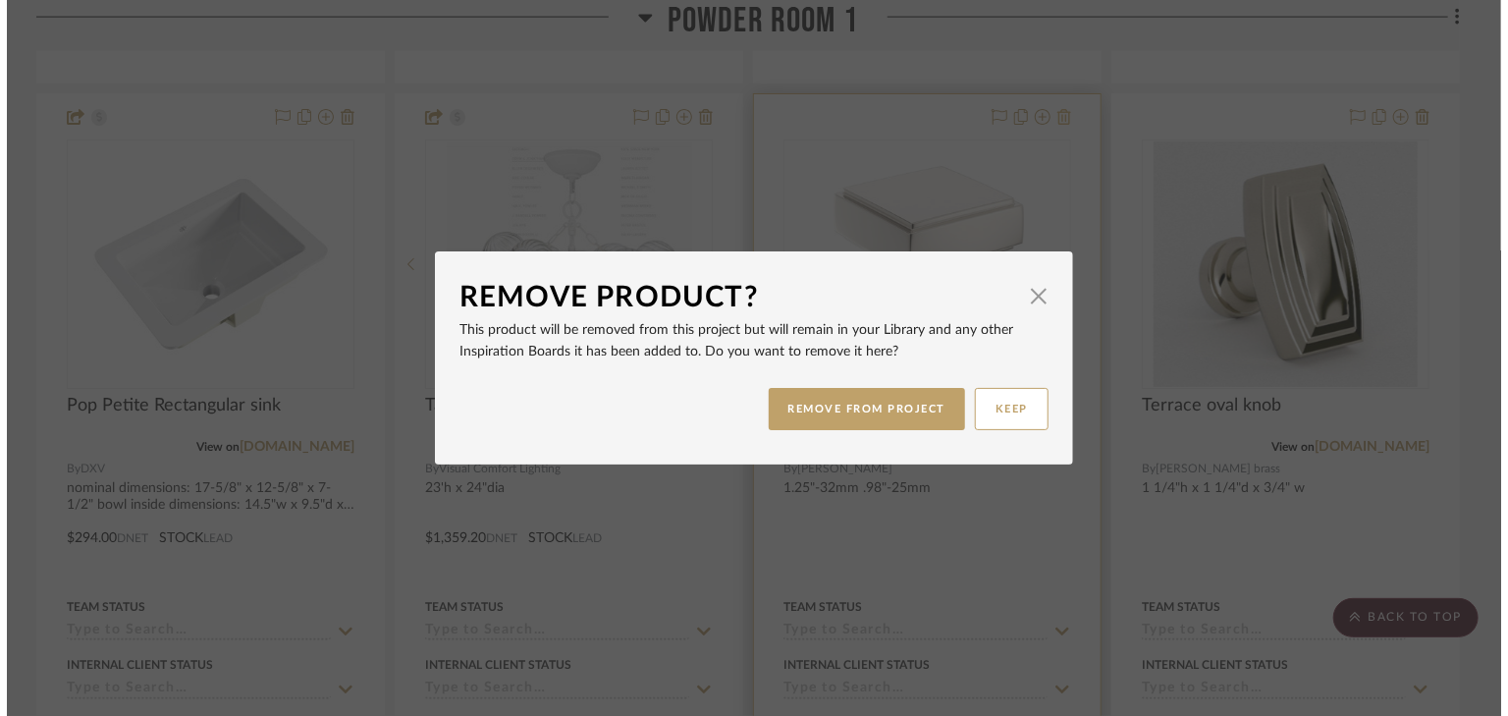
scroll to position [0, 0]
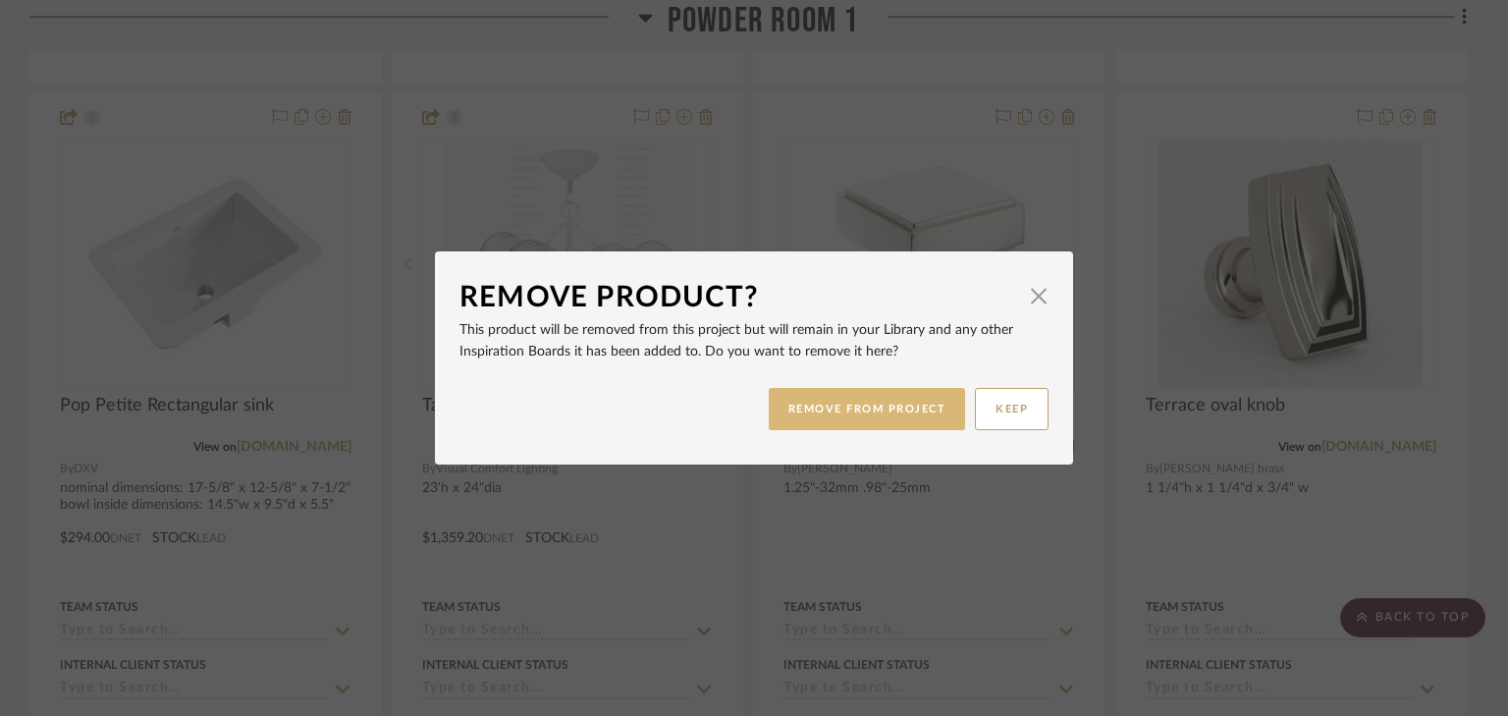
click at [907, 404] on button "REMOVE FROM PROJECT" at bounding box center [867, 409] width 197 height 42
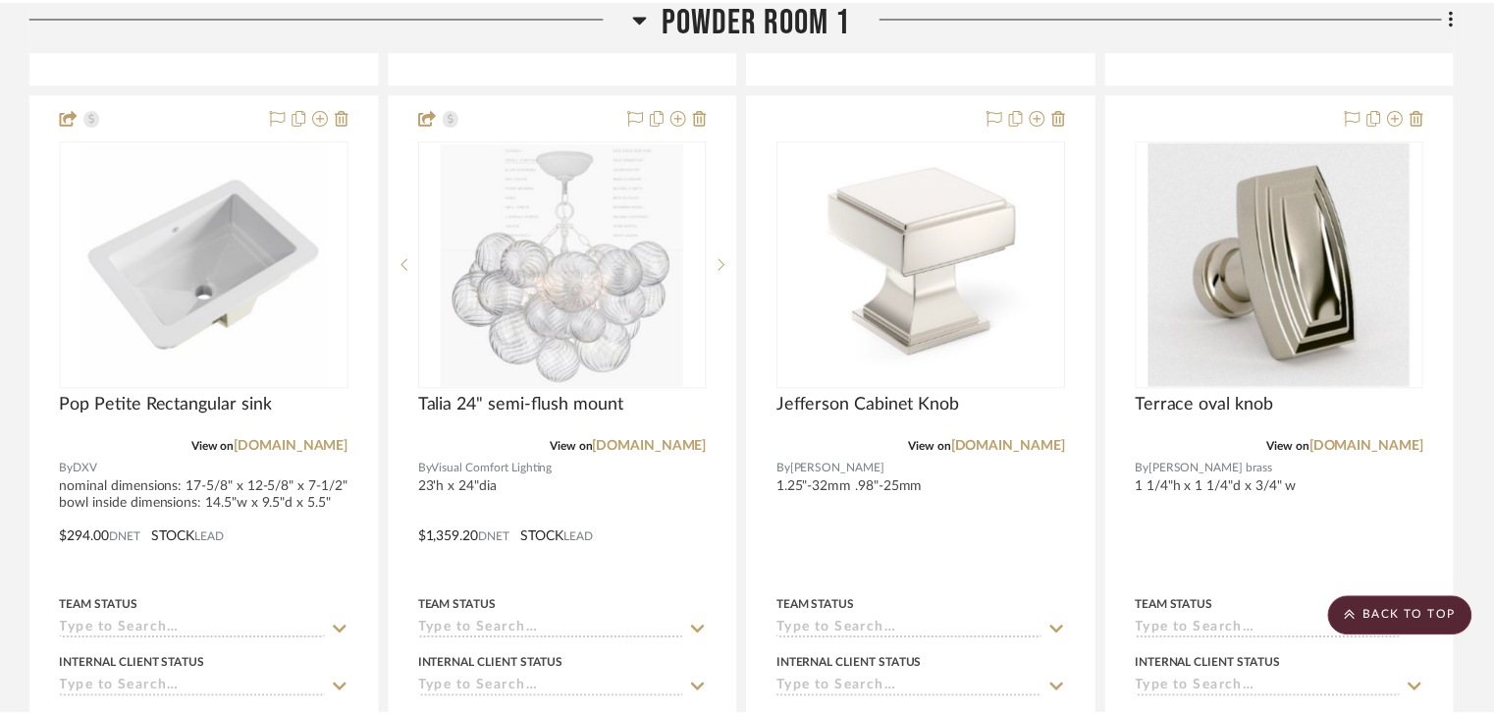
scroll to position [5105, 0]
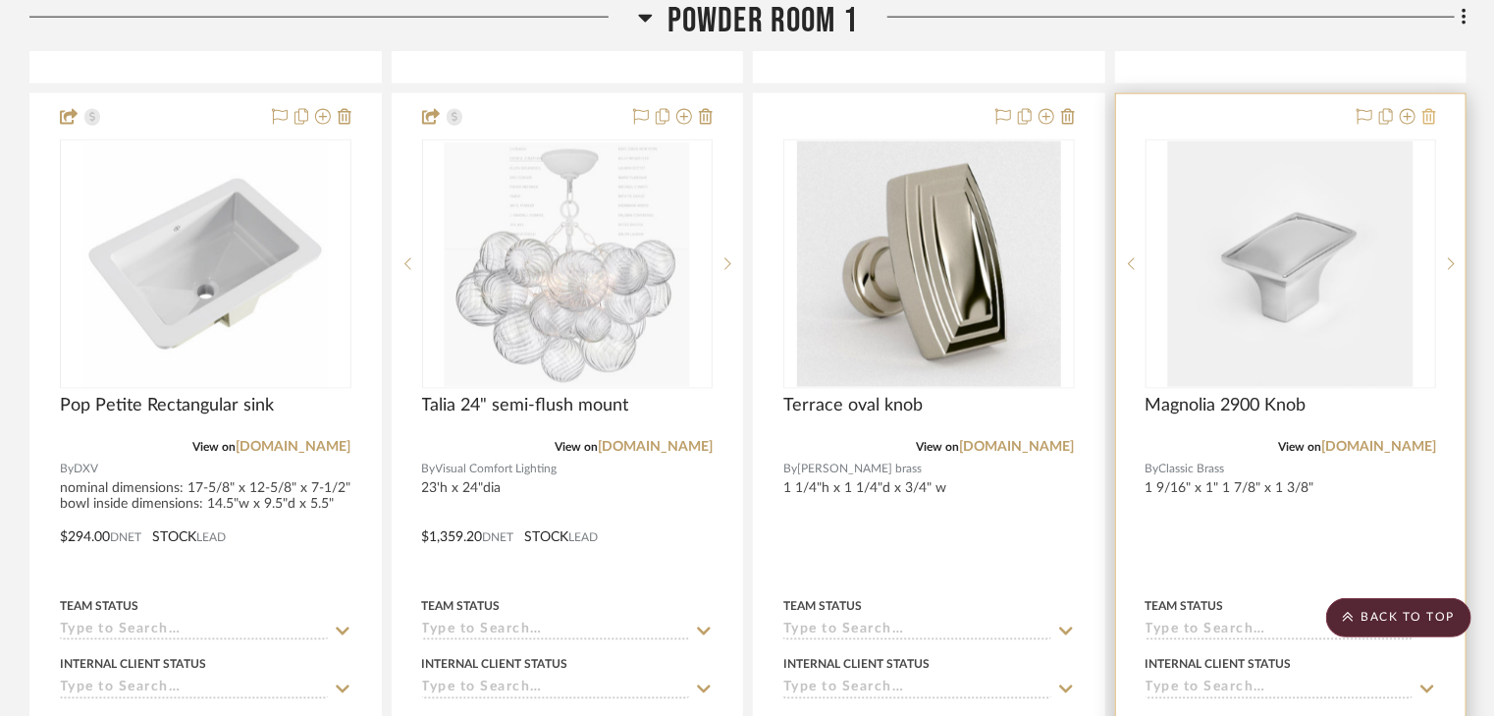
click at [1434, 109] on icon at bounding box center [1430, 117] width 14 height 16
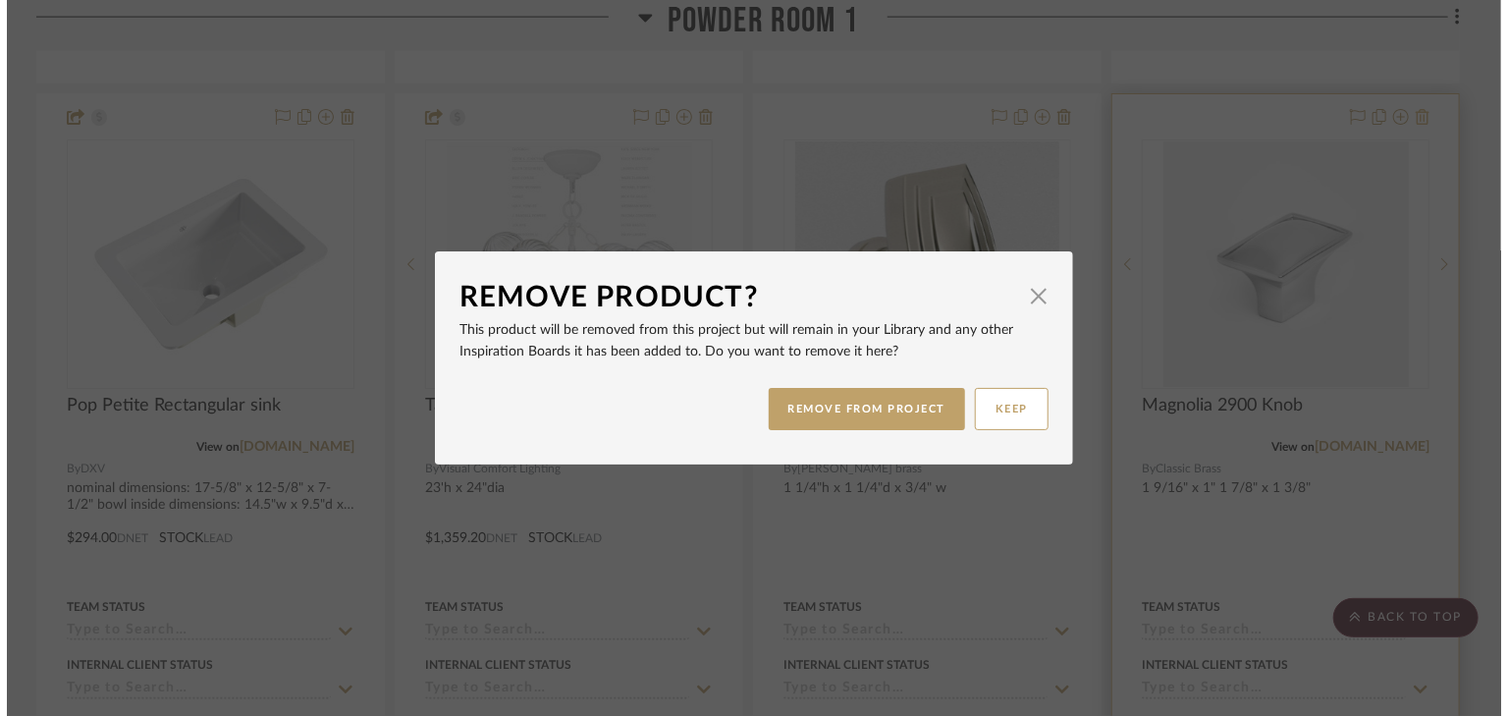
scroll to position [0, 0]
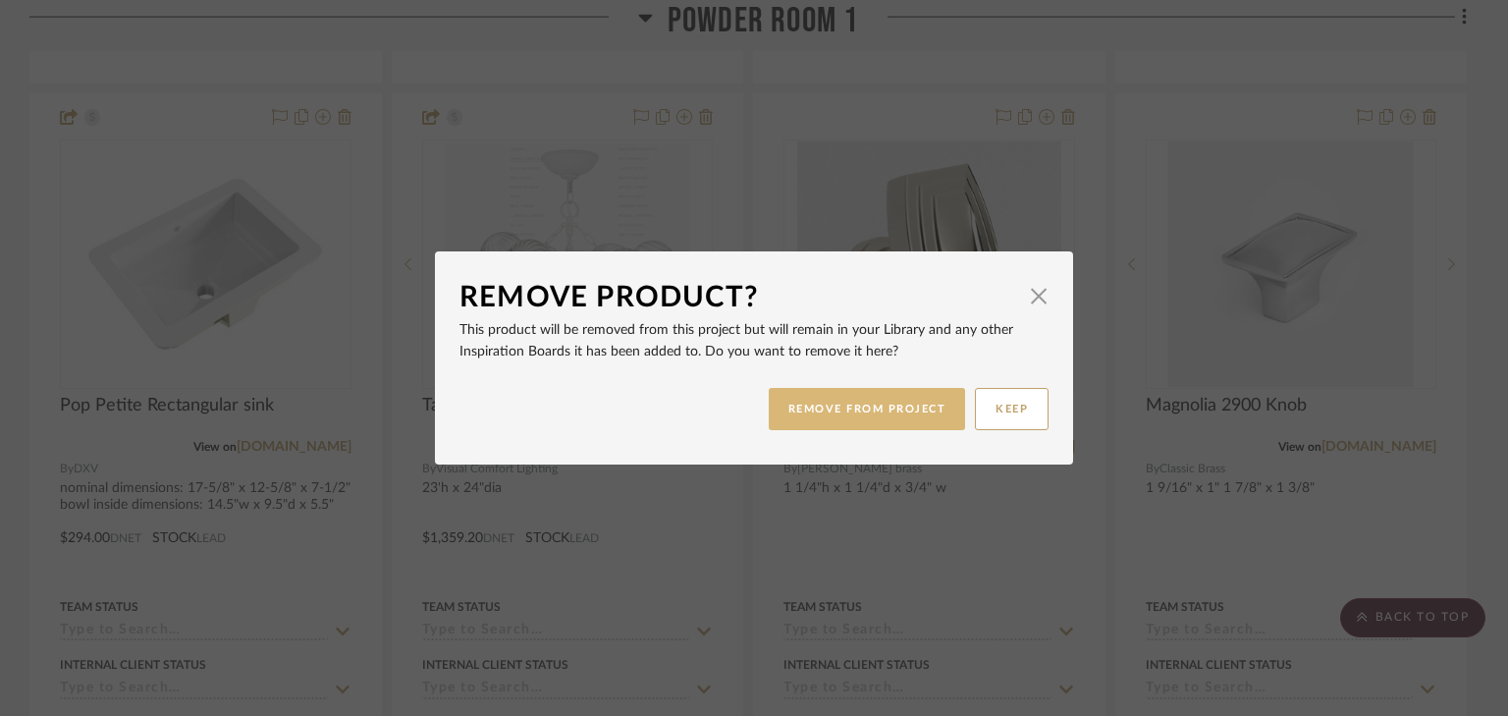
click at [856, 411] on button "REMOVE FROM PROJECT" at bounding box center [867, 409] width 197 height 42
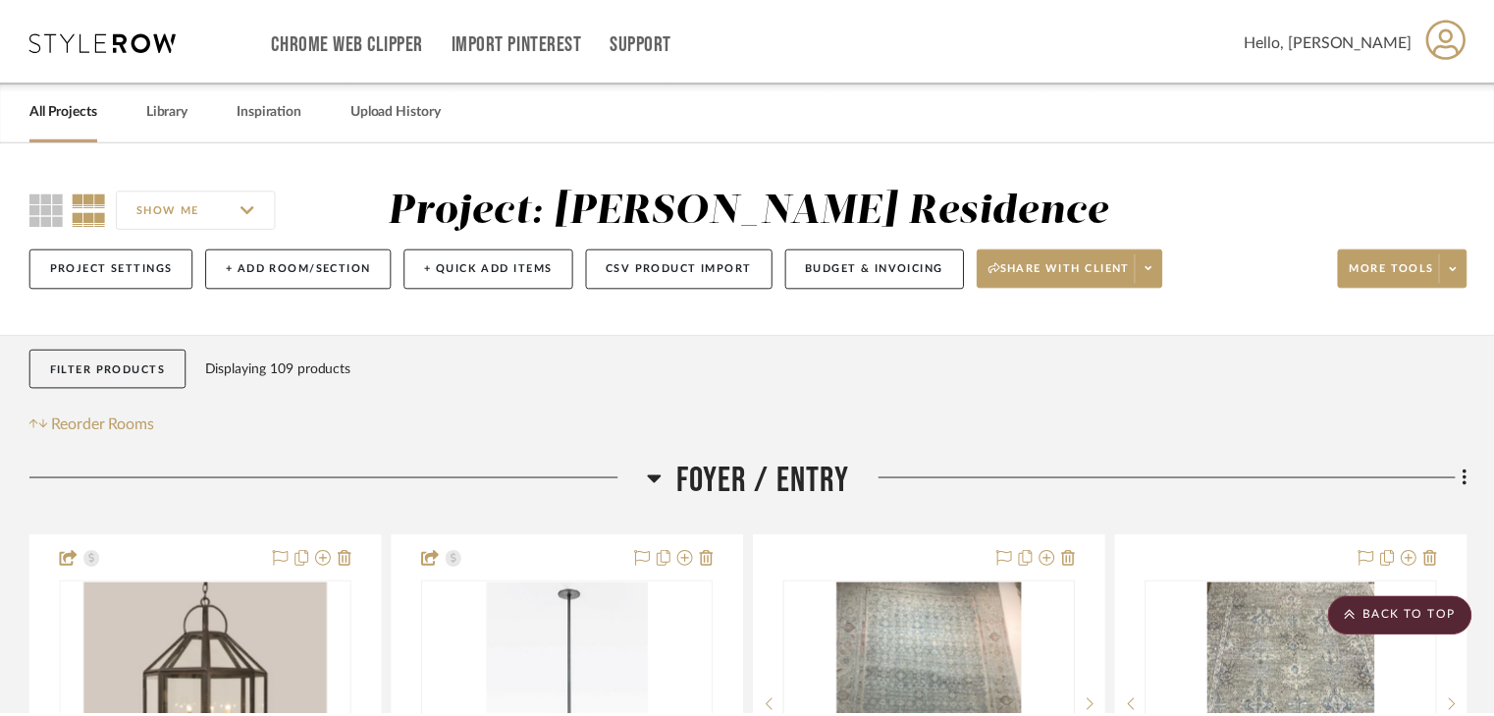
scroll to position [5105, 0]
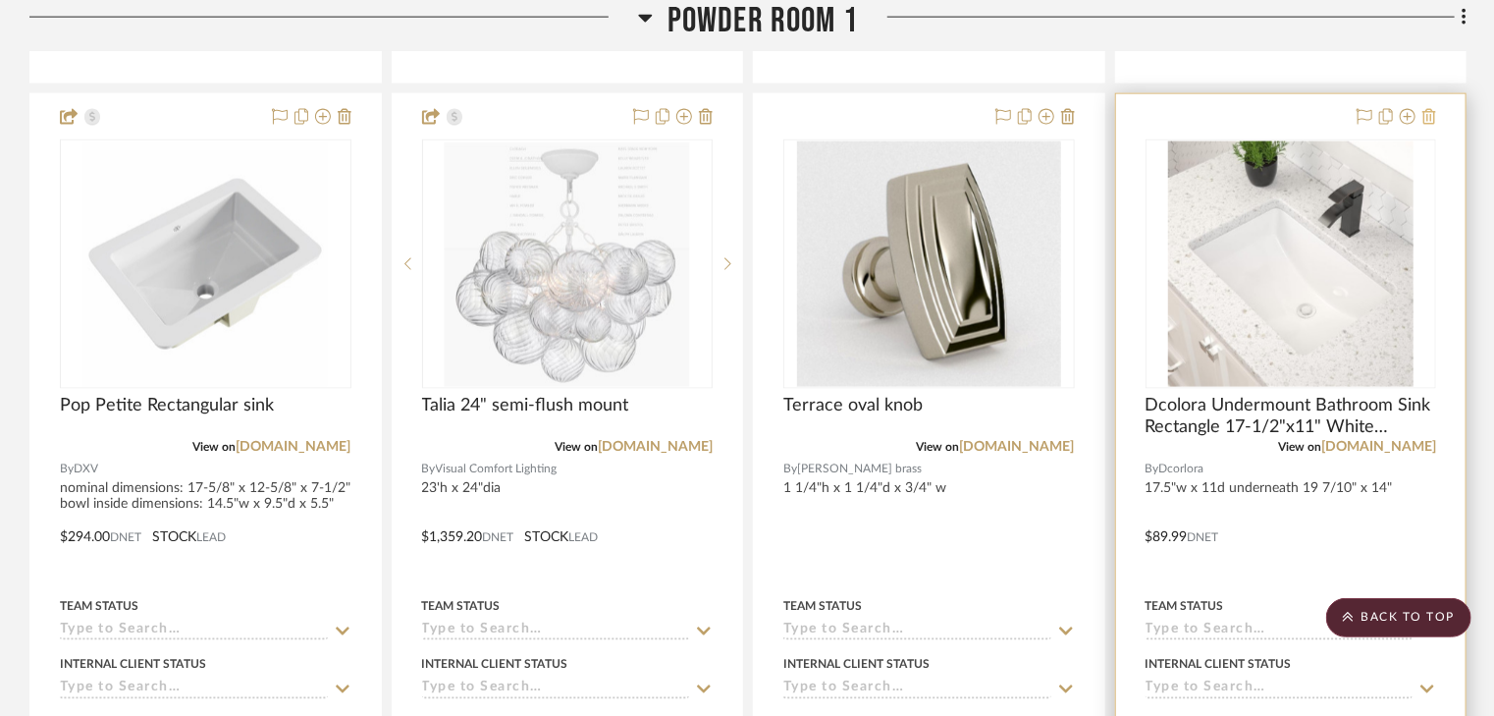
click at [1434, 109] on icon at bounding box center [1430, 117] width 14 height 16
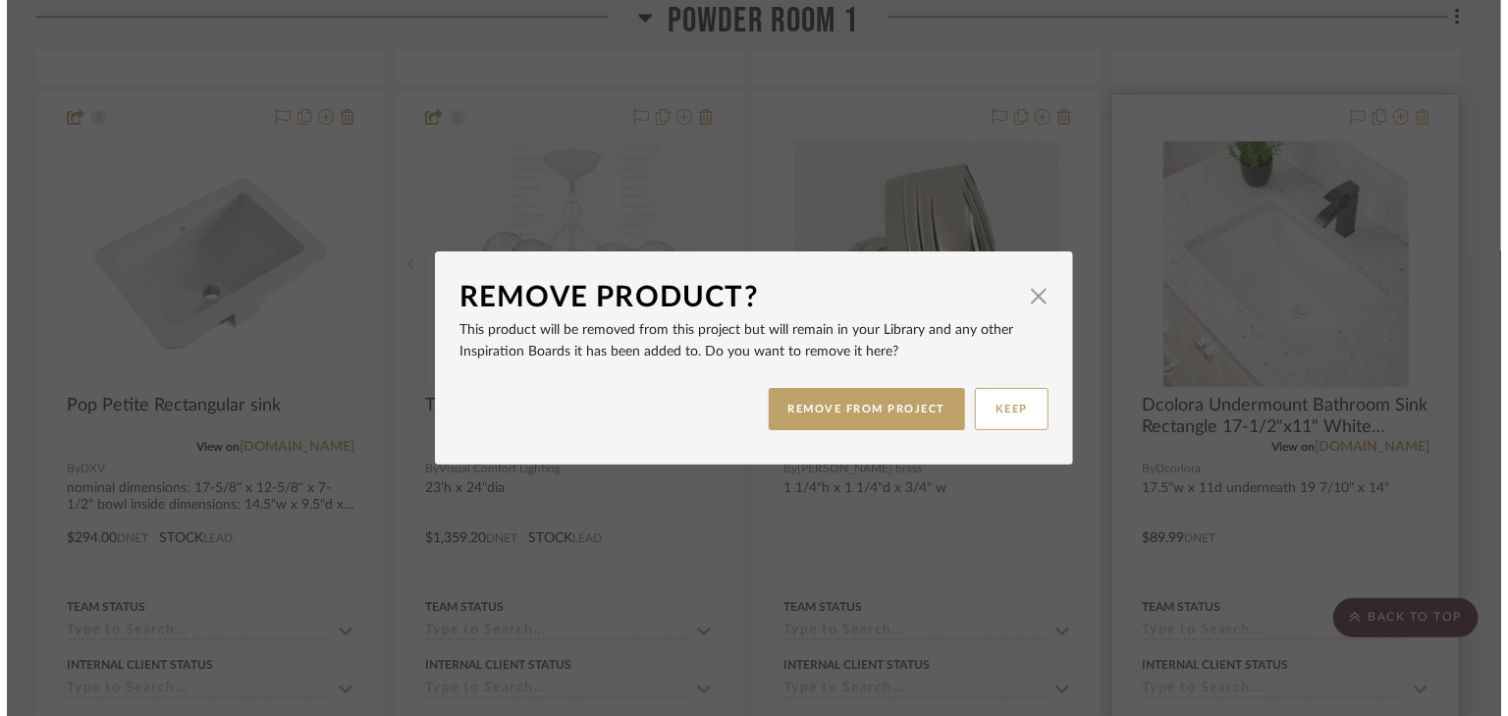
scroll to position [0, 0]
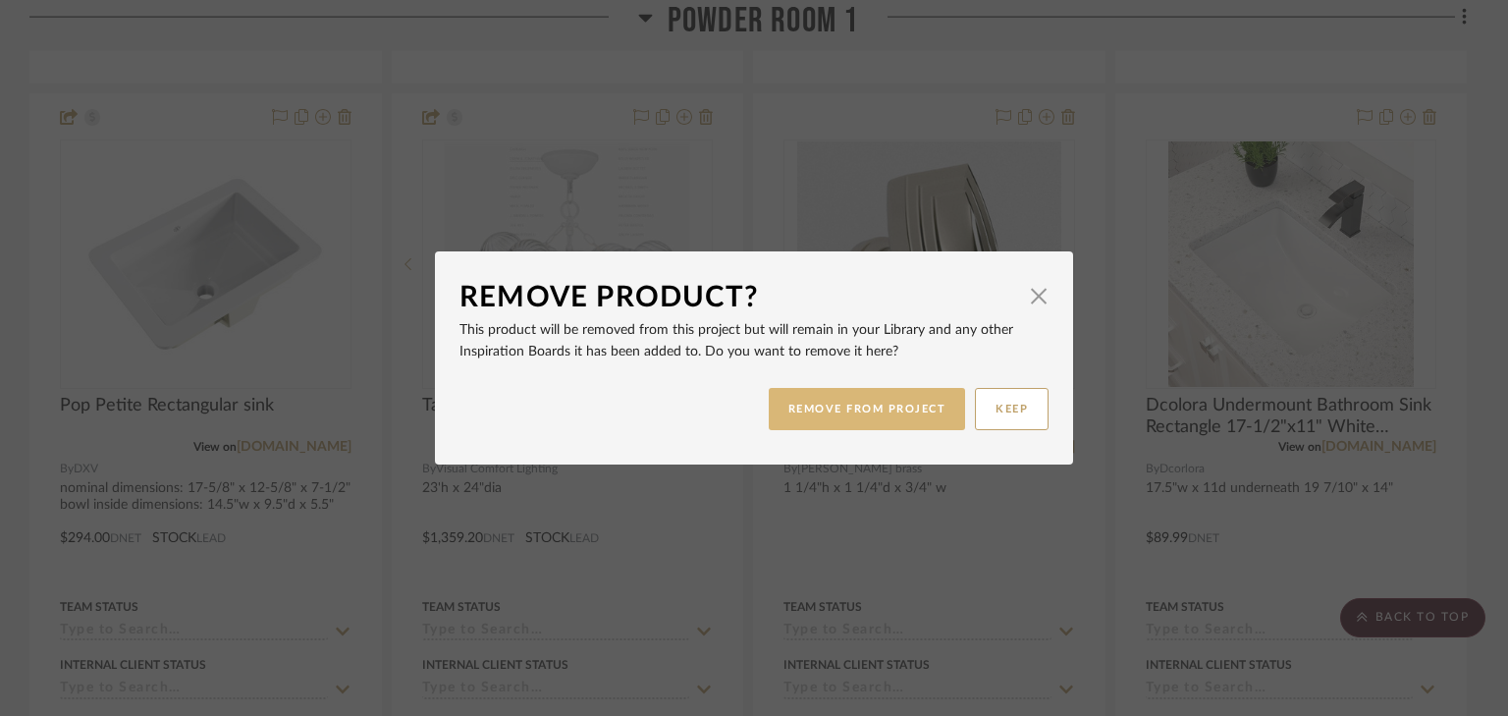
click at [892, 397] on button "REMOVE FROM PROJECT" at bounding box center [867, 409] width 197 height 42
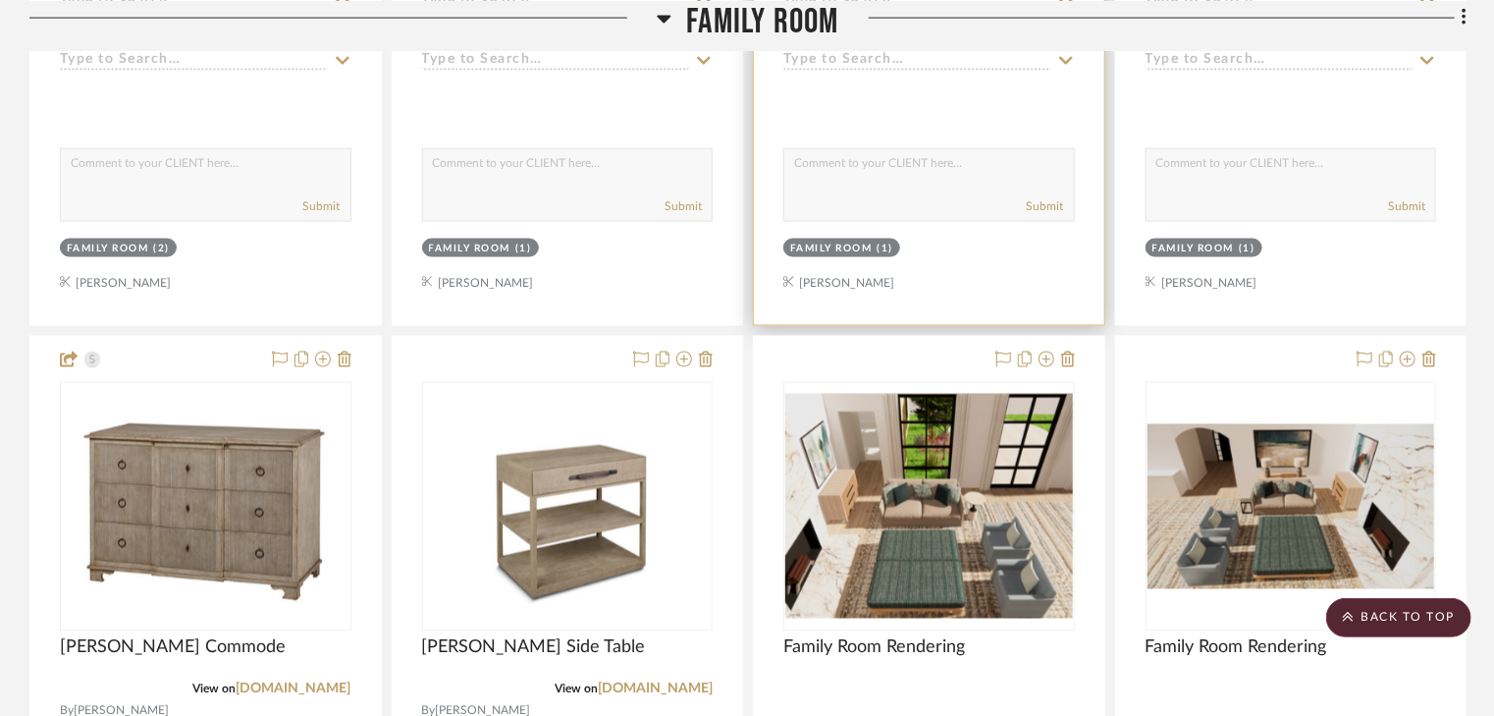
scroll to position [12724, 0]
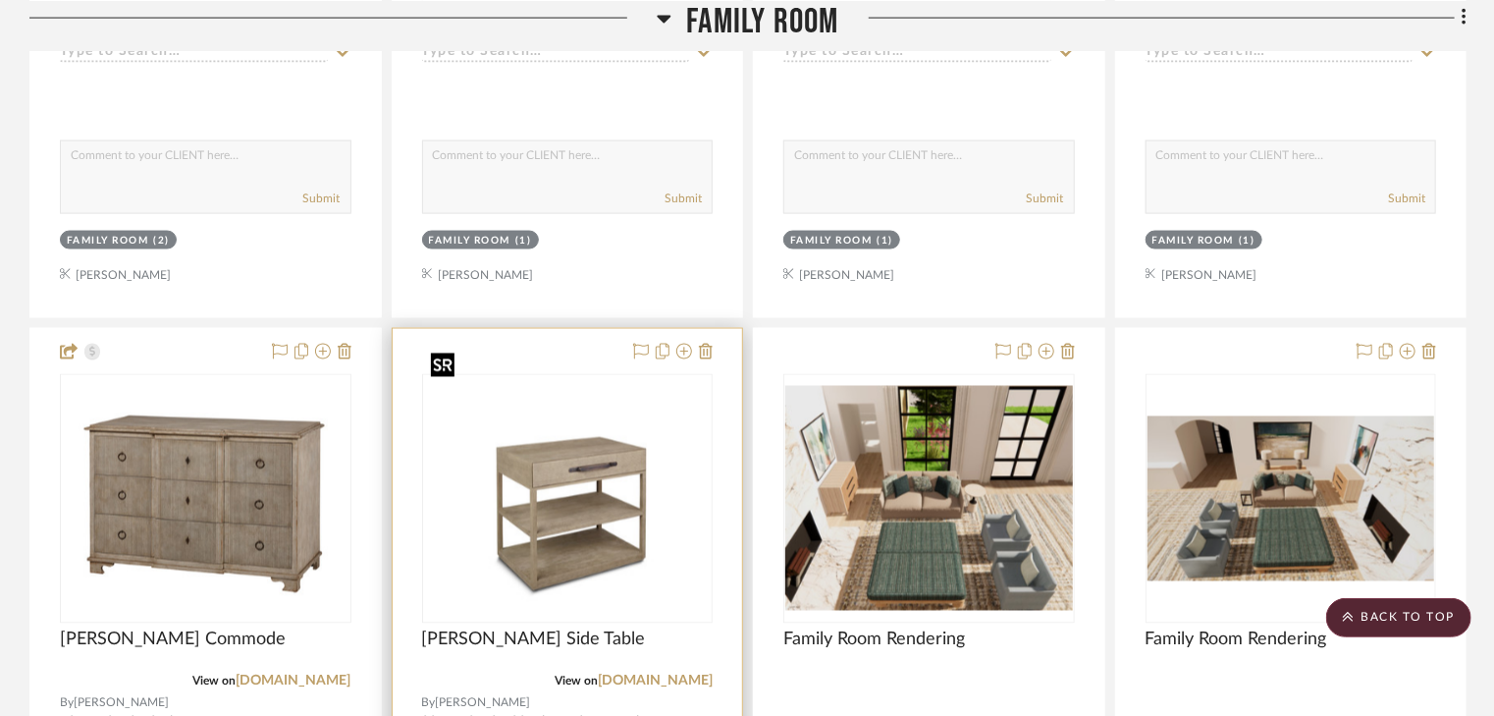
click at [574, 453] on img "0" at bounding box center [568, 499] width 288 height 216
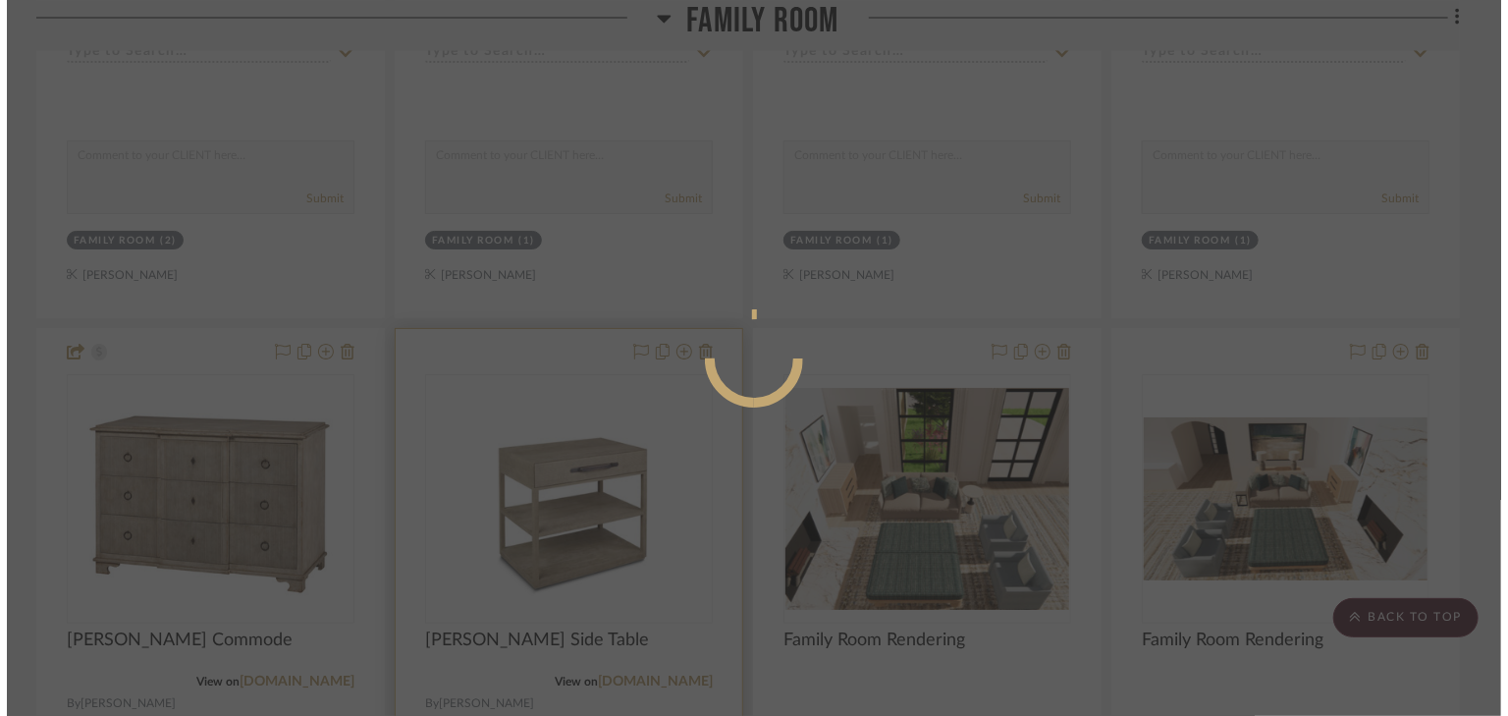
scroll to position [0, 0]
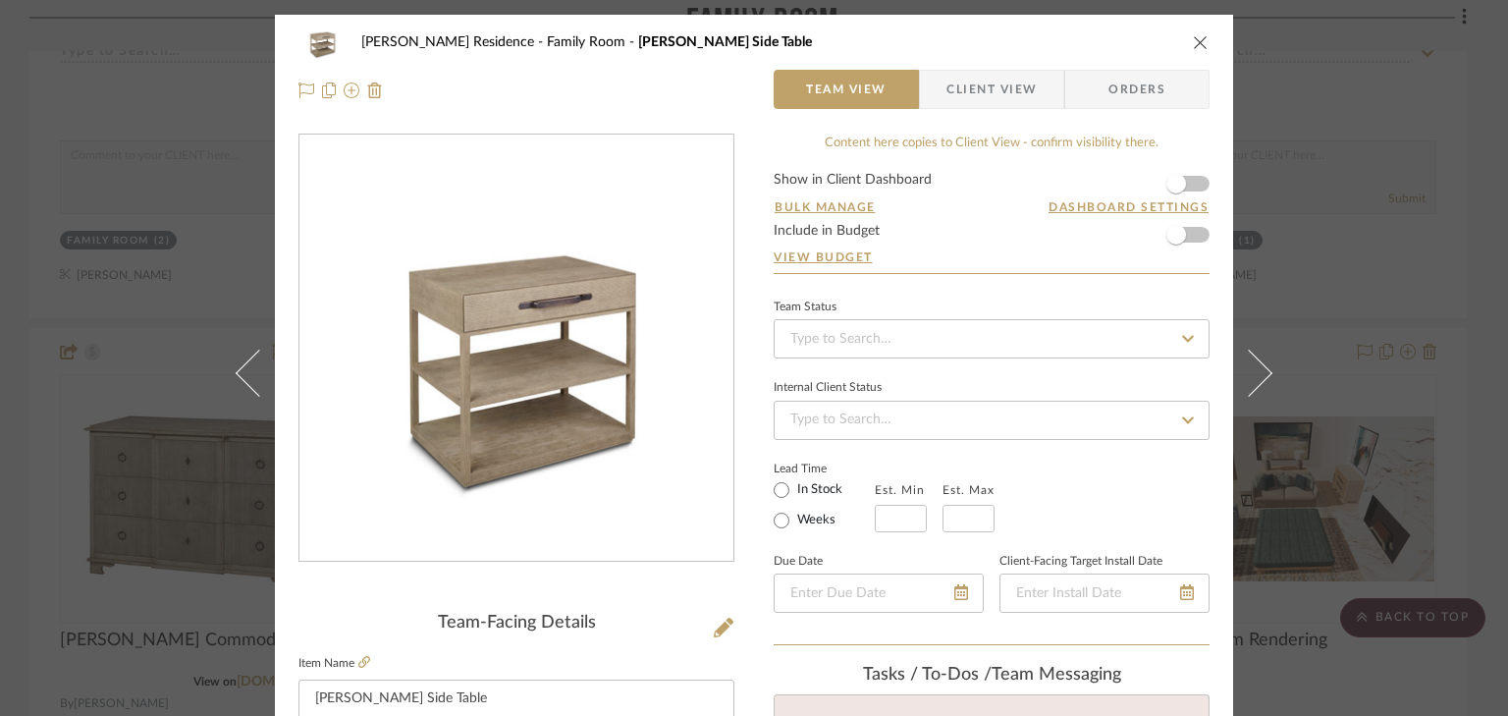
click at [1194, 184] on form "Show in Client Dashboard Bulk Manage Dashboard Settings Include in Budget View …" at bounding box center [992, 223] width 436 height 100
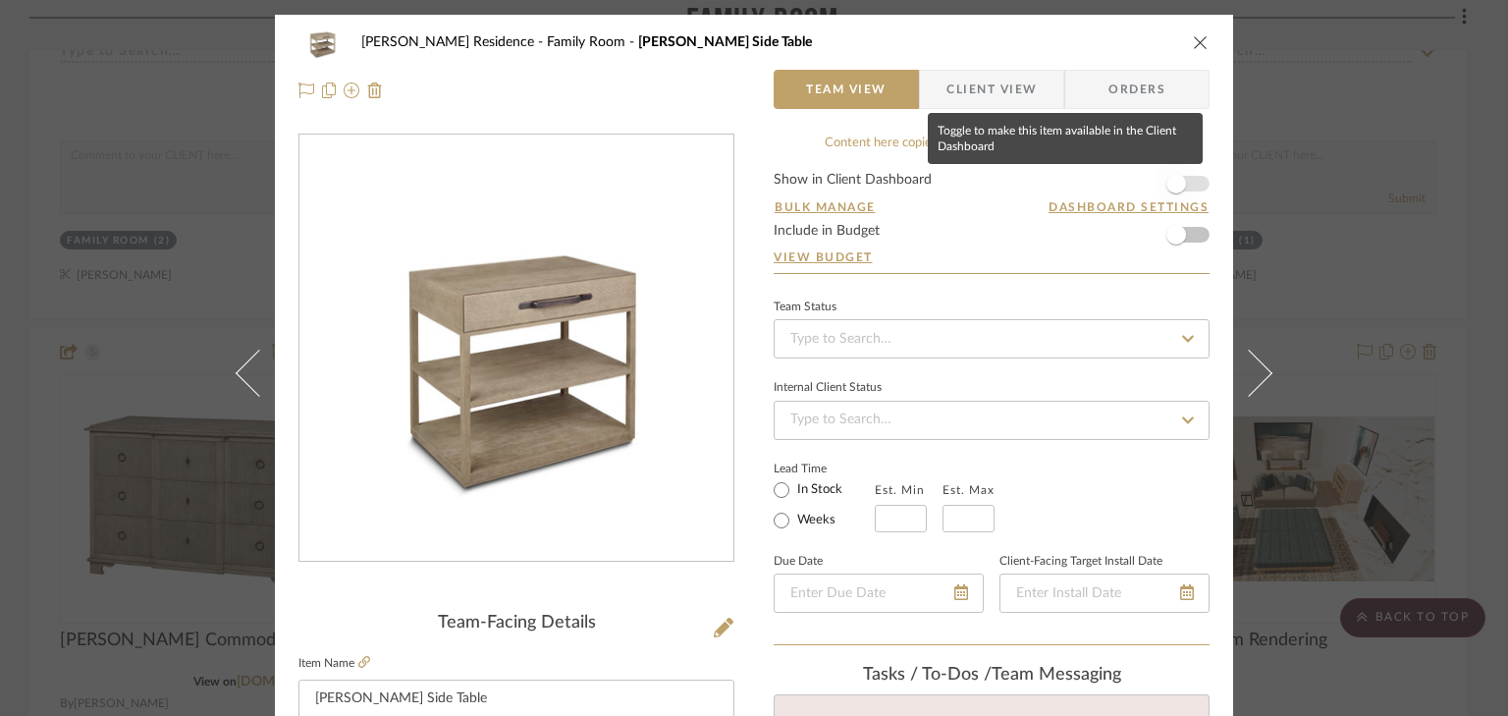
click at [1186, 187] on span "button" at bounding box center [1176, 183] width 43 height 43
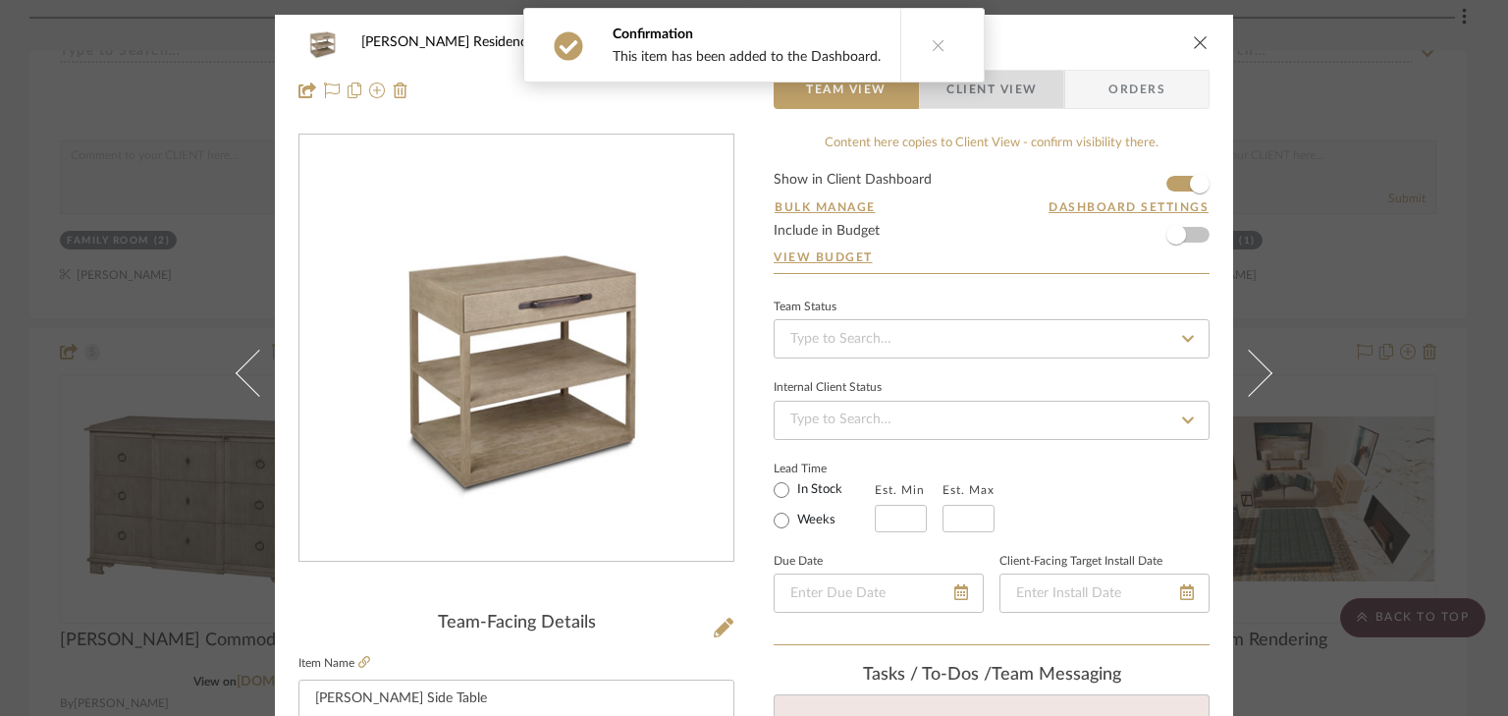
click at [1011, 84] on span "Client View" at bounding box center [991, 89] width 90 height 39
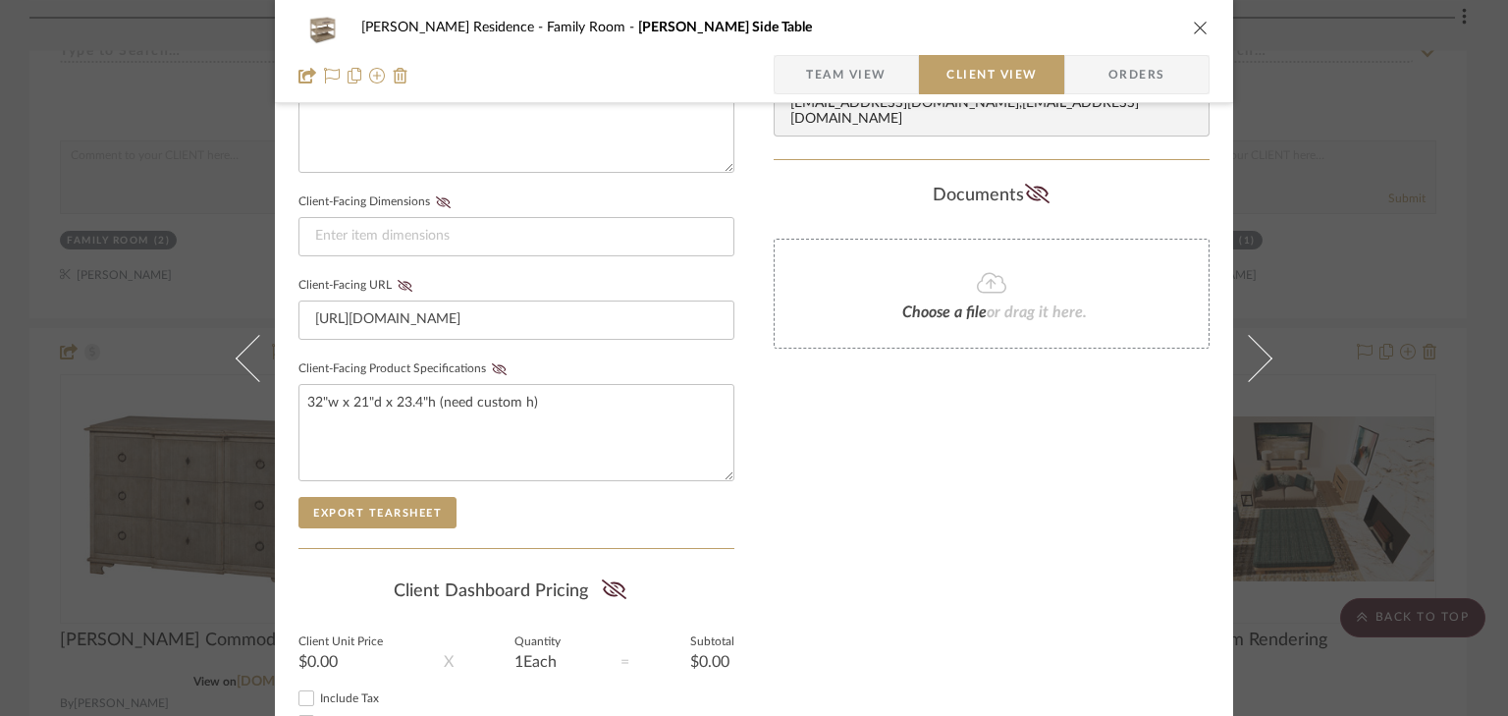
scroll to position [864, 0]
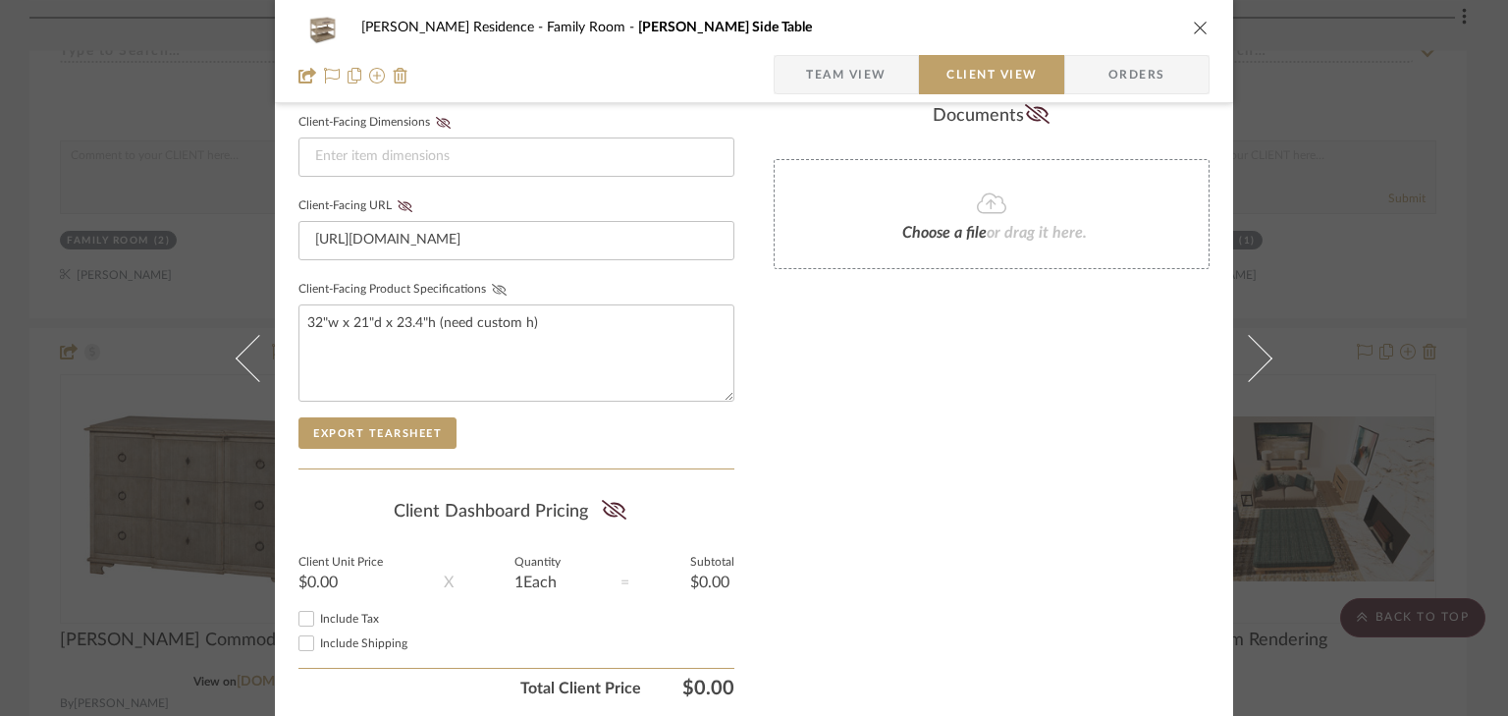
click at [492, 290] on icon at bounding box center [499, 290] width 15 height 12
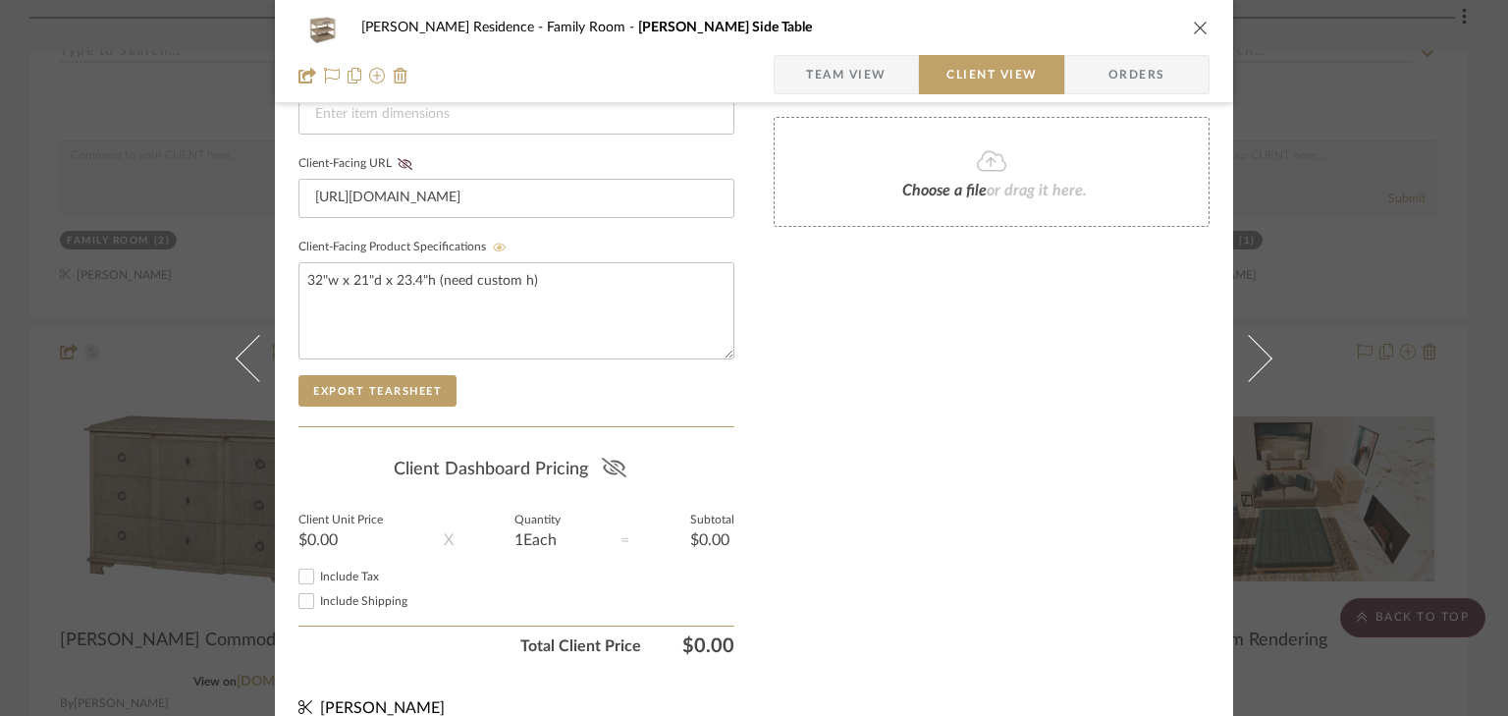
scroll to position [930, 0]
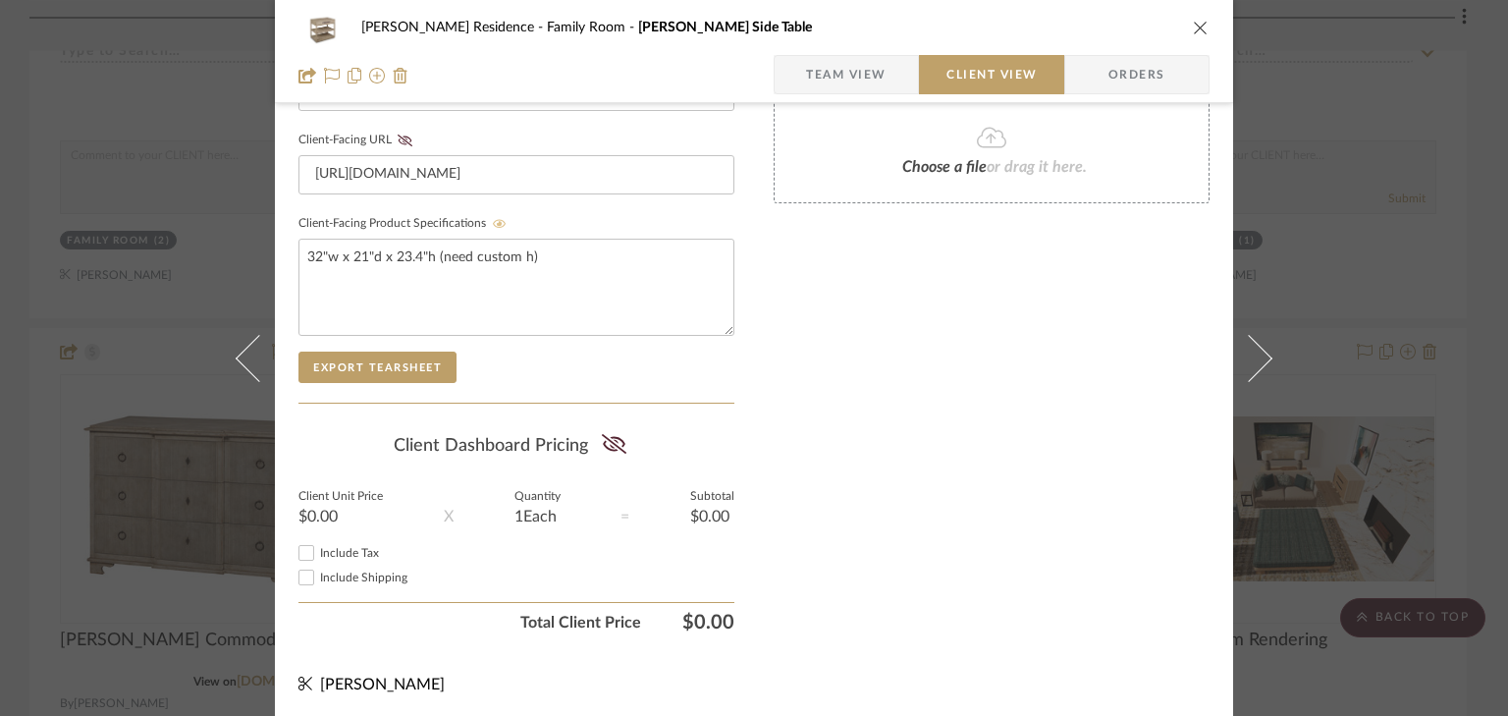
click at [1310, 81] on div "[PERSON_NAME] Residence Family Room [PERSON_NAME] Side Table Team View Client V…" at bounding box center [754, 358] width 1508 height 716
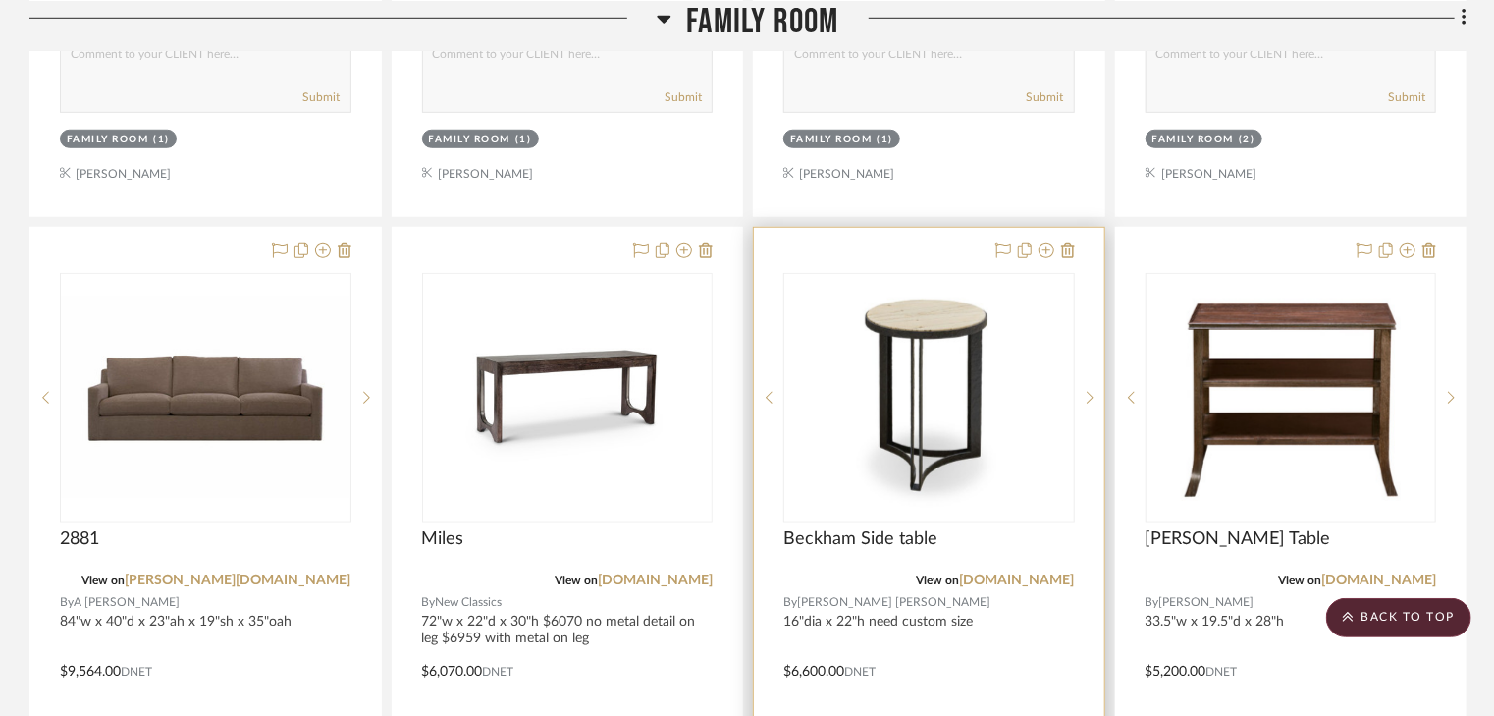
scroll to position [11781, 0]
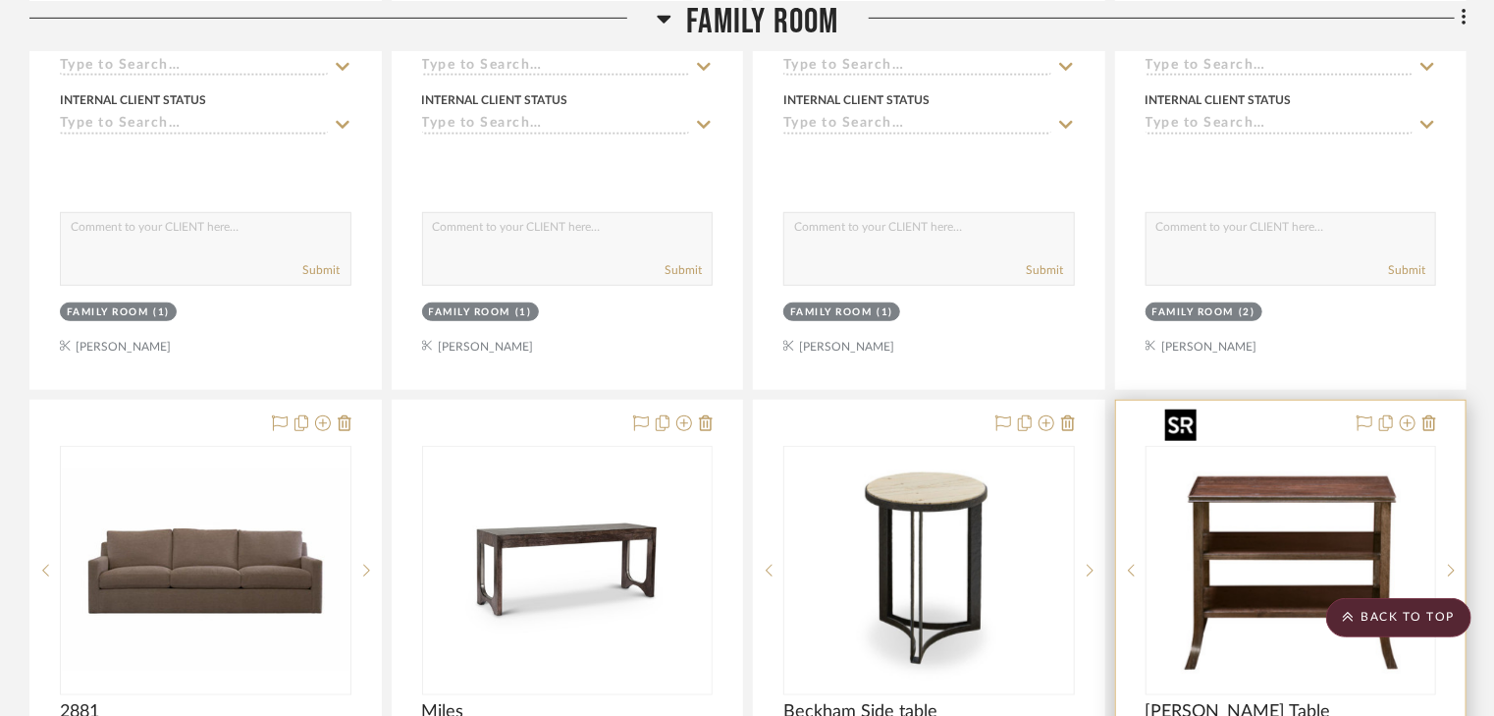
click at [1260, 448] on img "0" at bounding box center [1290, 570] width 267 height 245
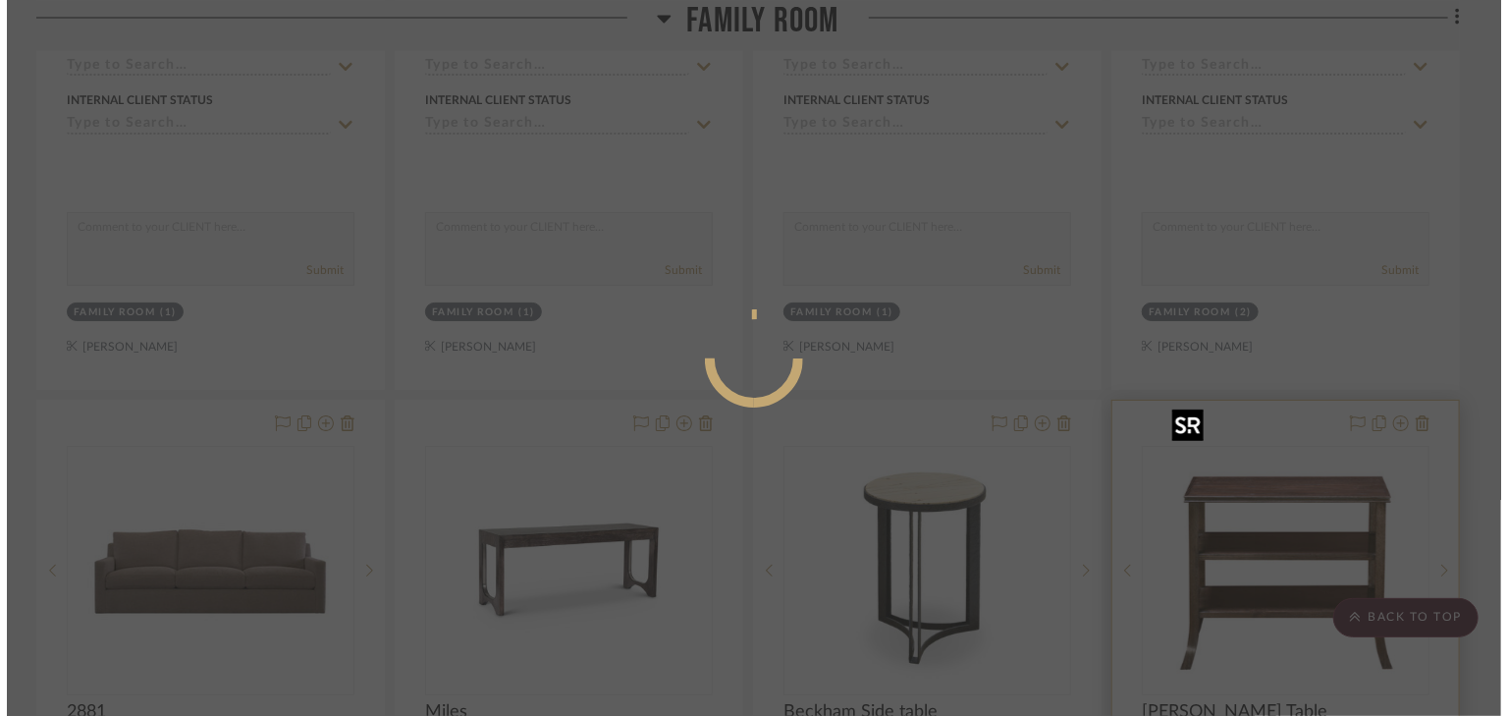
scroll to position [0, 0]
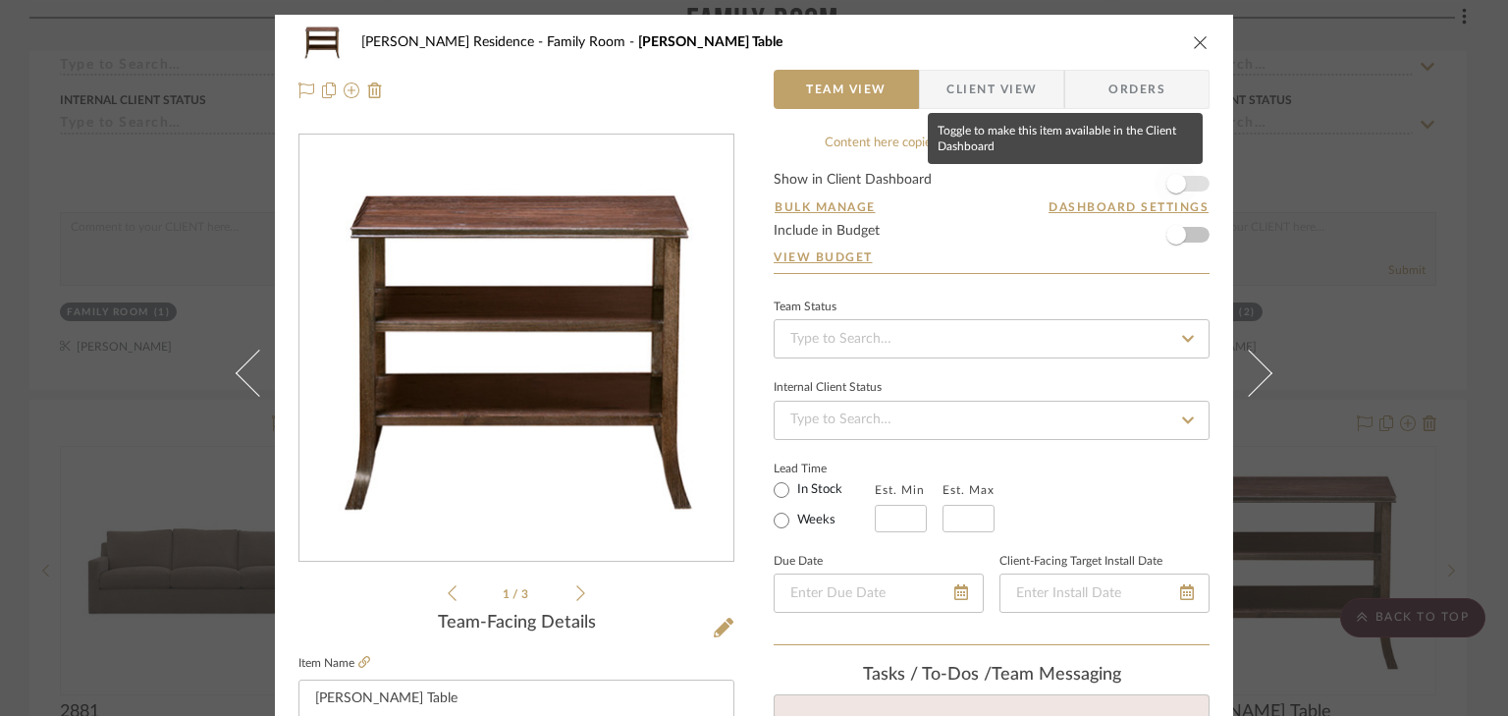
click at [1188, 179] on span "button" at bounding box center [1176, 183] width 43 height 43
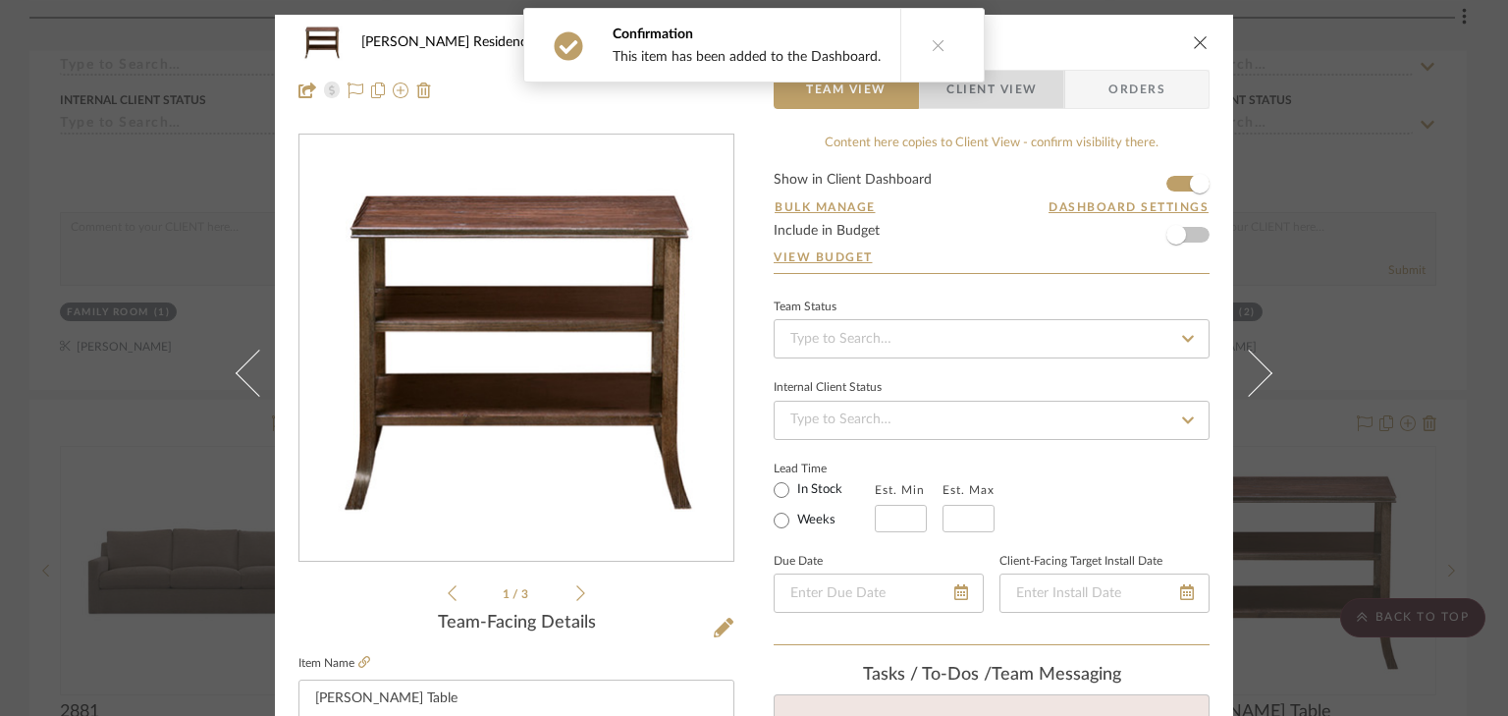
click at [1028, 94] on span "Client View" at bounding box center [991, 89] width 90 height 39
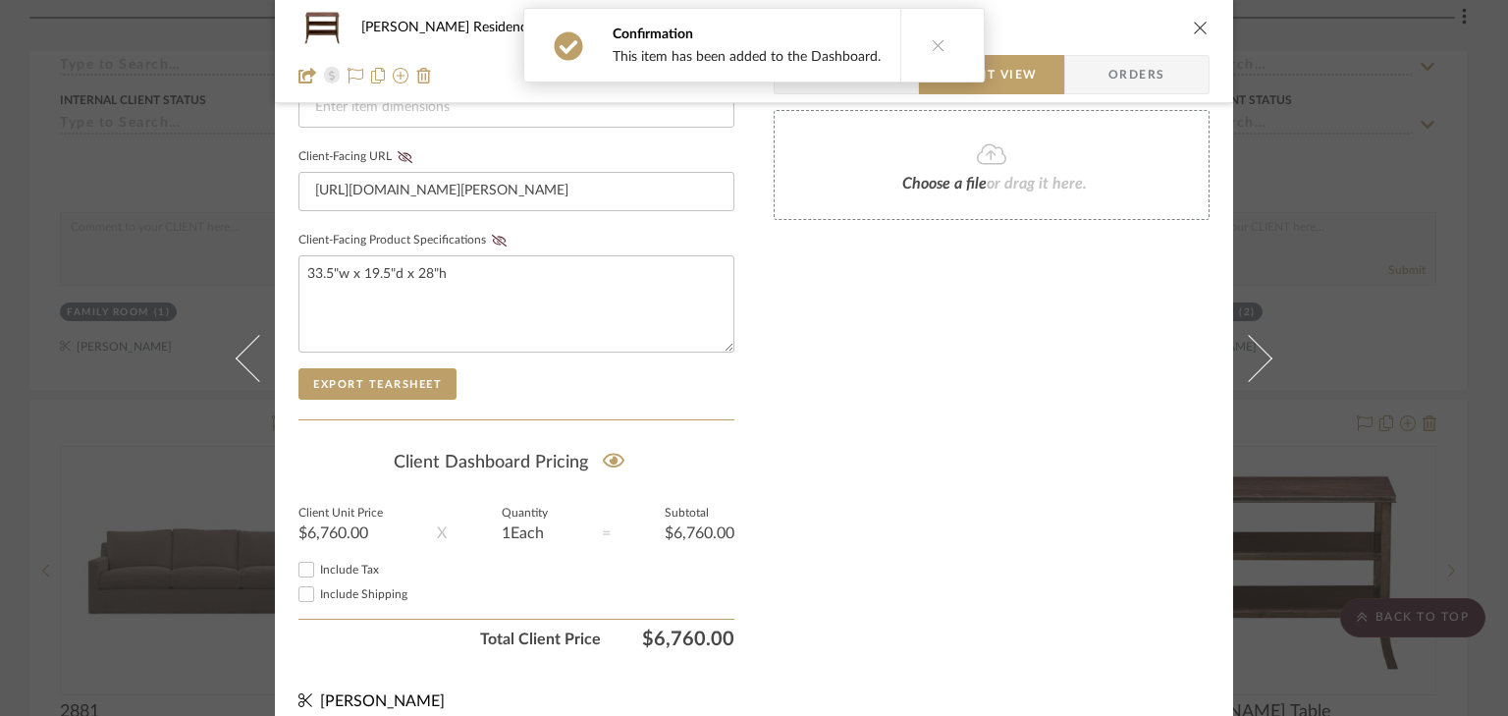
scroll to position [930, 0]
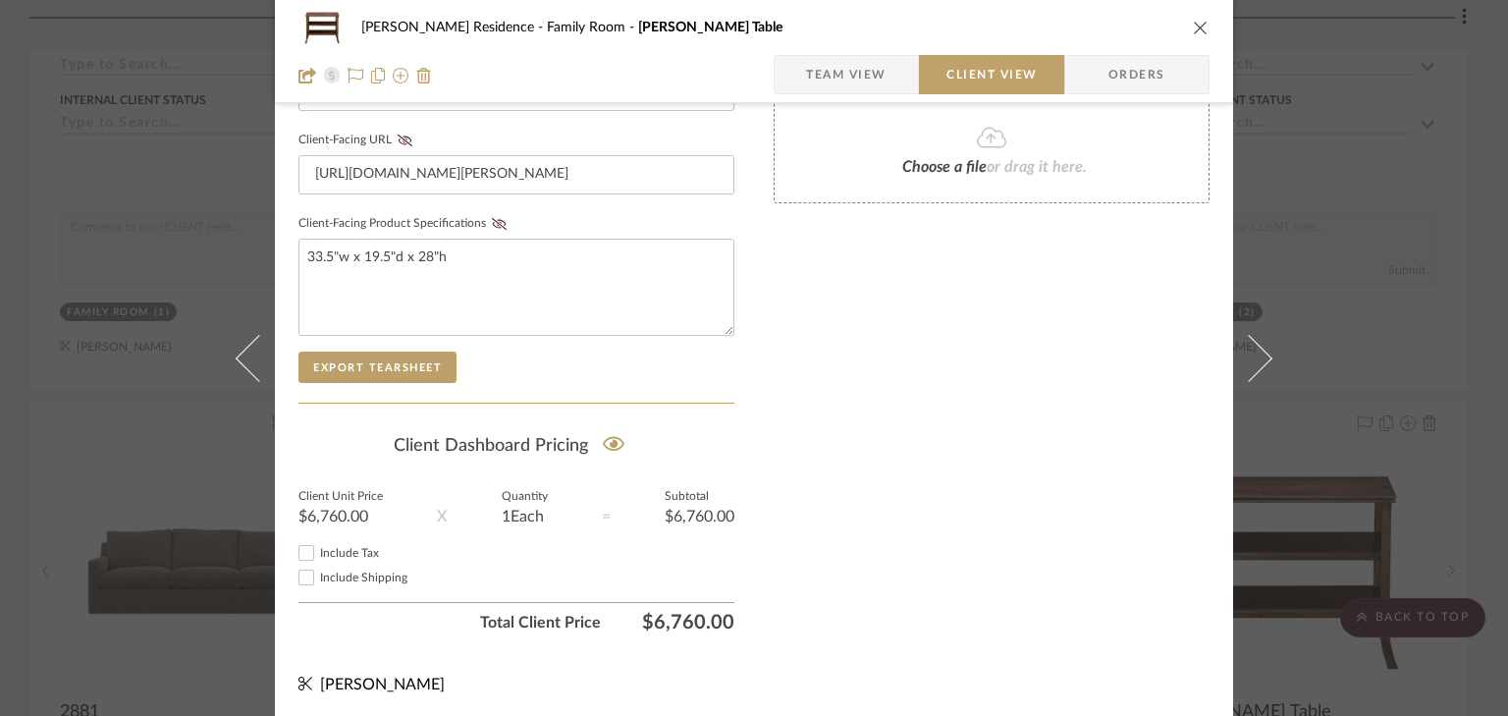
click at [1197, 27] on icon "close" at bounding box center [1201, 28] width 16 height 16
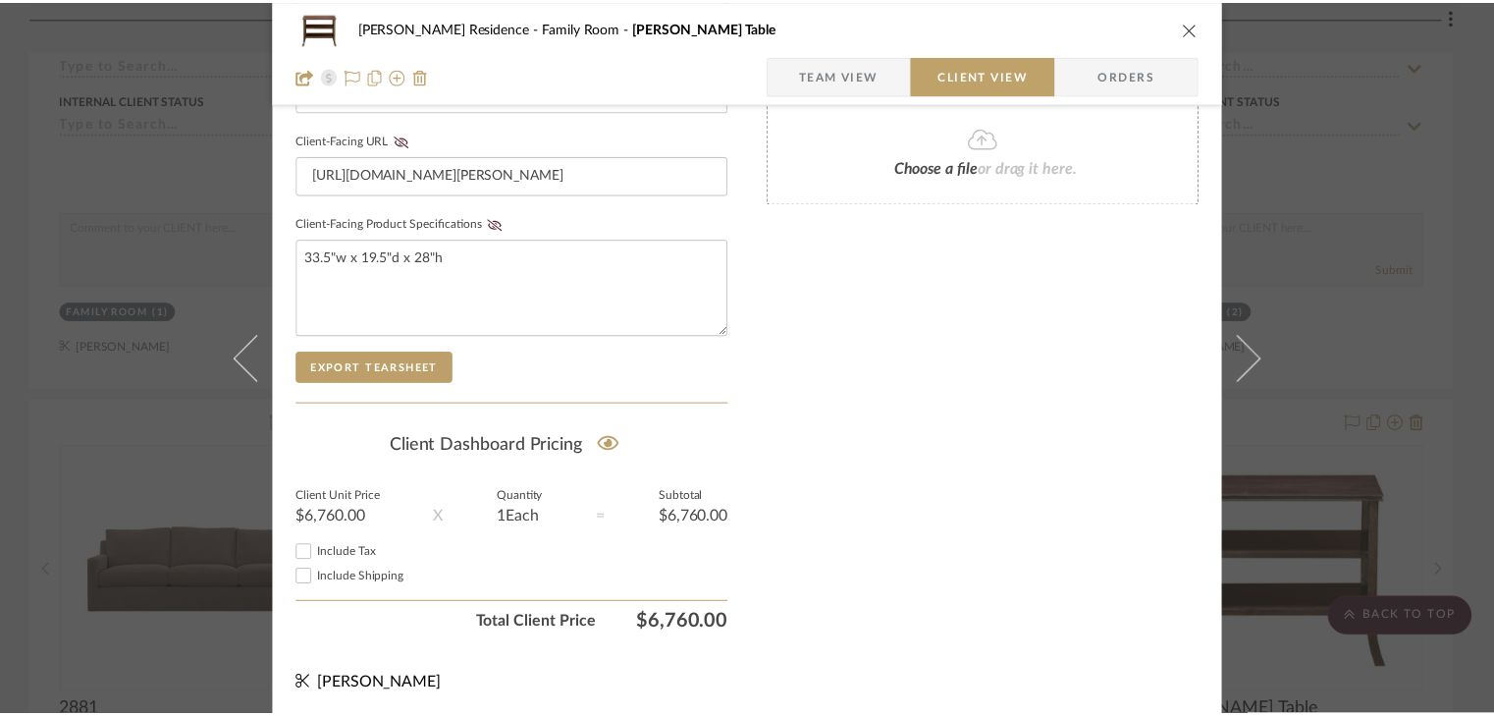
scroll to position [11781, 0]
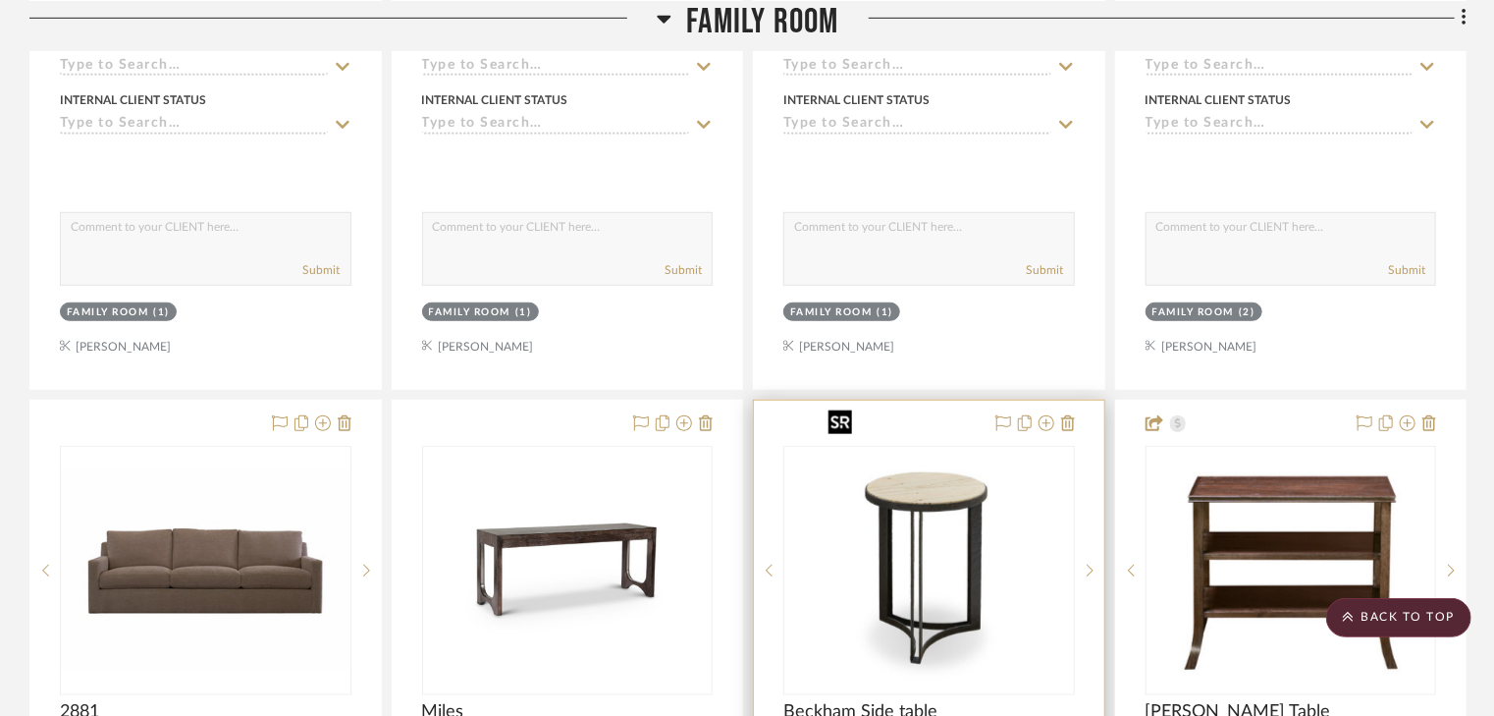
click at [884, 497] on img "0" at bounding box center [929, 570] width 217 height 245
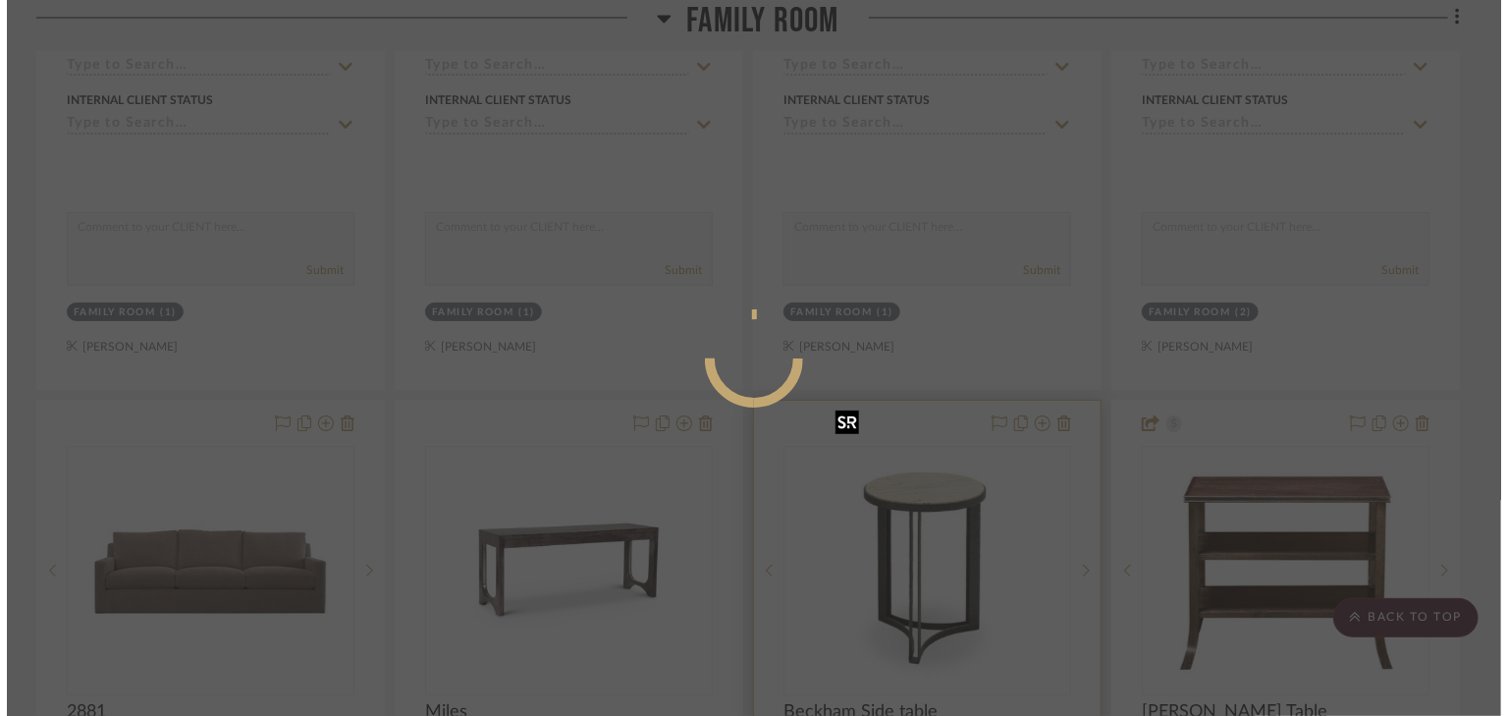
scroll to position [0, 0]
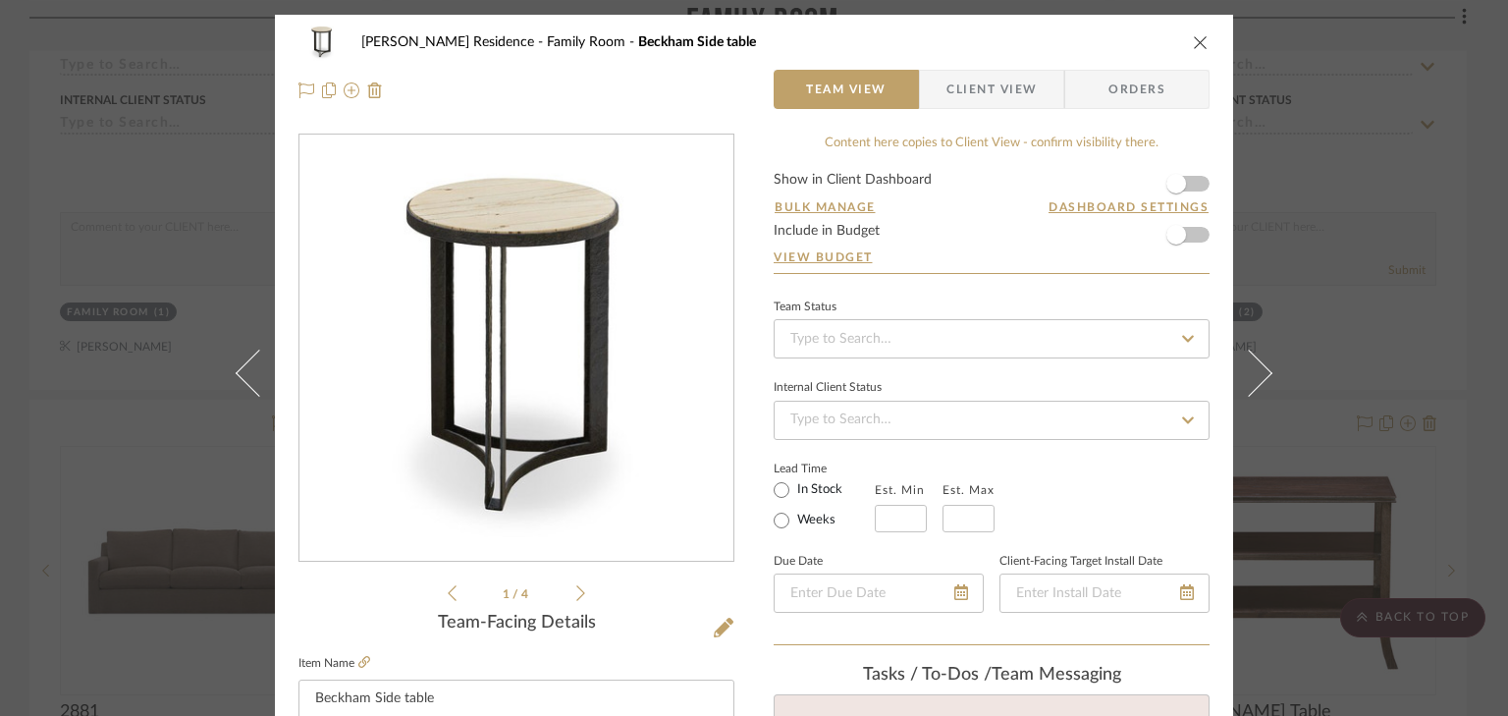
click at [977, 81] on span "Client View" at bounding box center [991, 89] width 90 height 39
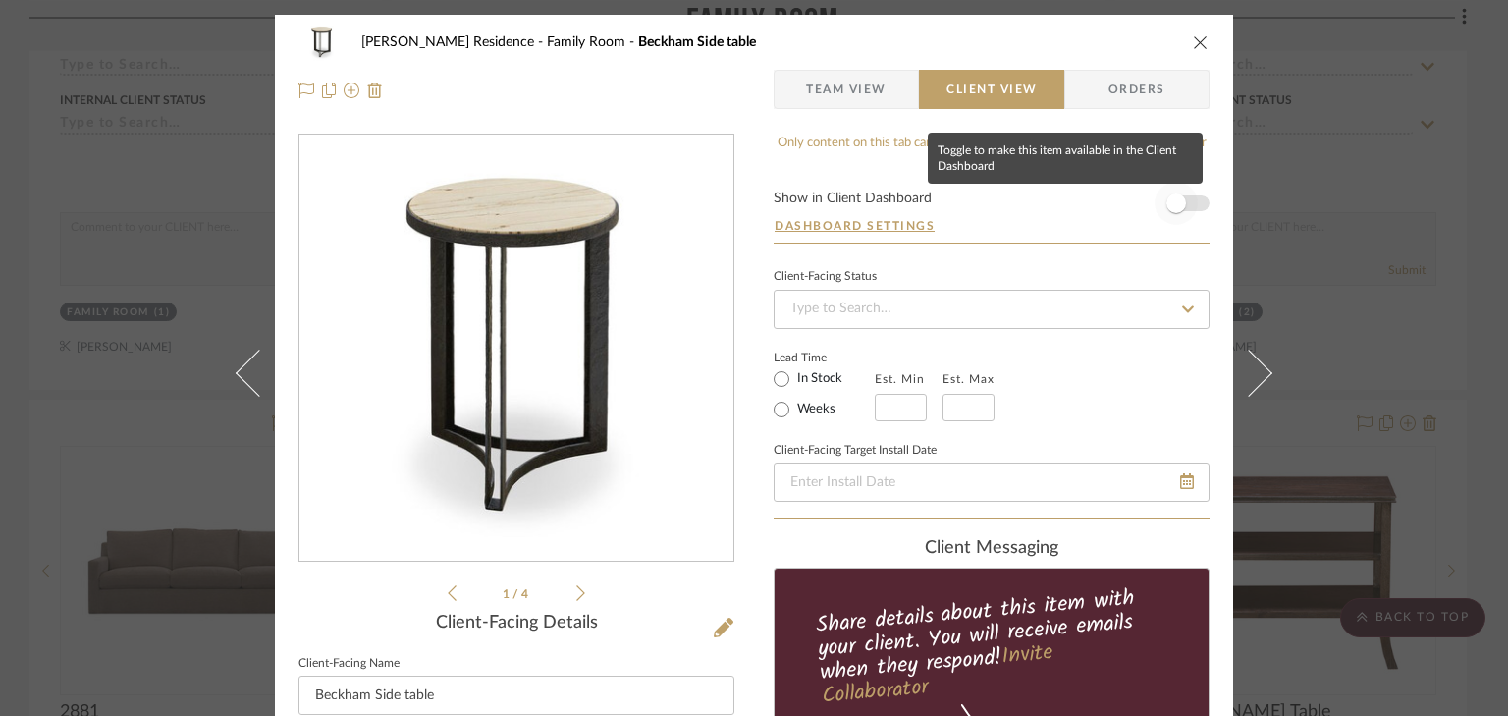
click at [1190, 199] on span "button" at bounding box center [1176, 203] width 43 height 43
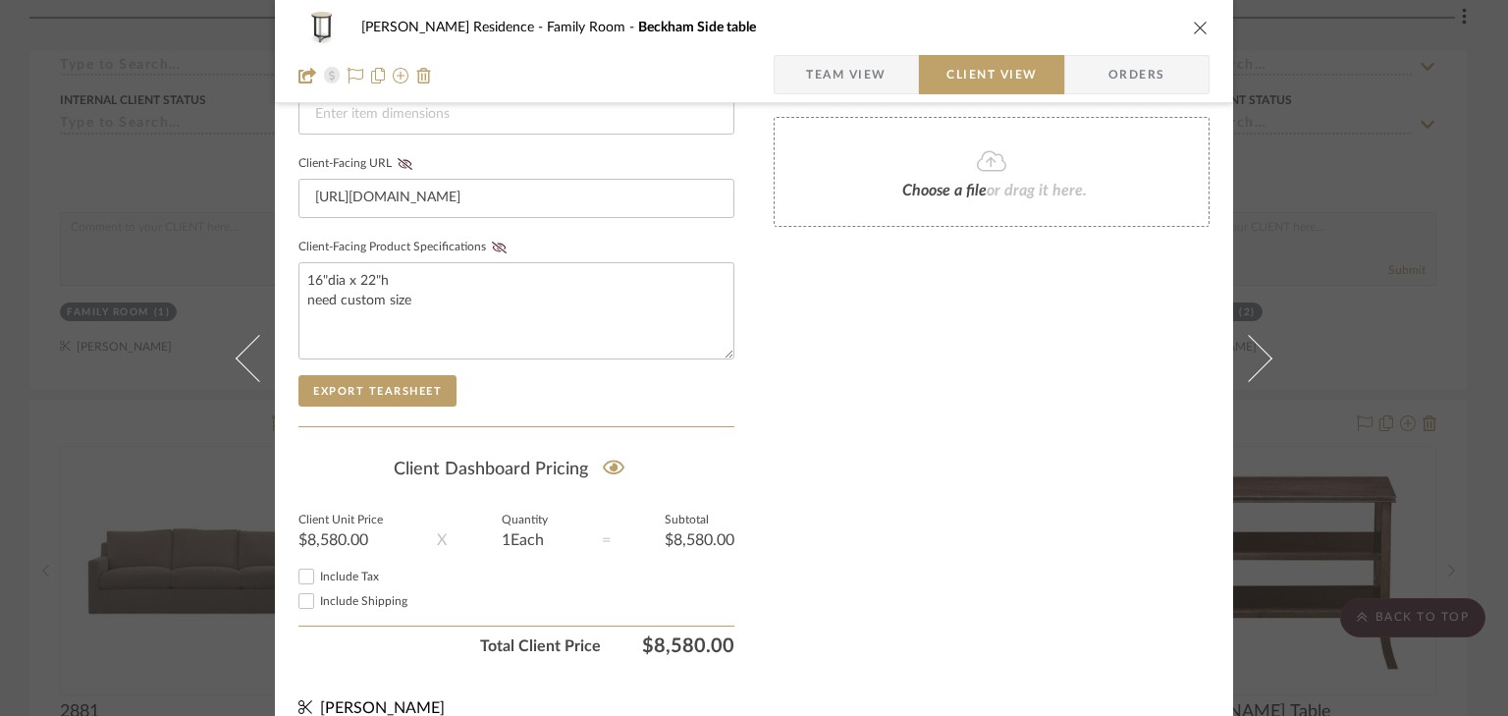
scroll to position [930, 0]
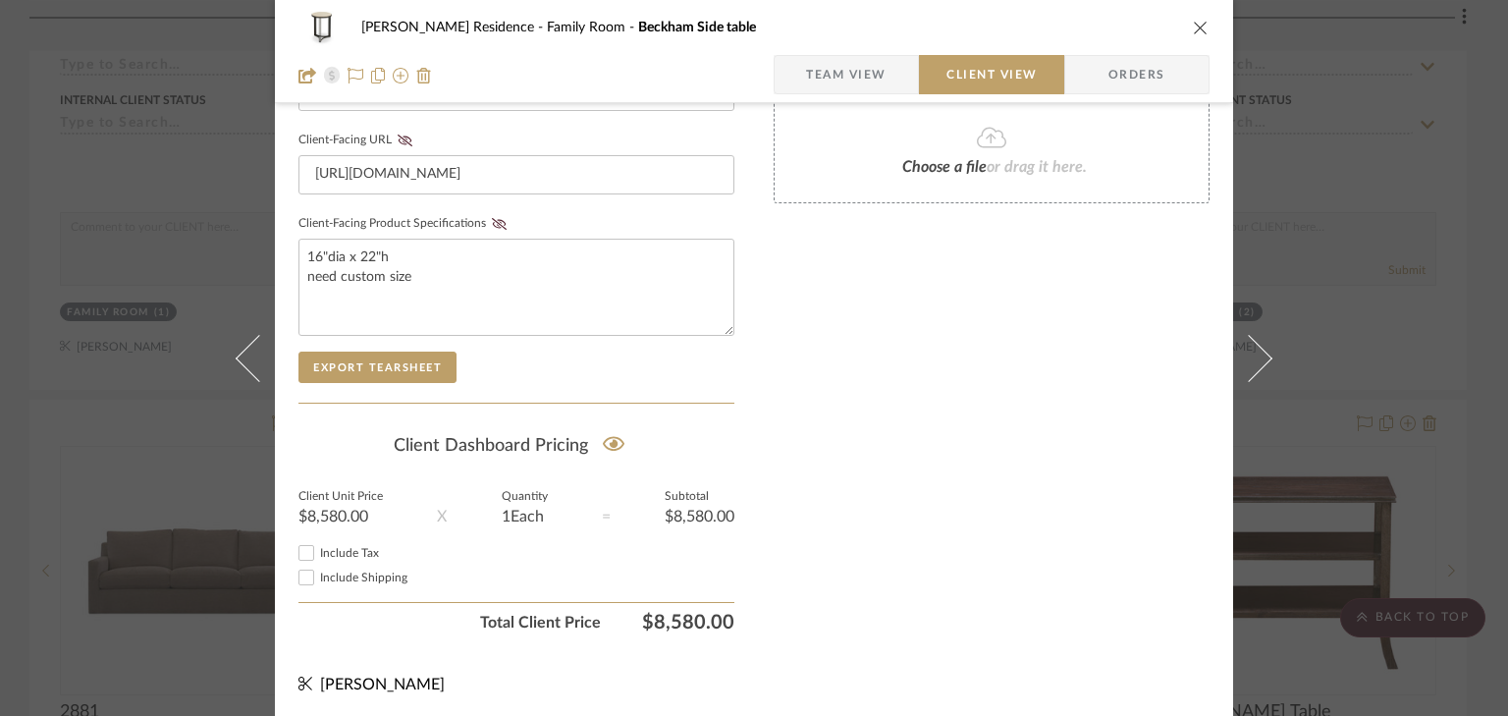
click at [1280, 106] on div "[PERSON_NAME] Residence Family Room Beckham Side table Team View Client View Or…" at bounding box center [754, 358] width 1508 height 716
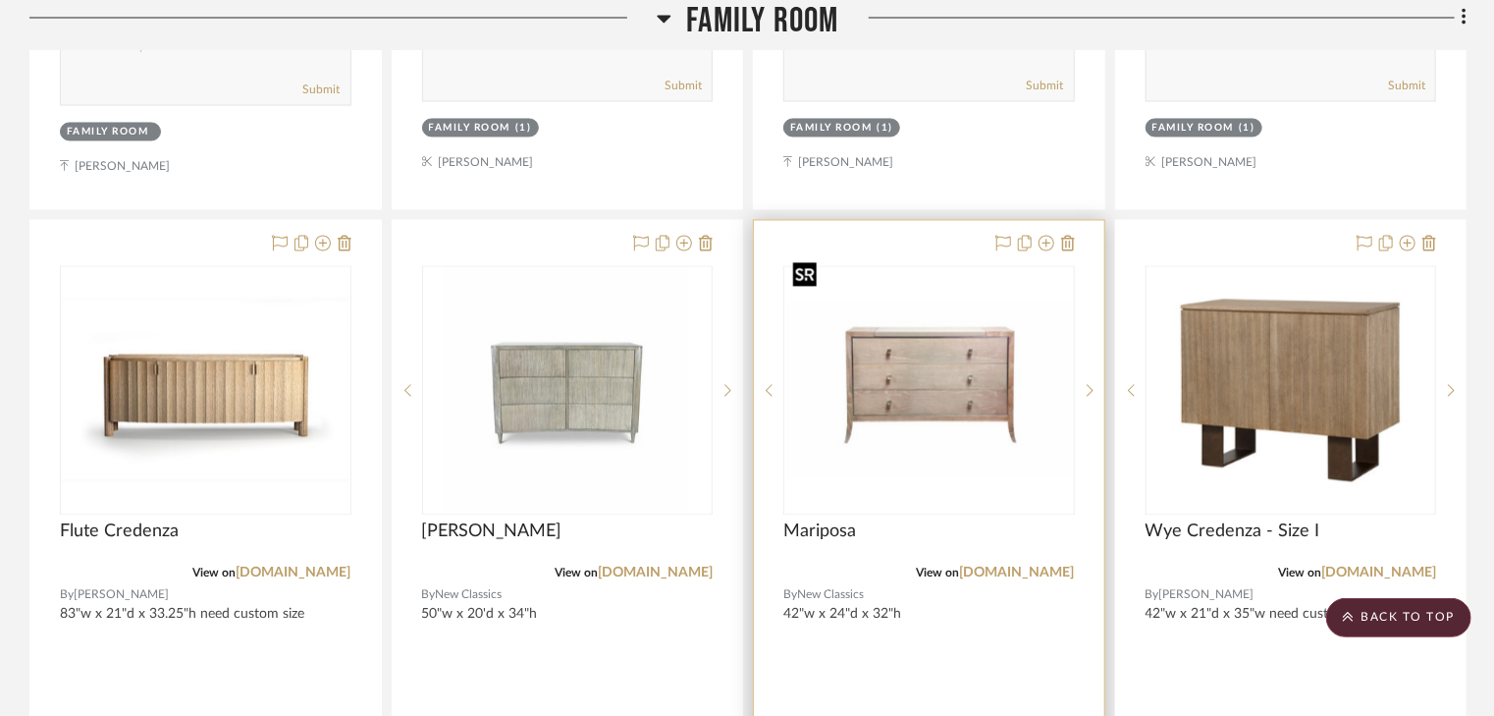
scroll to position [9346, 0]
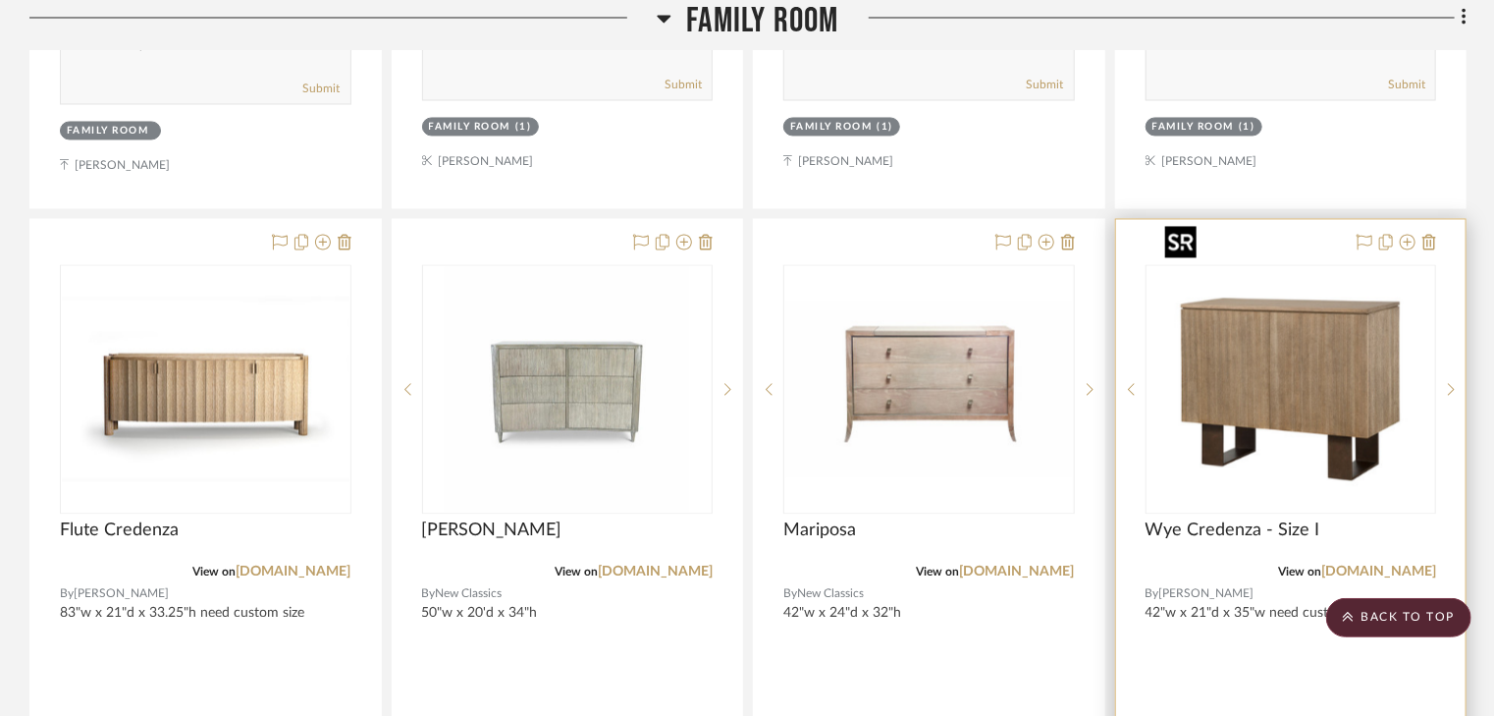
click at [1240, 350] on img "0" at bounding box center [1290, 388] width 267 height 245
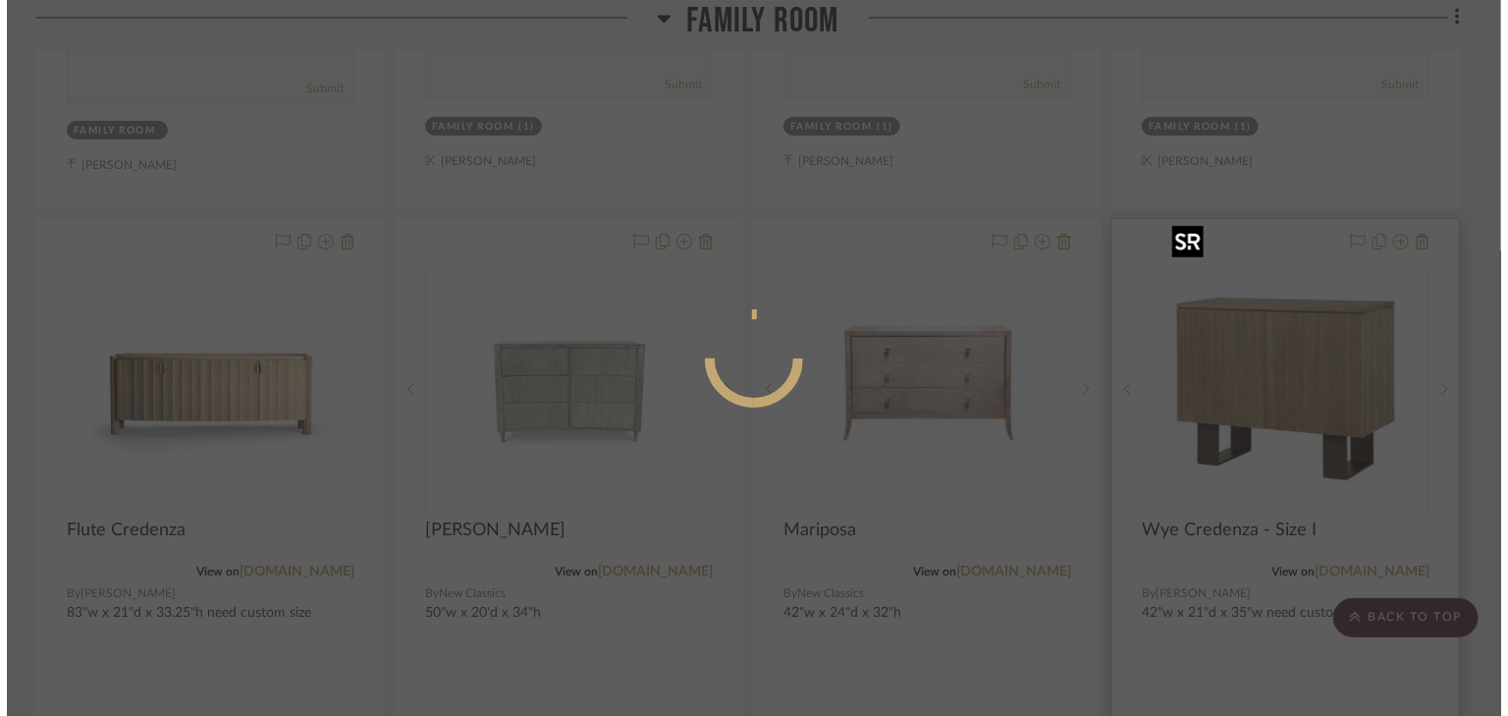
scroll to position [0, 0]
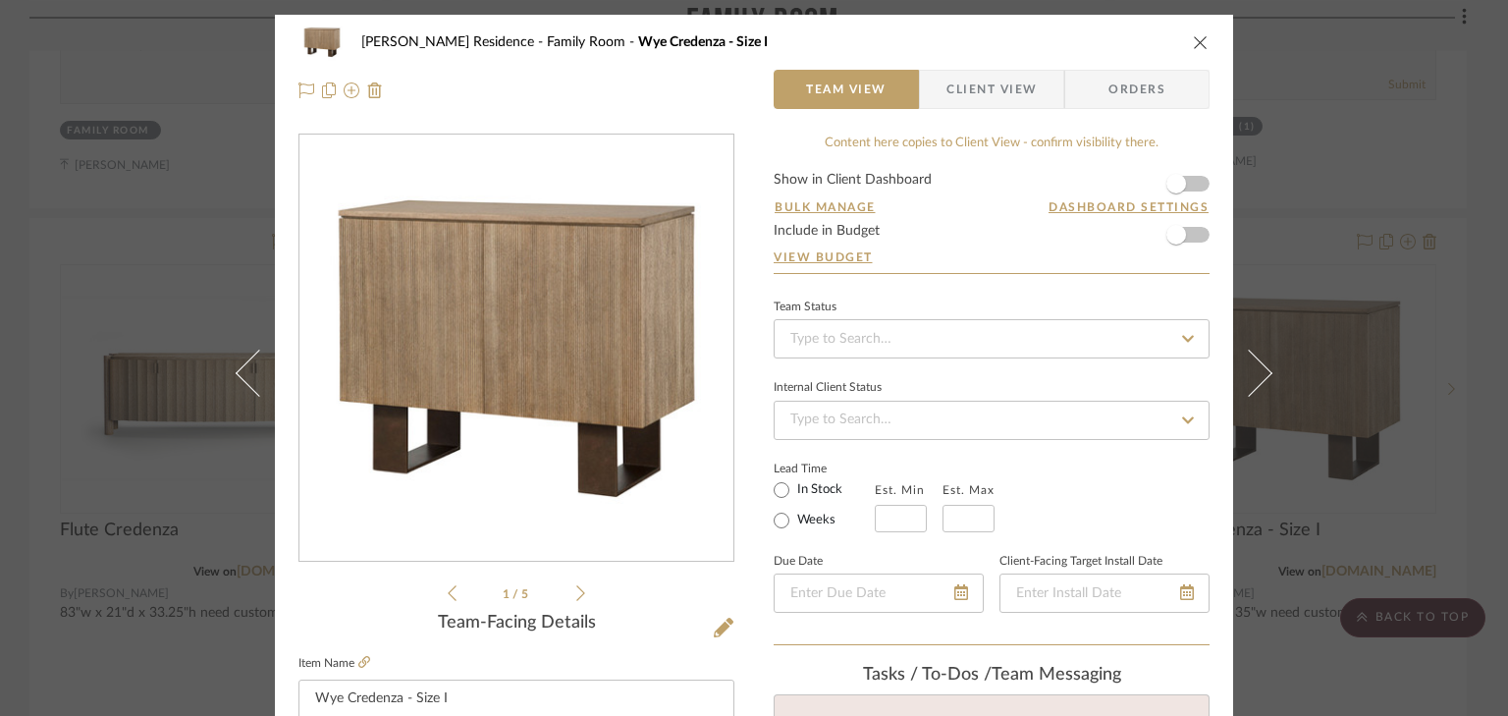
click at [576, 596] on icon at bounding box center [580, 593] width 9 height 18
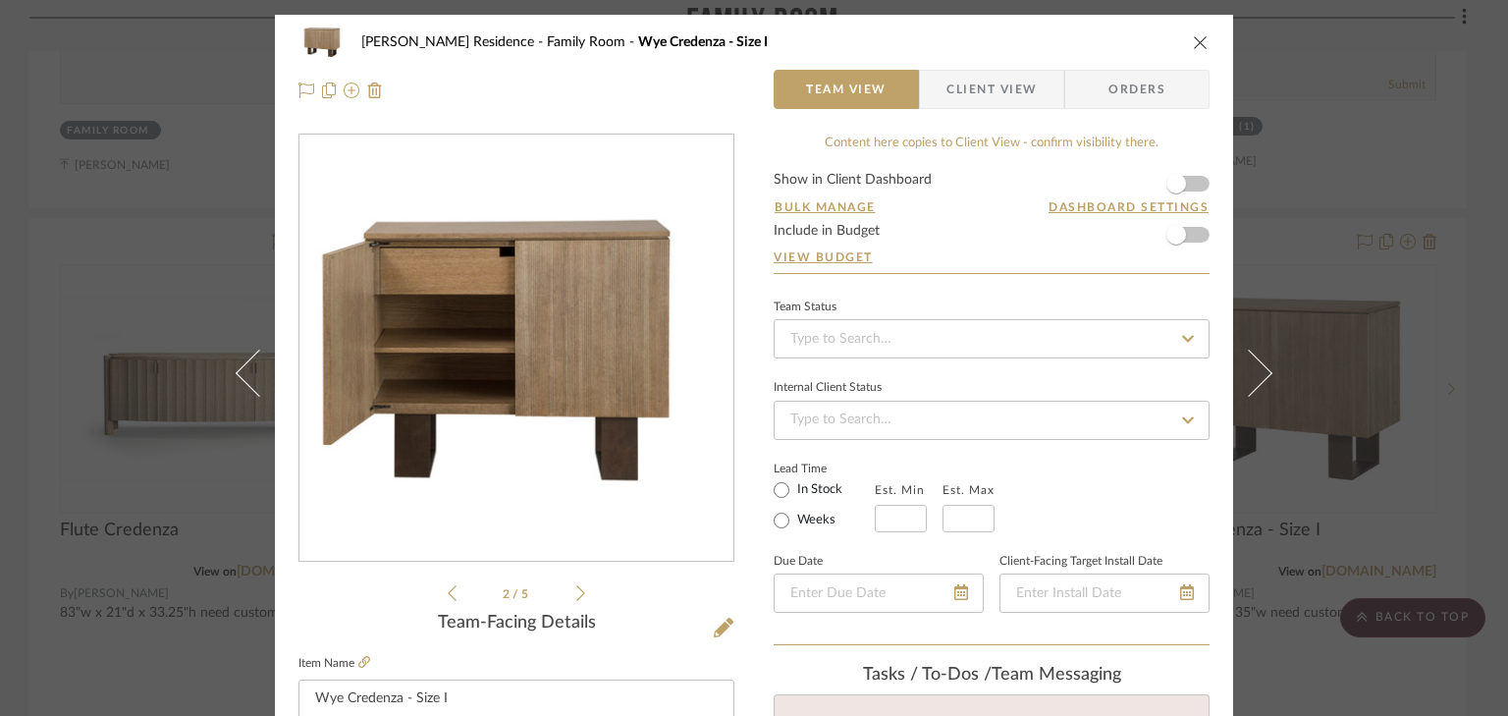
click at [576, 596] on icon at bounding box center [580, 593] width 9 height 18
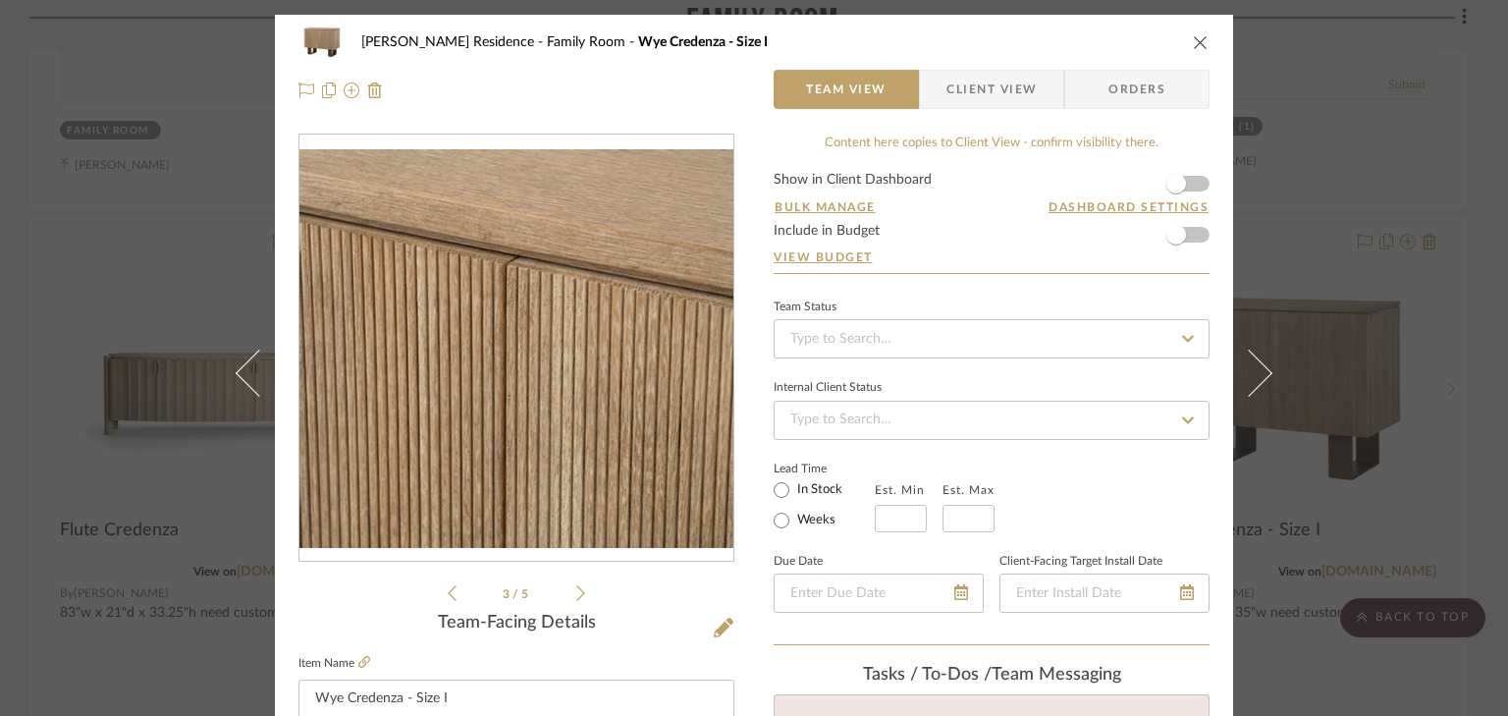
click at [576, 596] on icon at bounding box center [580, 593] width 9 height 18
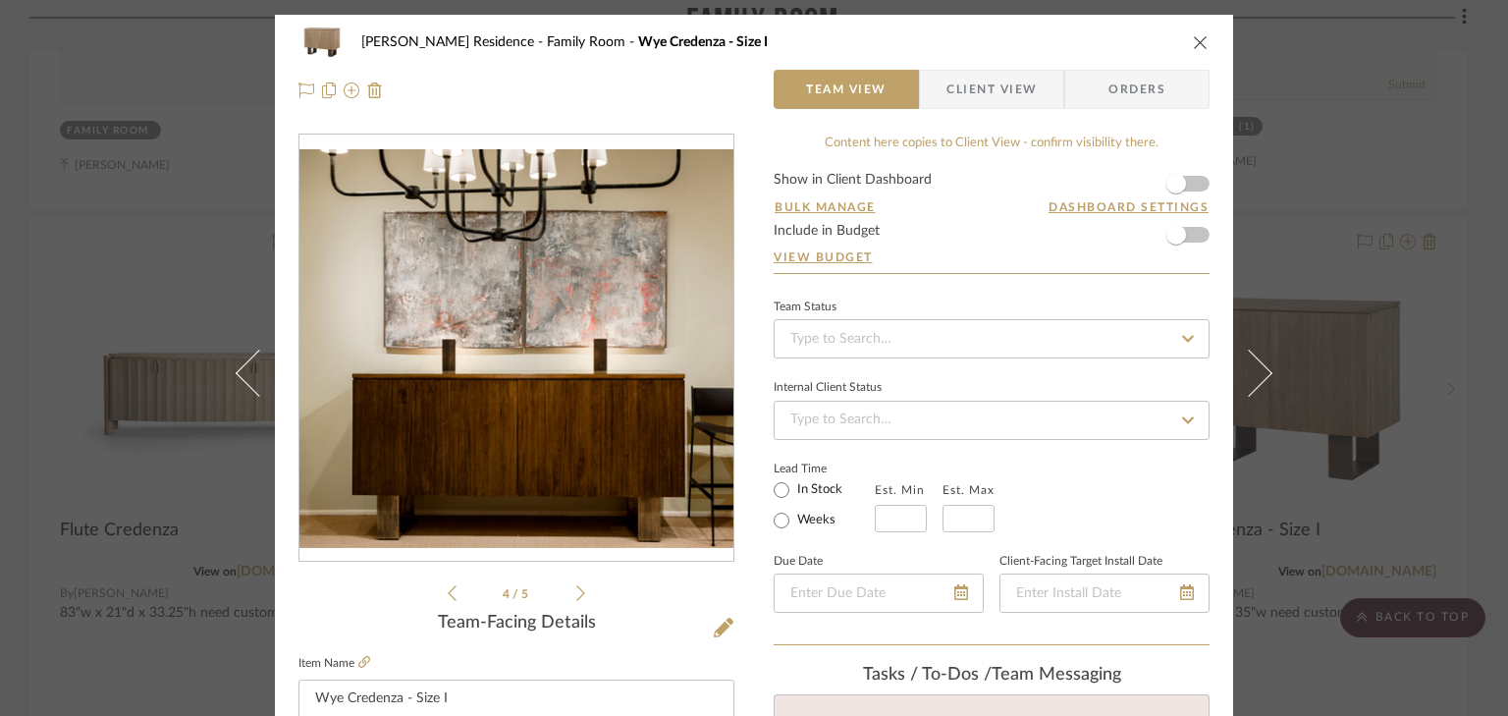
click at [576, 596] on icon at bounding box center [580, 593] width 9 height 18
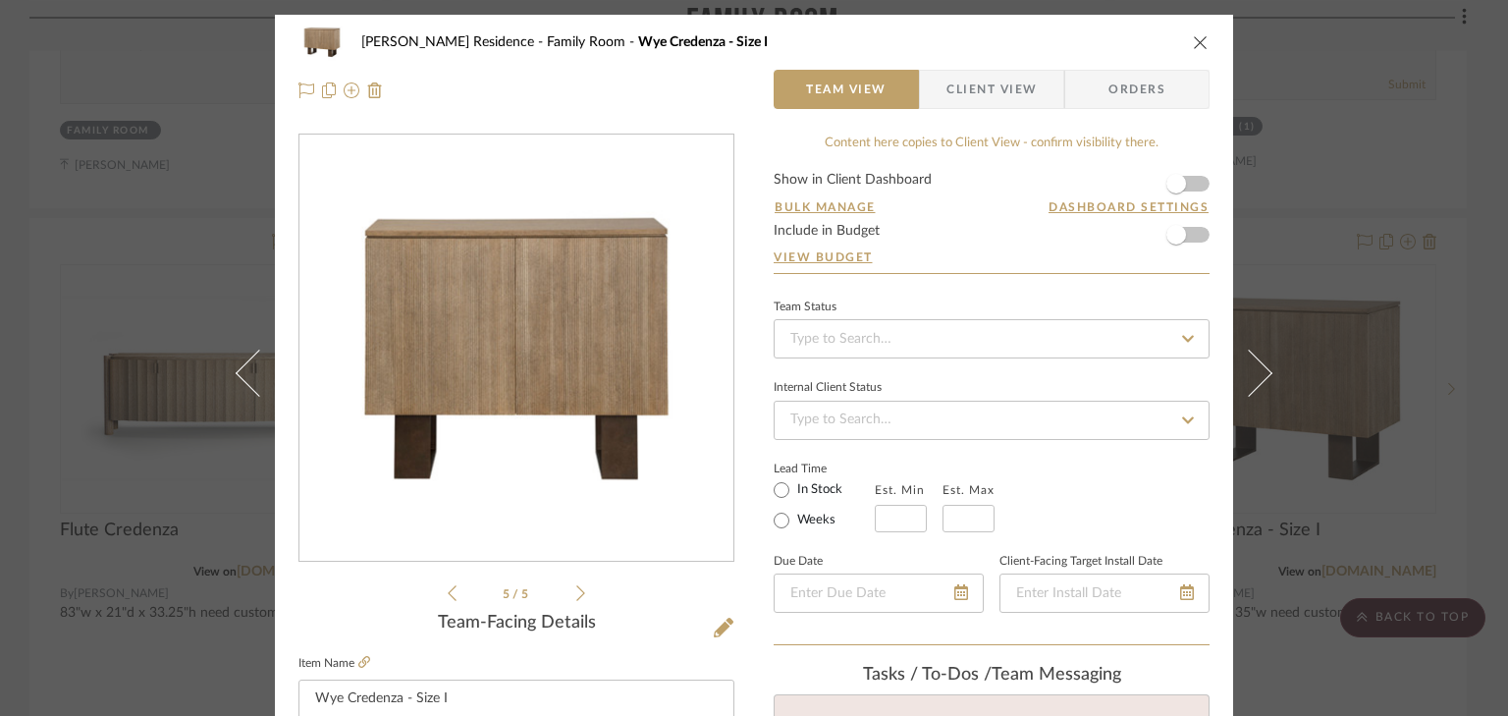
click at [576, 596] on icon at bounding box center [580, 593] width 9 height 18
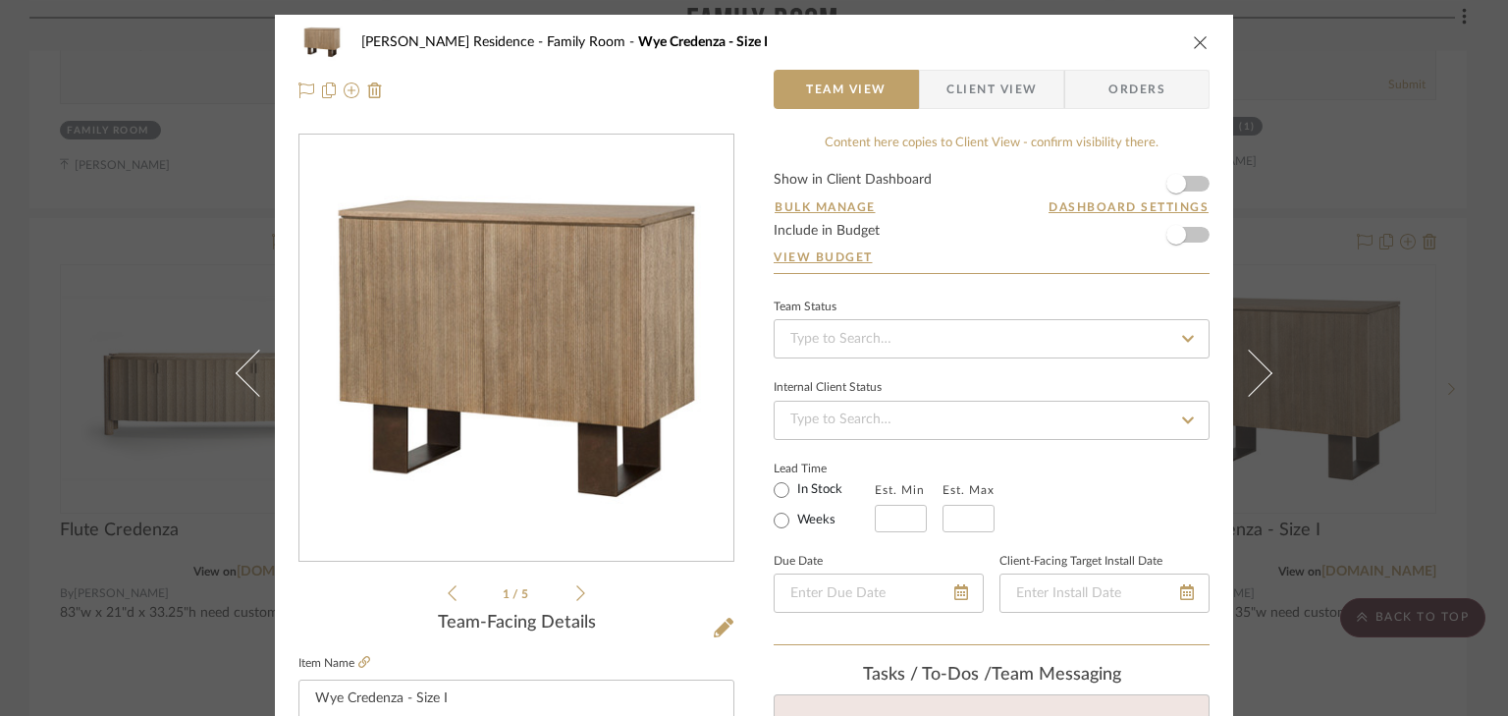
click at [576, 596] on icon at bounding box center [580, 593] width 9 height 18
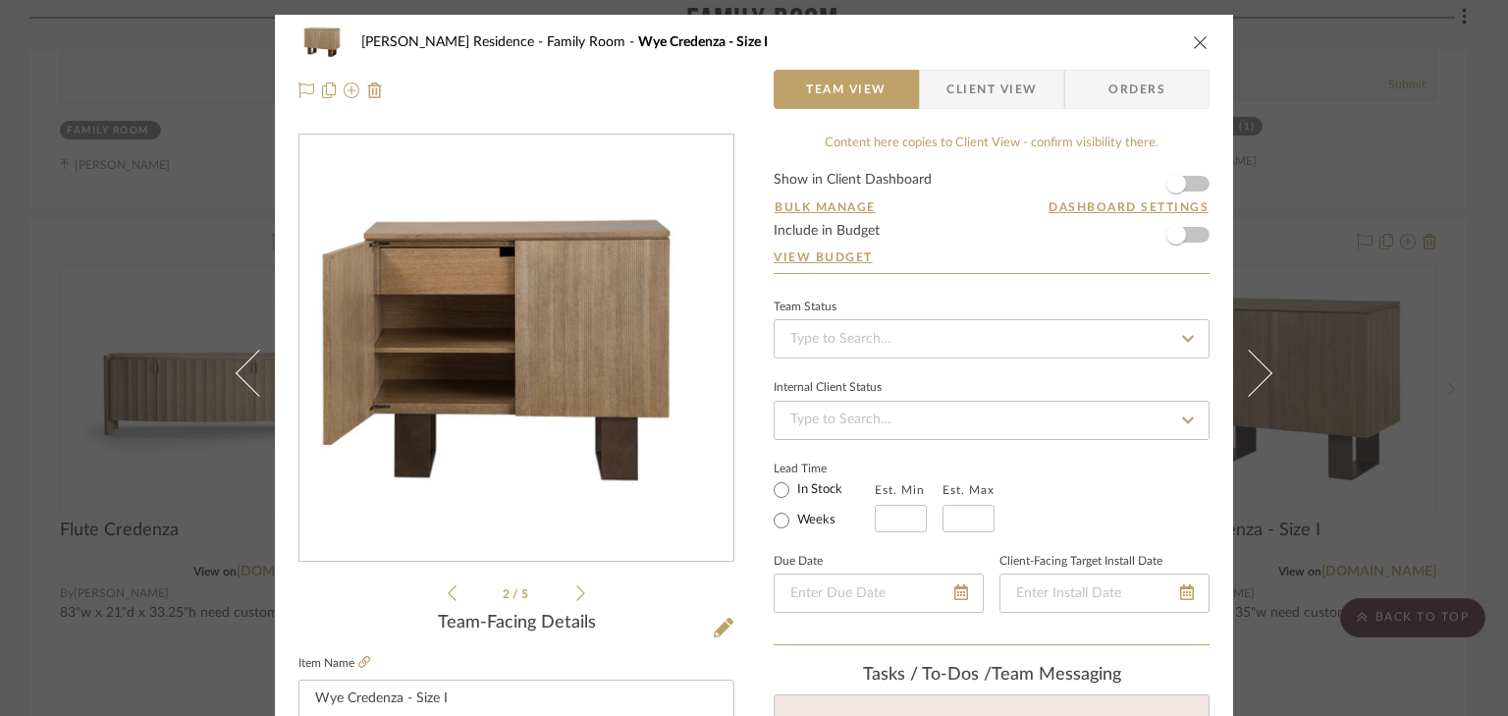
click at [576, 596] on icon at bounding box center [580, 593] width 9 height 18
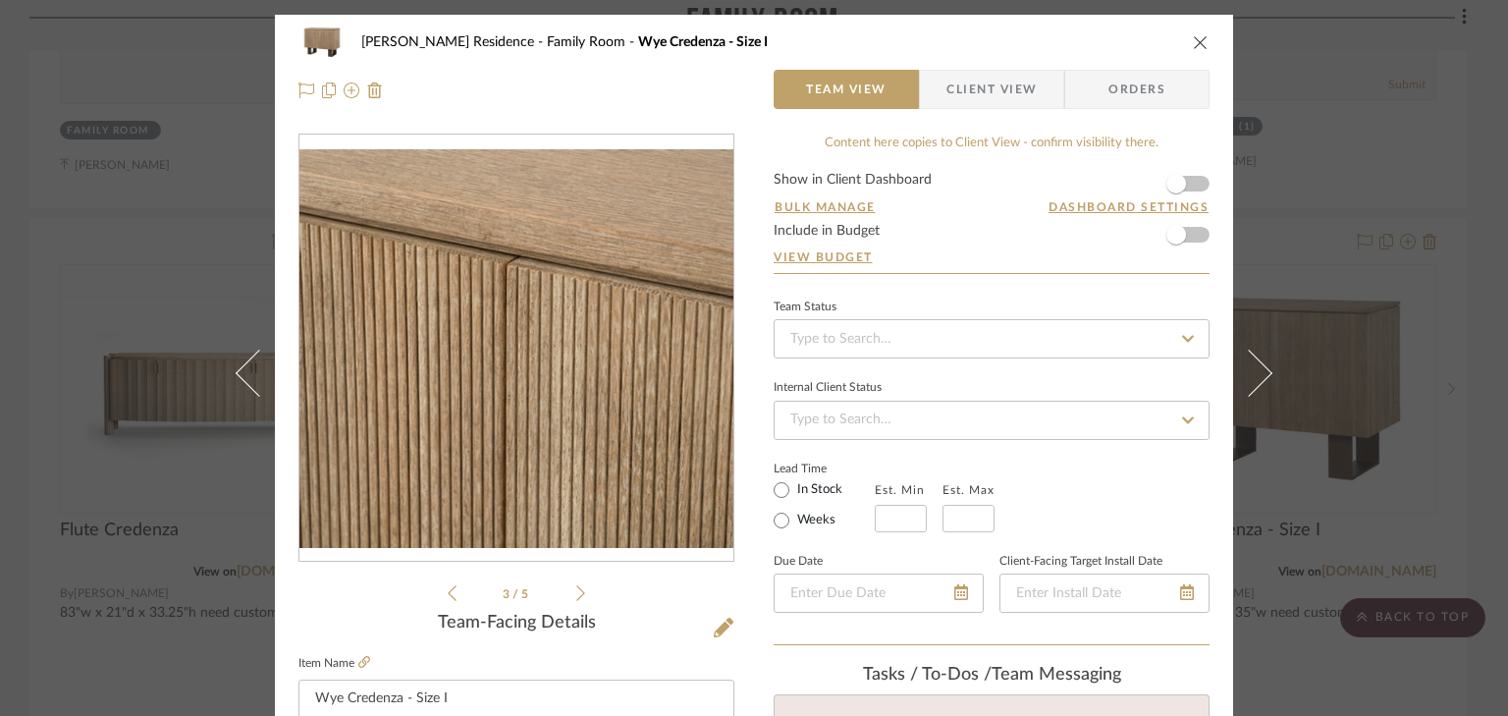
click at [1293, 404] on div "[PERSON_NAME] Residence Family Room Wye Credenza - Size I Team View Client View…" at bounding box center [754, 358] width 1508 height 716
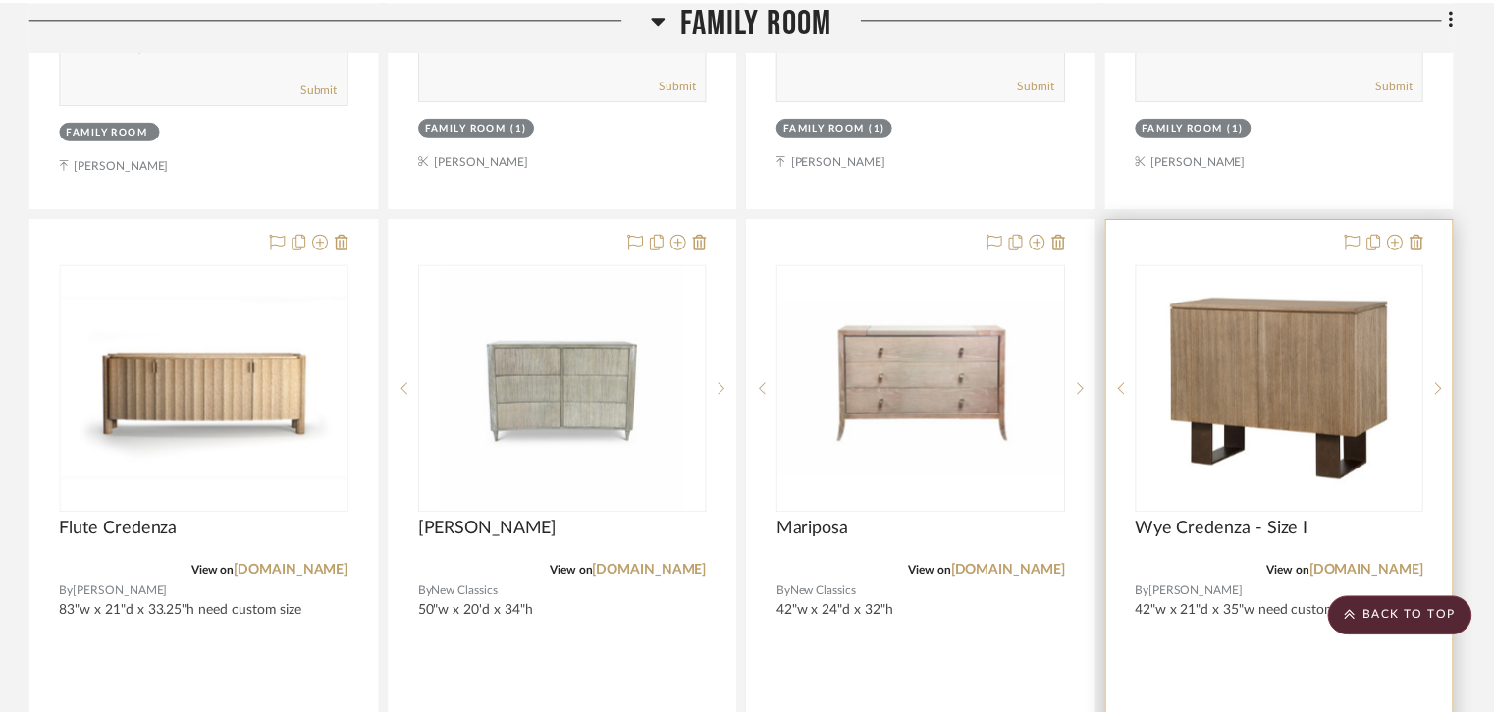
scroll to position [9346, 0]
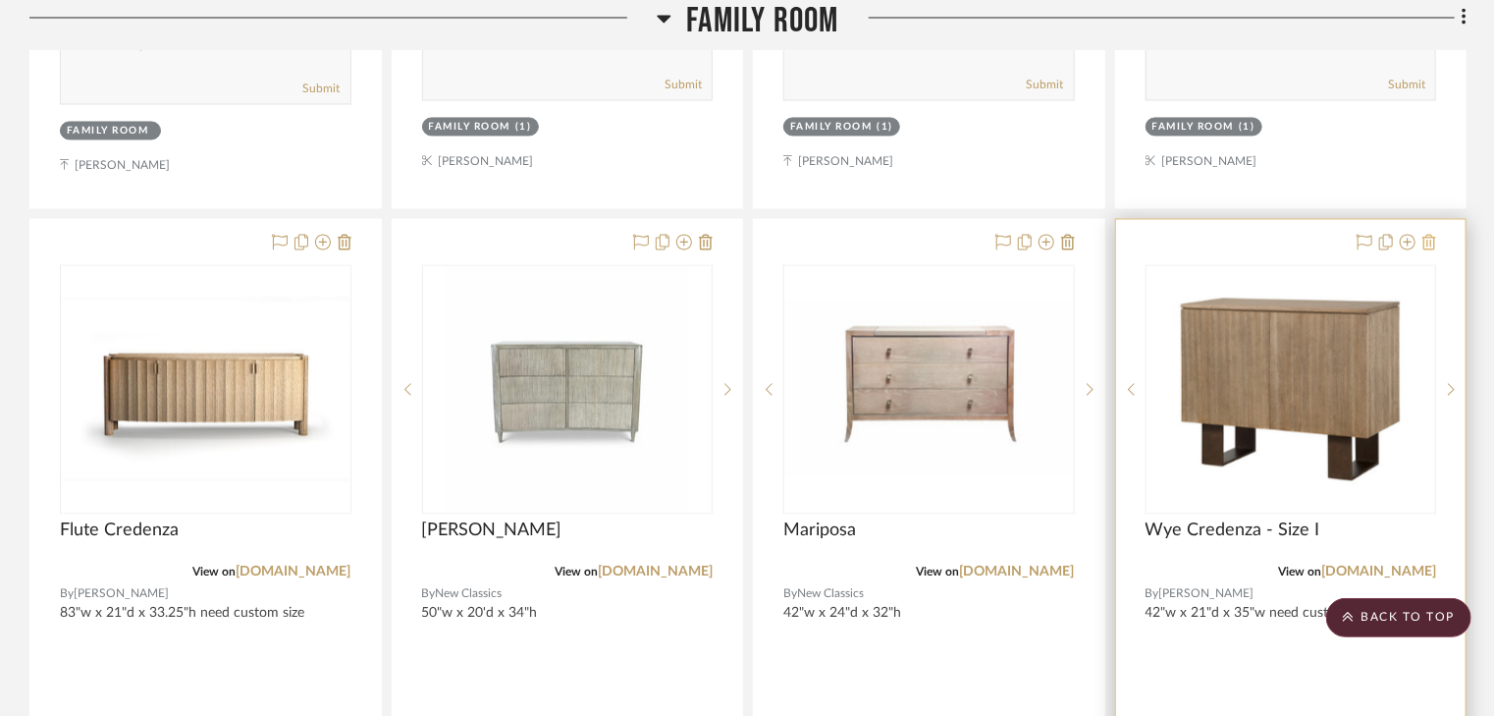
click at [1429, 234] on icon at bounding box center [1430, 242] width 14 height 16
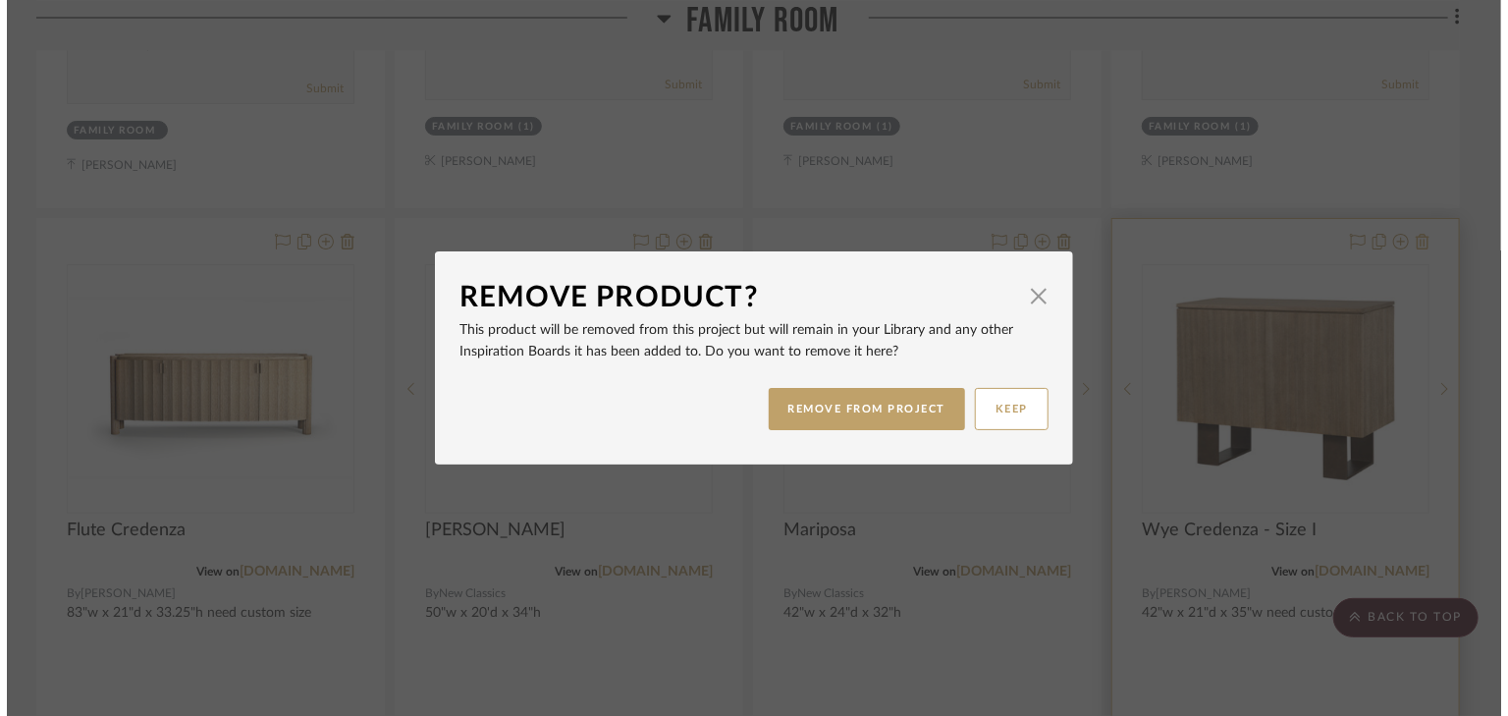
scroll to position [0, 0]
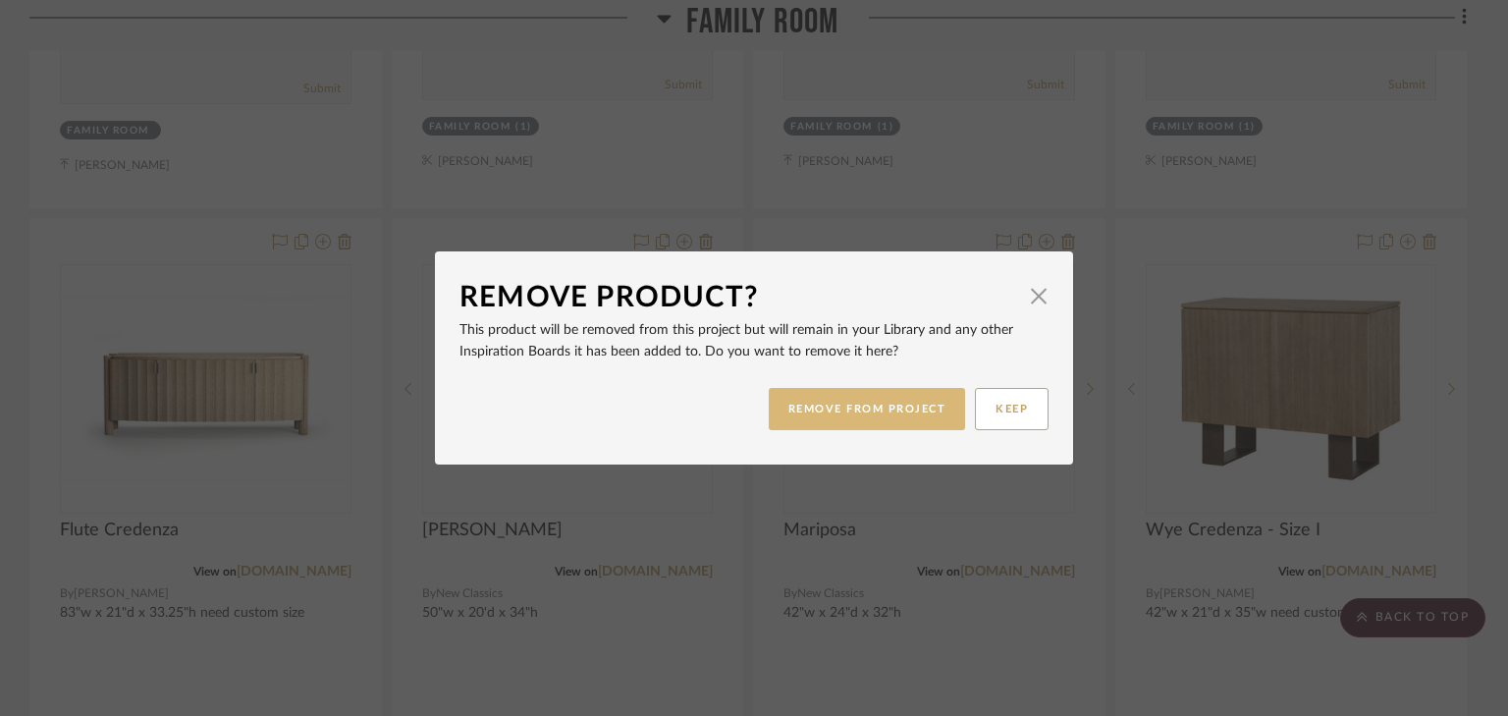
click at [883, 409] on button "REMOVE FROM PROJECT" at bounding box center [867, 409] width 197 height 42
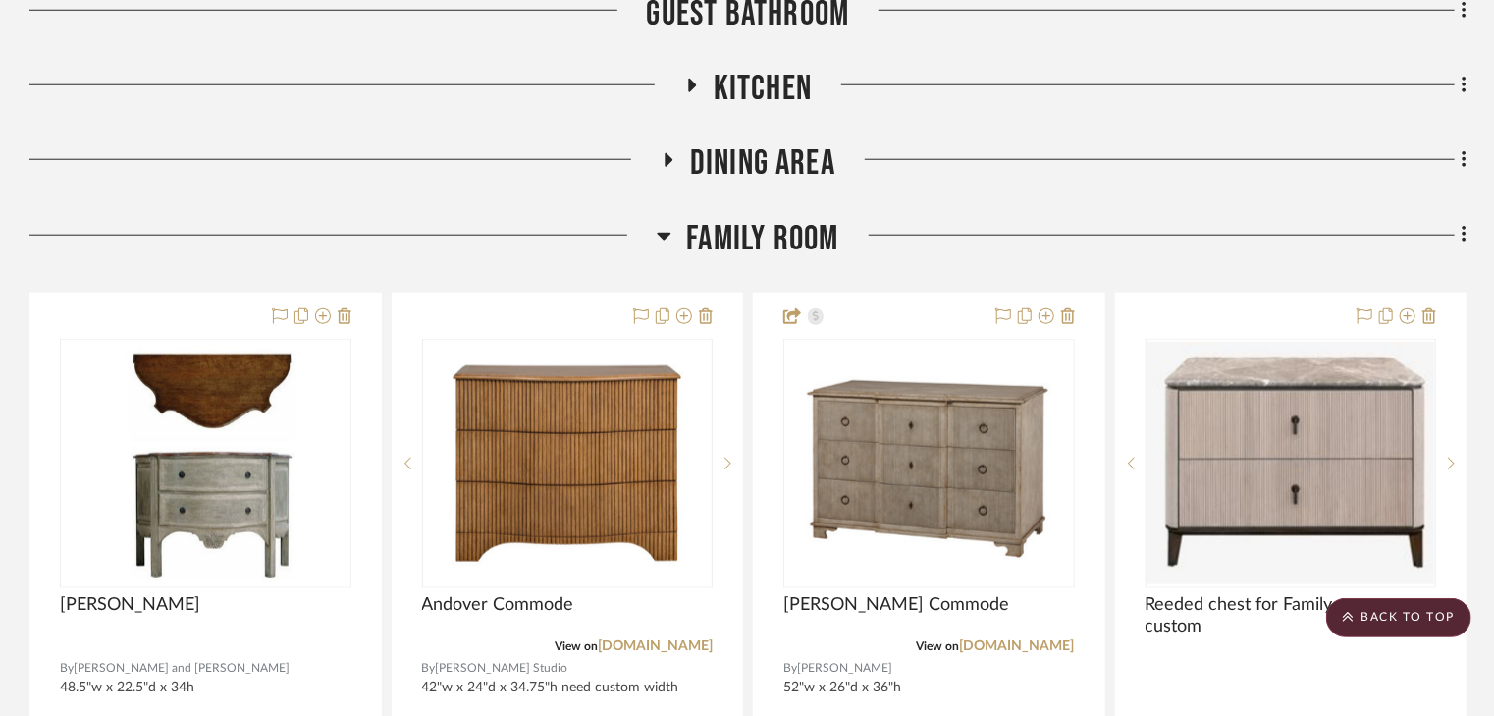
scroll to position [8482, 0]
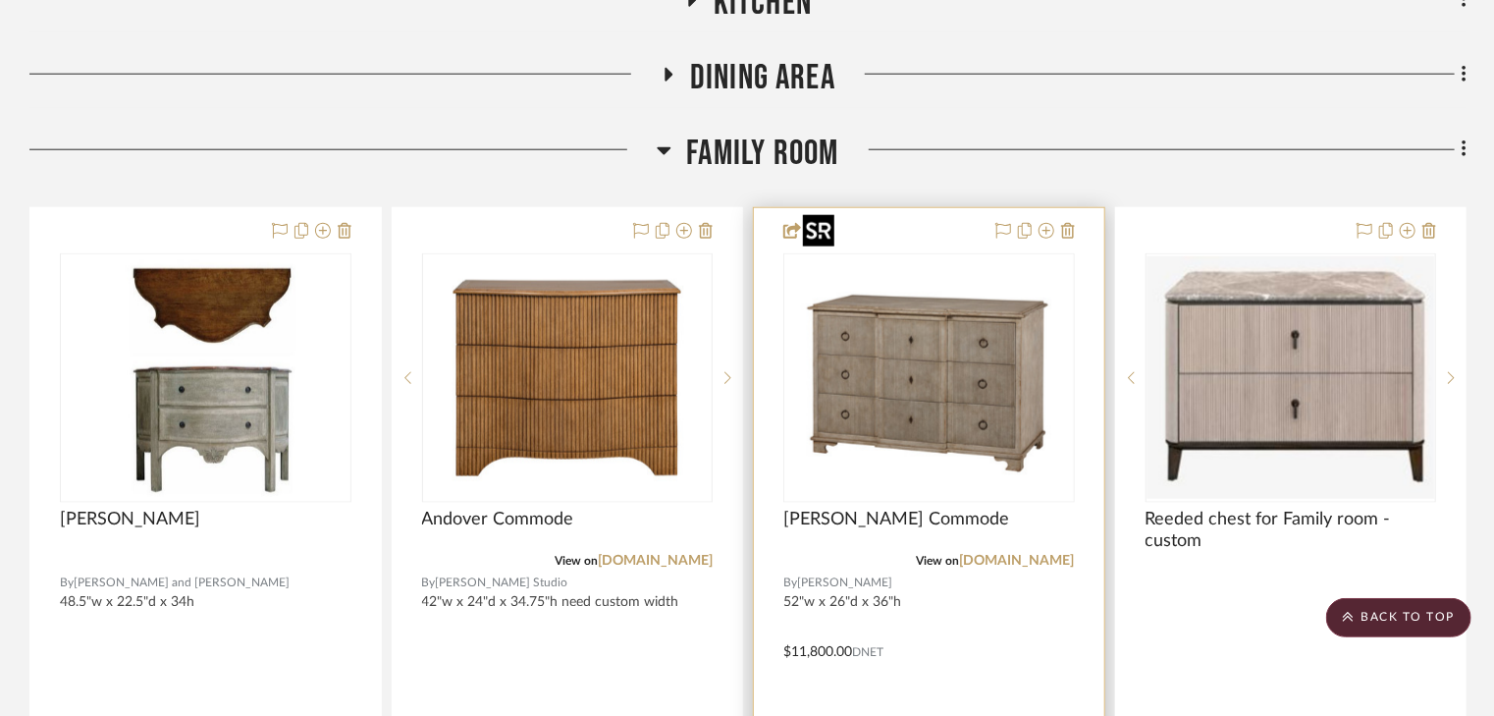
click at [906, 326] on img "0" at bounding box center [928, 377] width 267 height 245
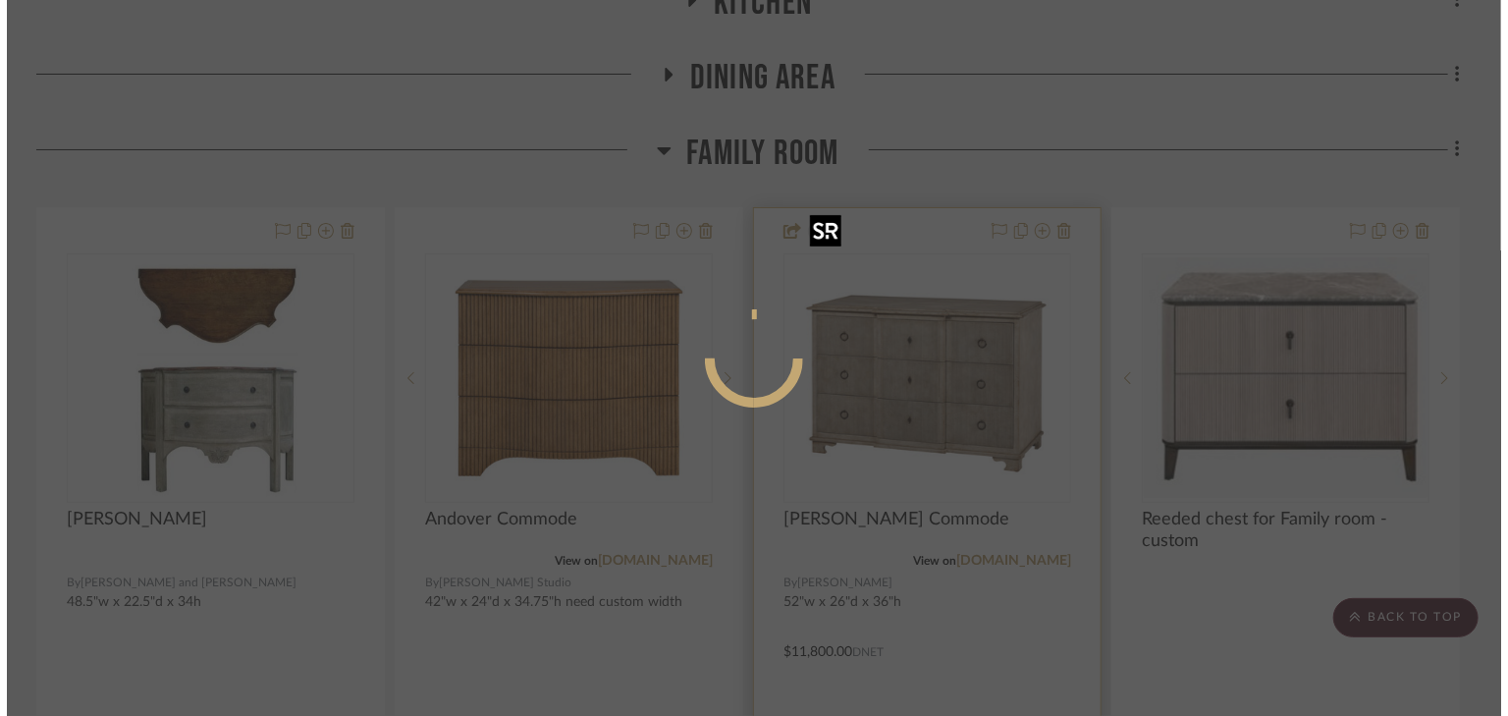
scroll to position [0, 0]
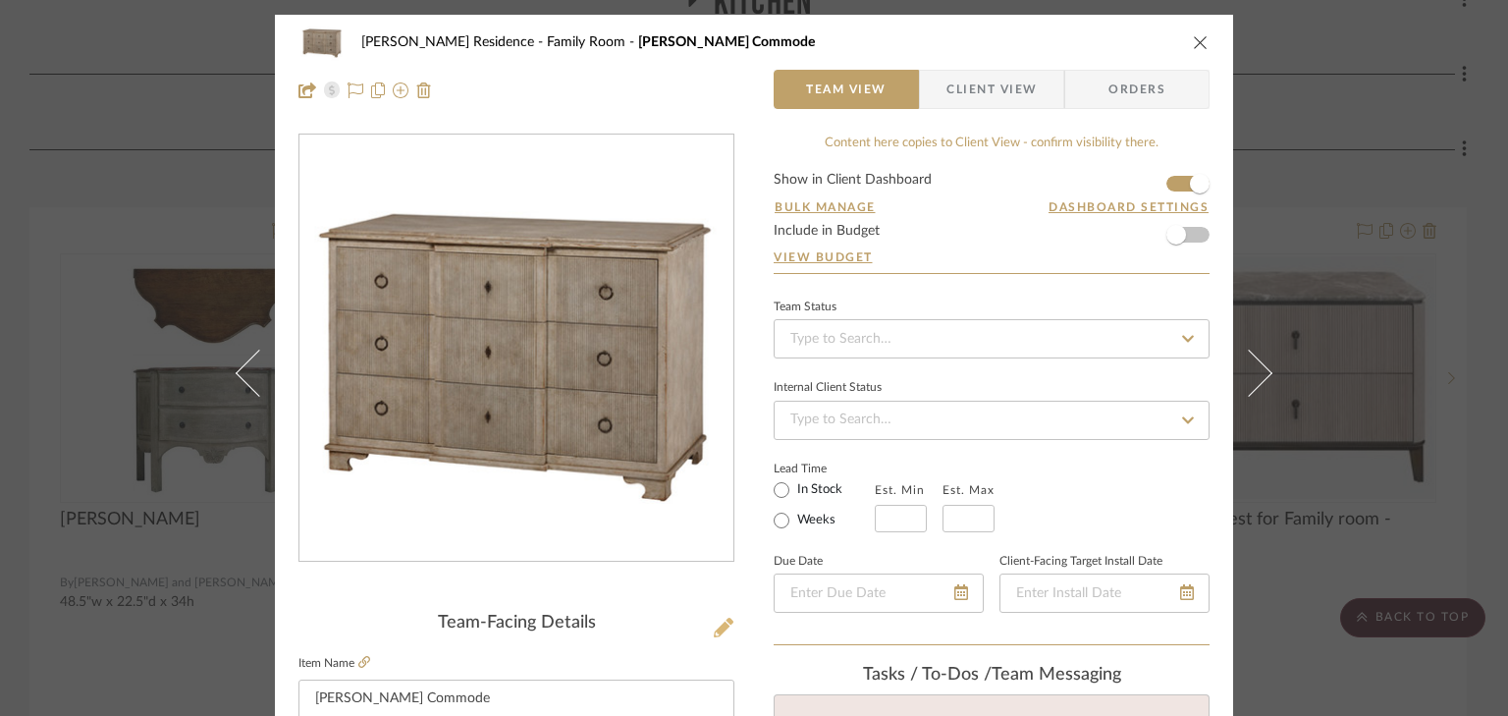
click at [715, 624] on icon at bounding box center [724, 628] width 20 height 20
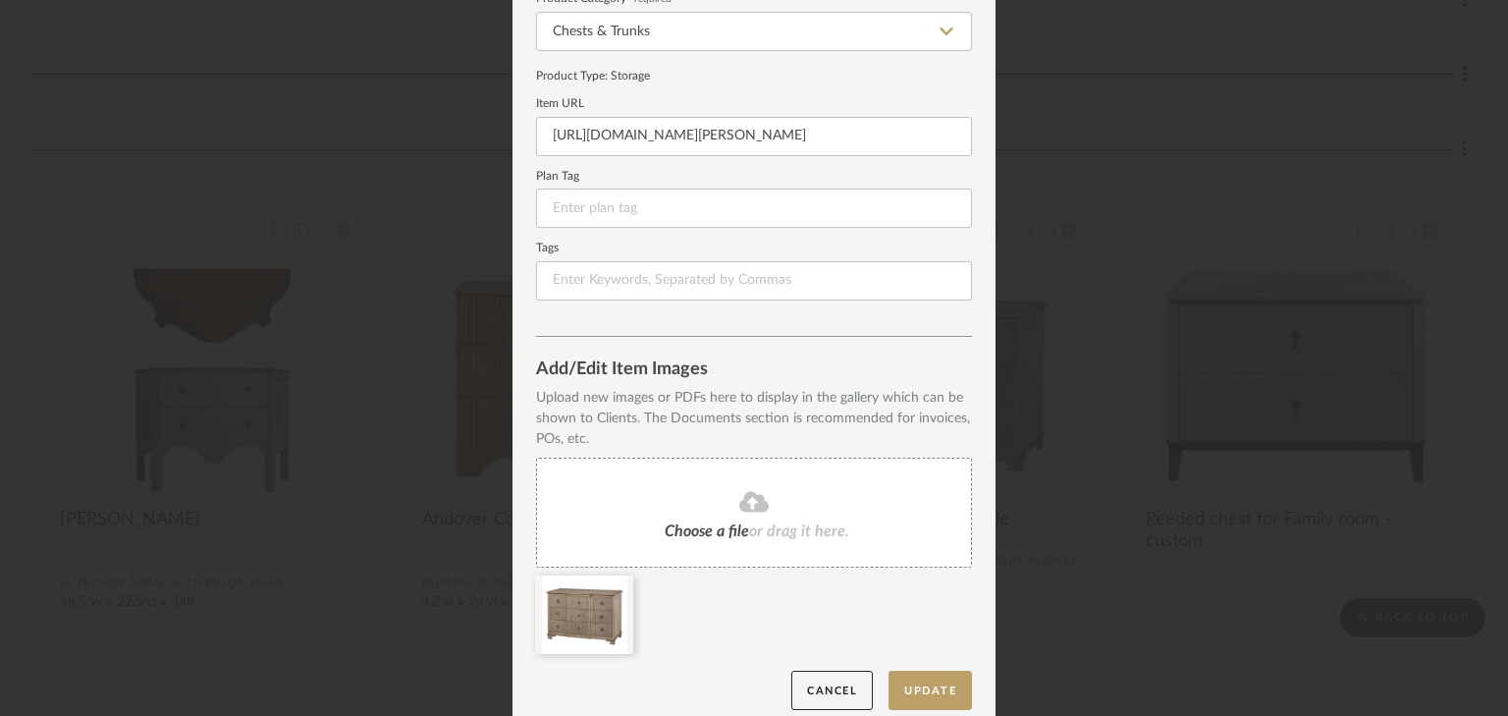
scroll to position [220, 0]
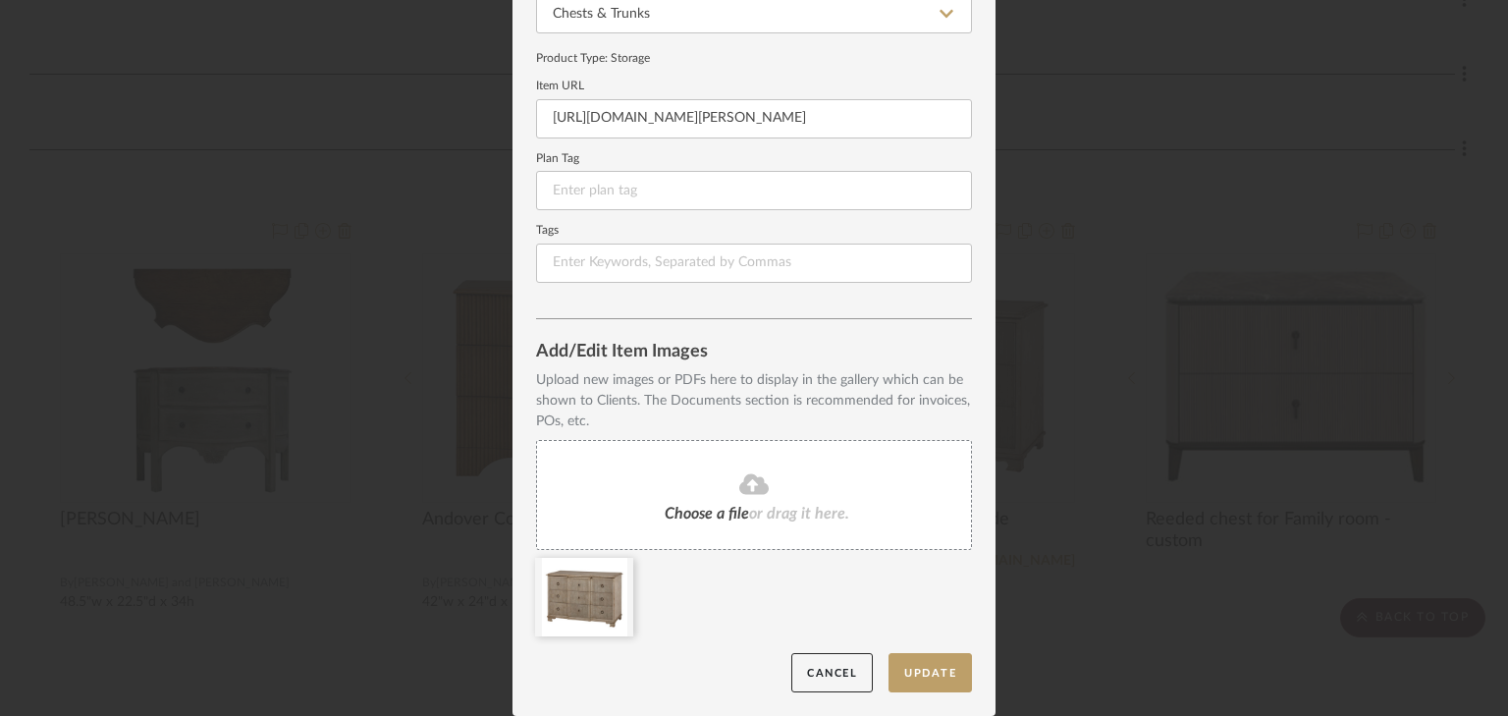
click at [751, 495] on fa-icon at bounding box center [754, 485] width 179 height 26
click at [936, 673] on button "Update" at bounding box center [929, 673] width 83 height 40
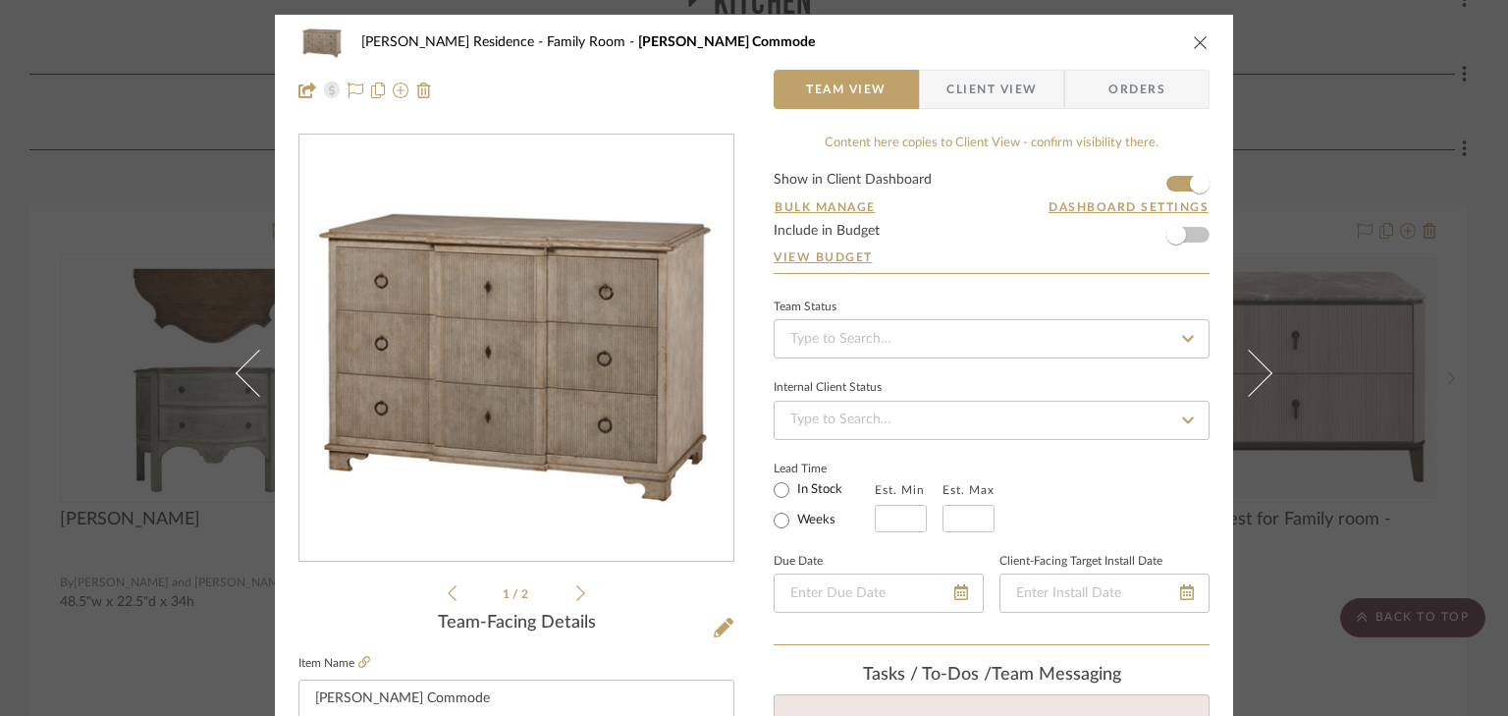
click at [576, 597] on icon at bounding box center [580, 593] width 9 height 18
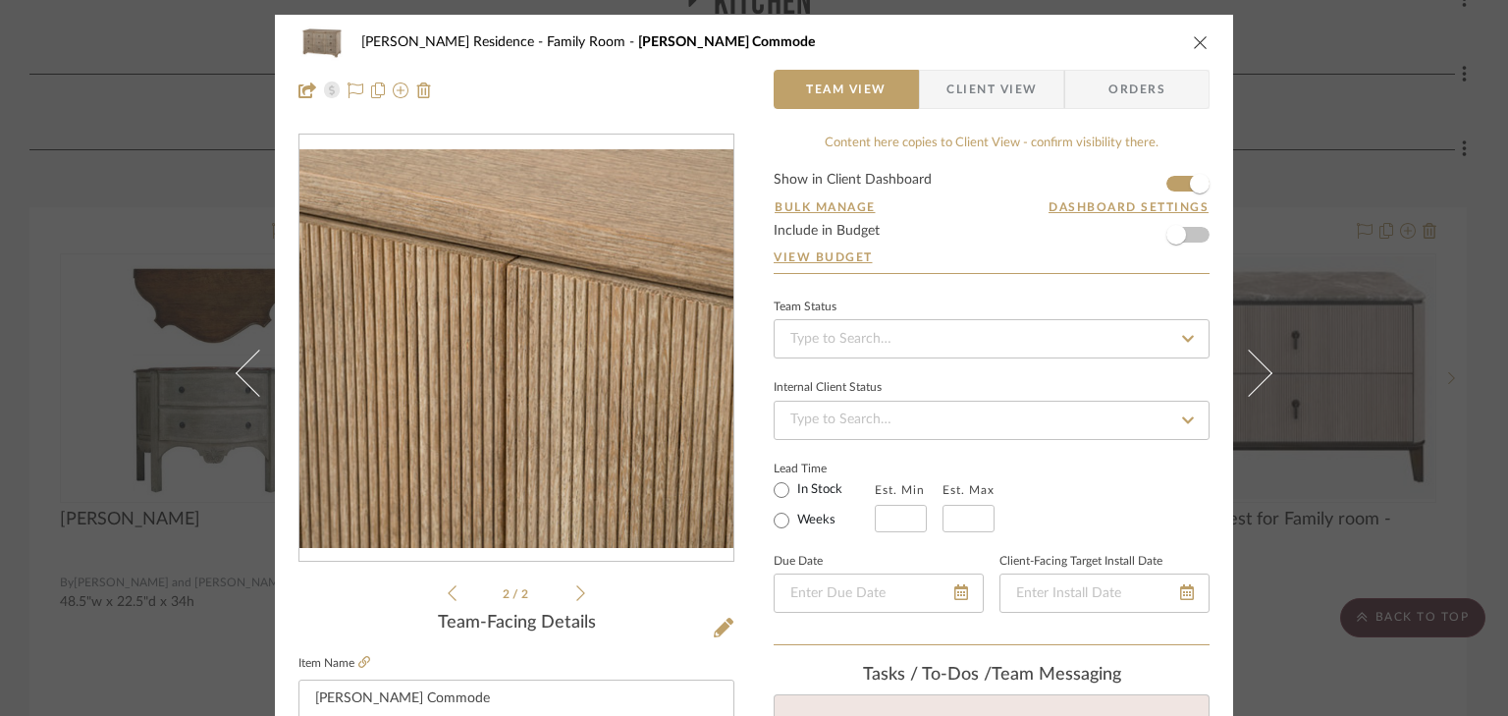
click at [448, 589] on icon at bounding box center [452, 593] width 9 height 16
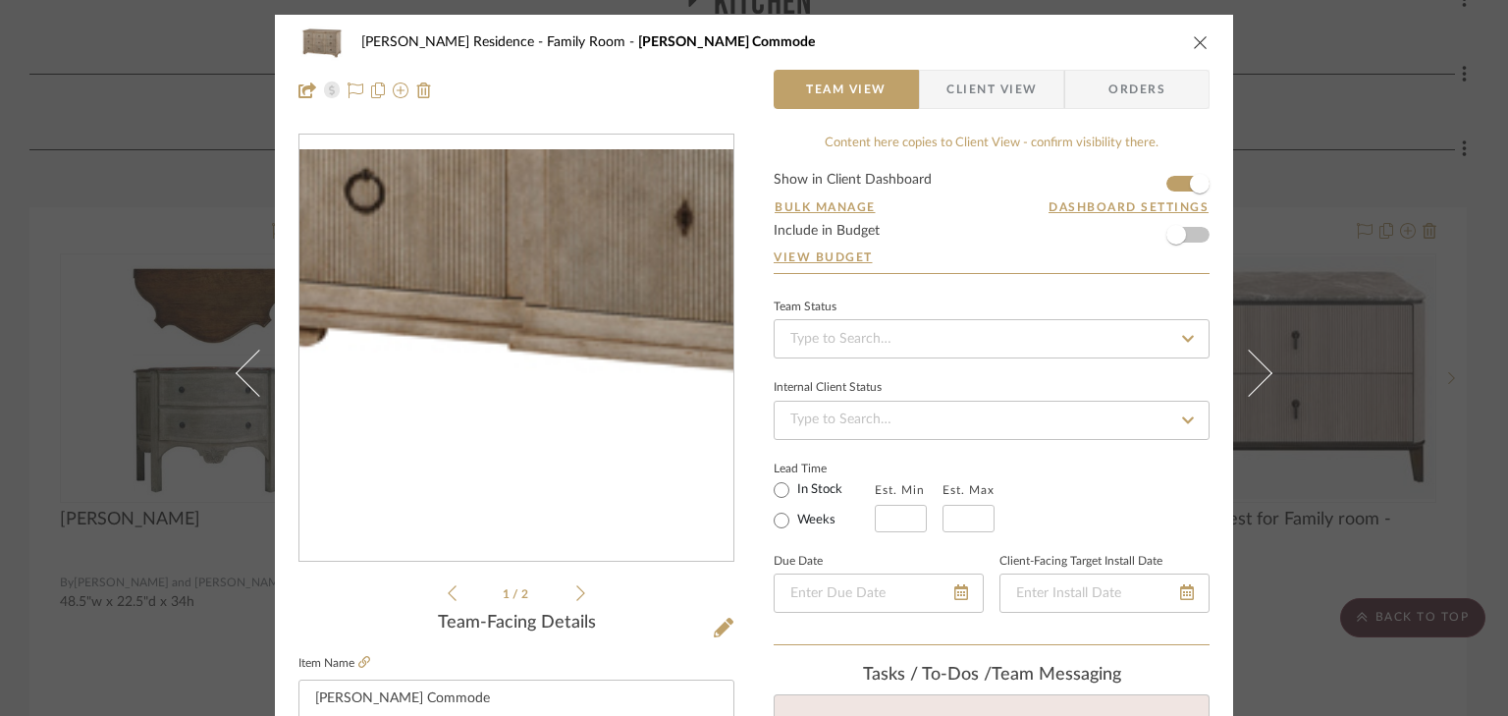
click at [425, 460] on img "0" at bounding box center [516, 349] width 434 height 400
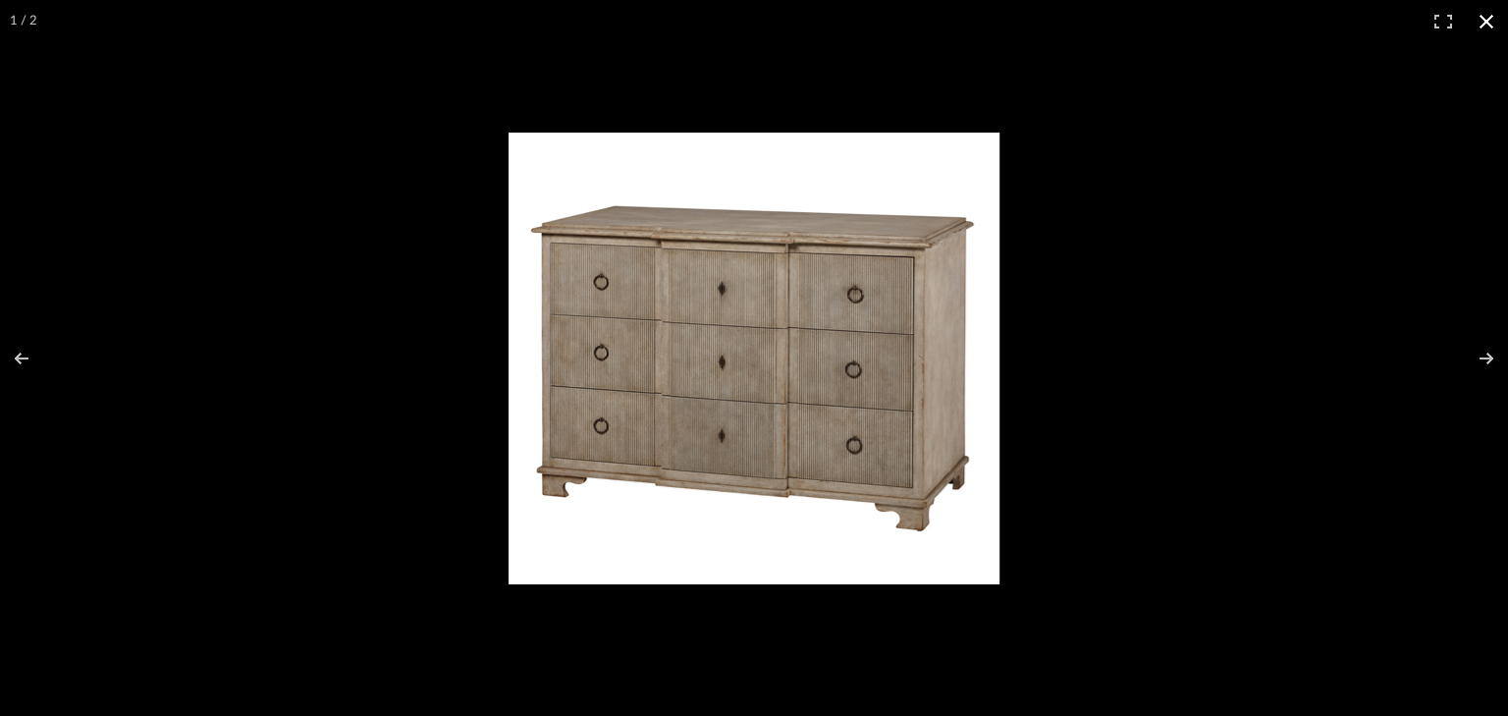
click at [1489, 20] on button at bounding box center [1486, 21] width 43 height 43
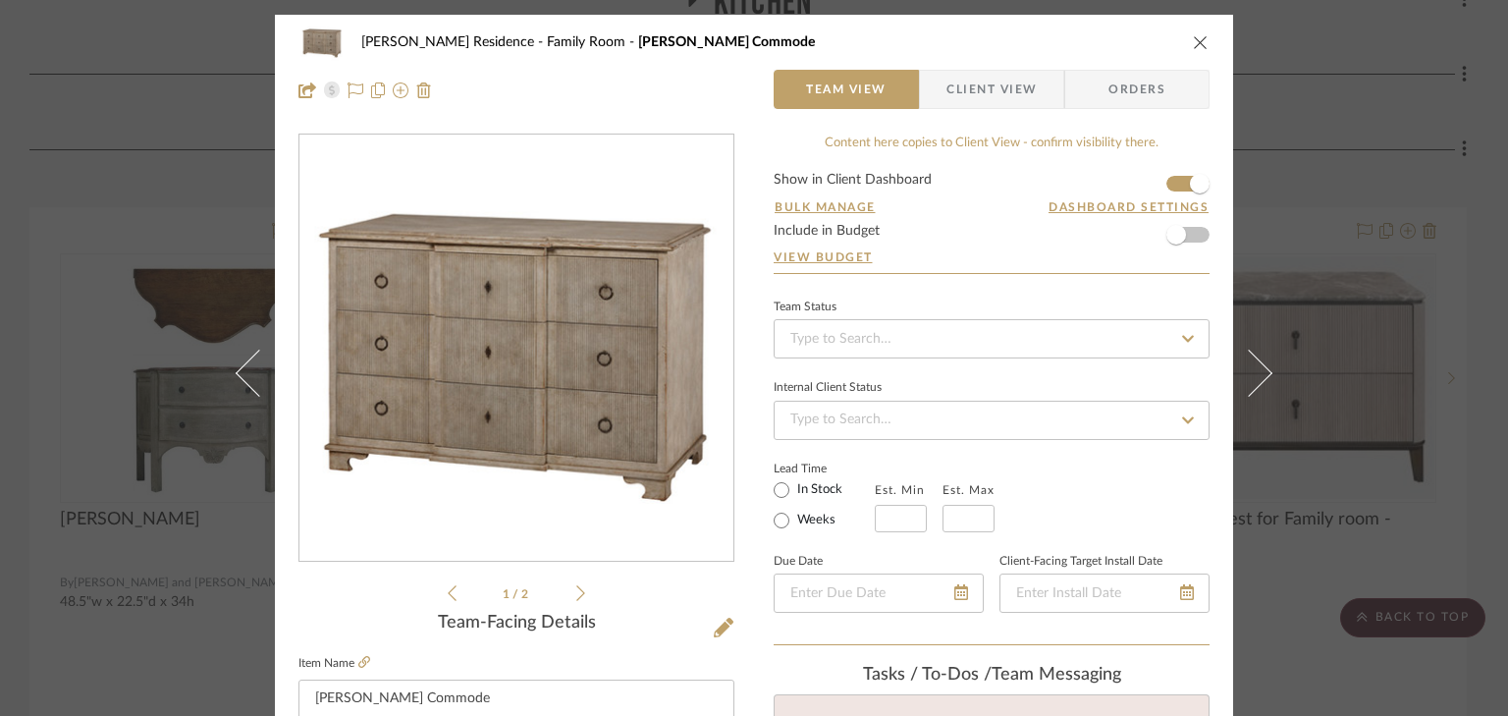
click at [1029, 87] on span "Client View" at bounding box center [991, 89] width 90 height 39
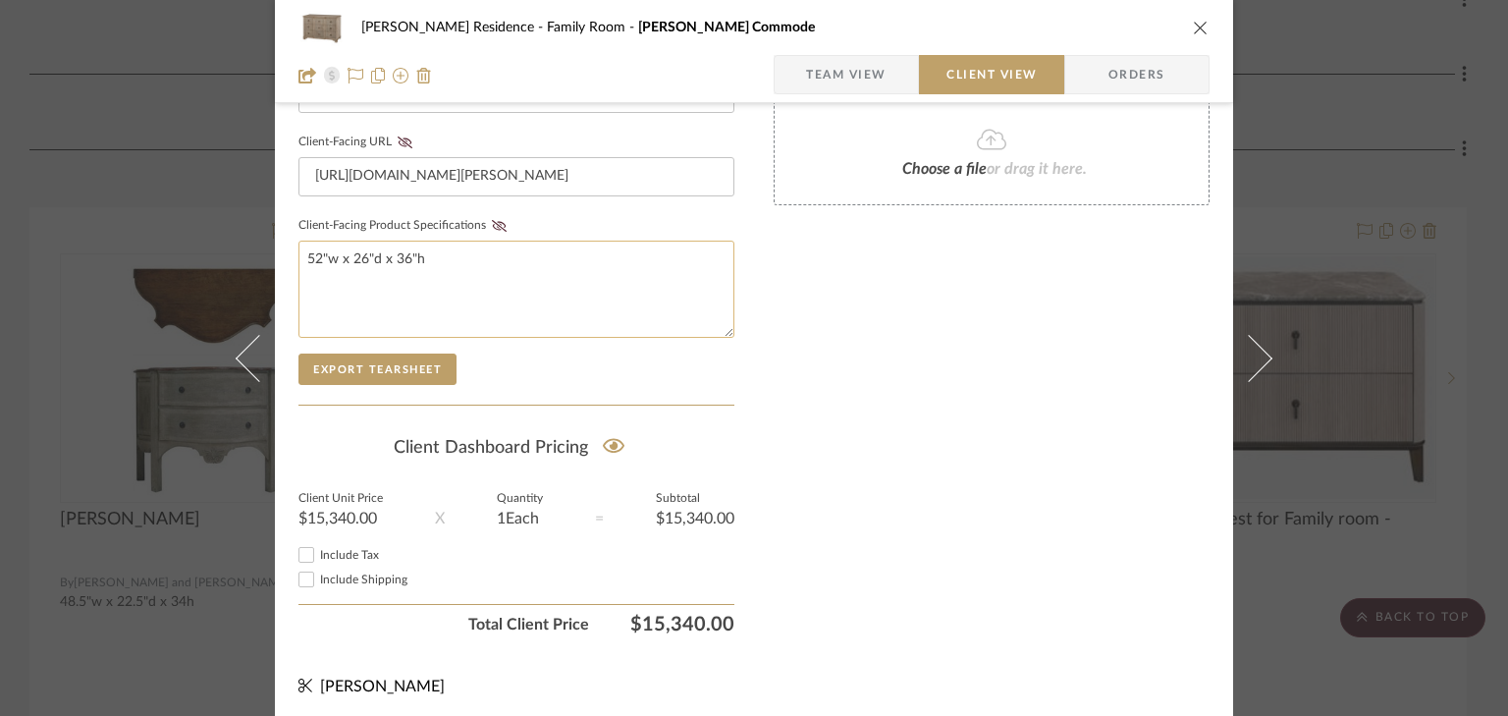
scroll to position [930, 0]
click at [609, 445] on icon at bounding box center [614, 444] width 23 height 20
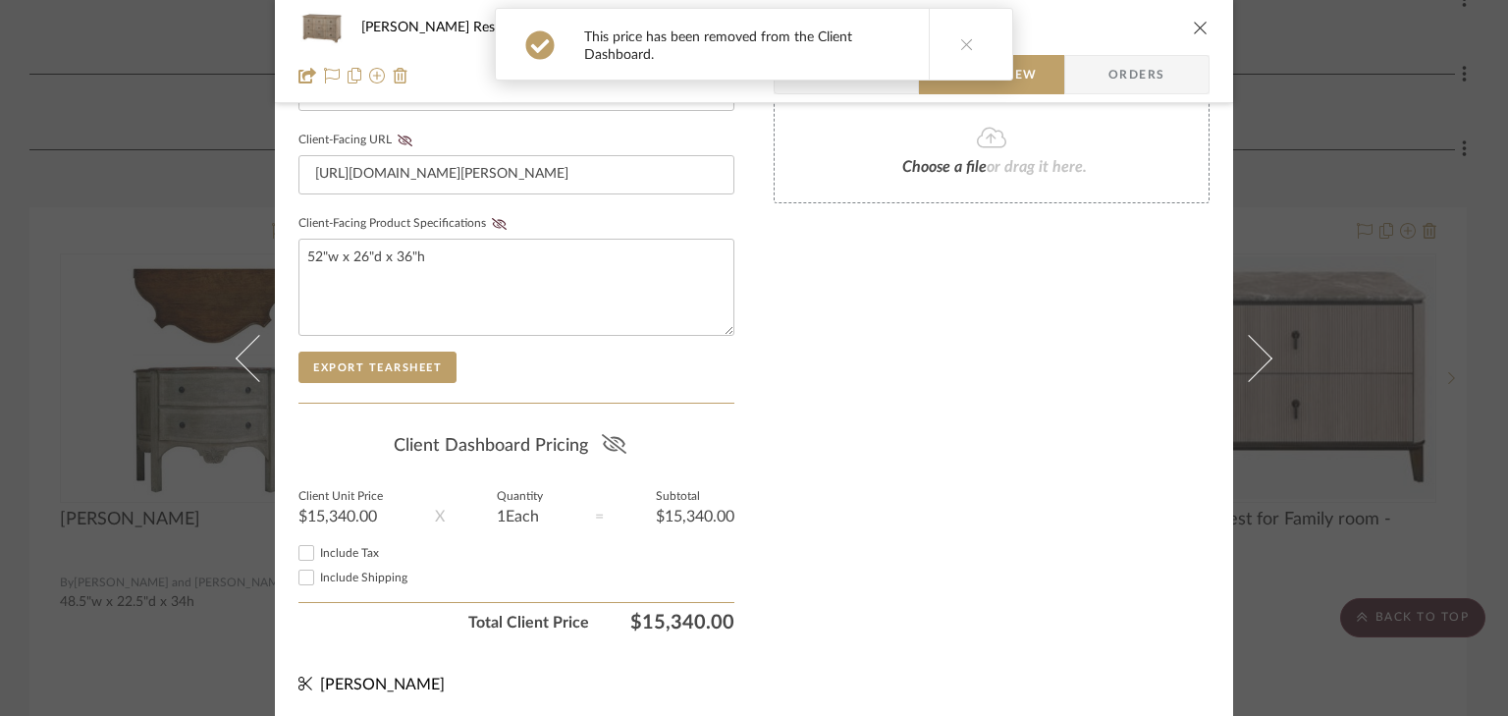
click at [1361, 111] on div "[PERSON_NAME] Residence Family Room [PERSON_NAME] Commode Team View Client View…" at bounding box center [754, 358] width 1508 height 716
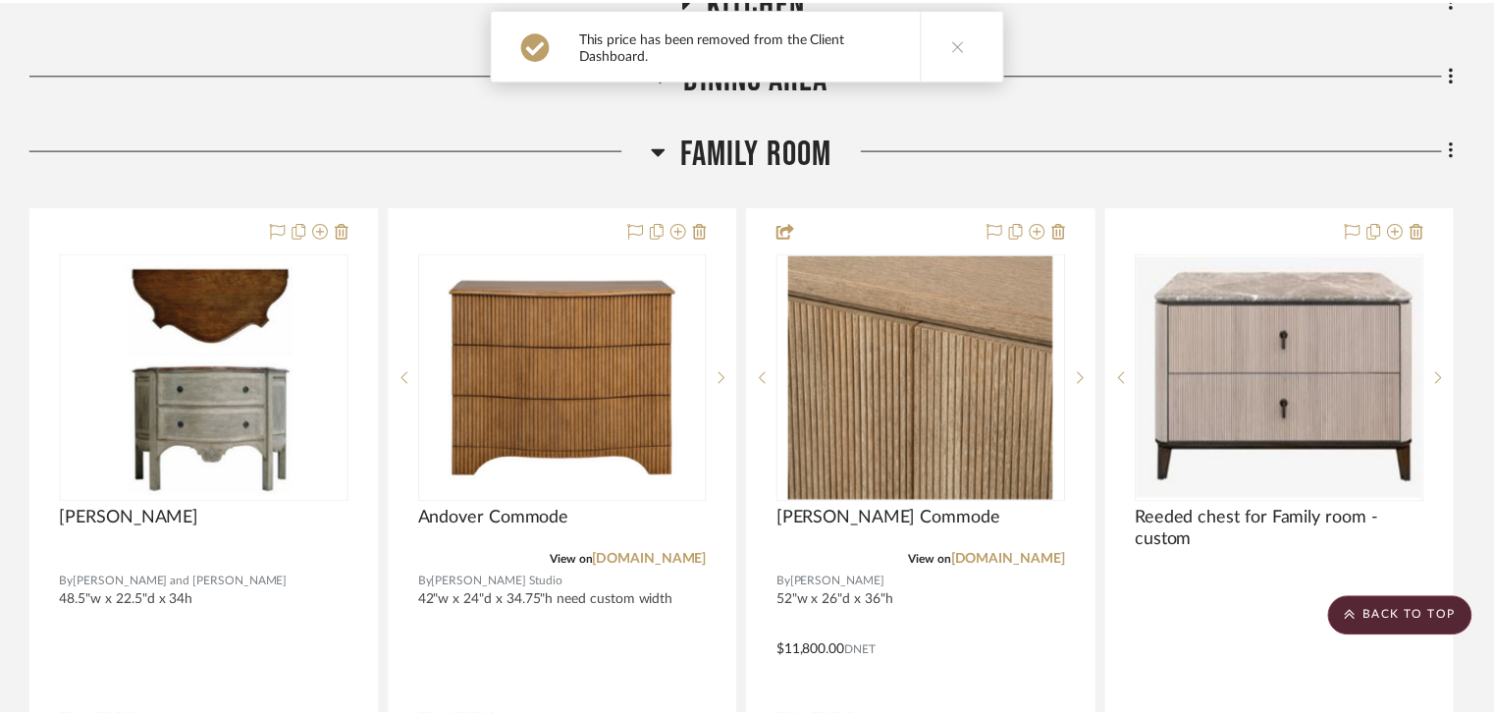
scroll to position [8482, 0]
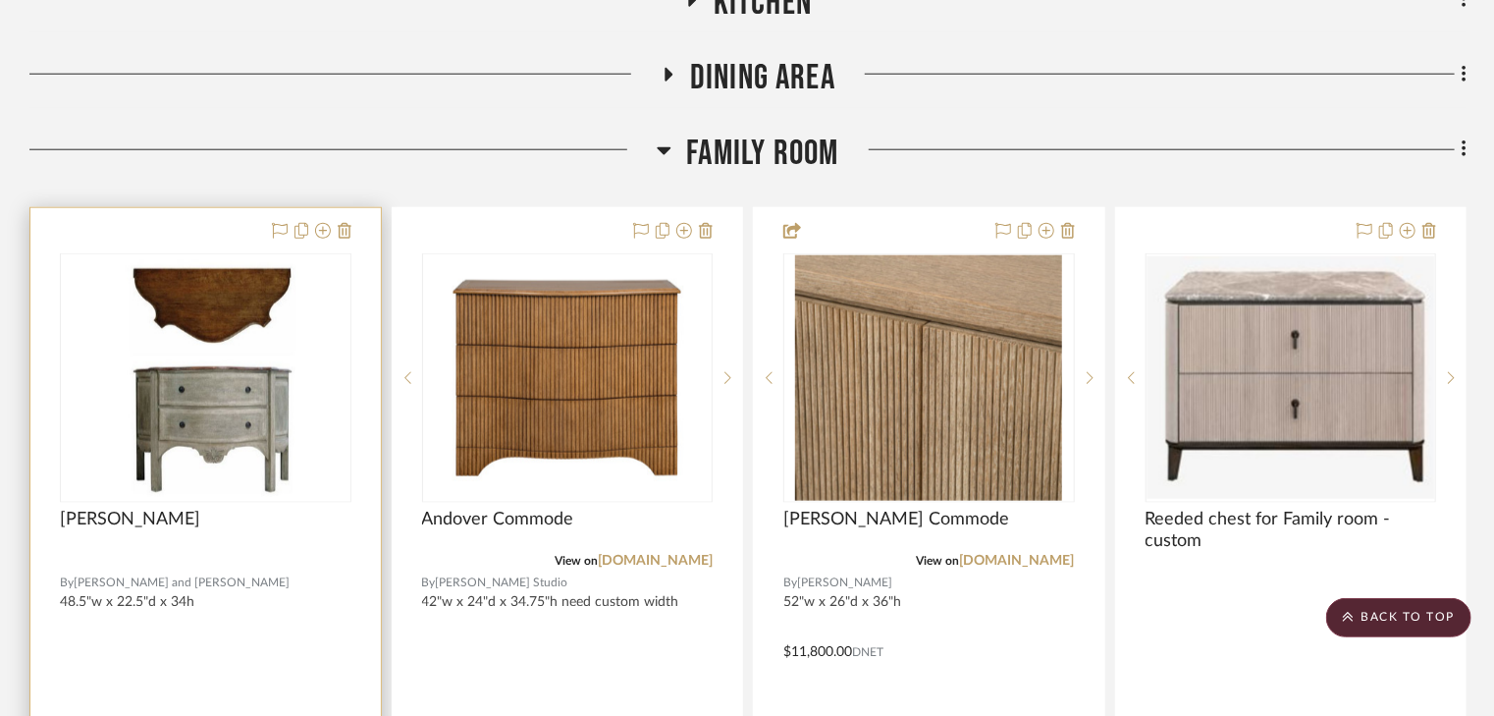
click at [229, 362] on img "0" at bounding box center [205, 377] width 191 height 245
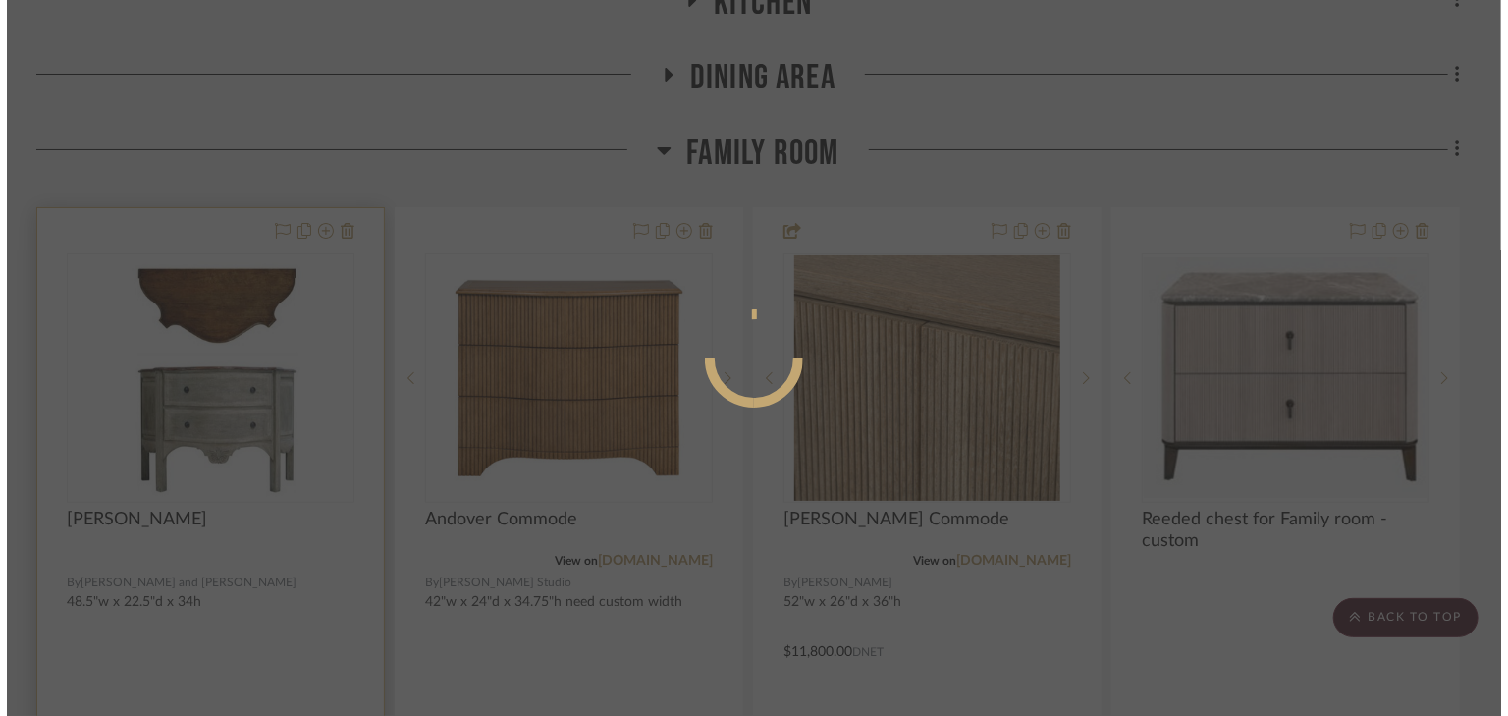
scroll to position [0, 0]
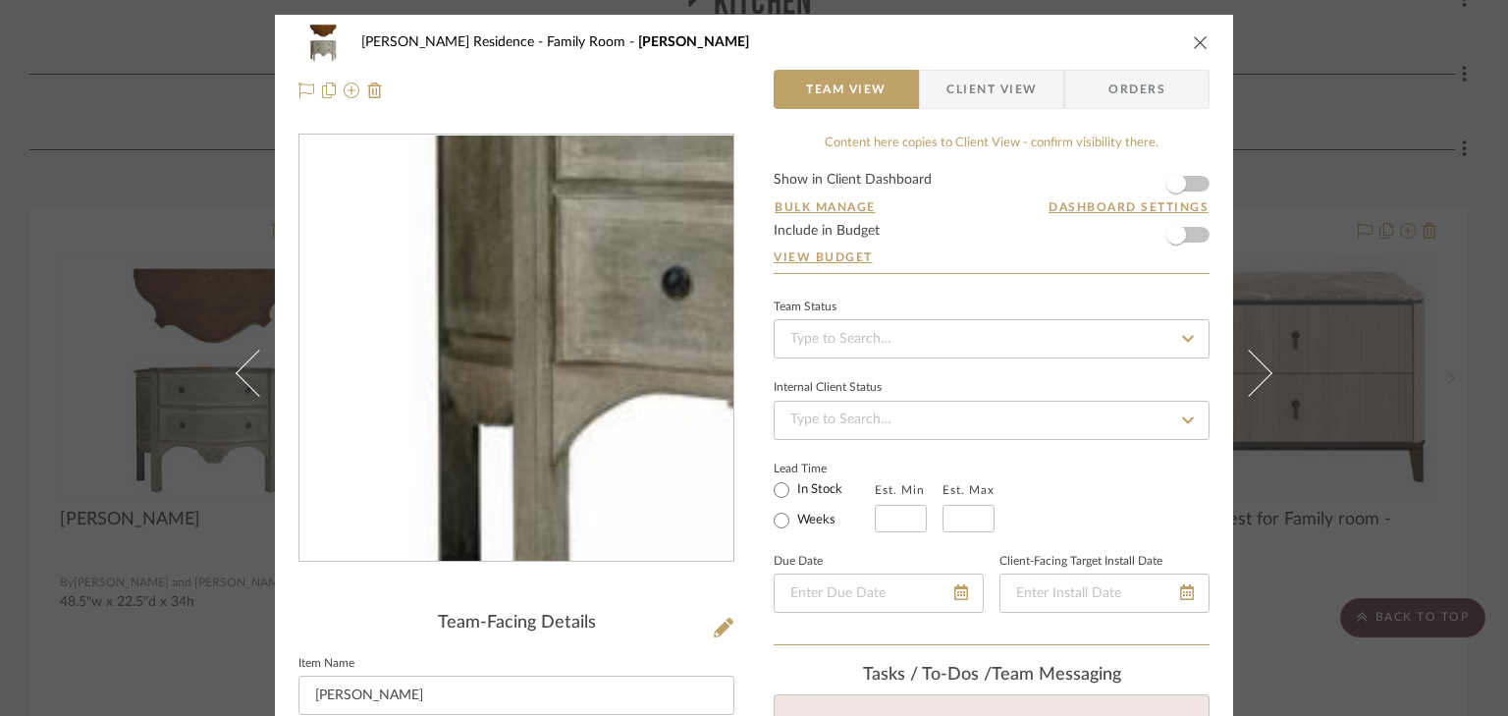
click at [401, 452] on img "0" at bounding box center [516, 348] width 333 height 426
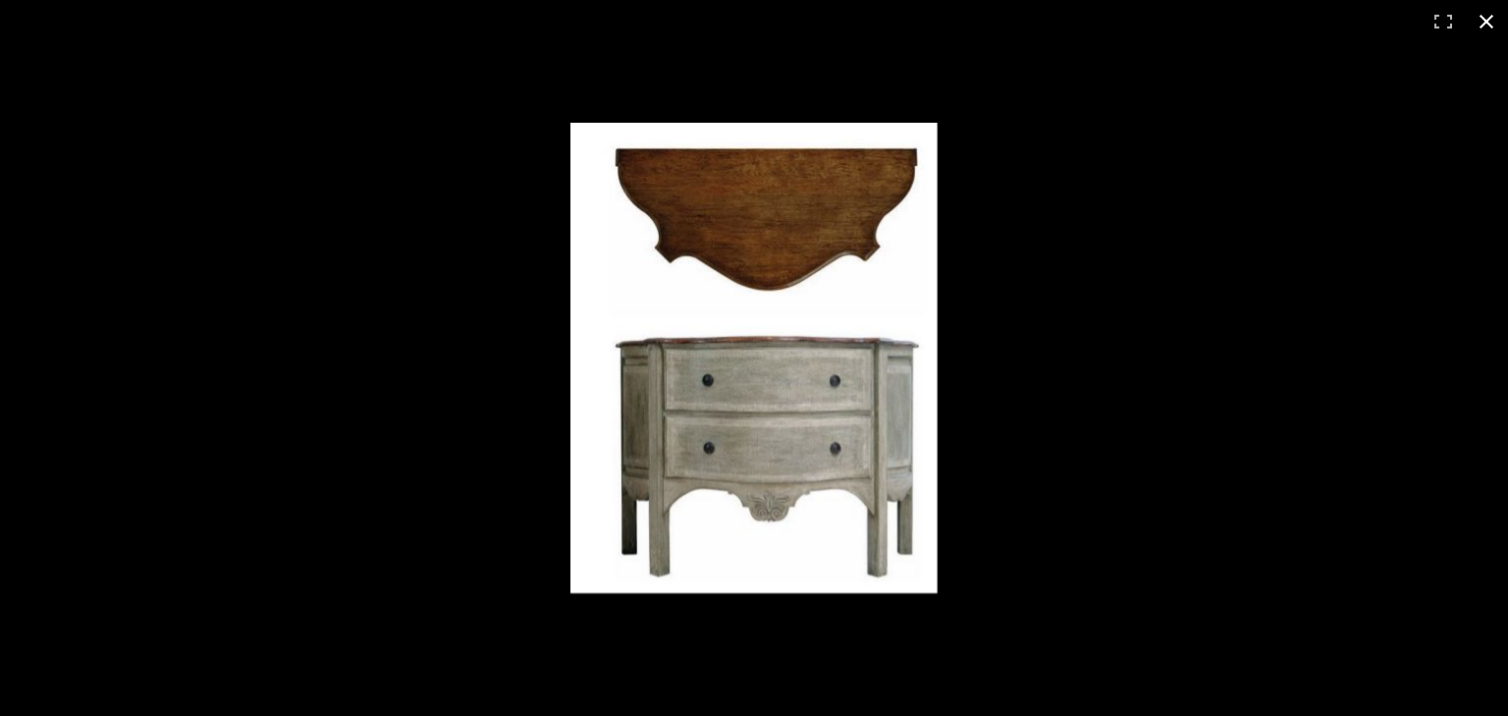
click at [1488, 20] on button at bounding box center [1486, 21] width 43 height 43
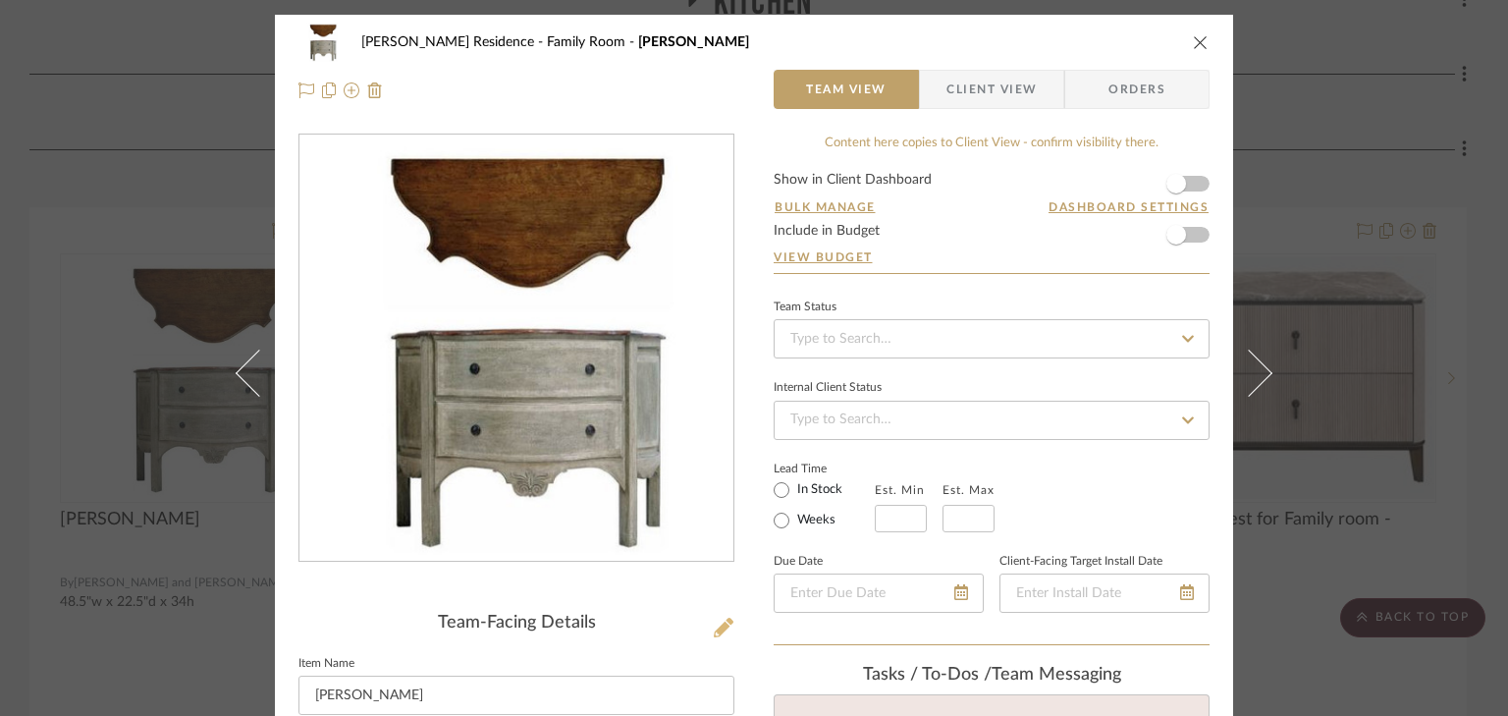
click at [716, 628] on icon at bounding box center [724, 628] width 20 height 20
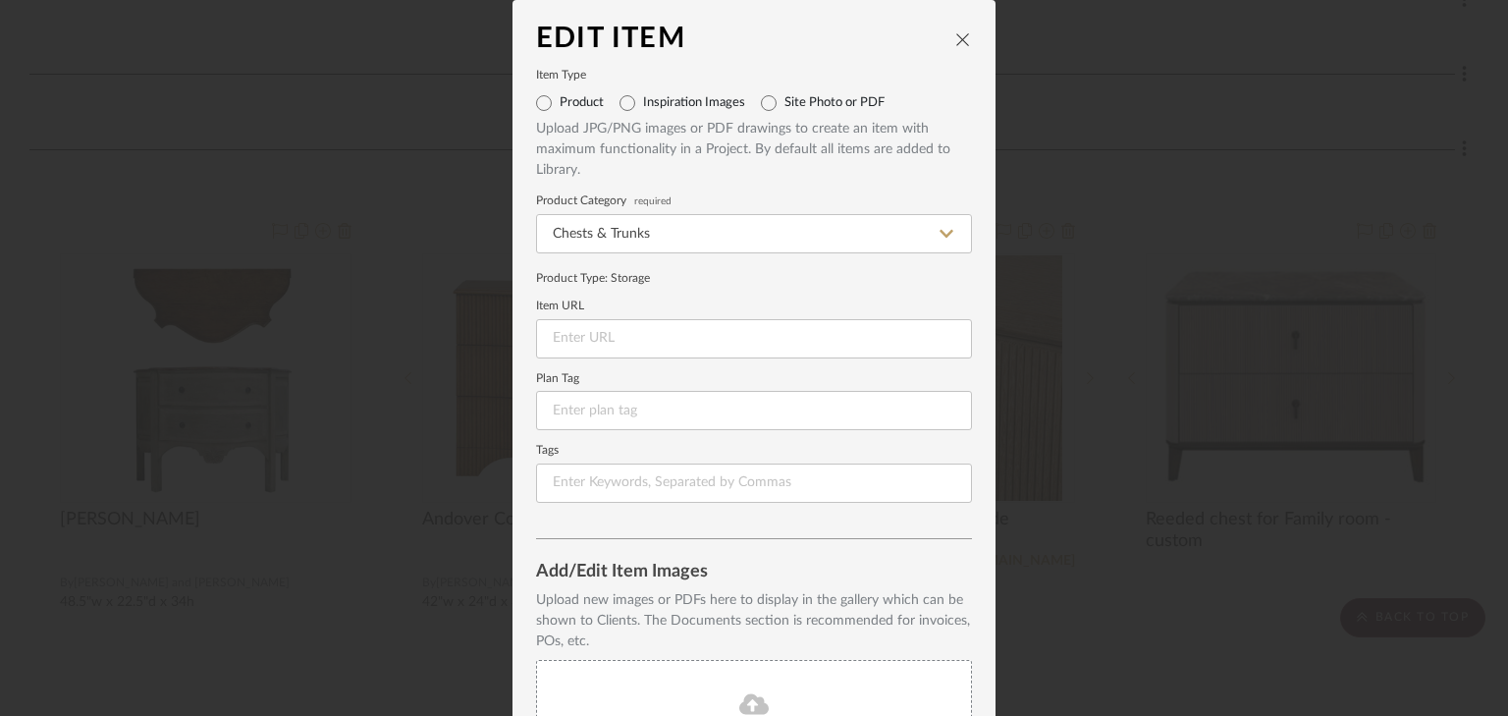
click at [957, 34] on icon "close" at bounding box center [963, 39] width 16 height 16
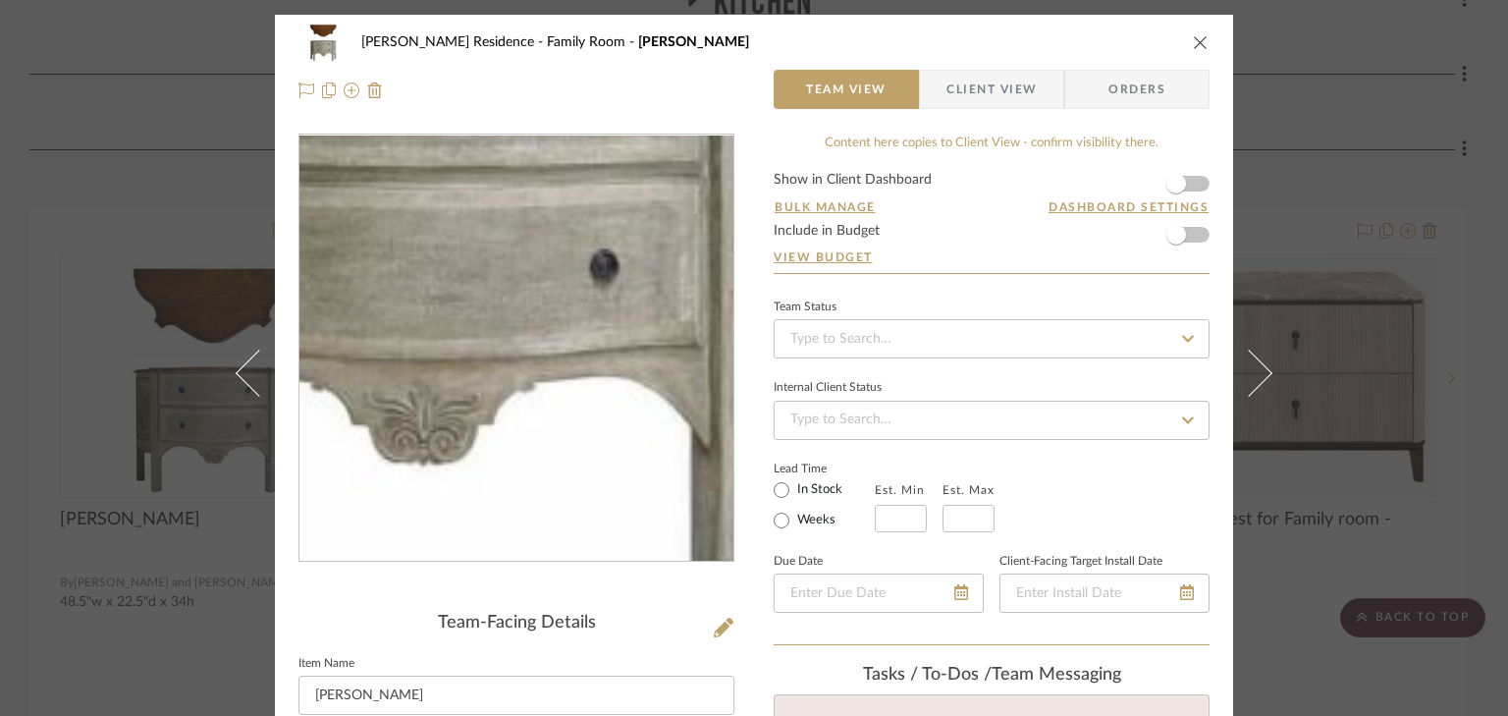
click at [555, 457] on img "0" at bounding box center [516, 348] width 333 height 426
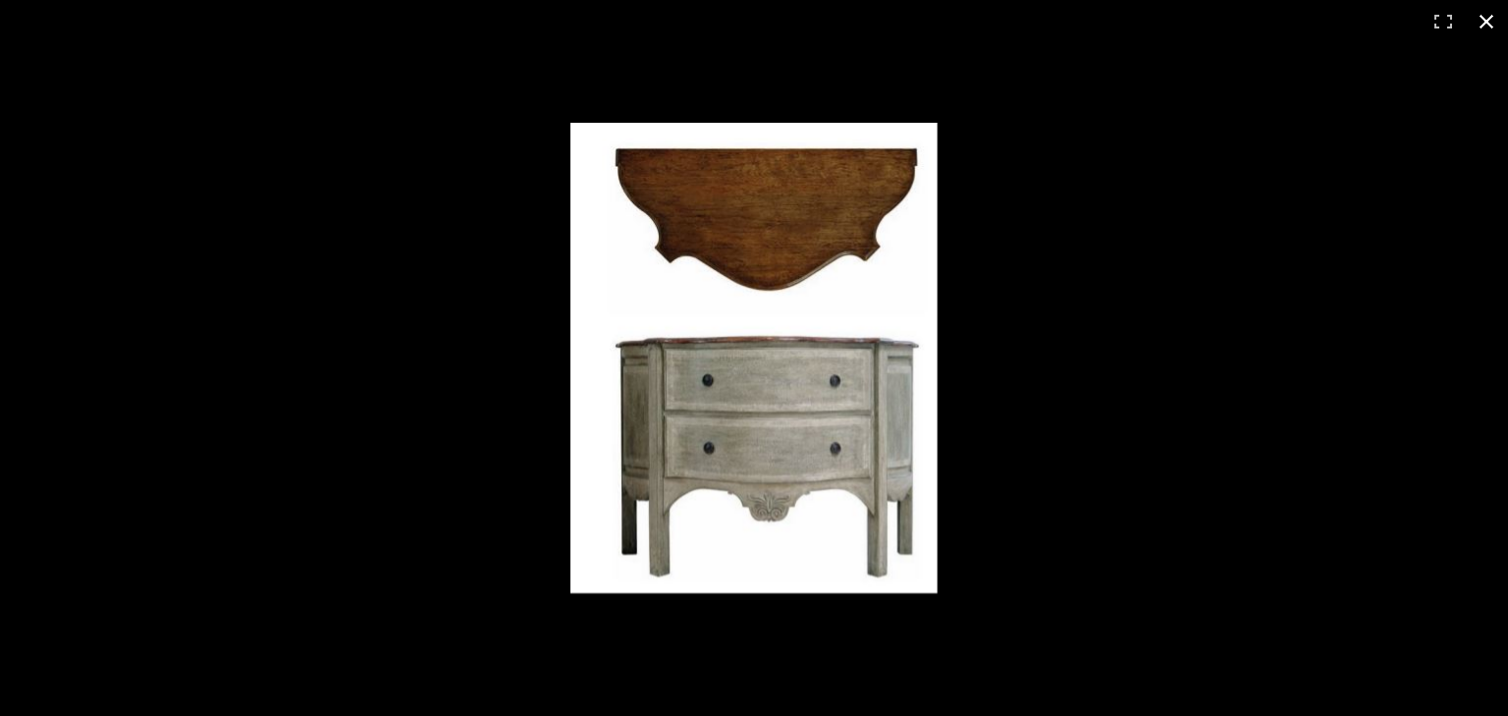
click at [1486, 22] on button at bounding box center [1486, 21] width 43 height 43
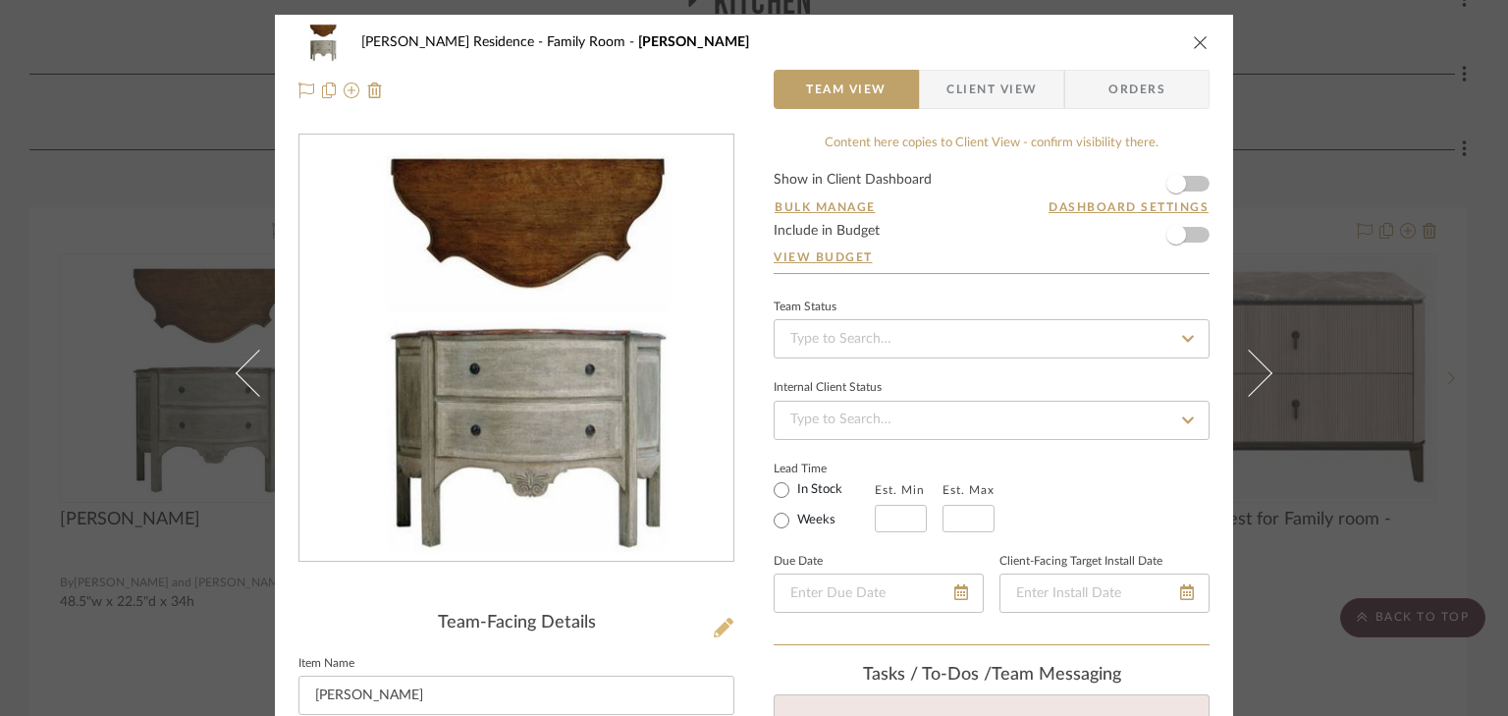
click at [724, 620] on icon at bounding box center [724, 628] width 20 height 20
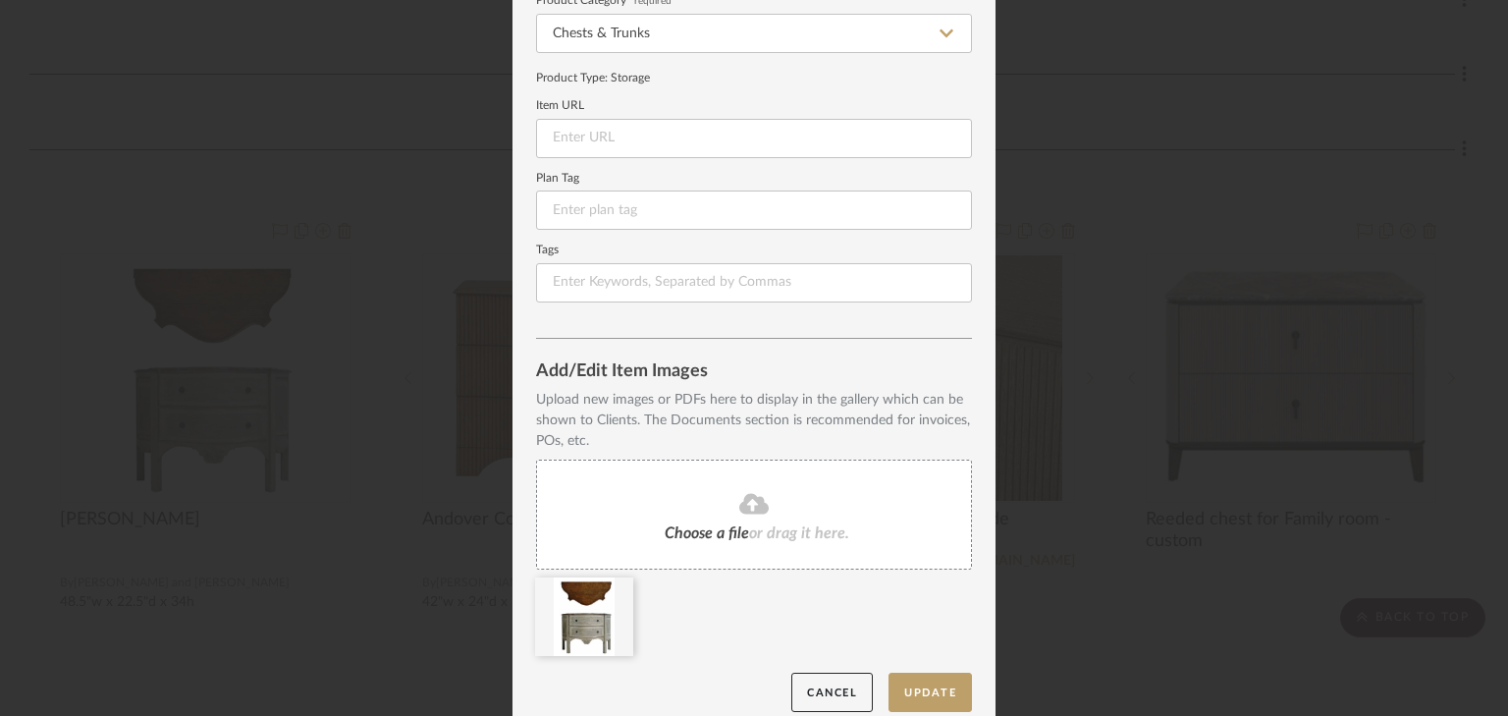
scroll to position [220, 0]
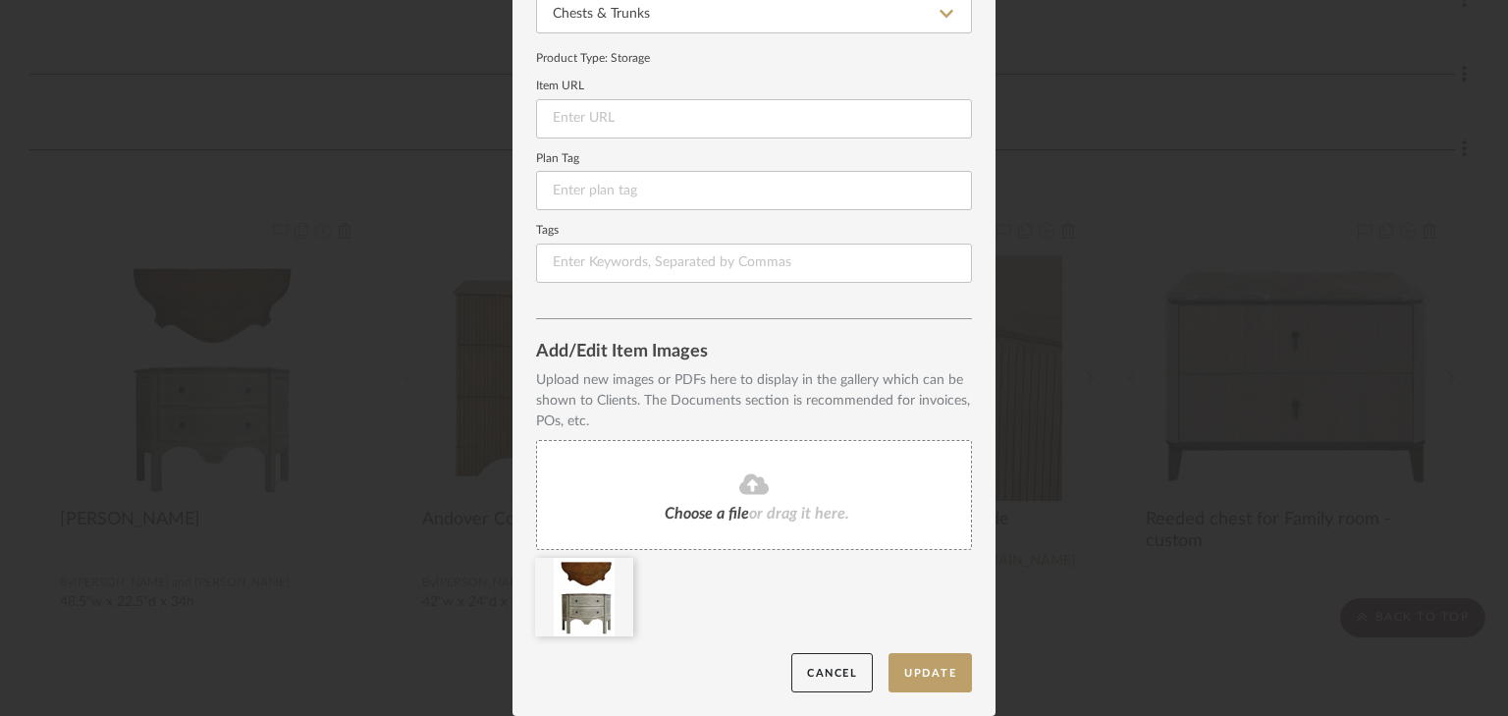
click at [757, 514] on span "or drag it here." at bounding box center [799, 514] width 100 height 16
click at [946, 674] on button "Update" at bounding box center [929, 673] width 83 height 40
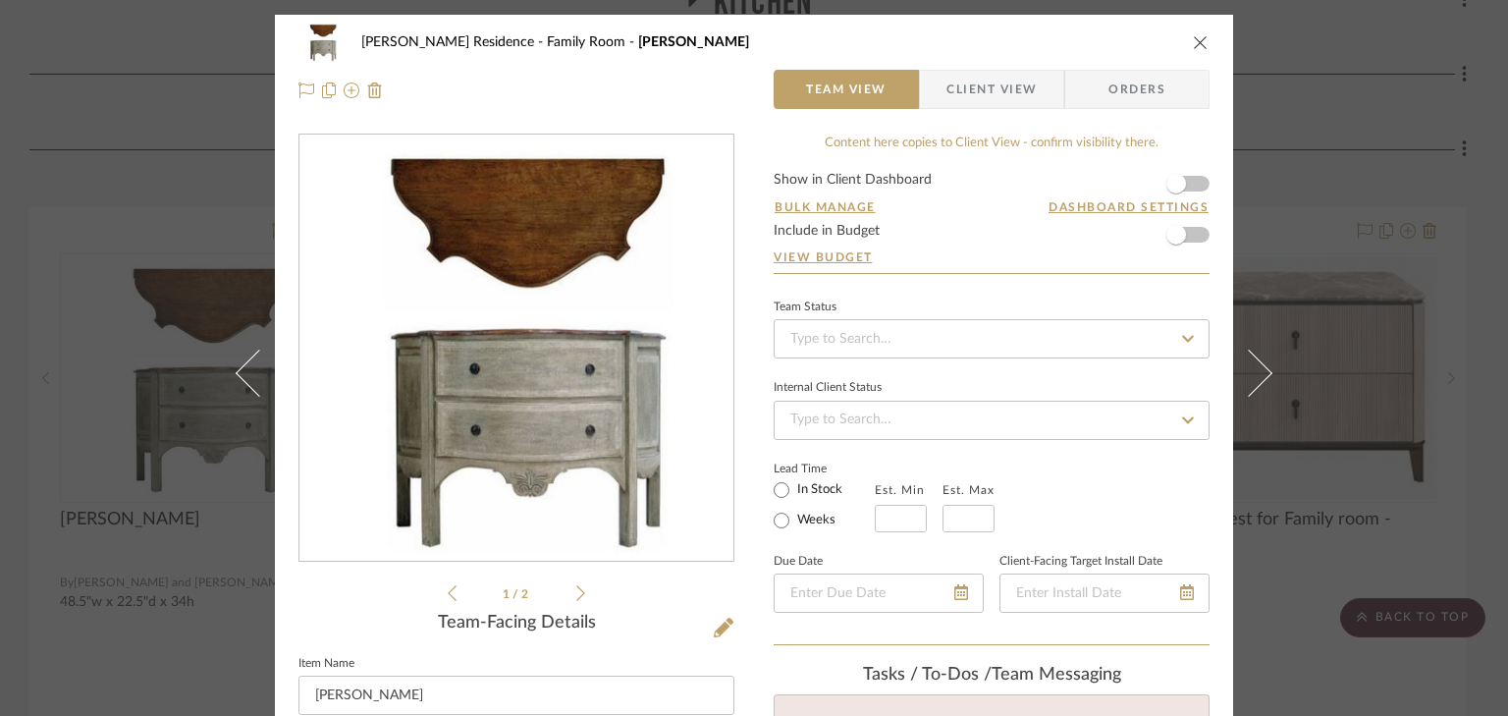
click at [1202, 45] on icon "close" at bounding box center [1201, 42] width 16 height 16
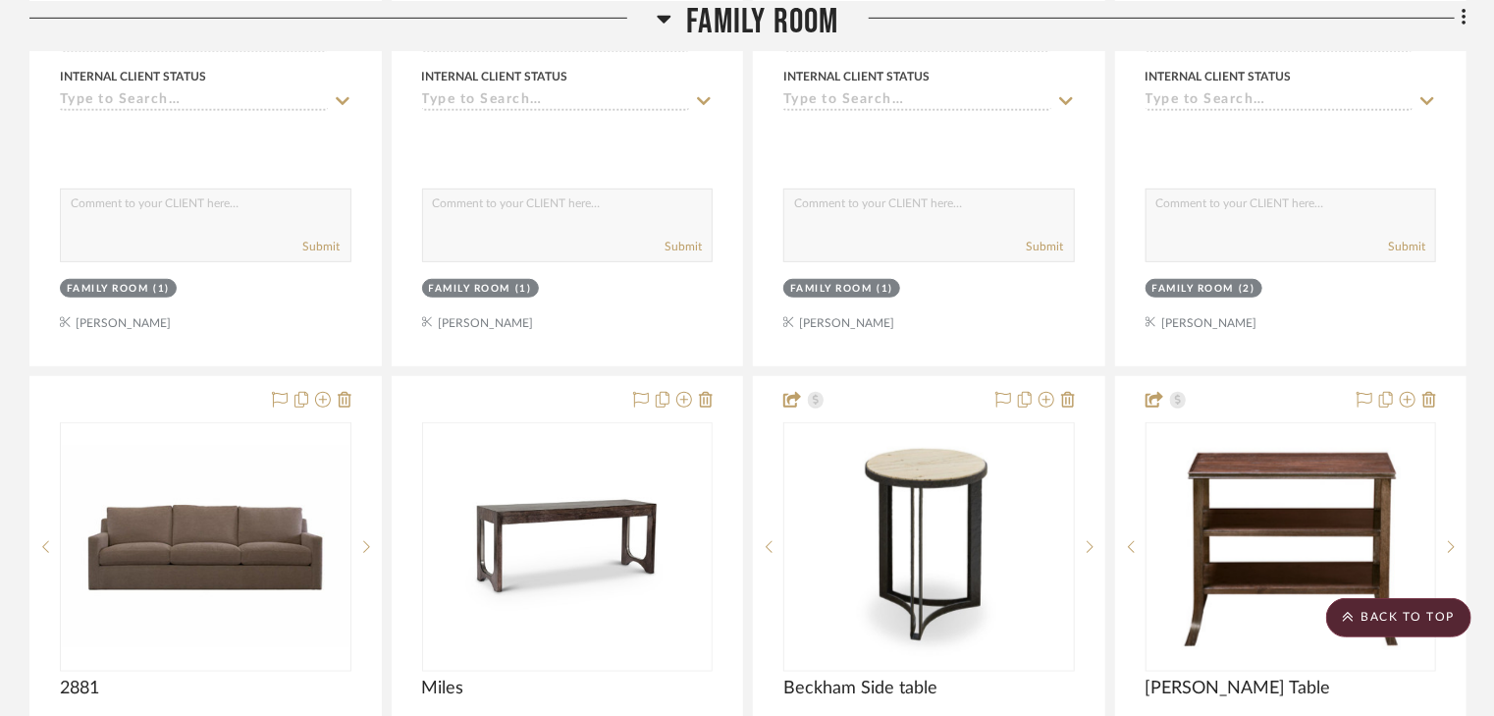
scroll to position [12017, 0]
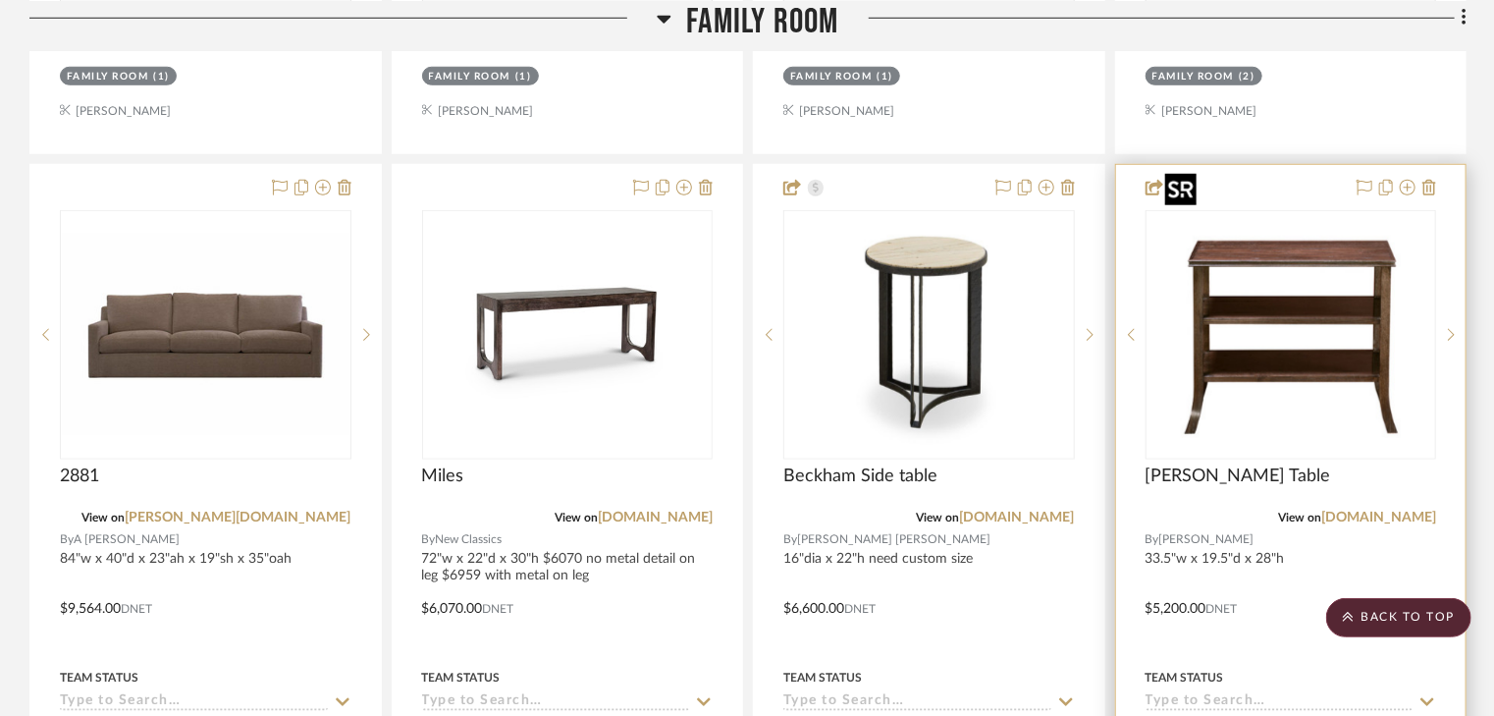
click at [1346, 265] on img "0" at bounding box center [1290, 334] width 267 height 245
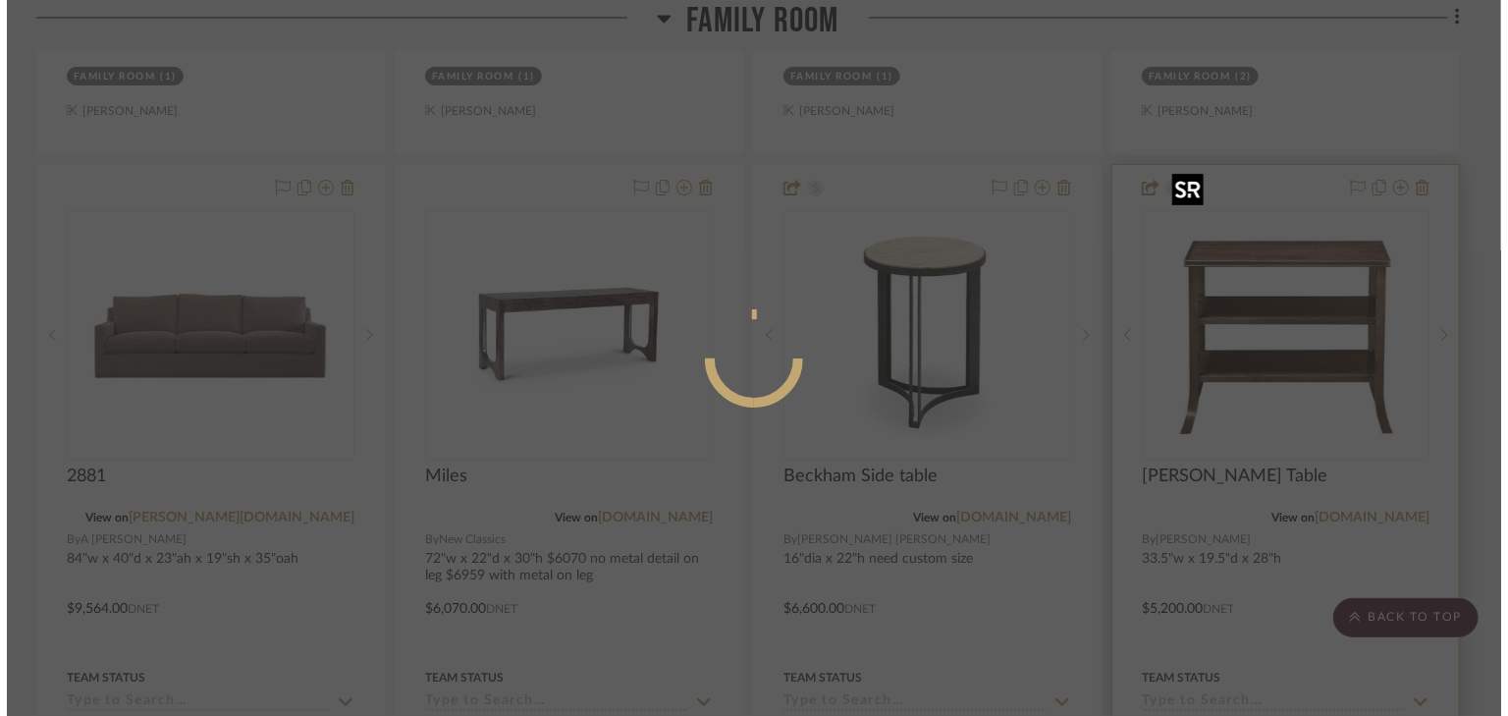
scroll to position [0, 0]
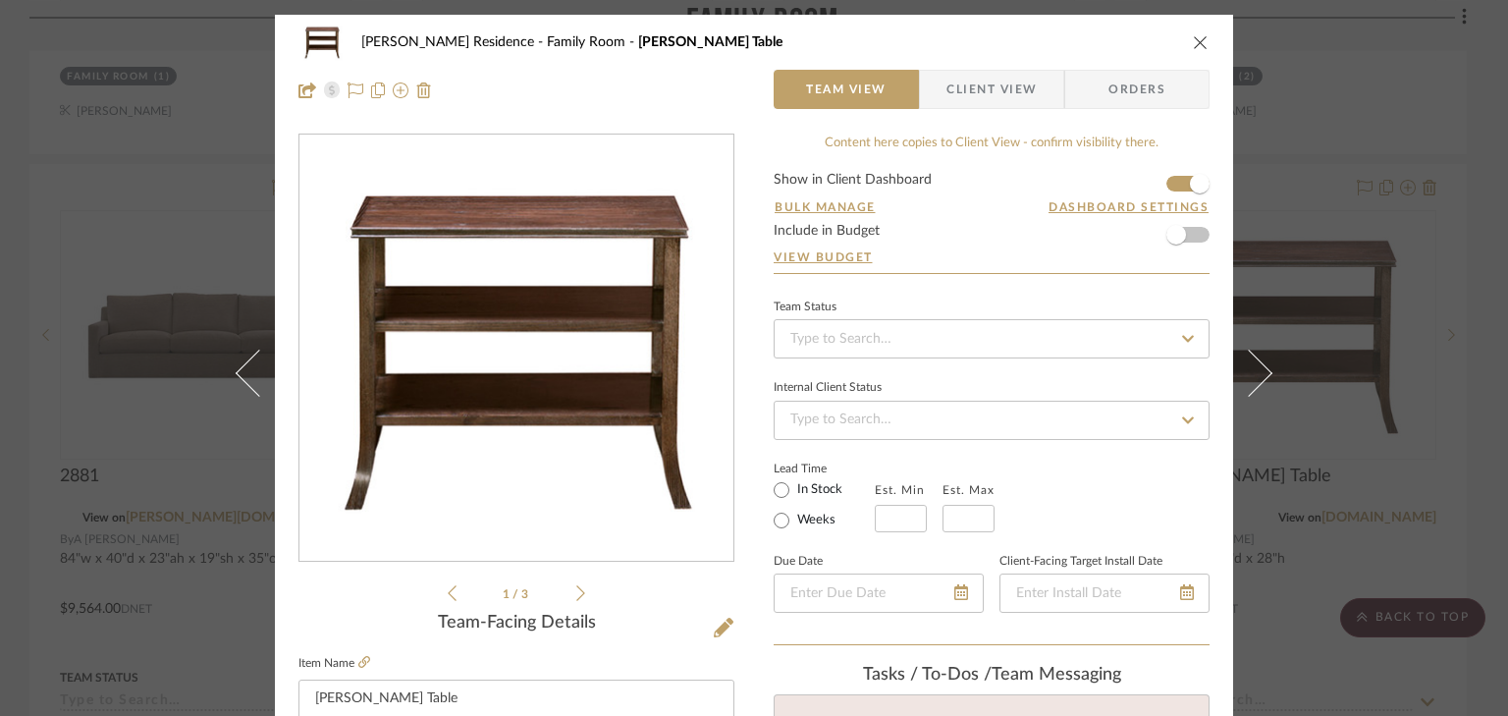
click at [1194, 39] on icon "close" at bounding box center [1201, 42] width 16 height 16
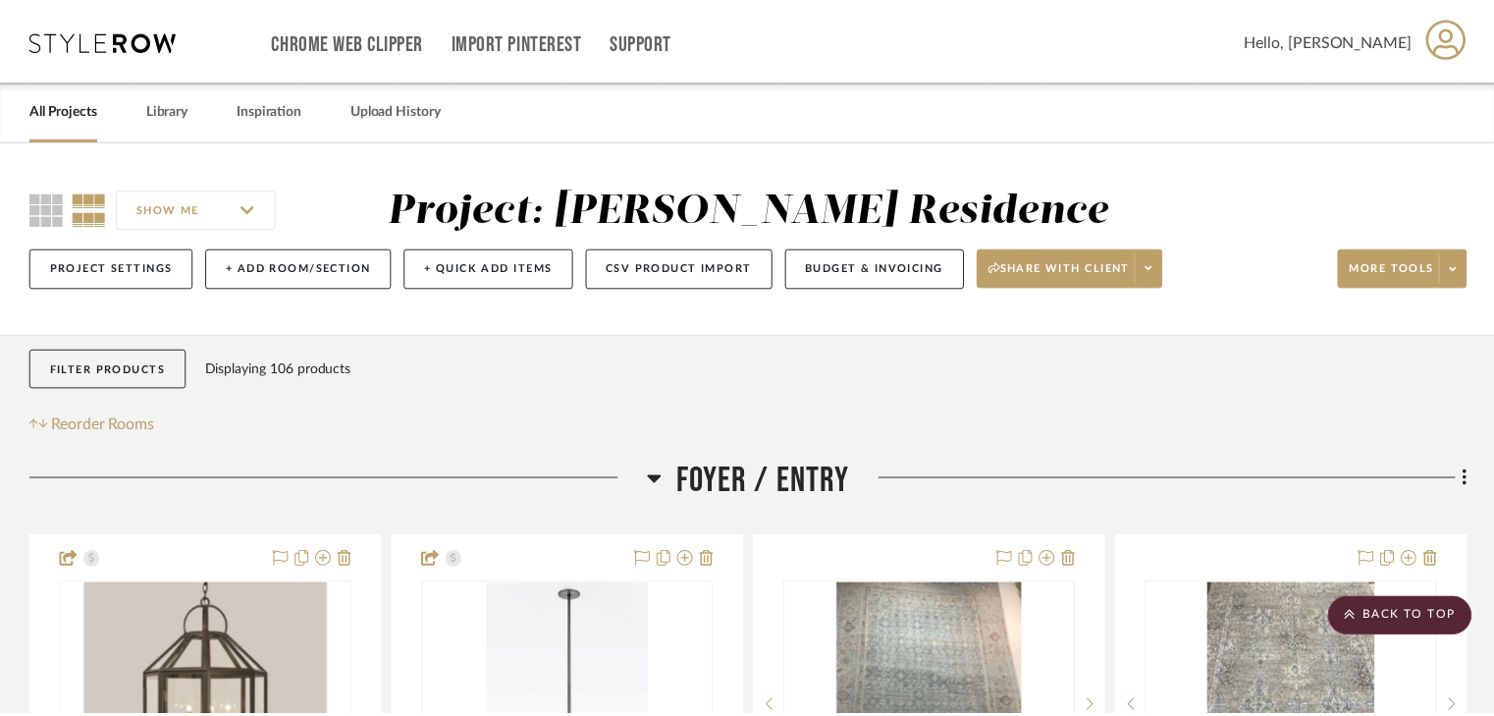
scroll to position [12017, 0]
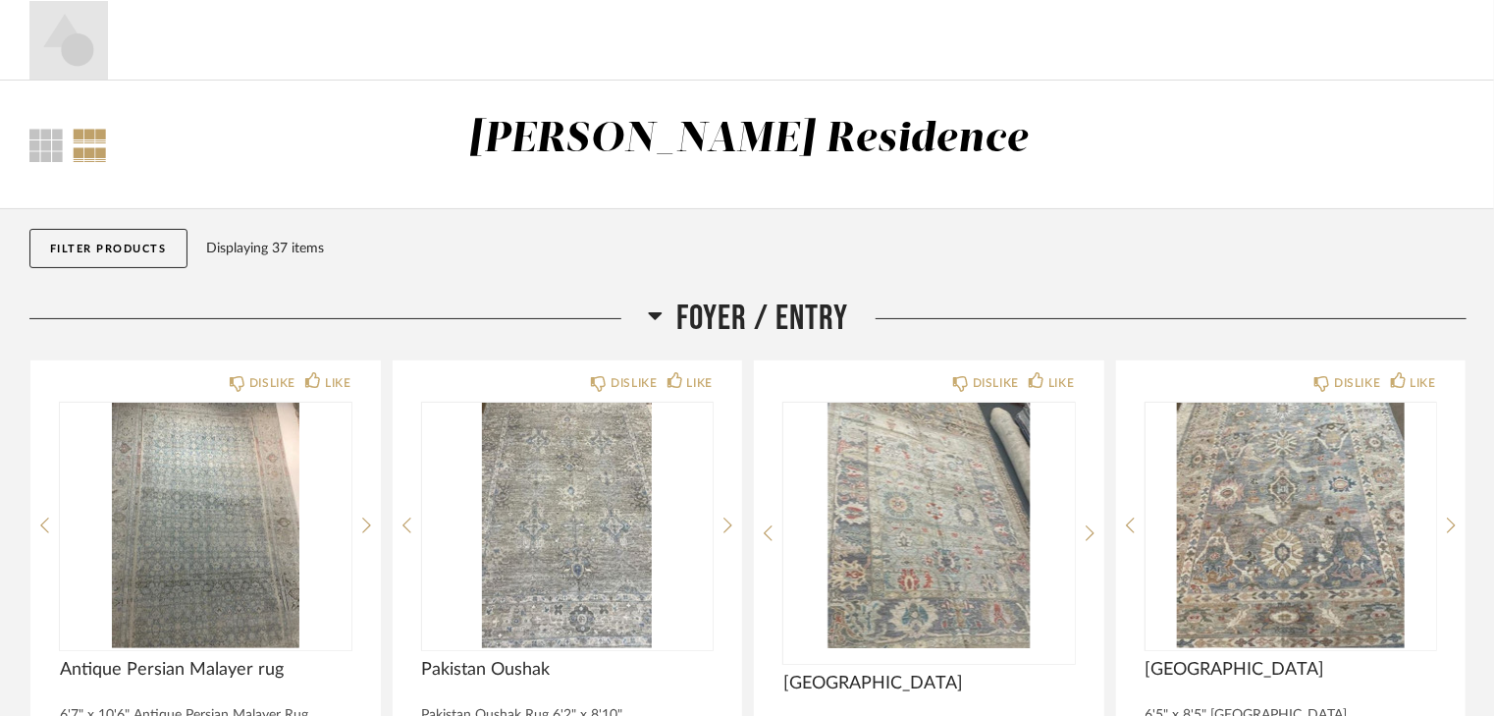
click at [656, 315] on icon at bounding box center [655, 316] width 14 height 8
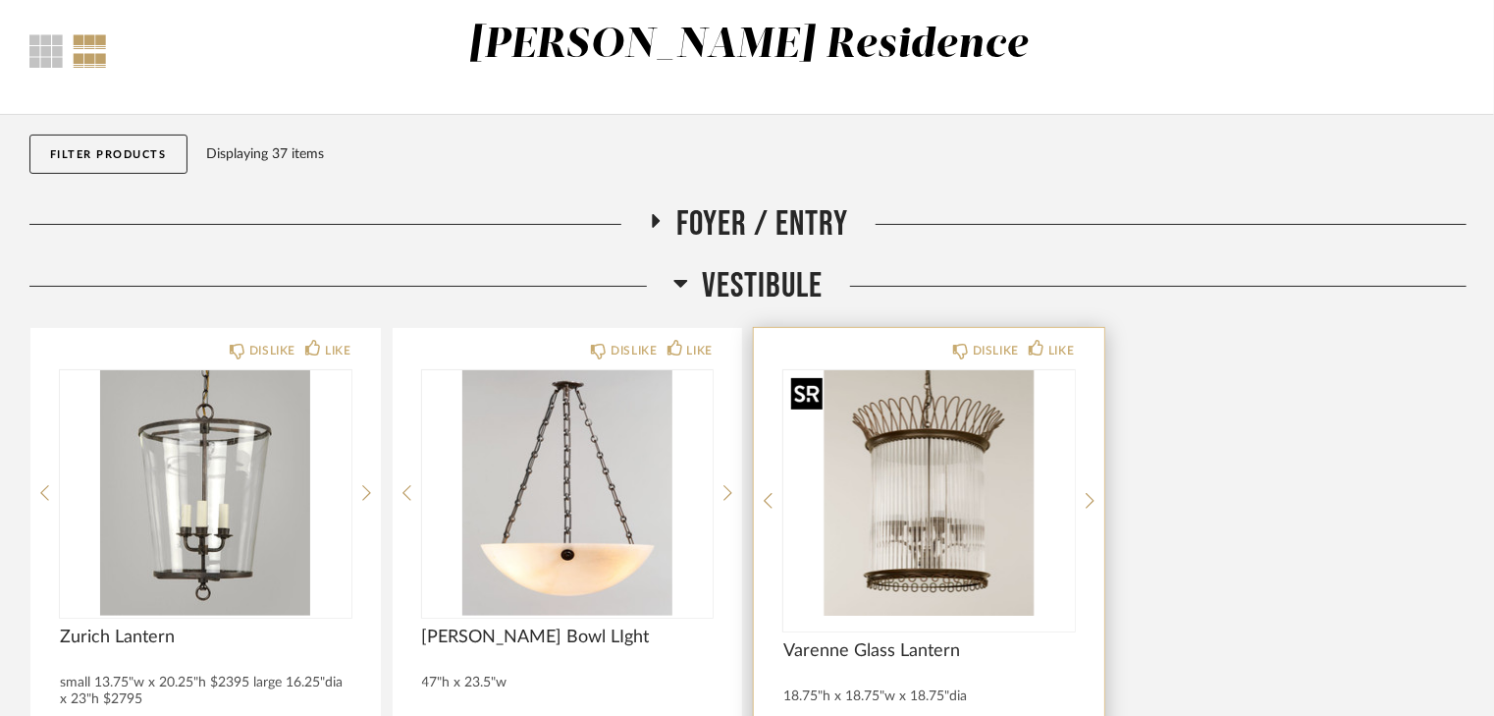
scroll to position [79, 0]
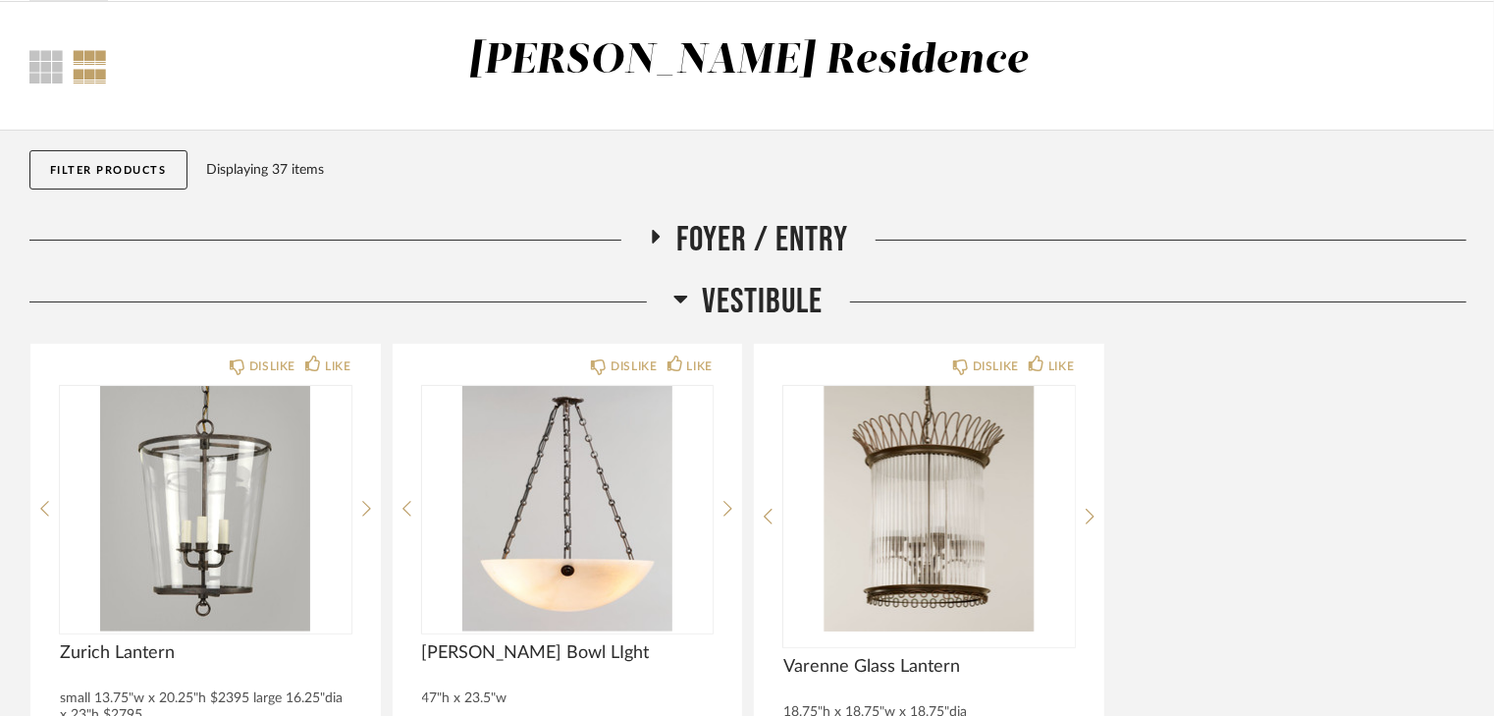
click at [657, 236] on icon at bounding box center [656, 237] width 8 height 14
